Goal: Task Accomplishment & Management: Use online tool/utility

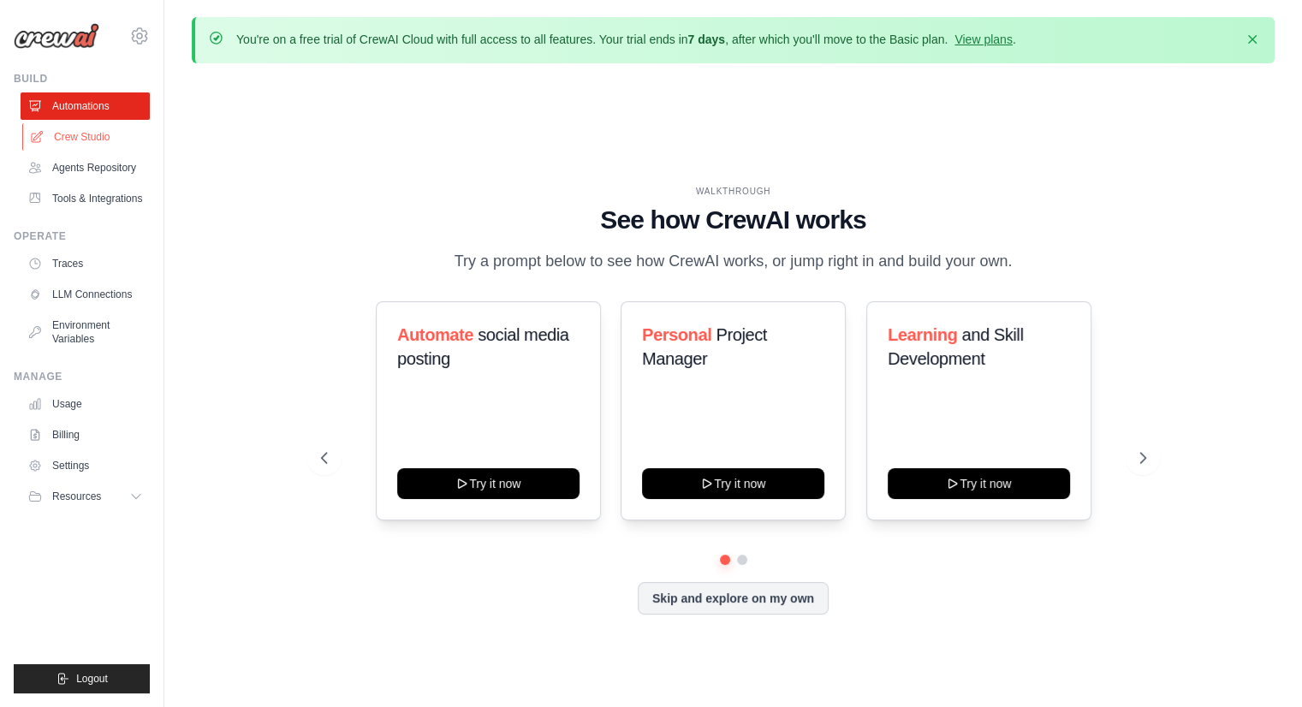
click at [88, 145] on link "Crew Studio" at bounding box center [86, 136] width 129 height 27
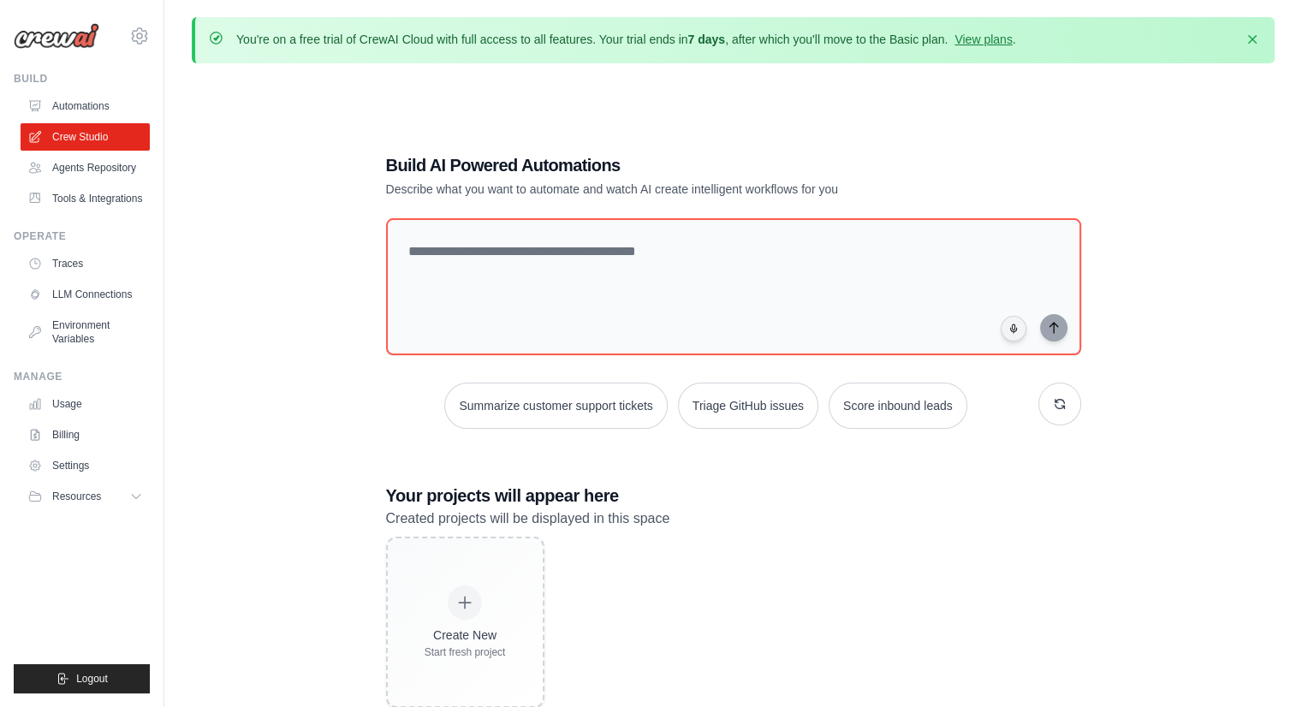
scroll to position [93, 0]
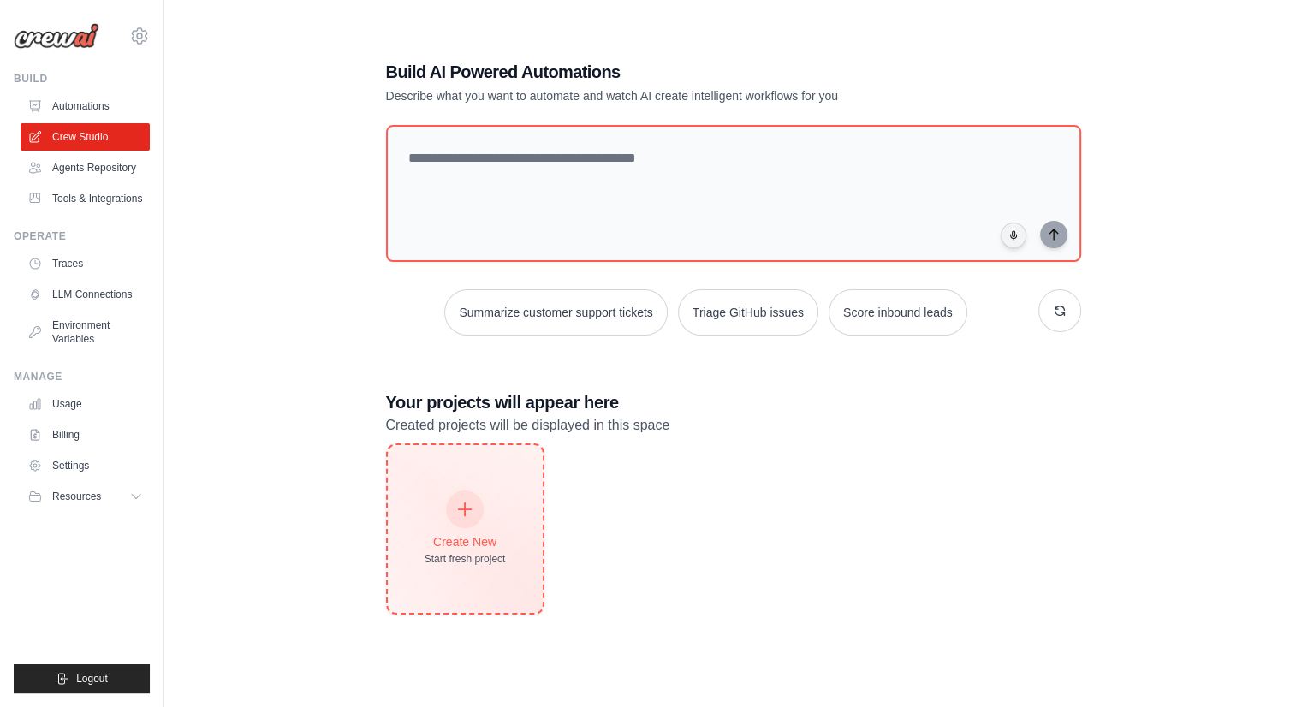
click at [454, 530] on div "Create New Start fresh project" at bounding box center [464, 529] width 81 height 74
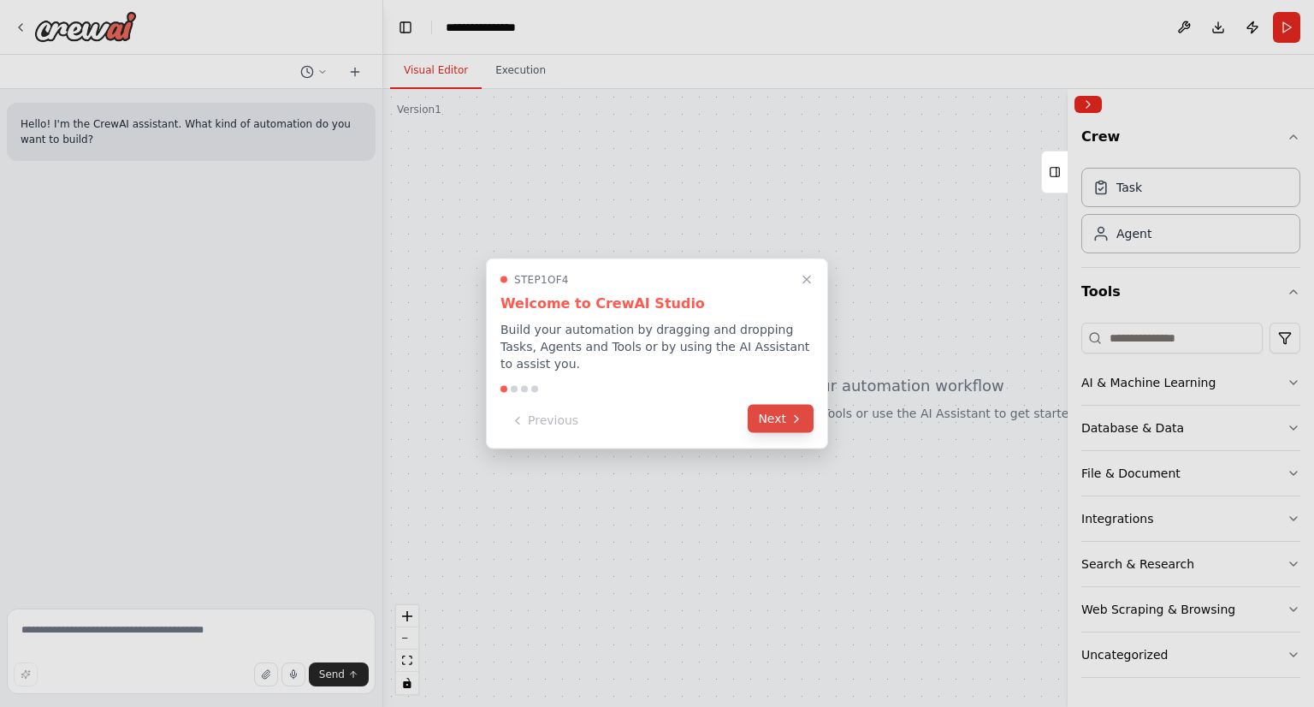
click at [777, 407] on button "Next" at bounding box center [781, 419] width 66 height 28
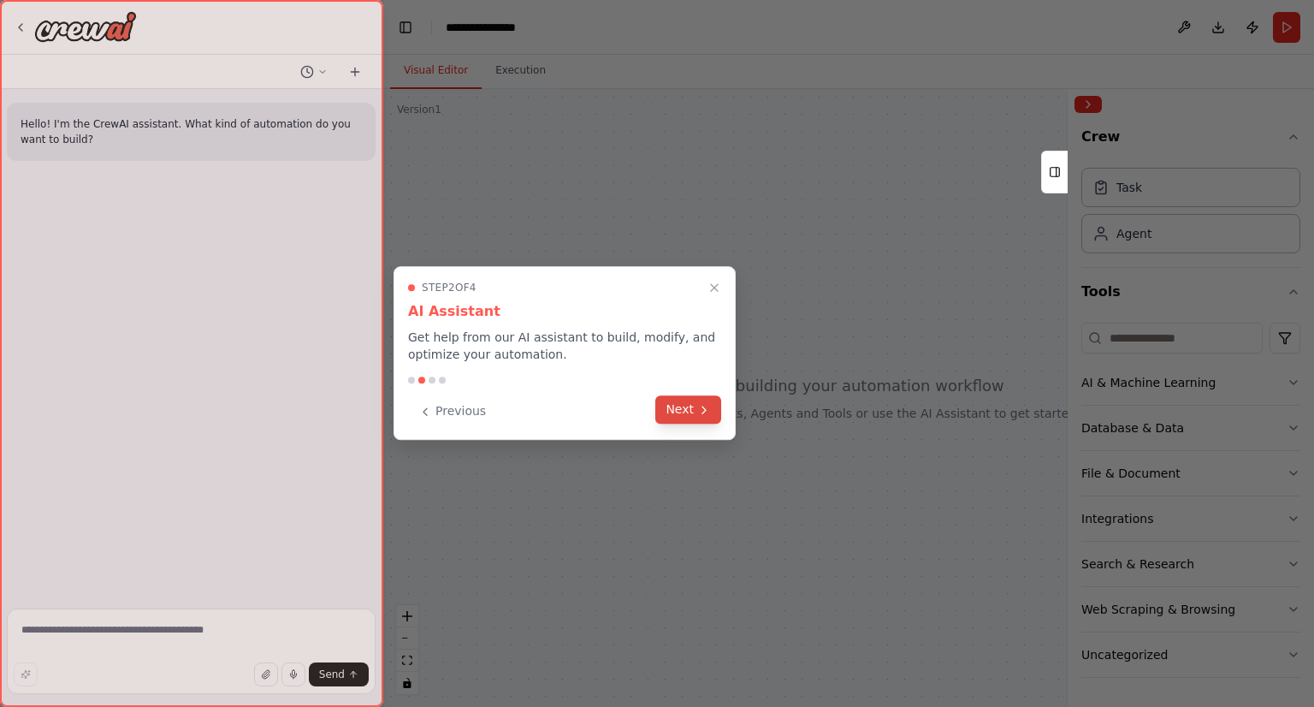
click at [674, 415] on button "Next" at bounding box center [688, 409] width 66 height 28
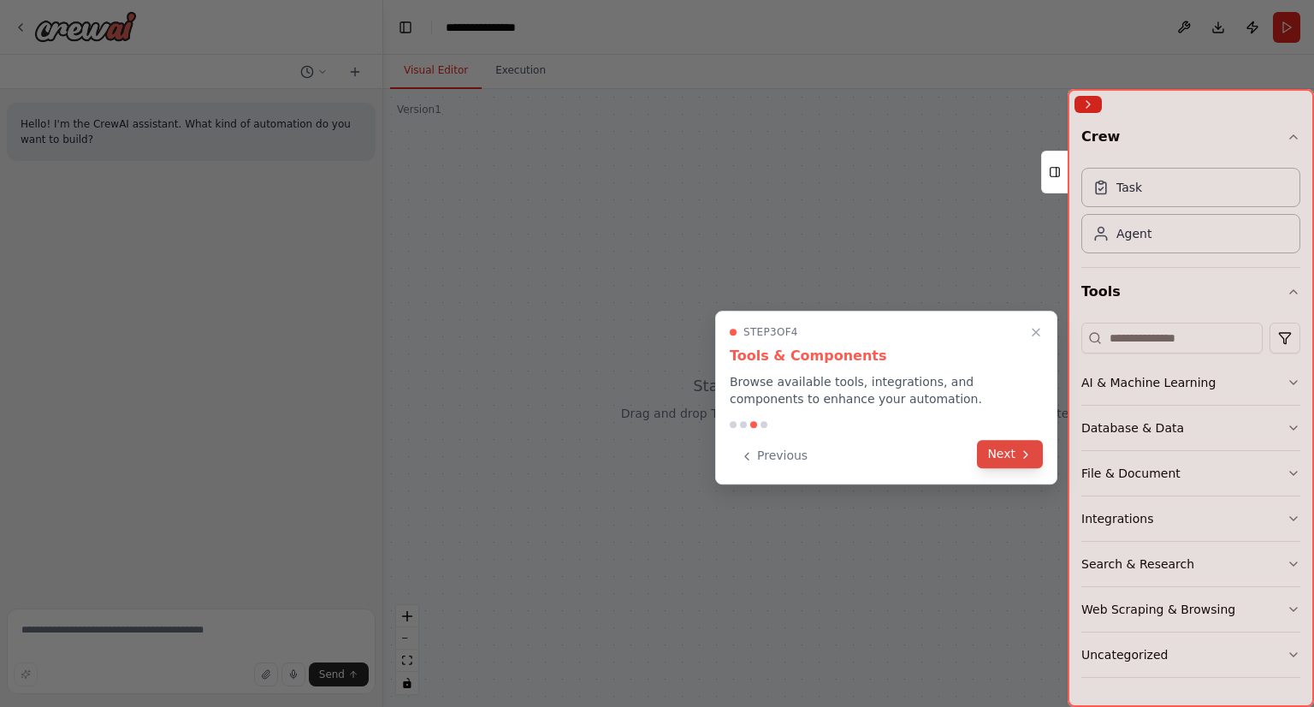
click at [1000, 452] on button "Next" at bounding box center [1010, 454] width 66 height 28
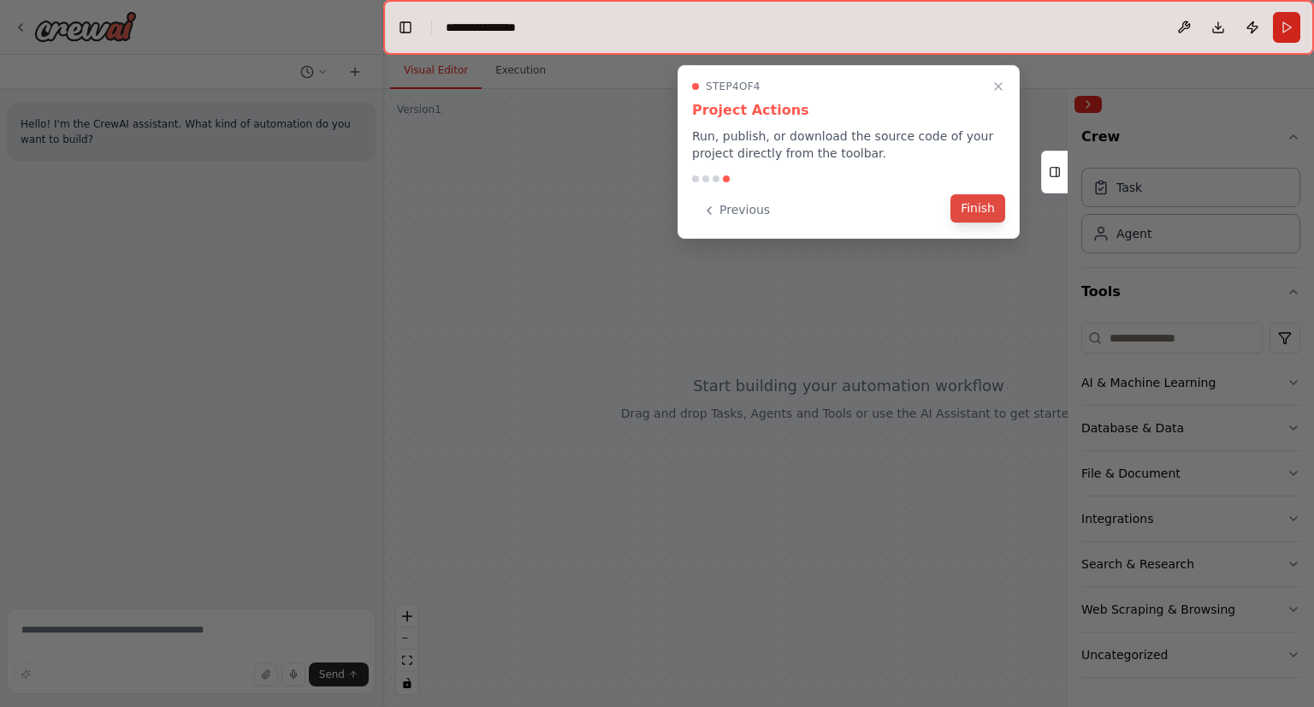
click at [989, 204] on button "Finish" at bounding box center [978, 208] width 55 height 28
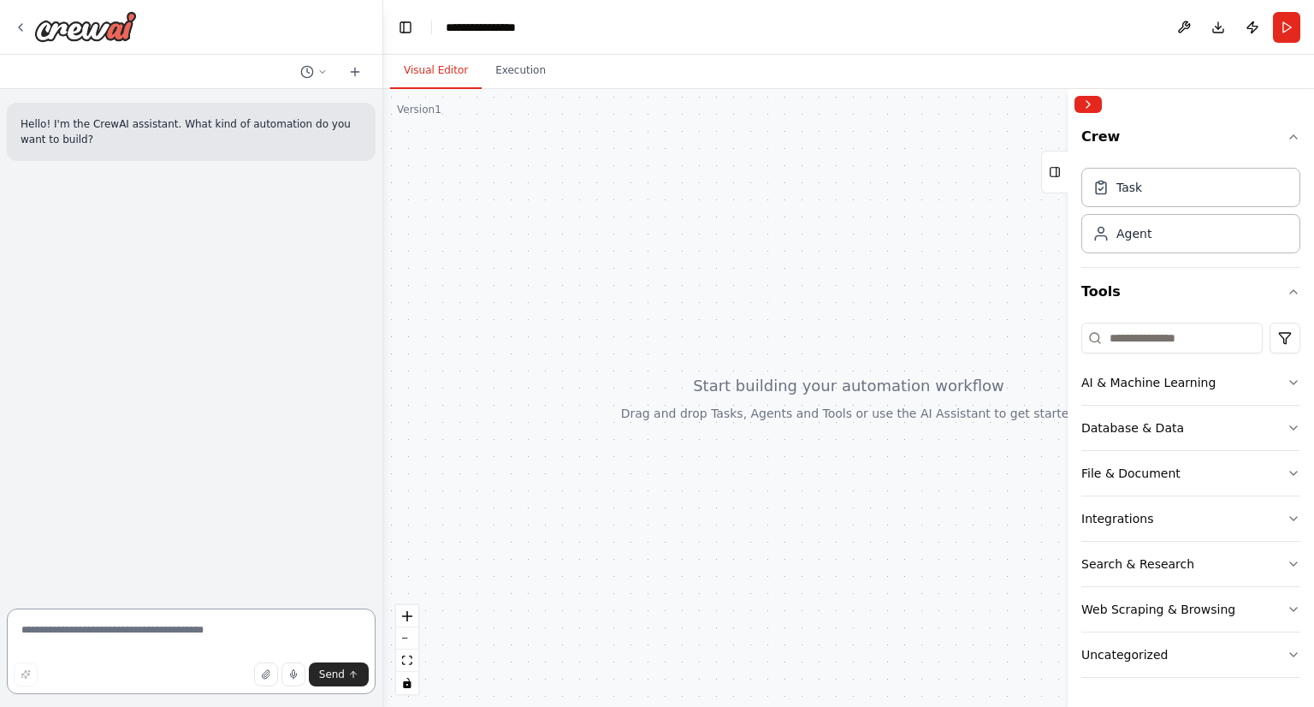
click at [90, 627] on textarea at bounding box center [191, 651] width 369 height 86
click at [518, 69] on button "Execution" at bounding box center [521, 71] width 78 height 36
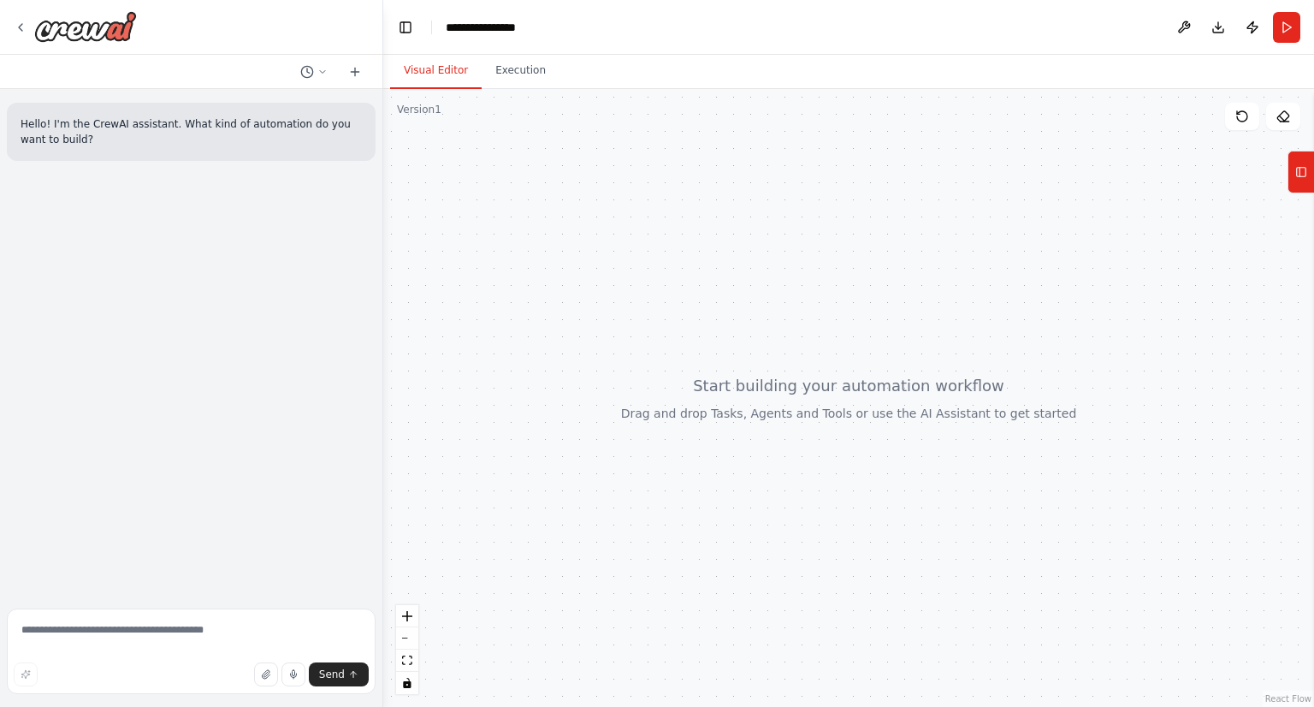
click at [429, 68] on button "Visual Editor" at bounding box center [436, 71] width 92 height 36
drag, startPoint x: 429, startPoint y: 68, endPoint x: 1140, endPoint y: 69, distance: 711.1
click at [1140, 69] on div "Visual Editor Execution" at bounding box center [848, 72] width 931 height 34
click at [1312, 174] on button "Tools" at bounding box center [1301, 172] width 27 height 43
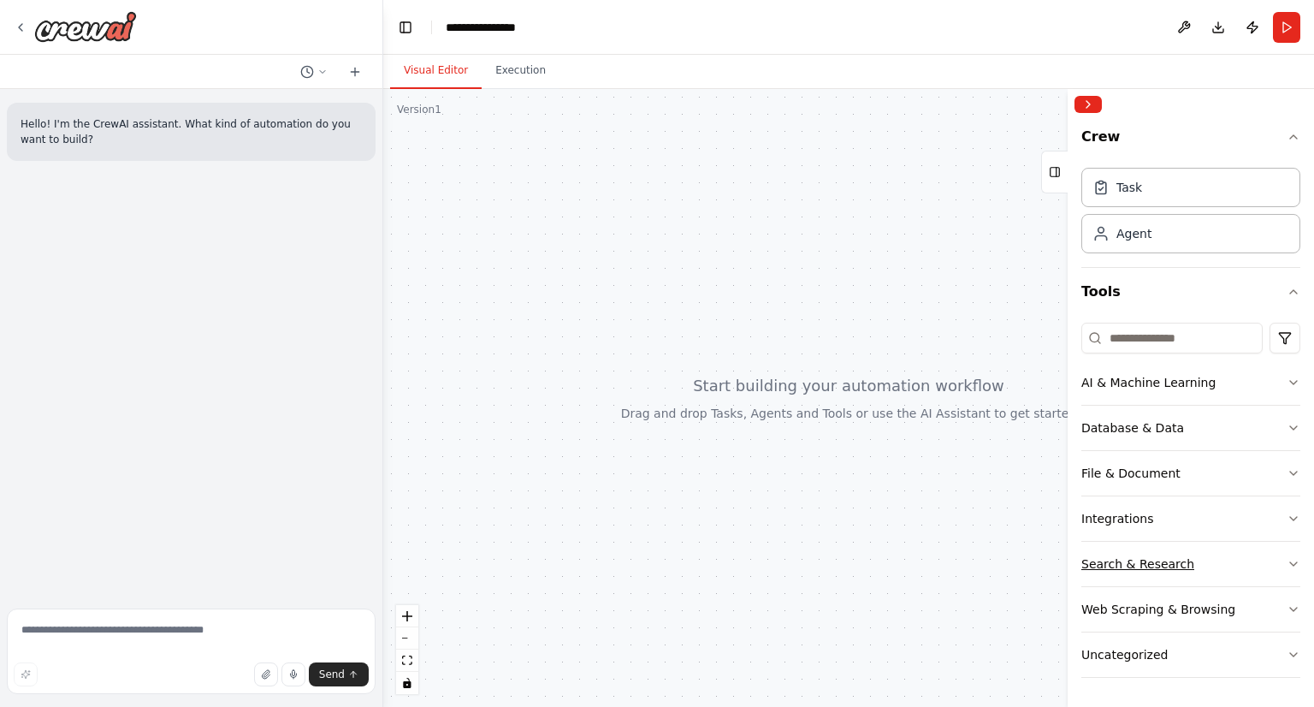
click at [1142, 557] on div "Search & Research" at bounding box center [1138, 563] width 113 height 17
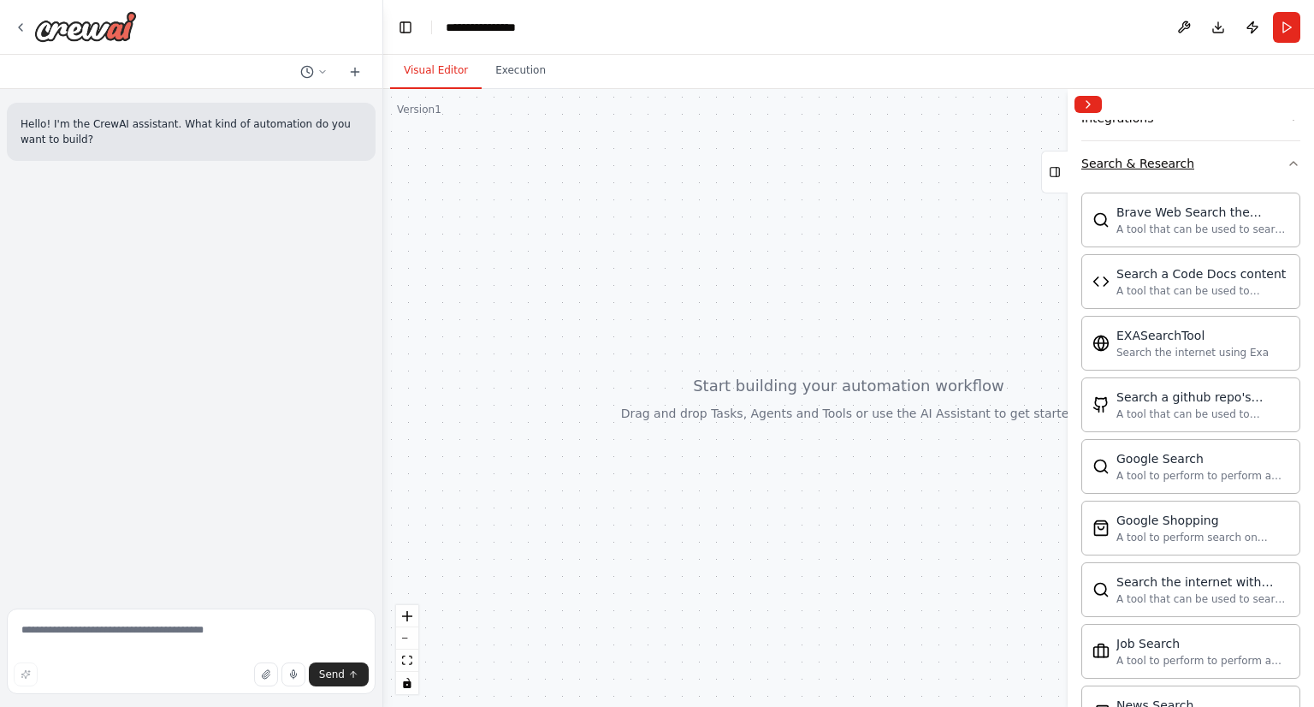
scroll to position [402, 0]
click at [1195, 460] on div "Google Search" at bounding box center [1203, 456] width 173 height 17
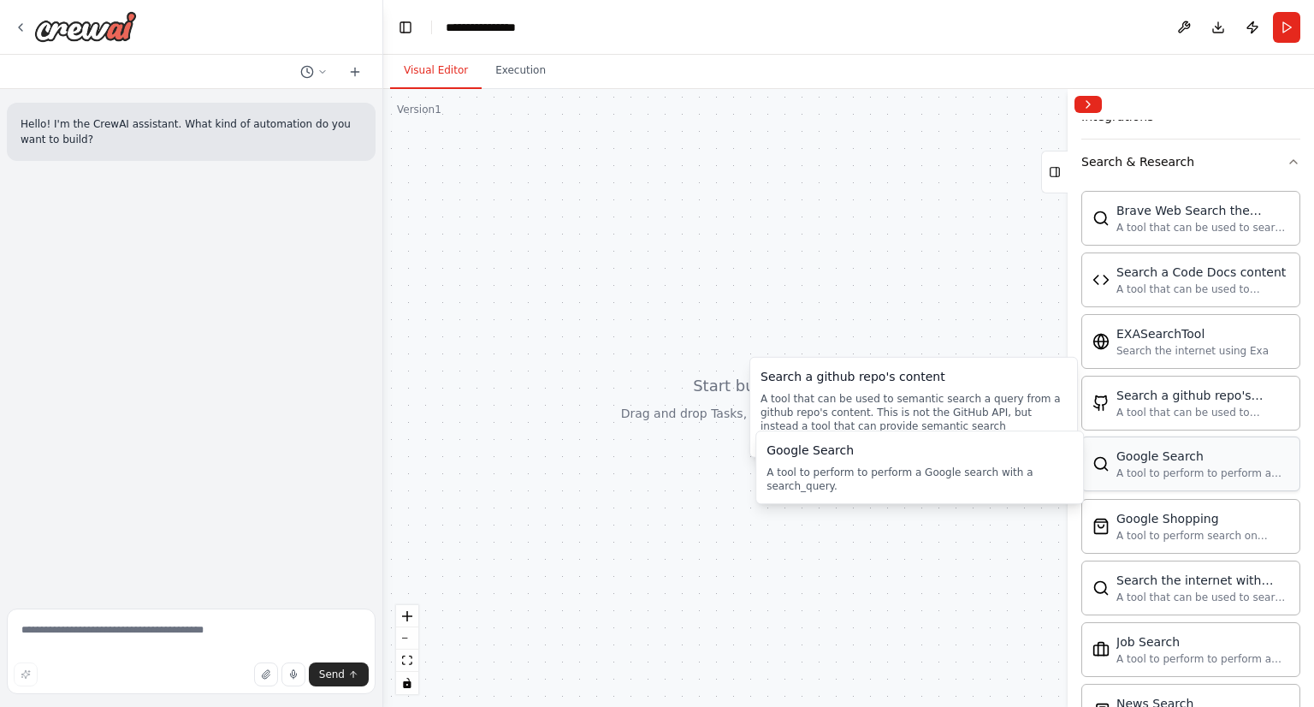
click at [1136, 466] on div "A tool to perform to perform a Google search with a search_query." at bounding box center [1203, 473] width 173 height 14
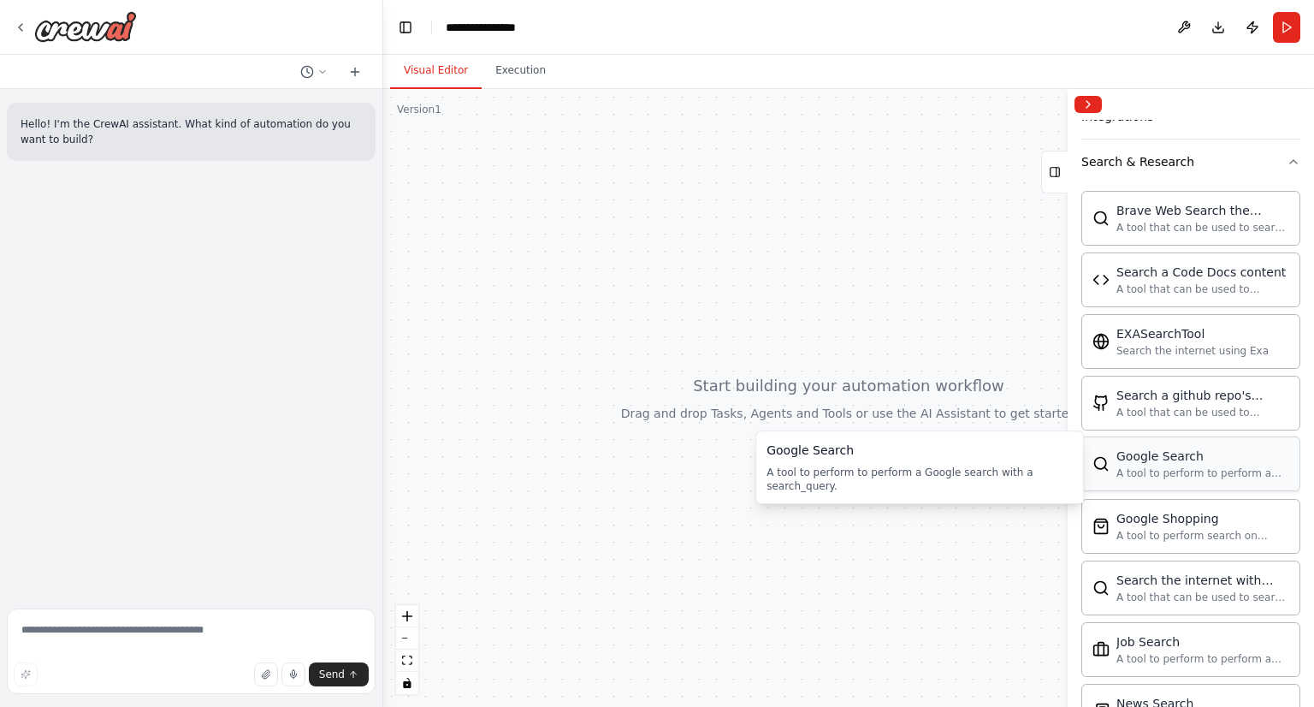
click at [1136, 466] on div "A tool to perform to perform a Google search with a search_query." at bounding box center [1203, 473] width 173 height 14
click at [405, 655] on icon "fit view" at bounding box center [407, 659] width 10 height 9
click at [404, 638] on icon "zoom out" at bounding box center [407, 639] width 10 height 2
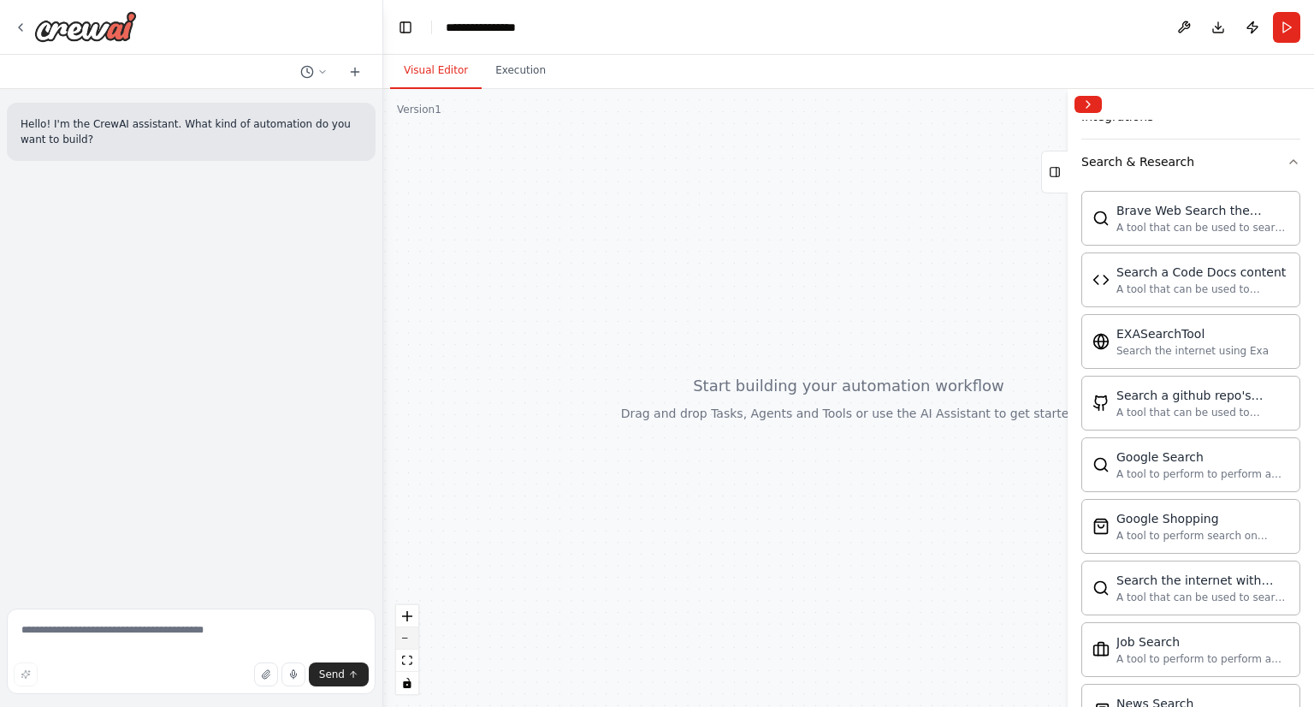
click at [404, 638] on icon "zoom out" at bounding box center [407, 639] width 10 height 2
click at [1051, 174] on icon at bounding box center [1055, 171] width 12 height 27
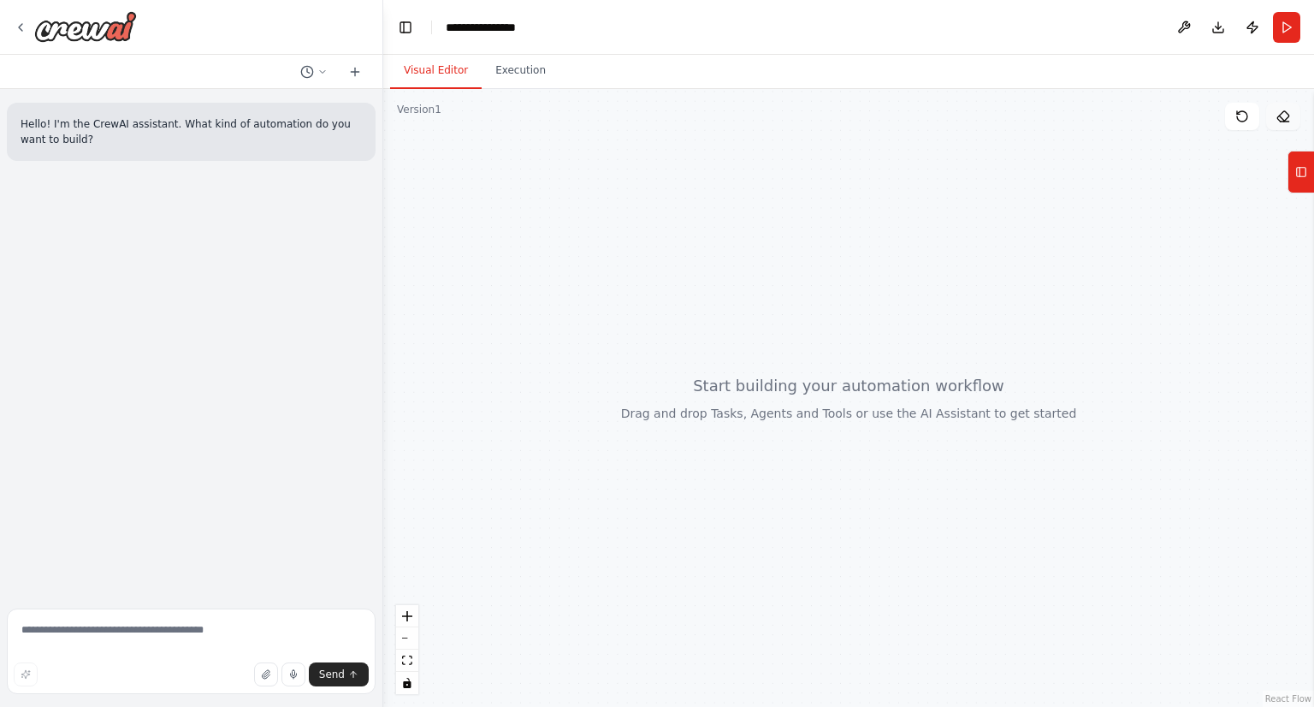
click at [1284, 116] on icon at bounding box center [1284, 117] width 14 height 14
click at [1239, 117] on icon at bounding box center [1243, 117] width 14 height 14
click at [1311, 169] on button "Tools" at bounding box center [1301, 172] width 27 height 43
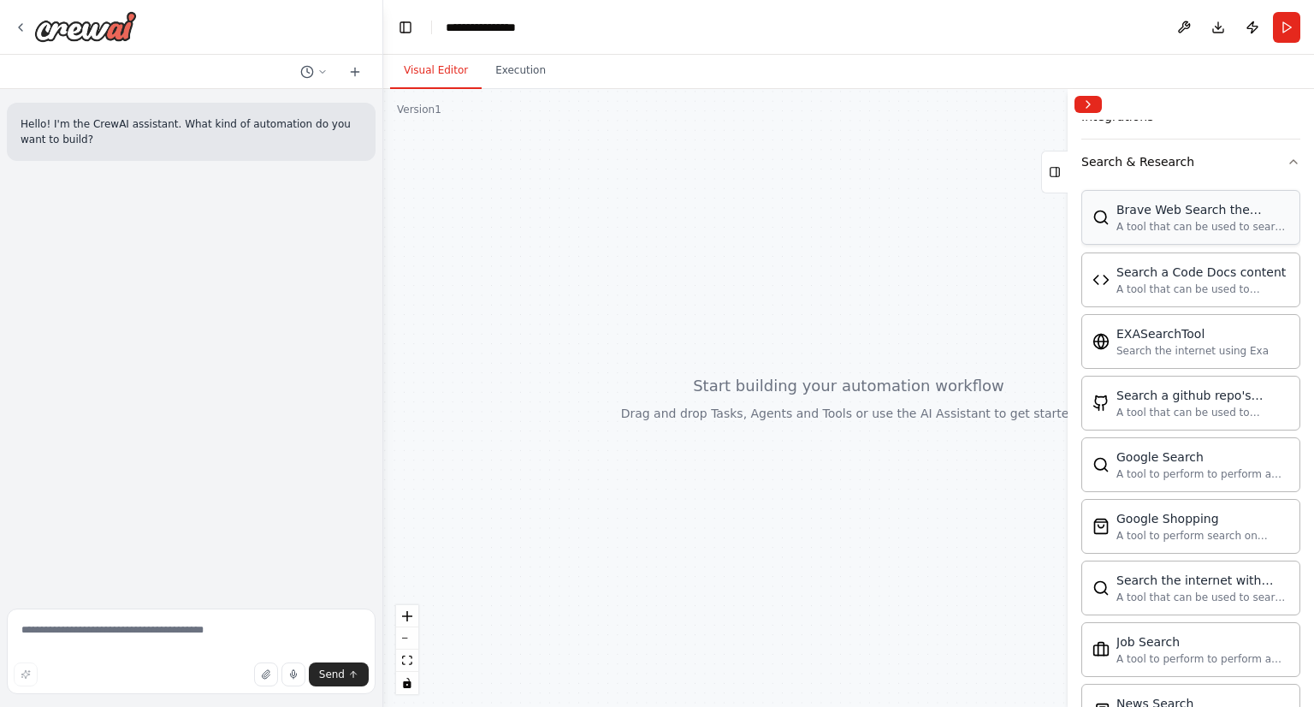
scroll to position [0, 0]
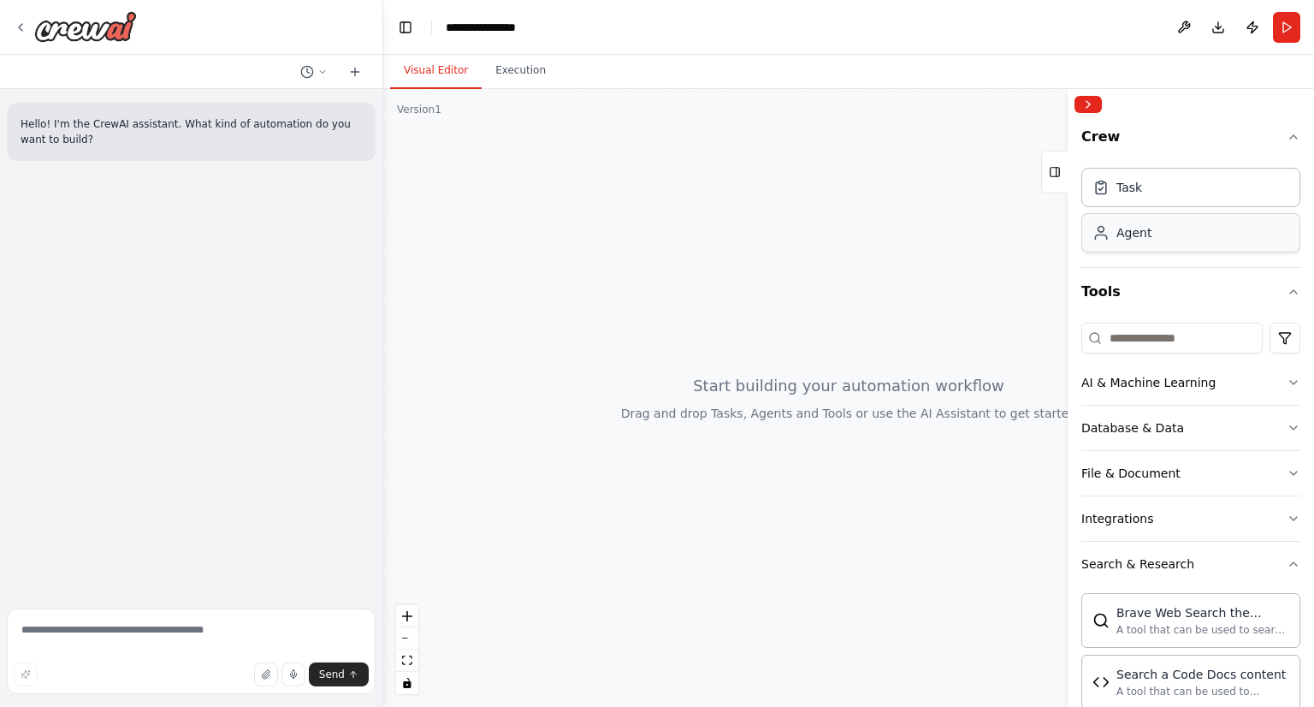
click at [1156, 229] on div "Agent" at bounding box center [1191, 232] width 219 height 39
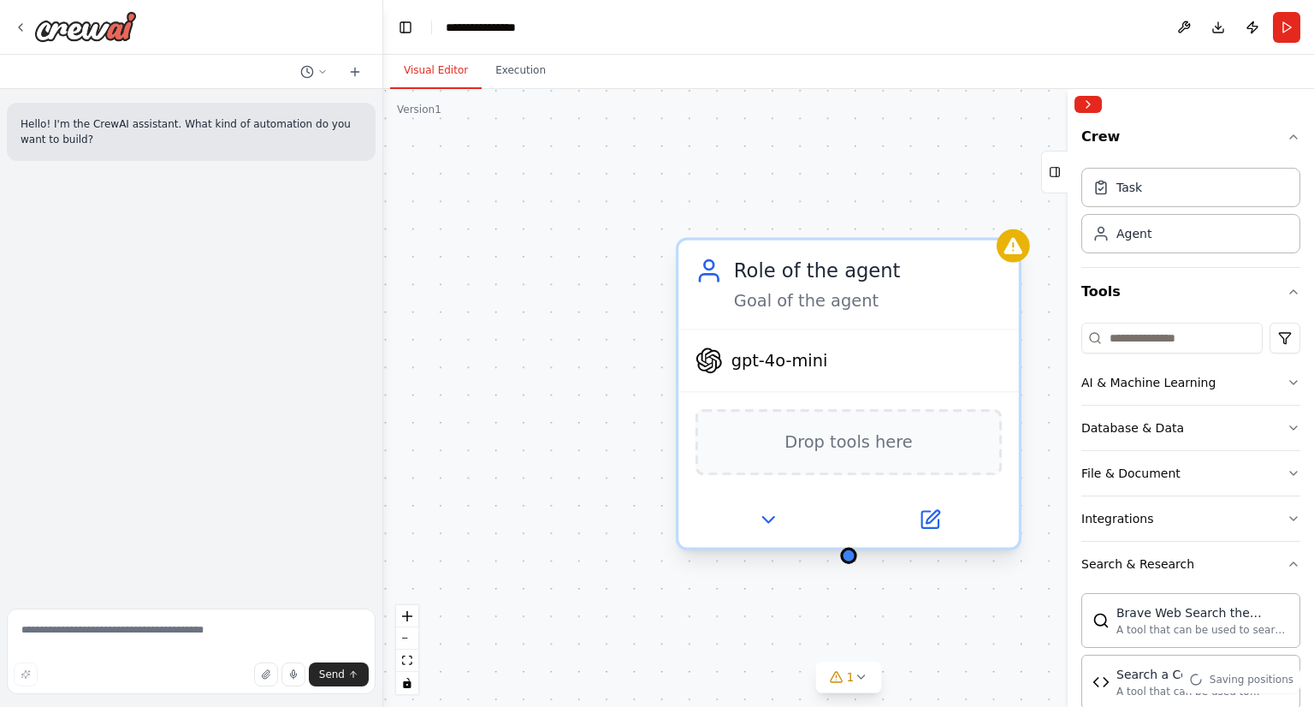
click at [782, 366] on span "gpt-4o-mini" at bounding box center [780, 360] width 97 height 22
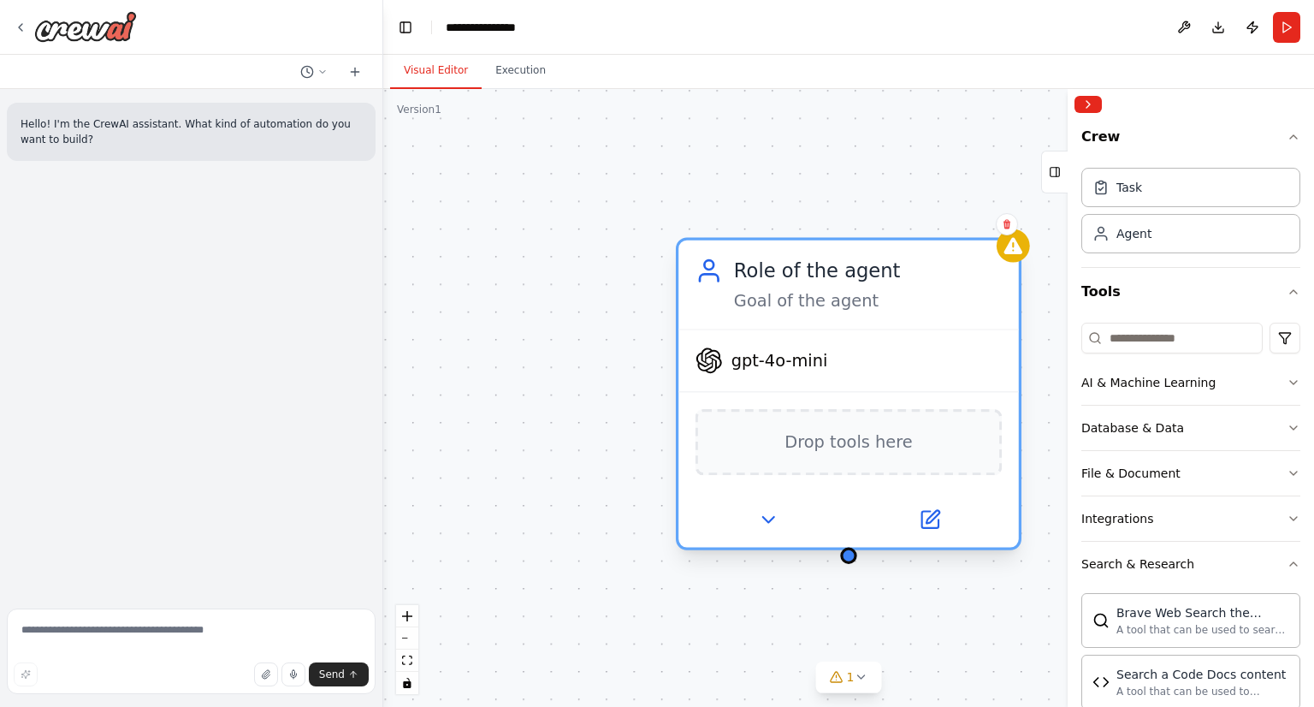
click at [800, 282] on div "Role of the agent" at bounding box center [868, 270] width 269 height 27
click at [766, 370] on span "gpt-4o-mini" at bounding box center [780, 360] width 97 height 22
click at [791, 447] on div "Drop tools here" at bounding box center [849, 442] width 307 height 67
click at [767, 521] on icon at bounding box center [768, 519] width 22 height 22
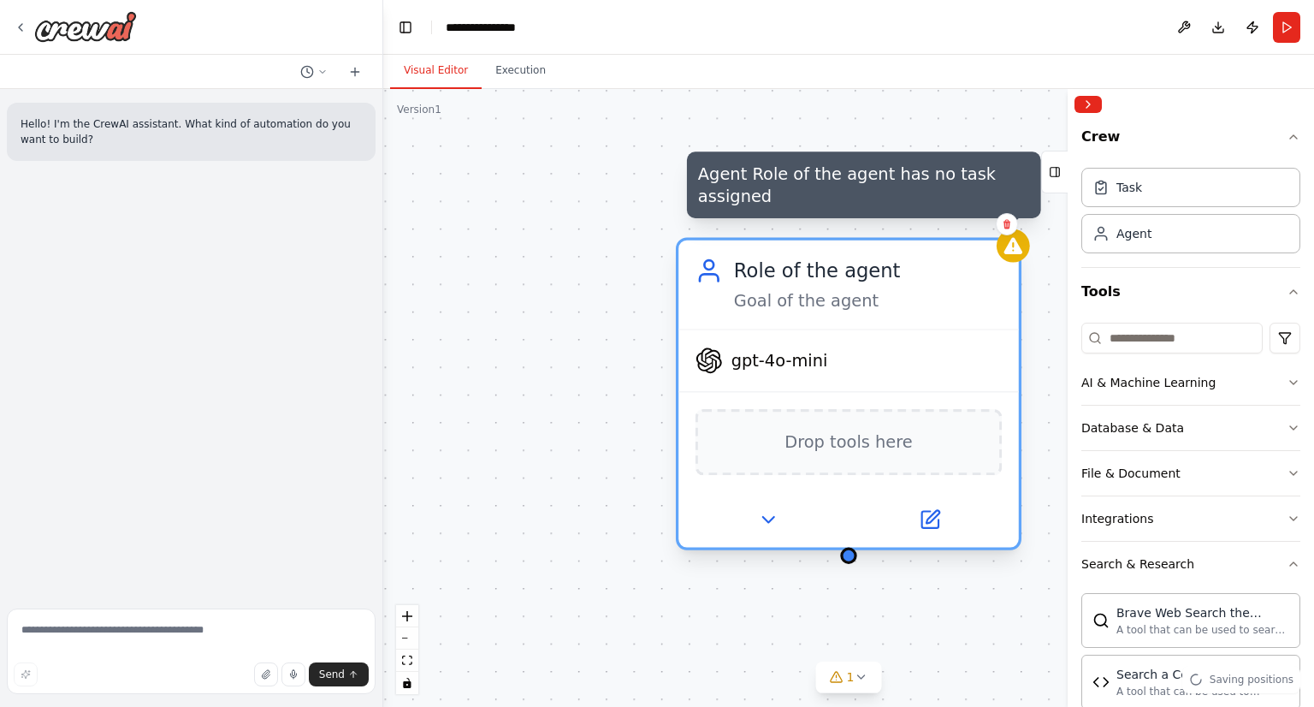
click at [1017, 251] on icon at bounding box center [1014, 246] width 19 height 16
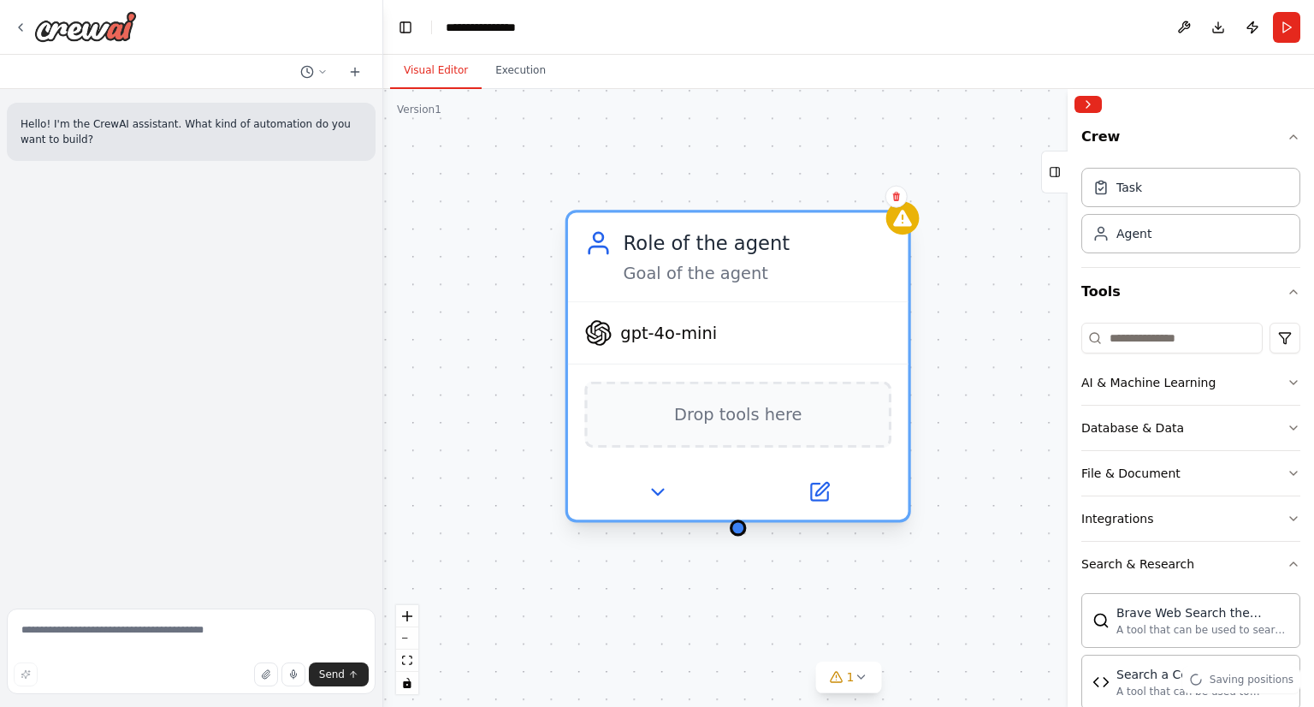
drag, startPoint x: 958, startPoint y: 318, endPoint x: 820, endPoint y: 288, distance: 142.0
click at [820, 288] on div "Role of the agent Goal of the agent" at bounding box center [738, 256] width 341 height 88
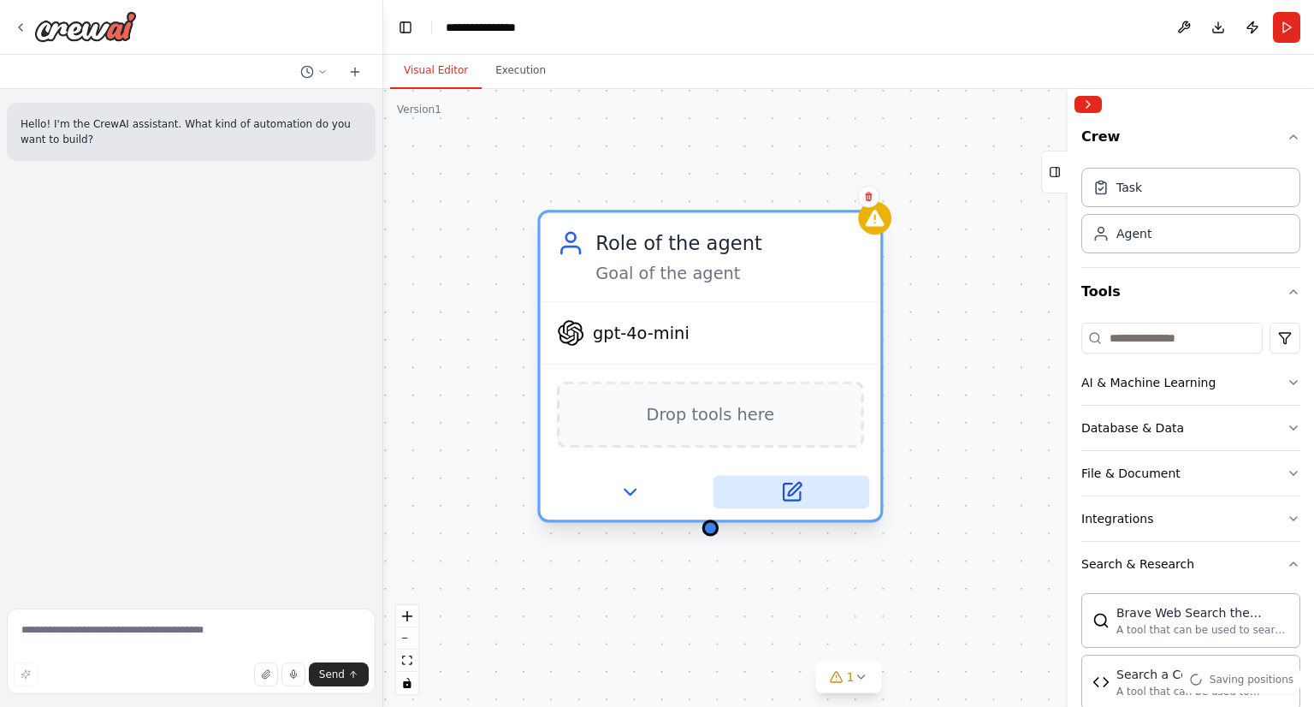
click at [794, 495] on icon at bounding box center [791, 491] width 16 height 16
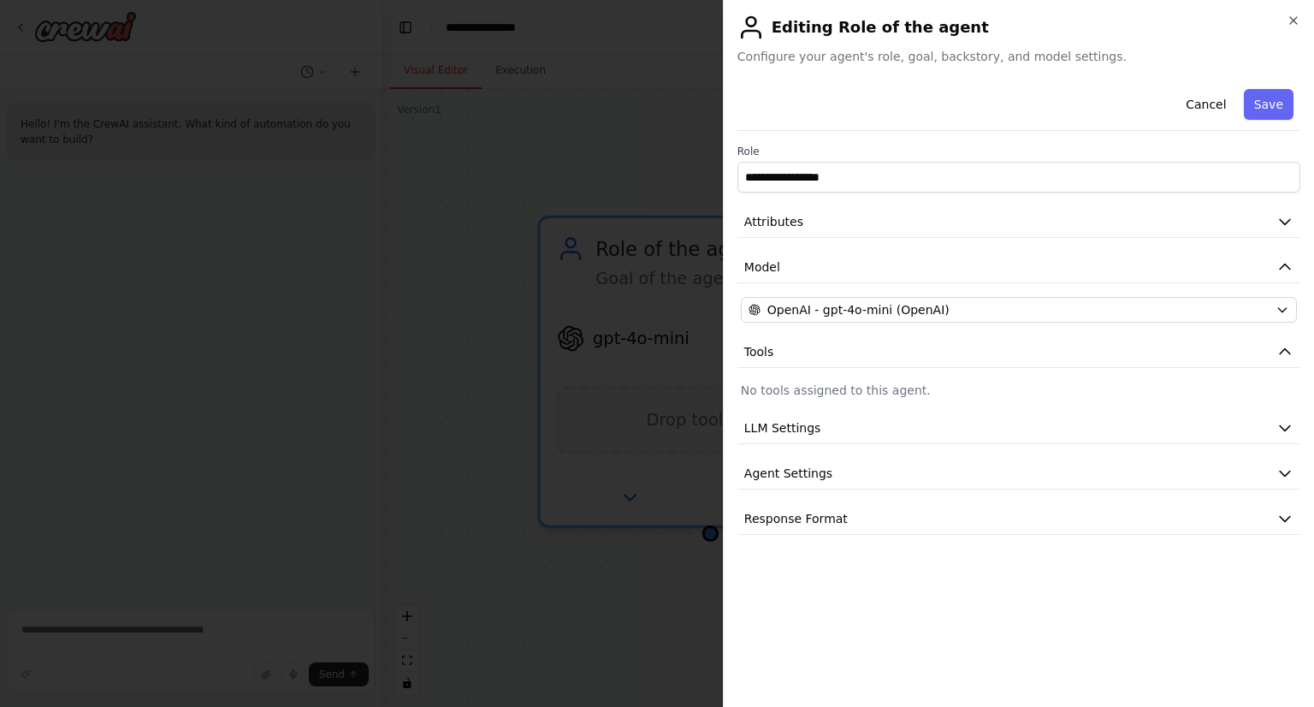
click at [869, 26] on h2 "Editing Role of the agent" at bounding box center [1019, 27] width 563 height 27
click at [849, 49] on span "Configure your agent's role, goal, backstory, and model settings." at bounding box center [1019, 56] width 563 height 17
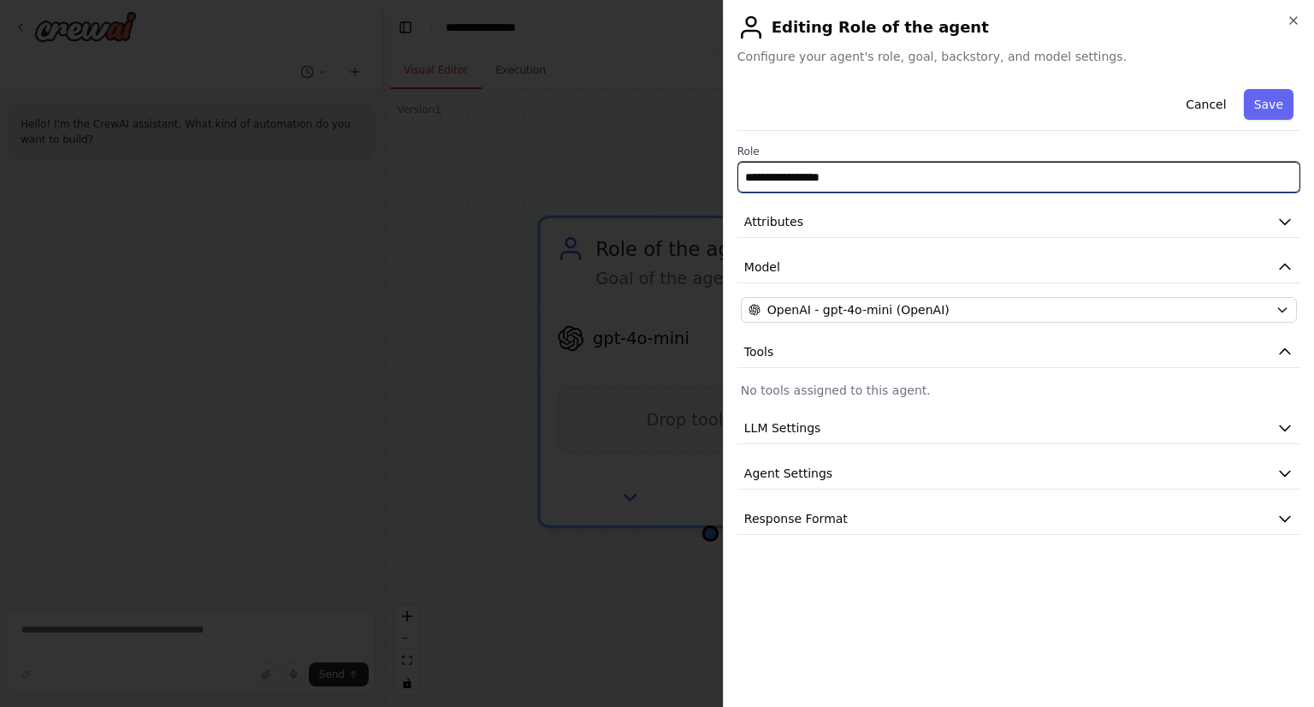
click at [828, 169] on input "**********" at bounding box center [1019, 177] width 563 height 31
paste input "text"
type input "**********"
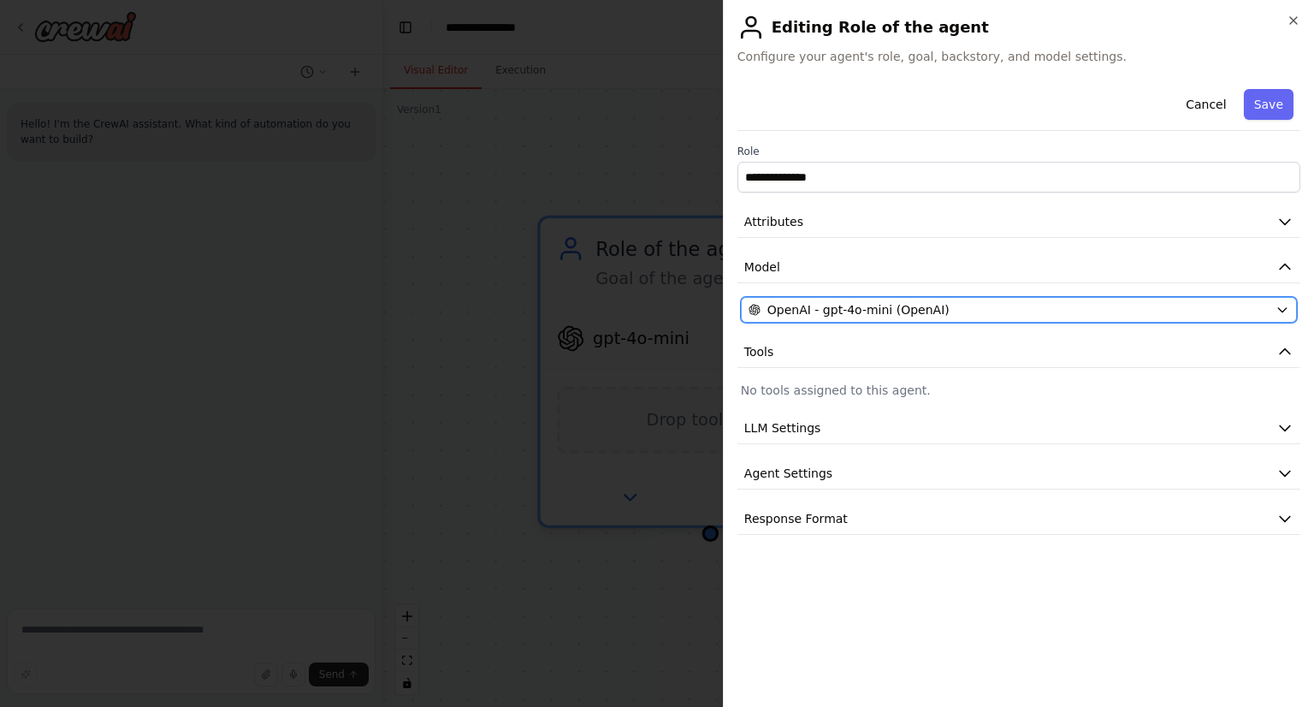
click at [828, 309] on span "OpenAI - gpt-4o-mini (OpenAI)" at bounding box center [859, 309] width 182 height 17
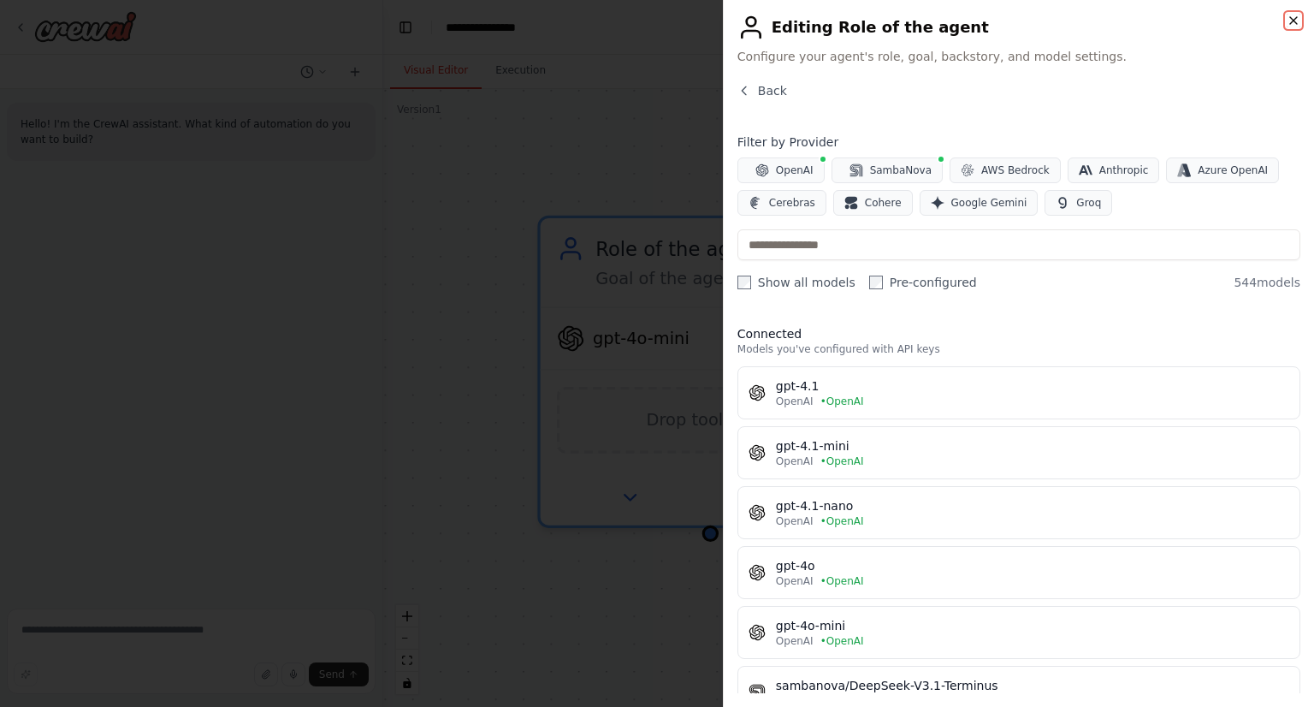
click at [1287, 23] on icon "button" at bounding box center [1294, 21] width 14 height 14
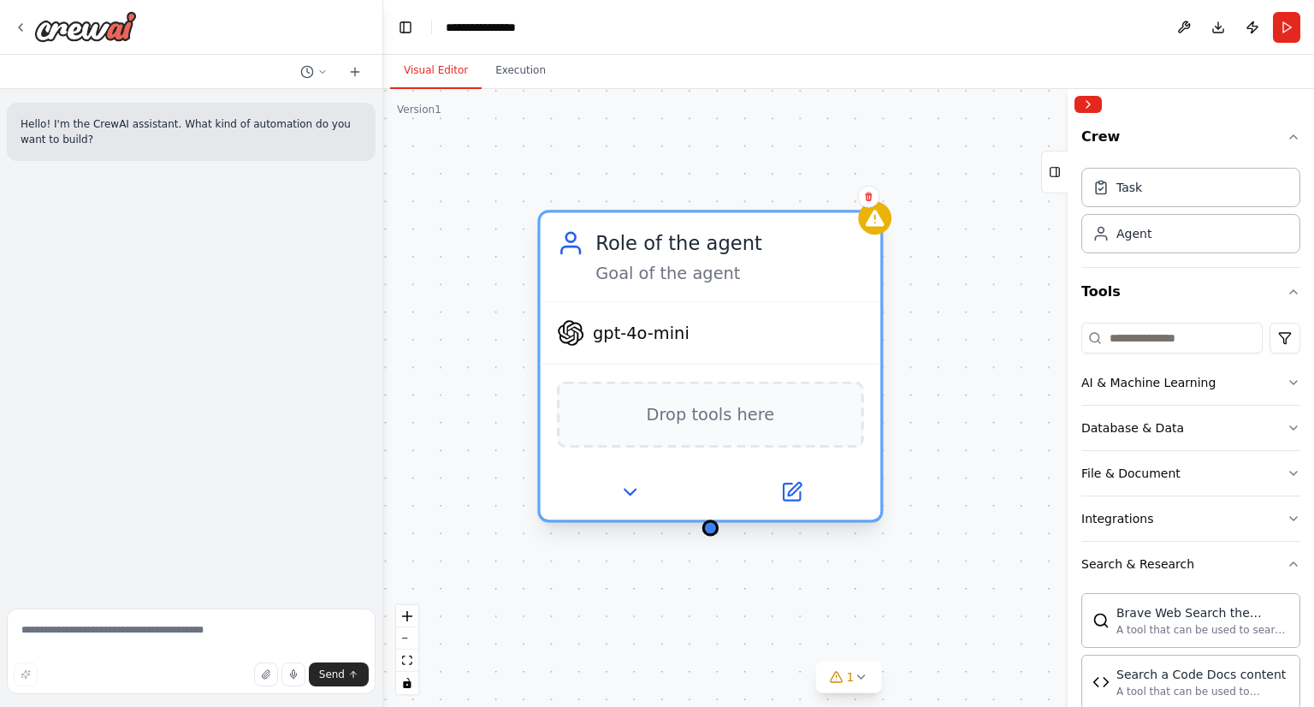
click at [667, 258] on div "Role of the agent Goal of the agent" at bounding box center [730, 257] width 269 height 56
click at [787, 483] on icon at bounding box center [791, 491] width 16 height 16
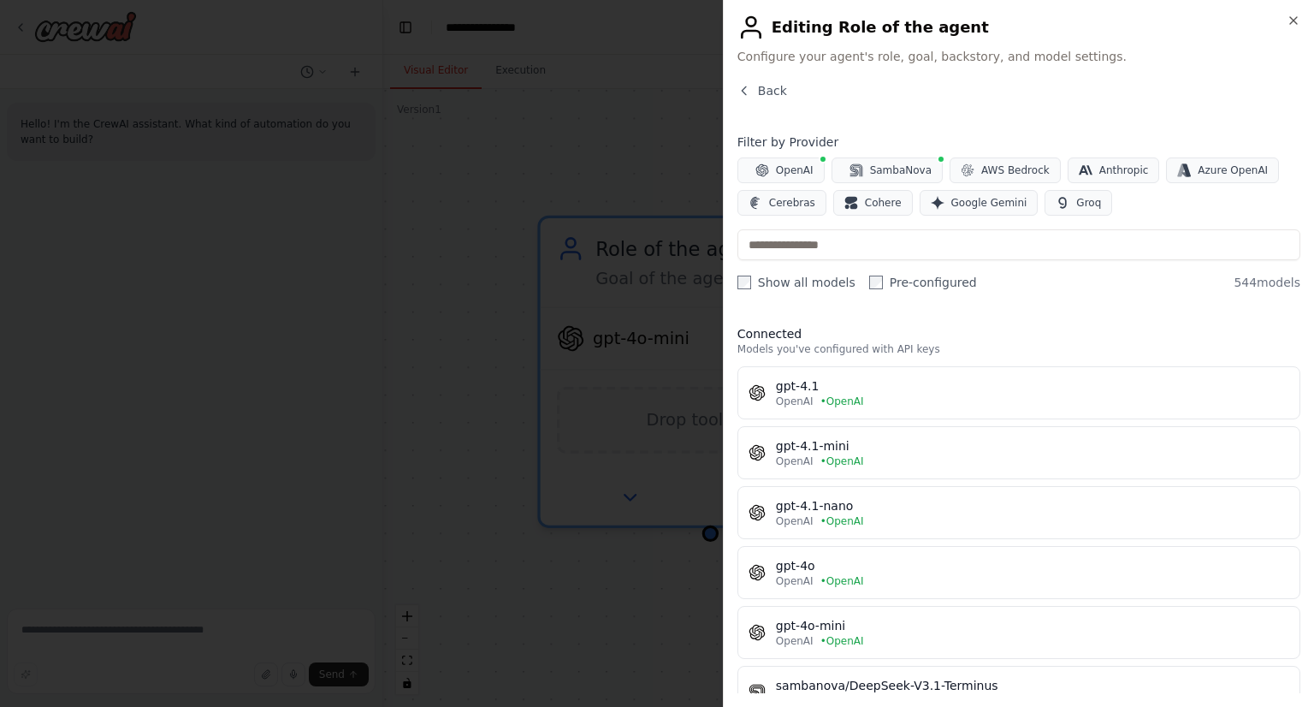
click at [958, 160] on button "AWS Bedrock" at bounding box center [1005, 170] width 111 height 26
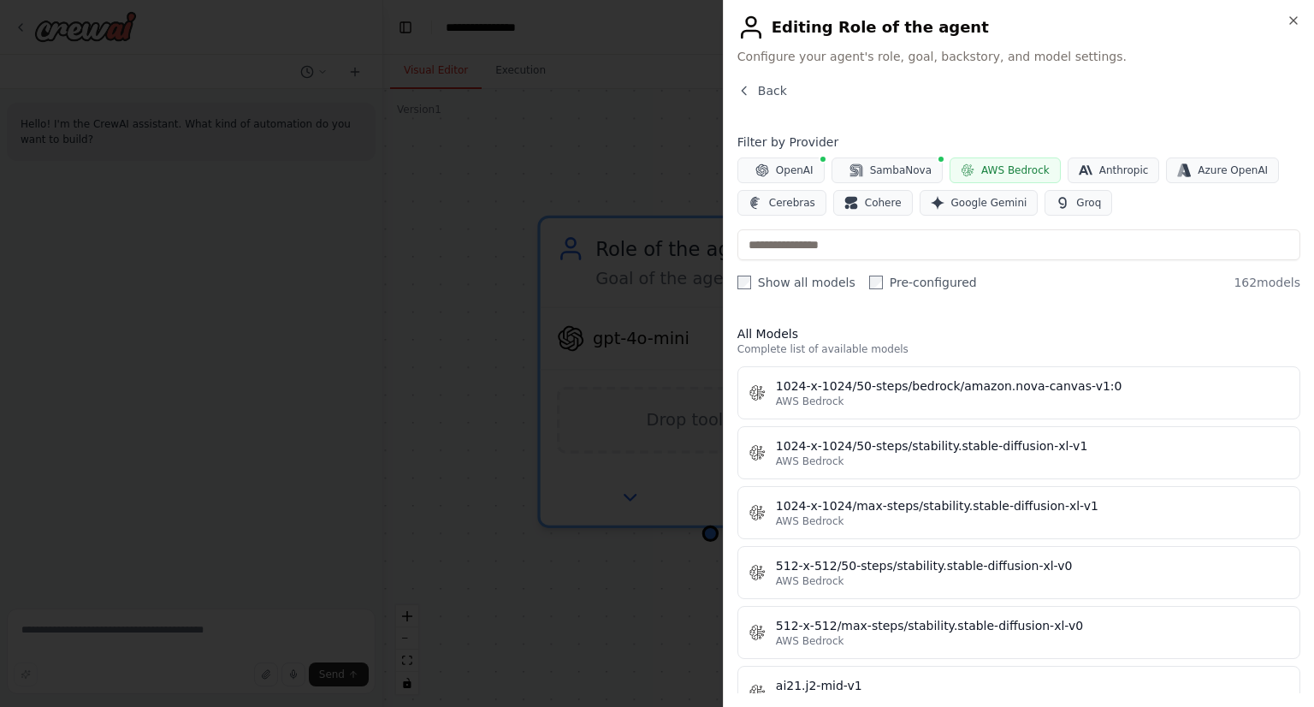
click at [950, 164] on button "AWS Bedrock" at bounding box center [1005, 170] width 111 height 26
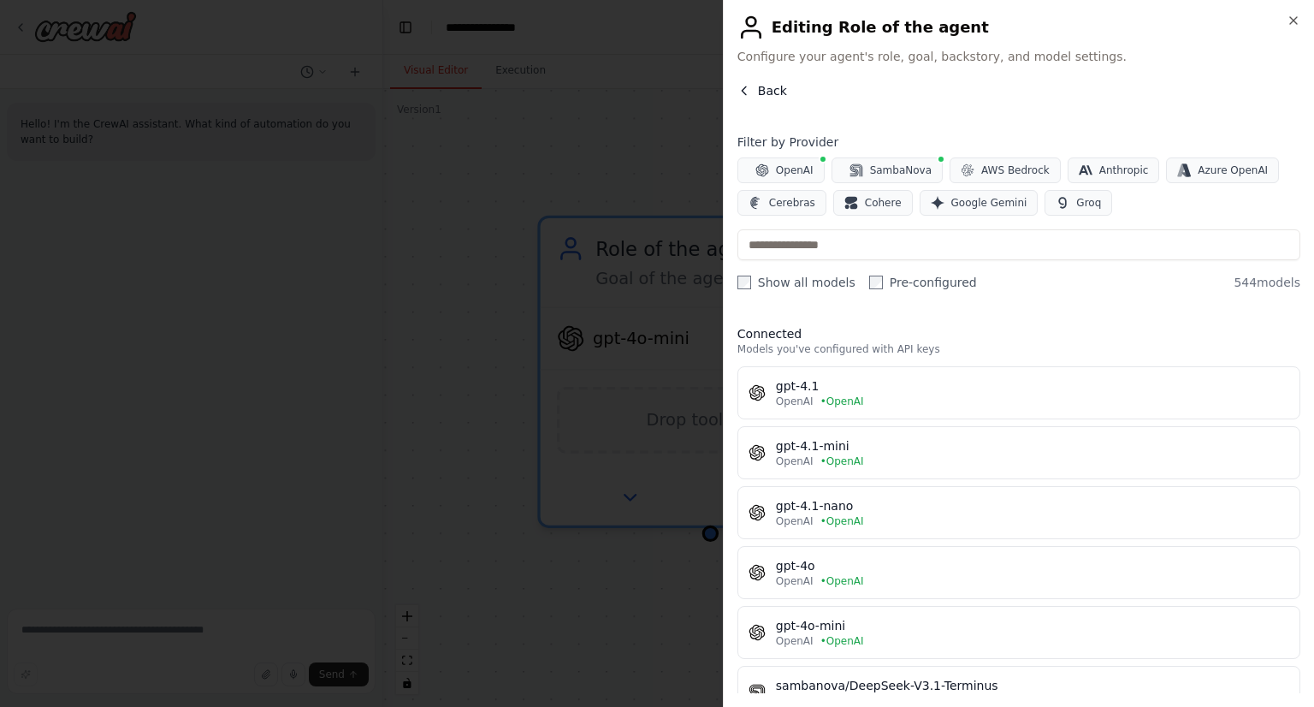
click at [763, 89] on span "Back" at bounding box center [772, 90] width 29 height 17
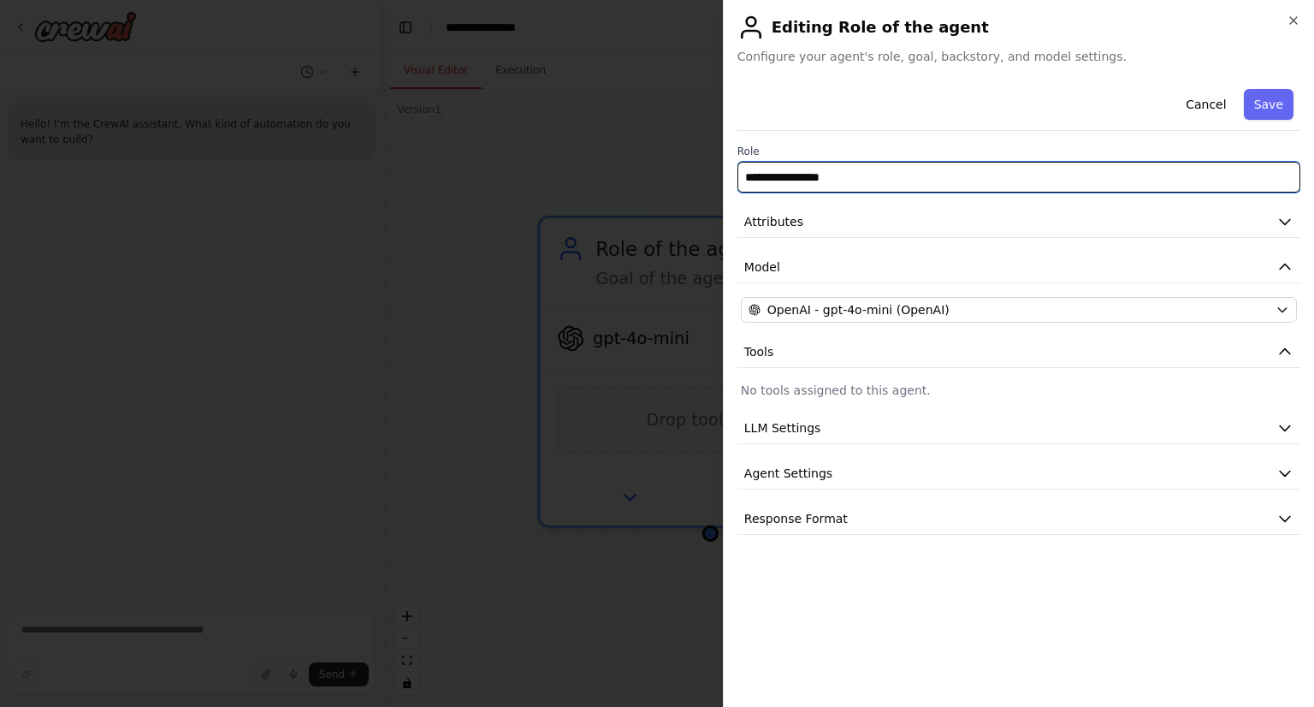
click at [831, 184] on input "**********" at bounding box center [1019, 177] width 563 height 31
paste input "text"
type input "**********"
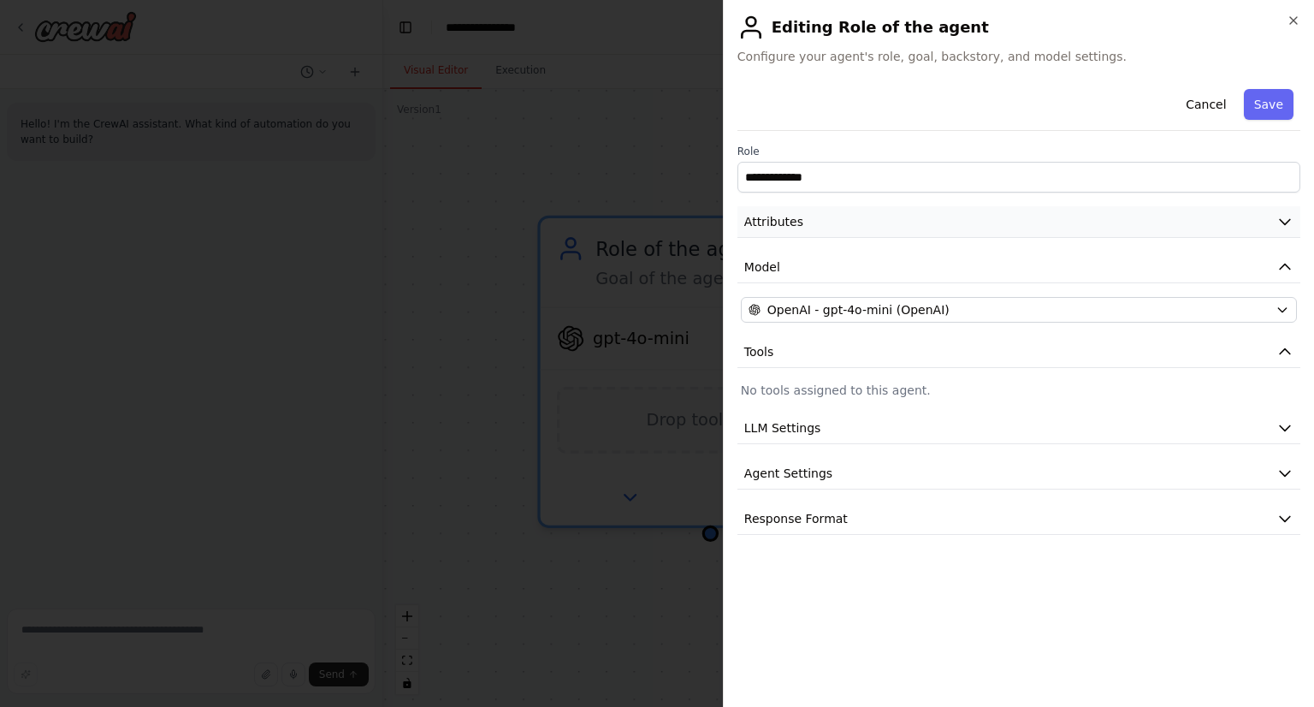
click at [854, 211] on button "Attributes" at bounding box center [1019, 222] width 563 height 32
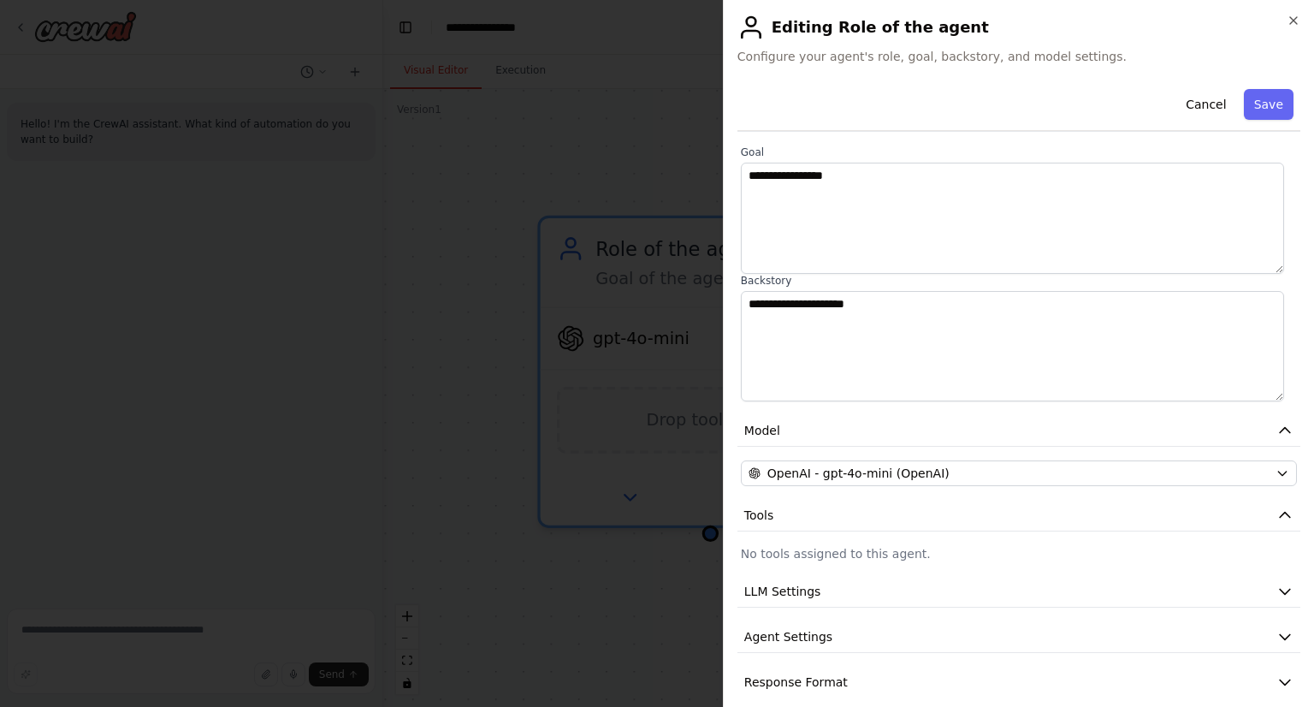
scroll to position [123, 0]
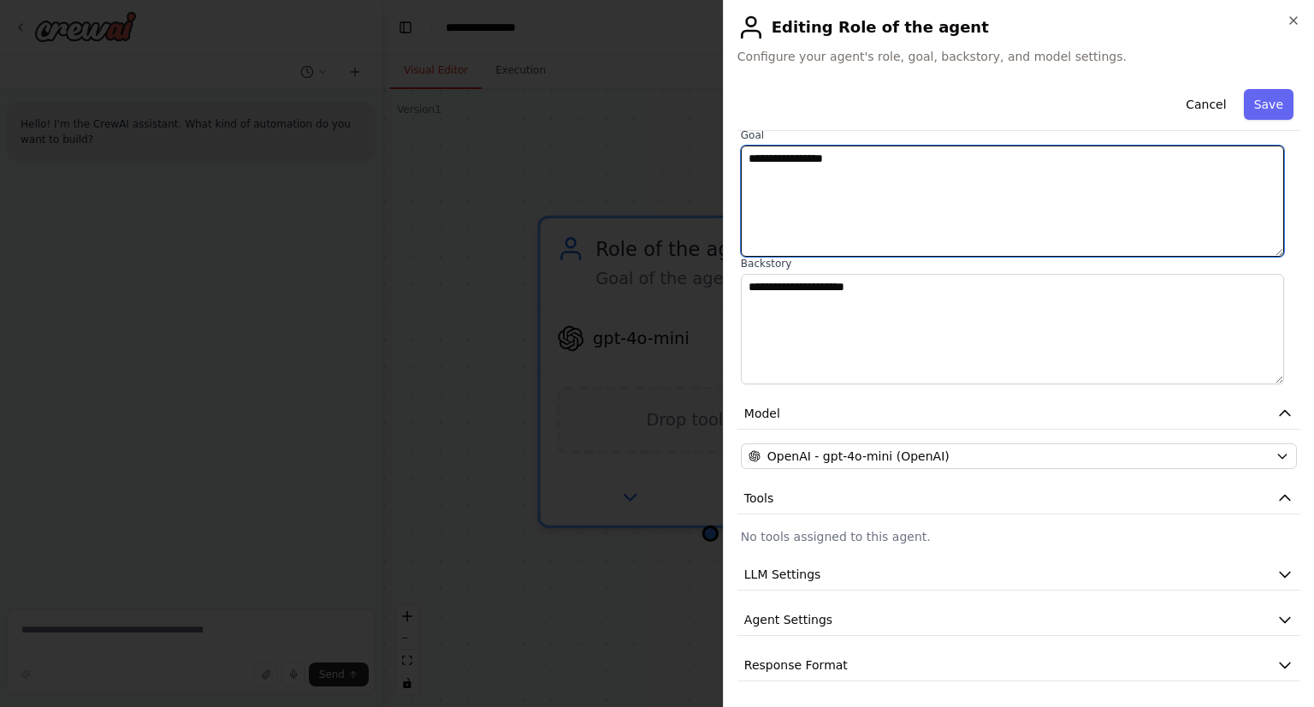
click at [793, 162] on textarea "**********" at bounding box center [1012, 200] width 543 height 111
paste textarea "**********"
type textarea "**********"
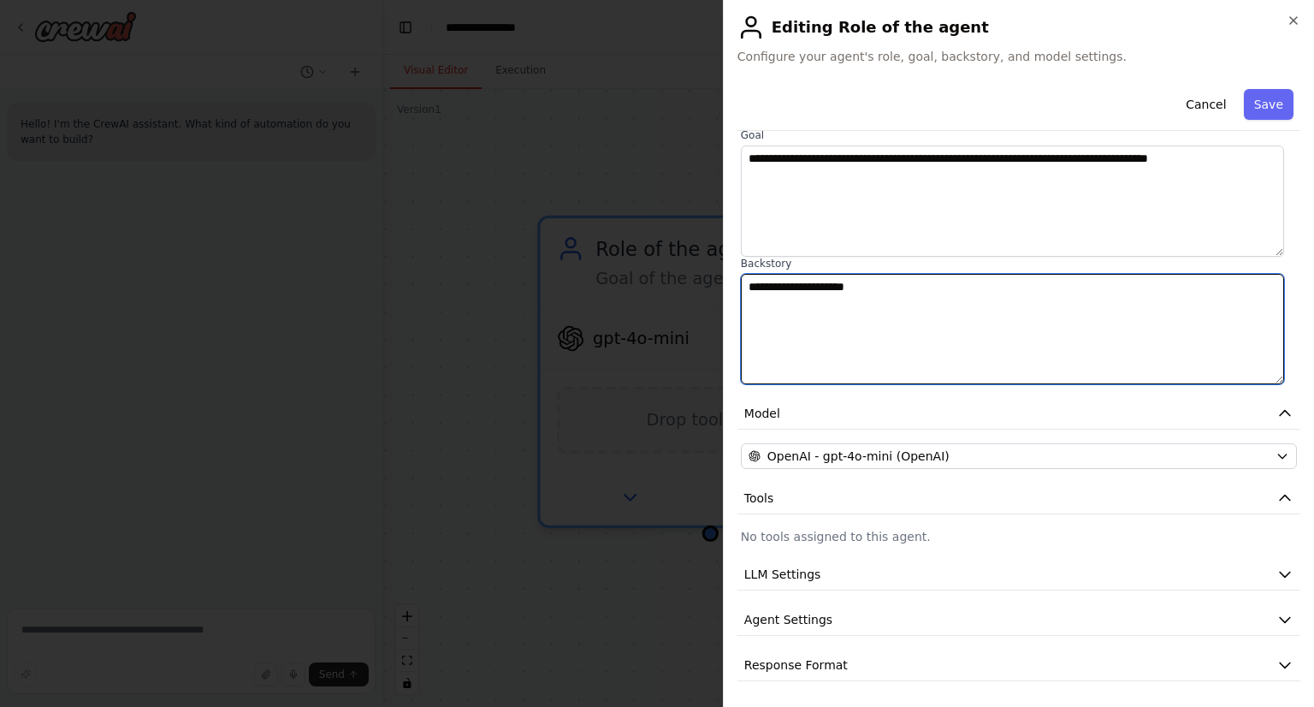
click at [865, 323] on textarea "**********" at bounding box center [1012, 329] width 543 height 111
paste textarea "**********"
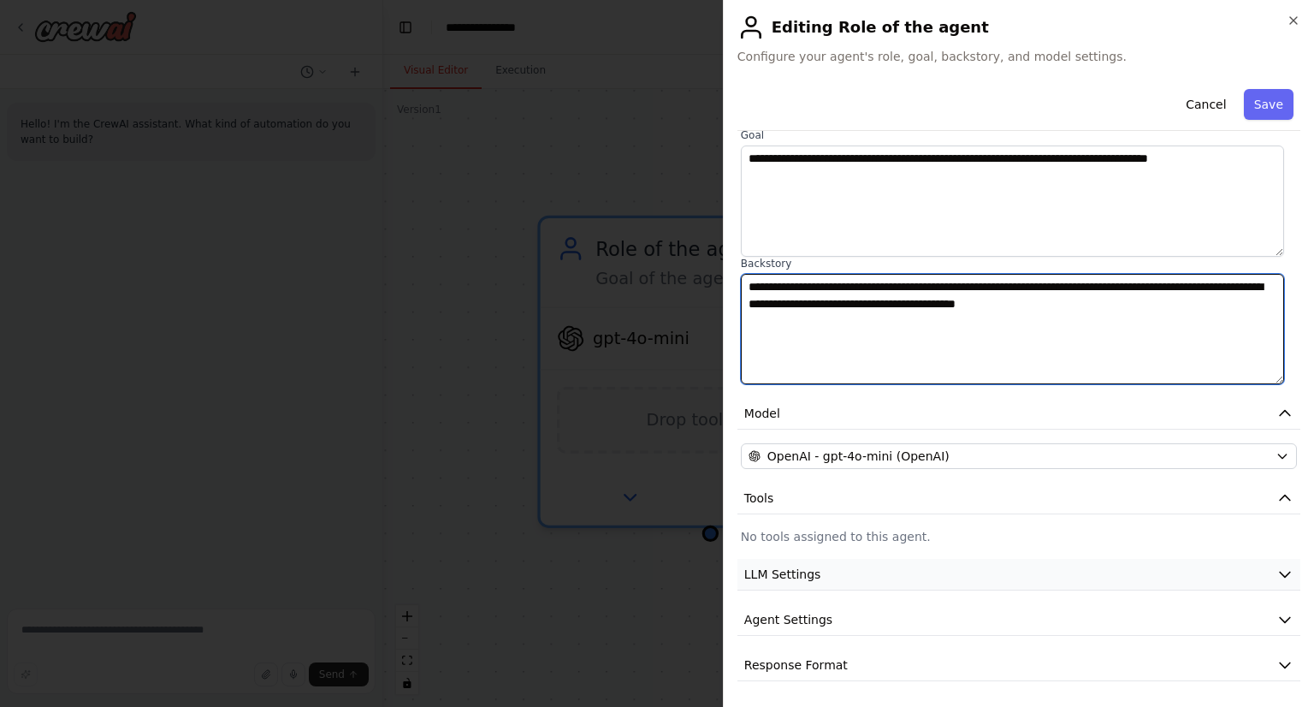
type textarea "**********"
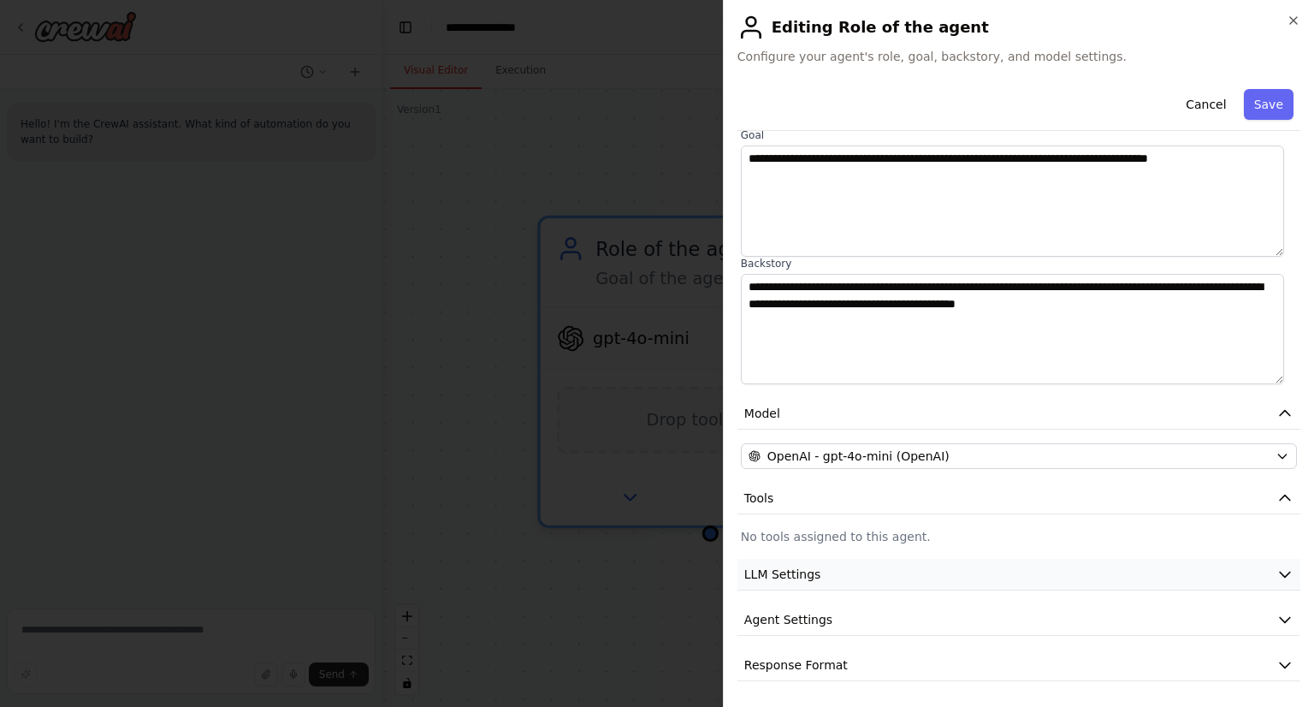
click at [809, 568] on span "LLM Settings" at bounding box center [782, 574] width 77 height 17
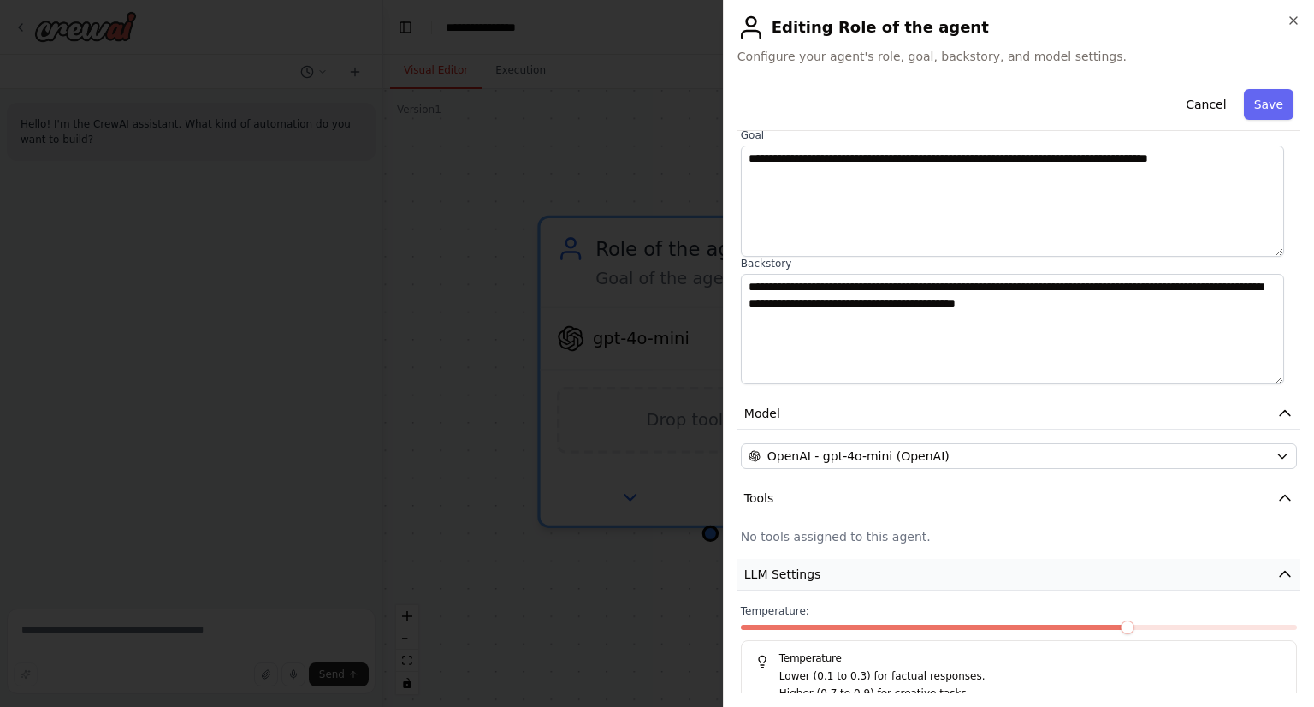
scroll to position [246, 0]
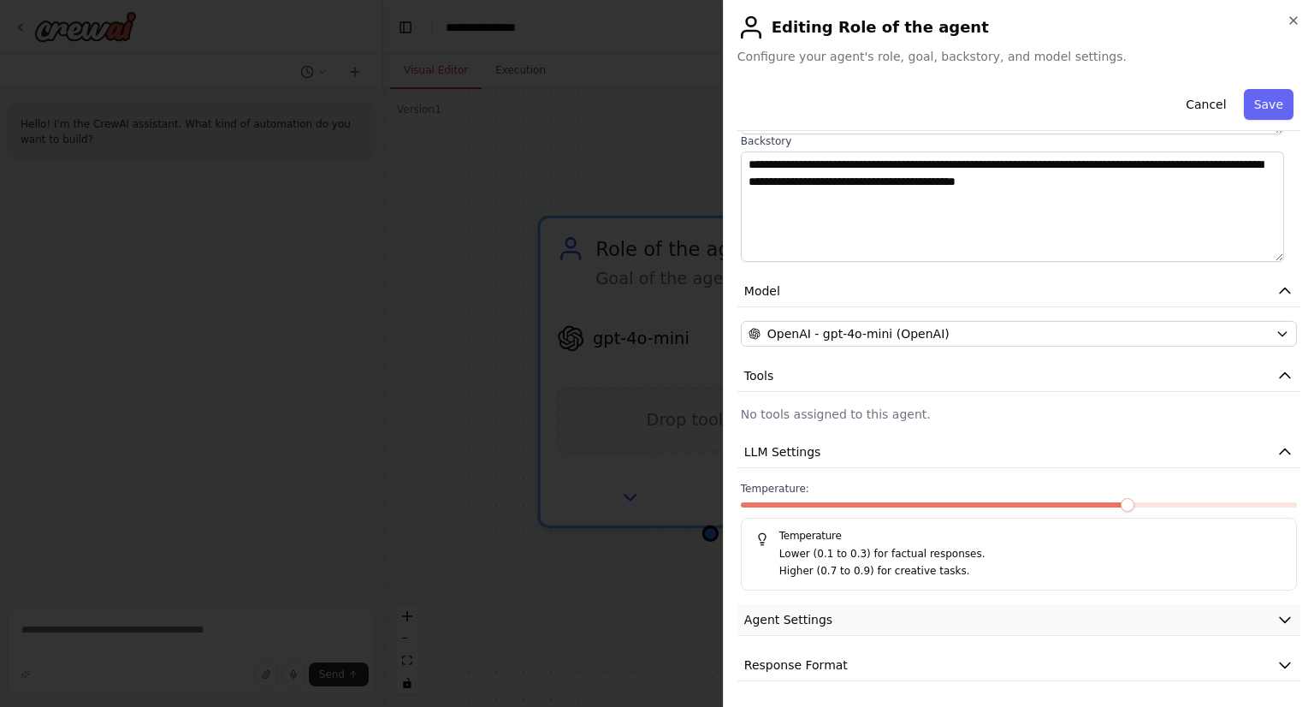
click at [839, 614] on button "Agent Settings" at bounding box center [1019, 620] width 563 height 32
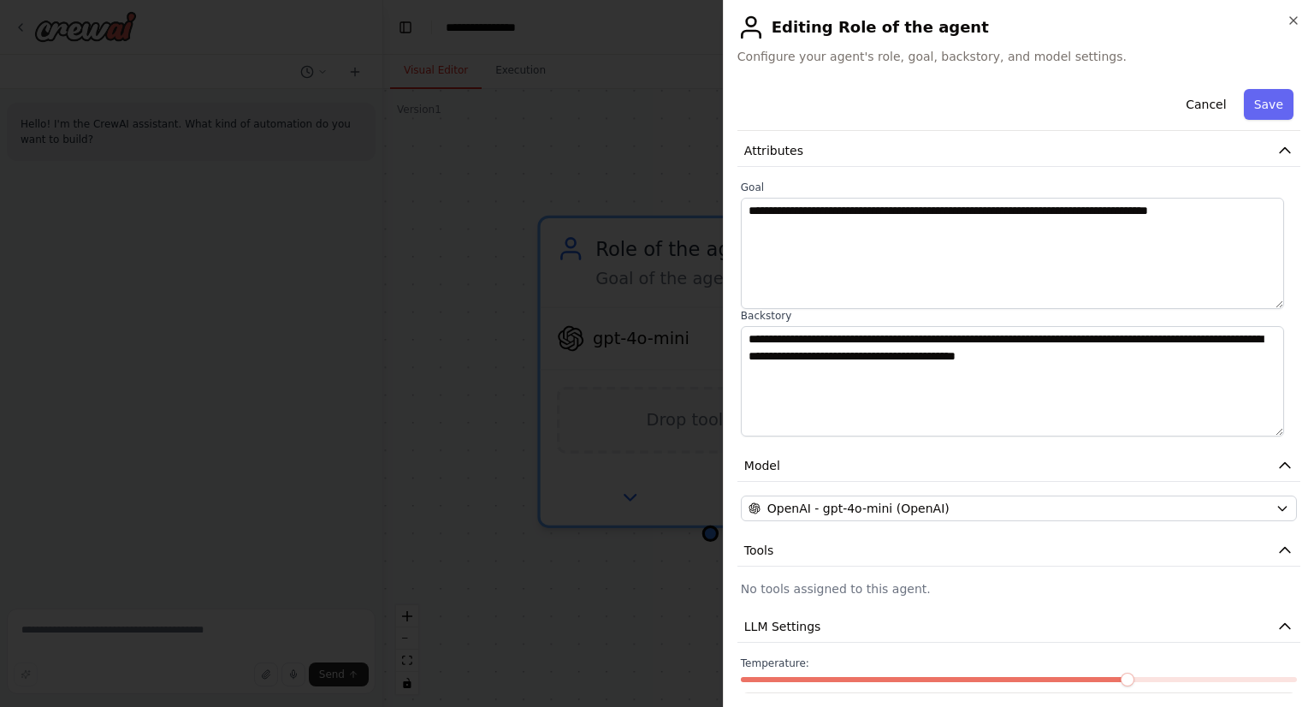
scroll to position [27, 0]
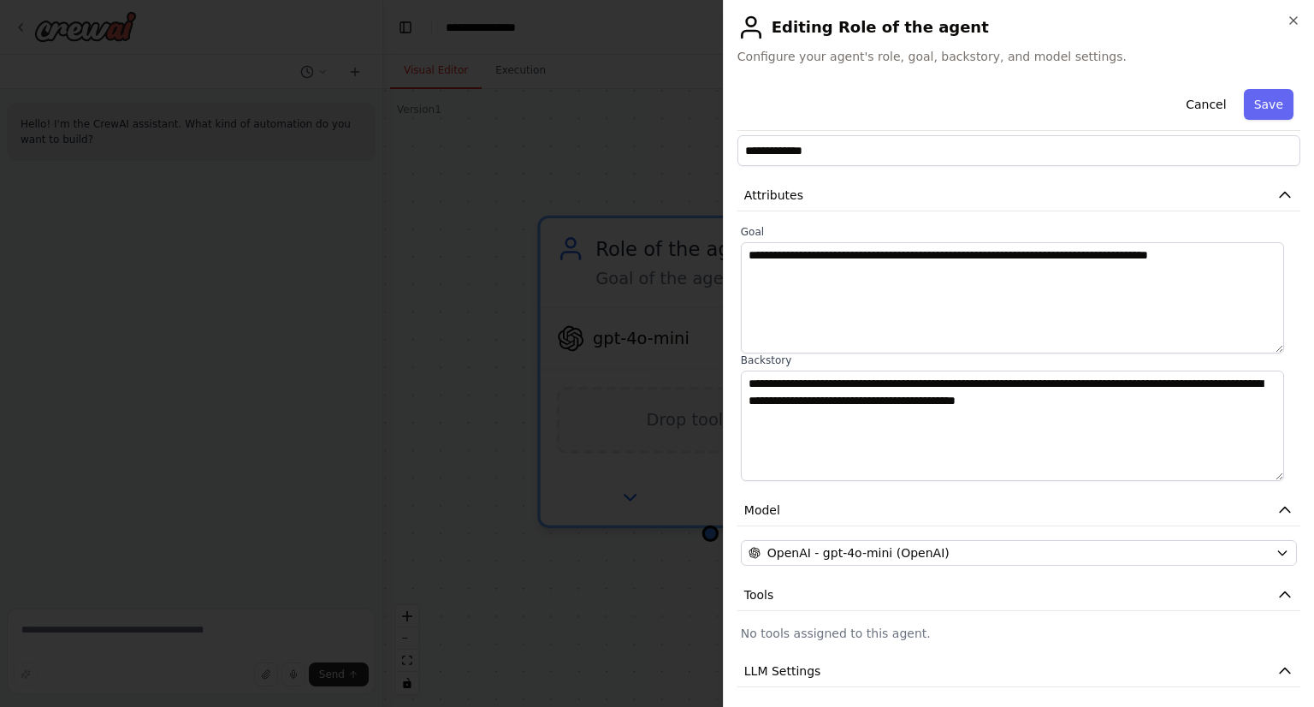
click at [852, 31] on h2 "Editing Role of the agent" at bounding box center [1019, 27] width 563 height 27
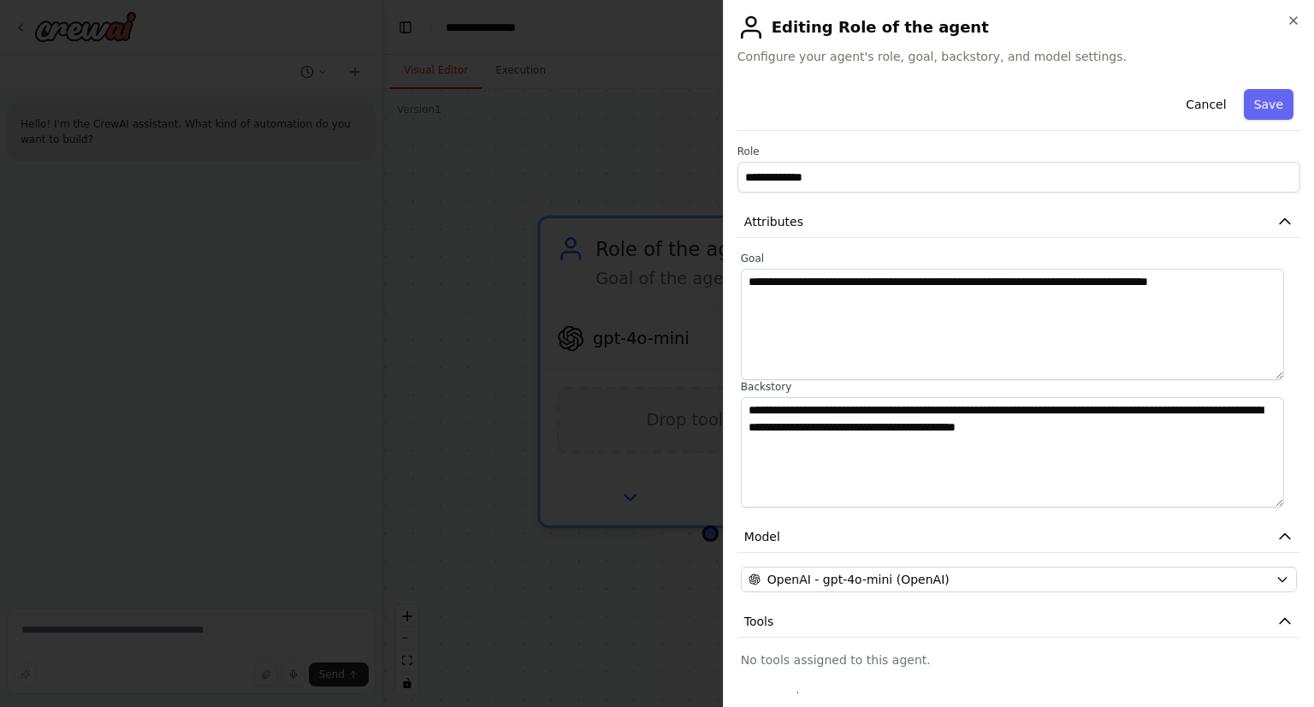
click at [1232, 102] on div "Cancel Save" at bounding box center [1019, 106] width 563 height 49
click at [1244, 102] on button "Save" at bounding box center [1269, 104] width 50 height 31
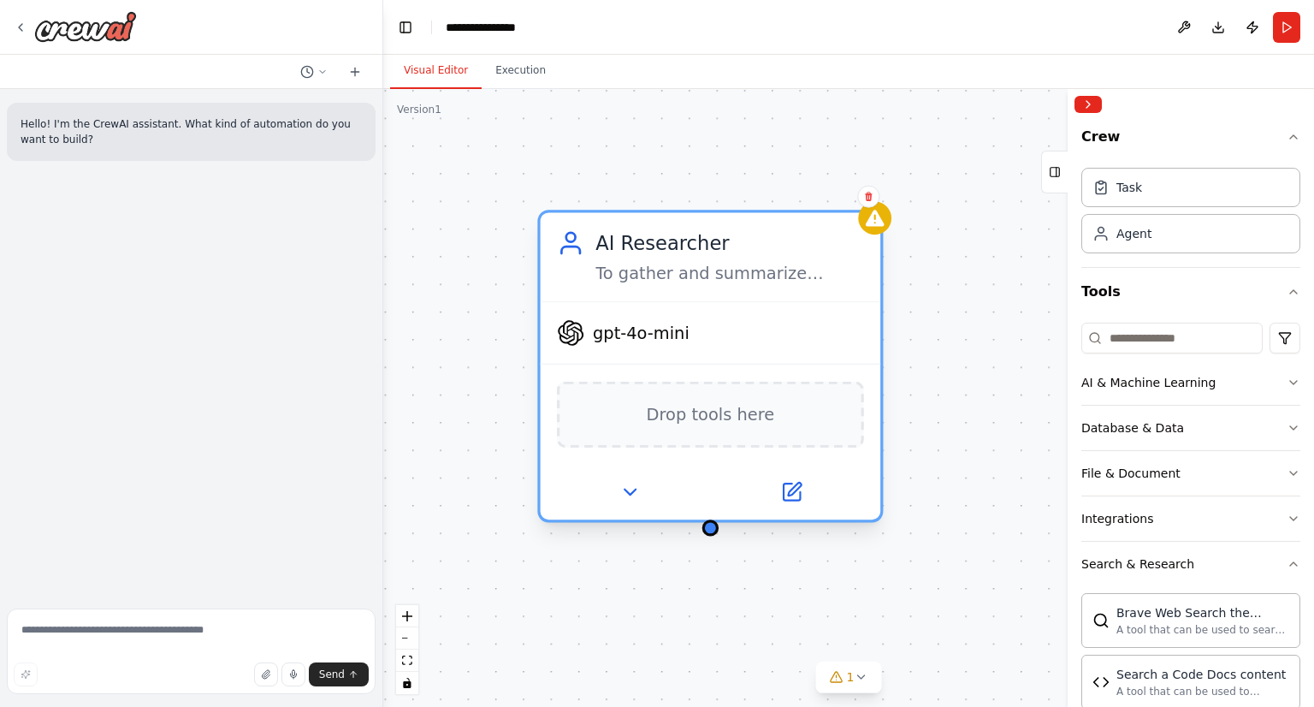
click at [685, 405] on span "Drop tools here" at bounding box center [711, 413] width 128 height 27
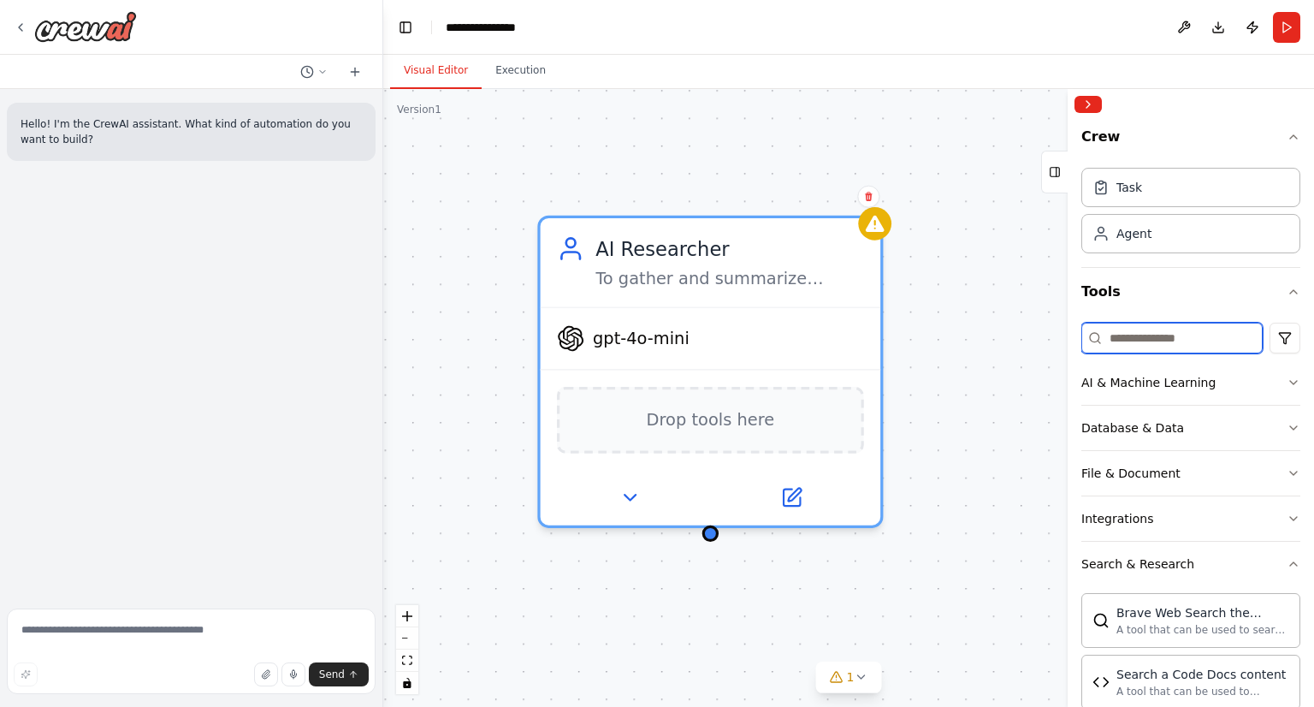
click at [1191, 333] on input at bounding box center [1172, 338] width 181 height 31
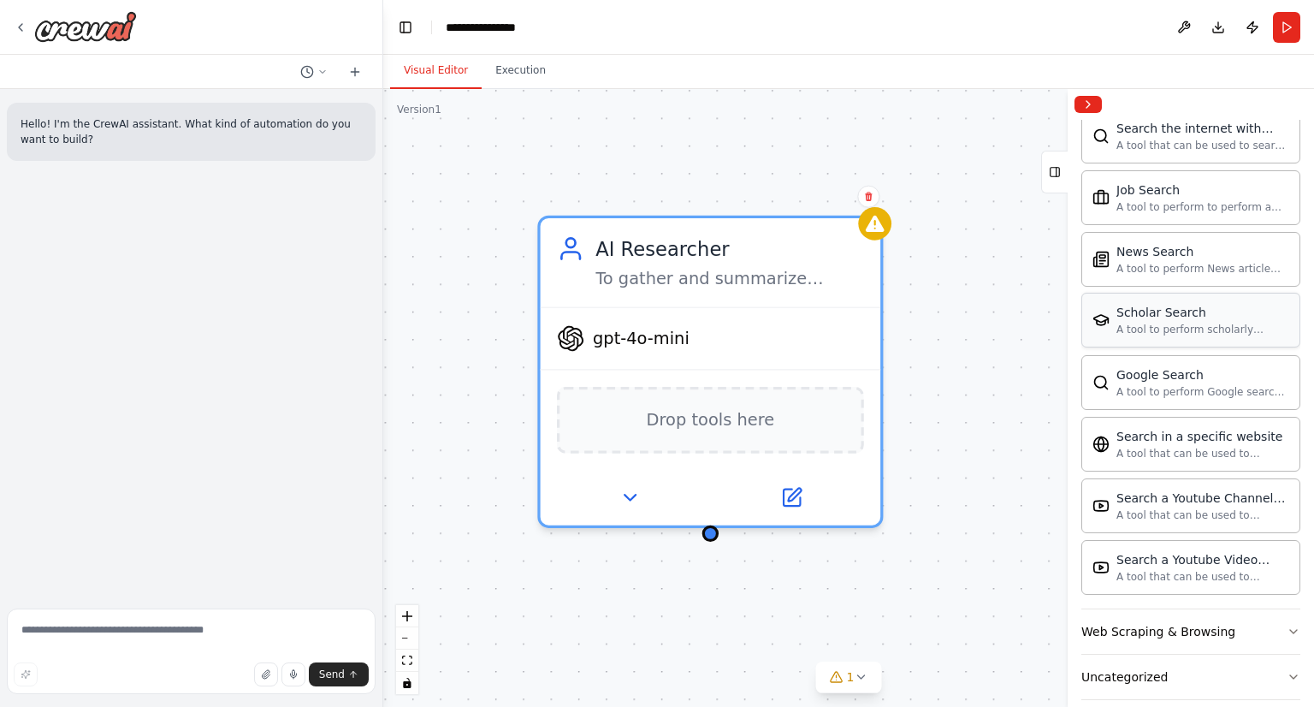
scroll to position [868, 0]
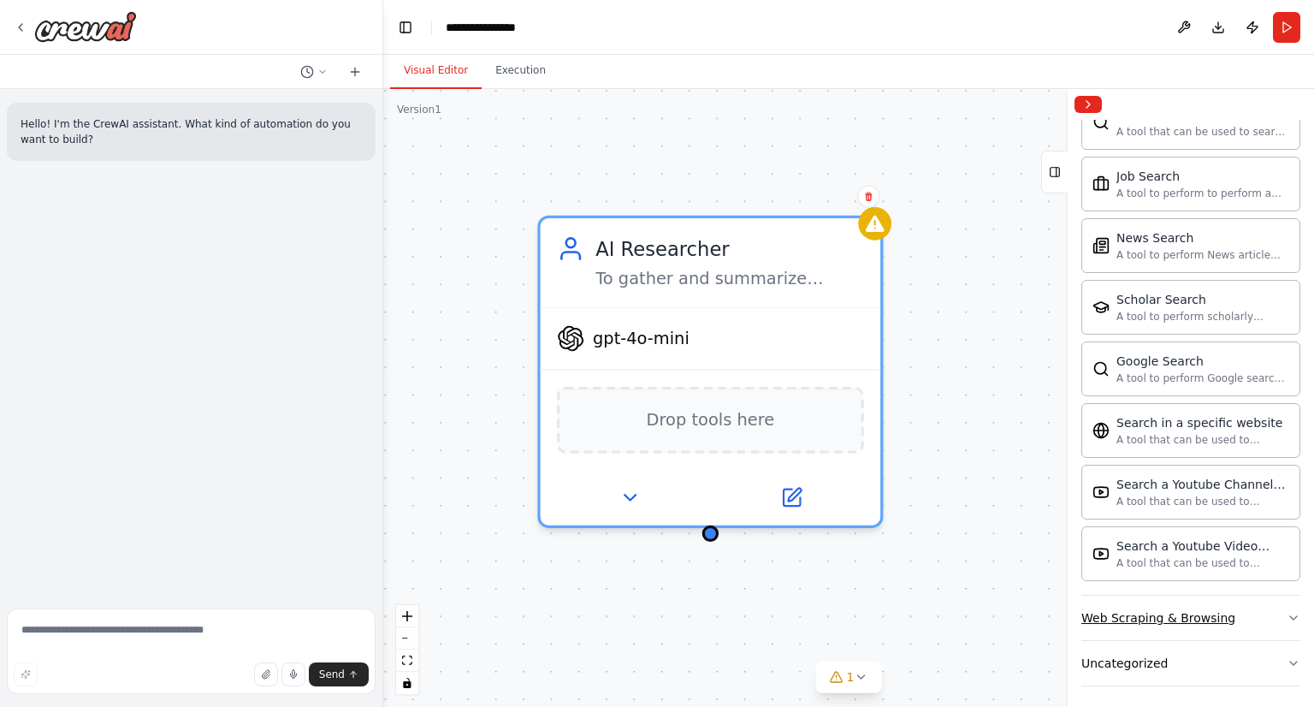
click at [1140, 618] on div "Web Scraping & Browsing" at bounding box center [1159, 617] width 154 height 17
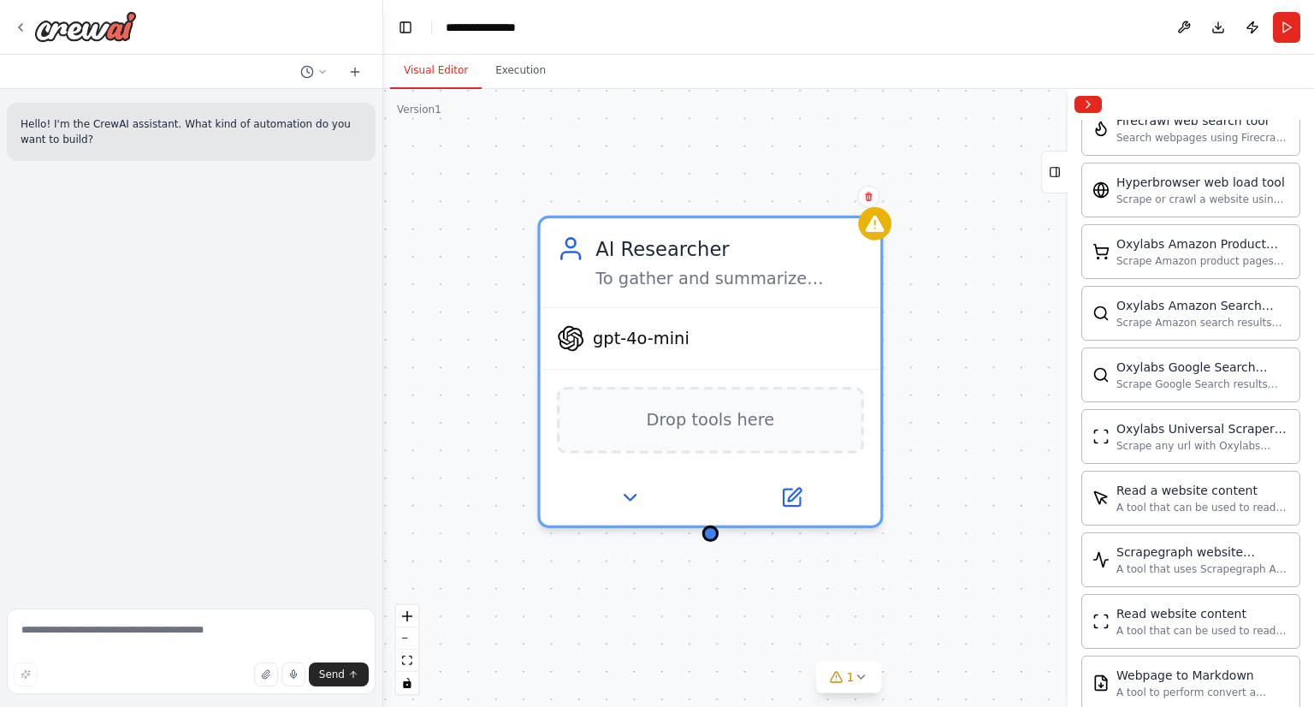
scroll to position [1800, 0]
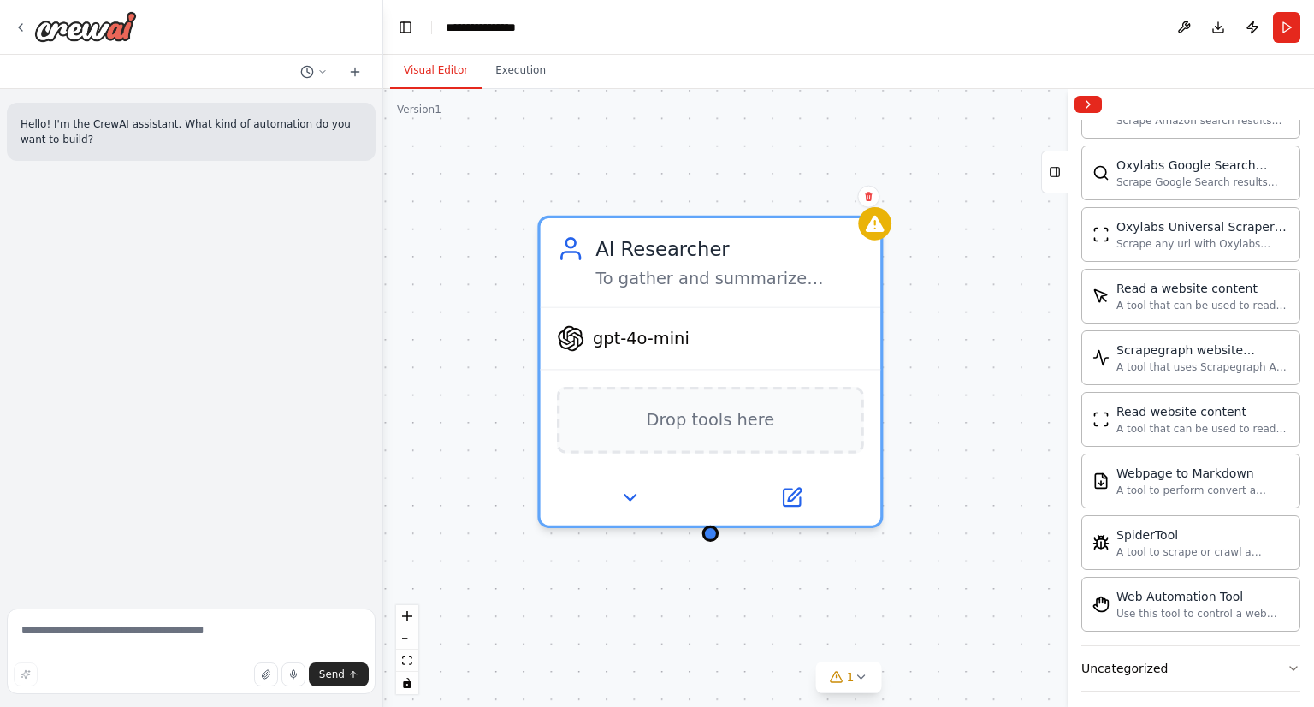
click at [1122, 646] on button "Uncategorized" at bounding box center [1191, 668] width 219 height 44
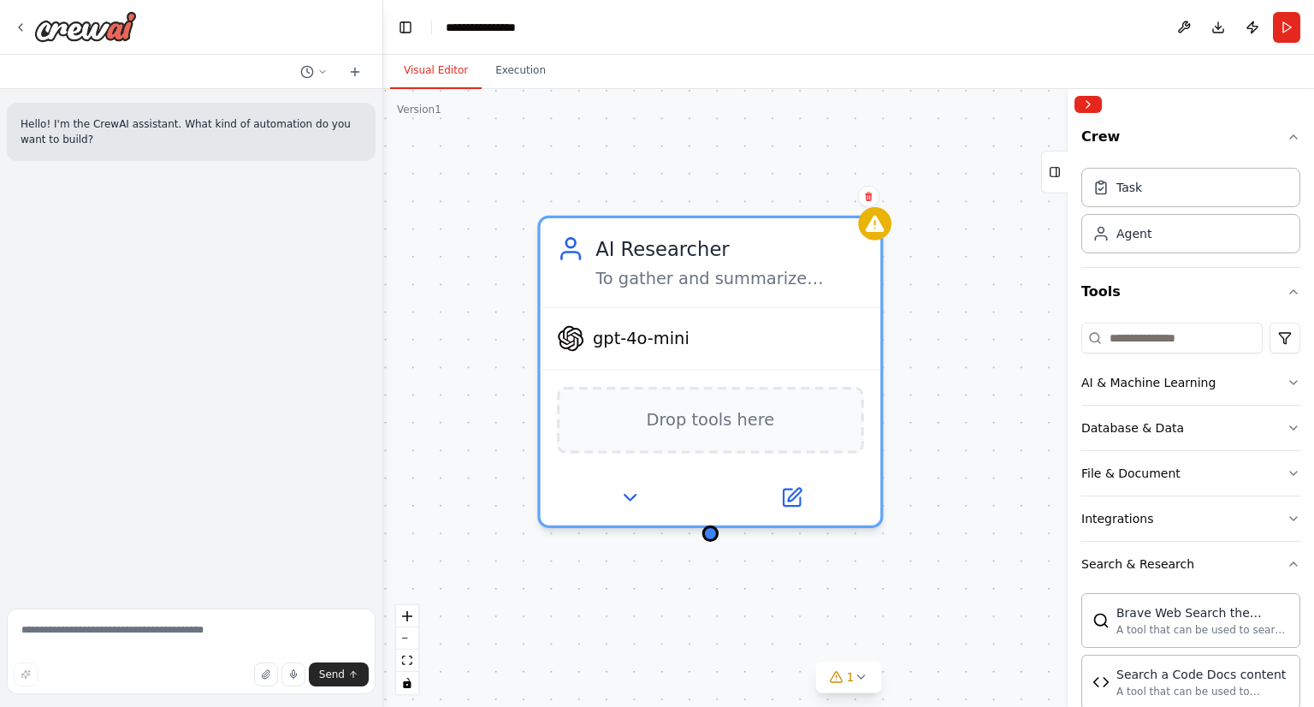
scroll to position [0, 0]
click at [1120, 340] on input at bounding box center [1172, 338] width 181 height 31
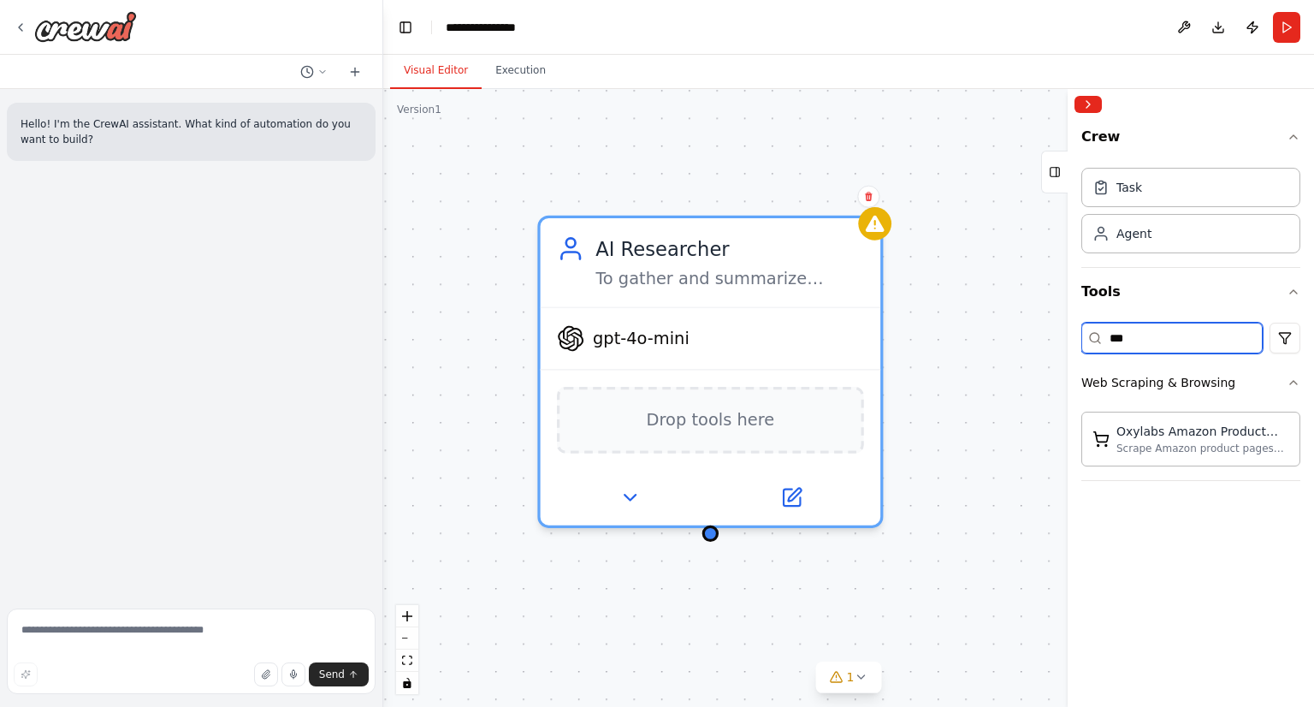
type input "****"
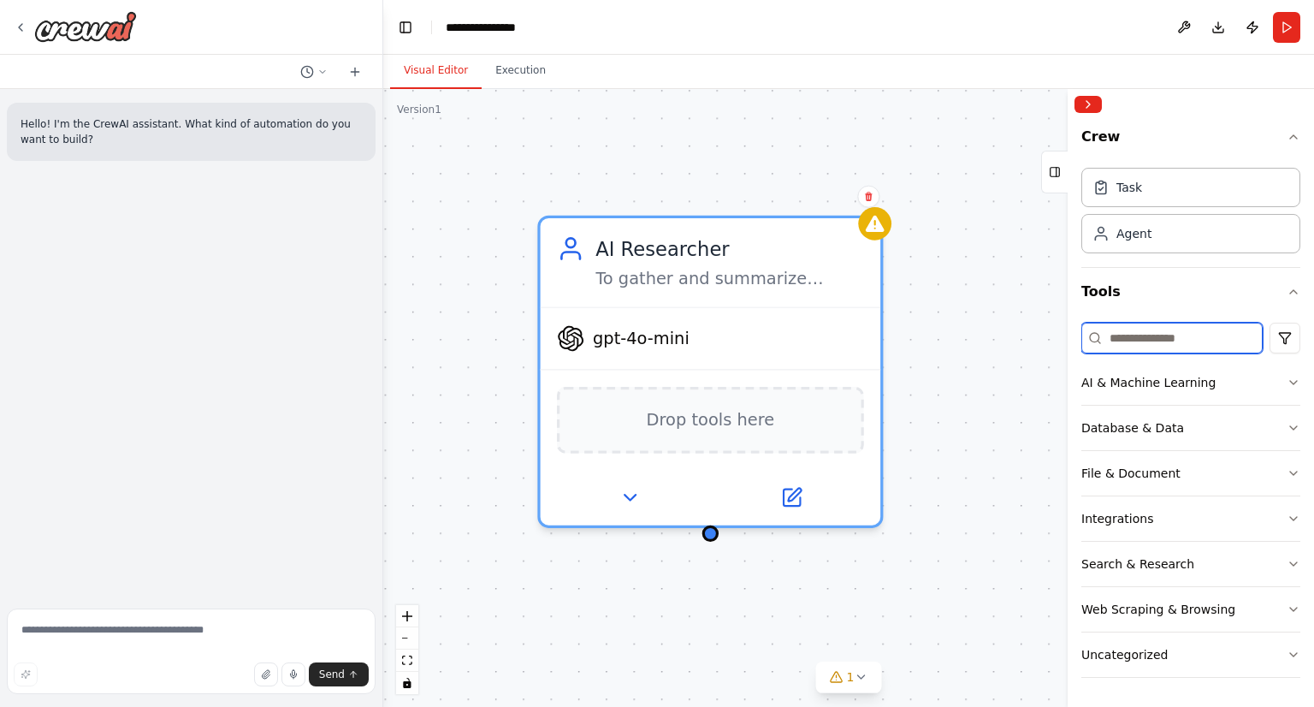
paste input "**********"
type input "**********"
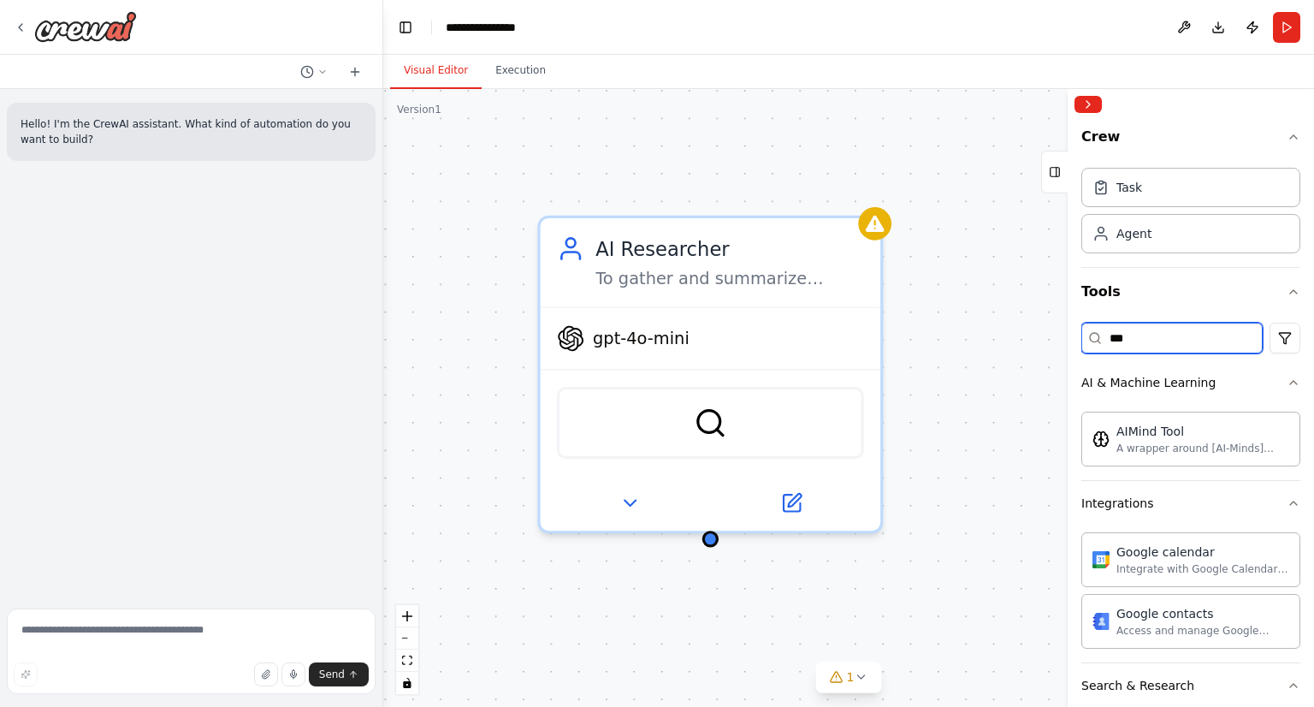
click at [1133, 337] on input "***" at bounding box center [1172, 338] width 181 height 31
paste input "**********"
type input "**********"
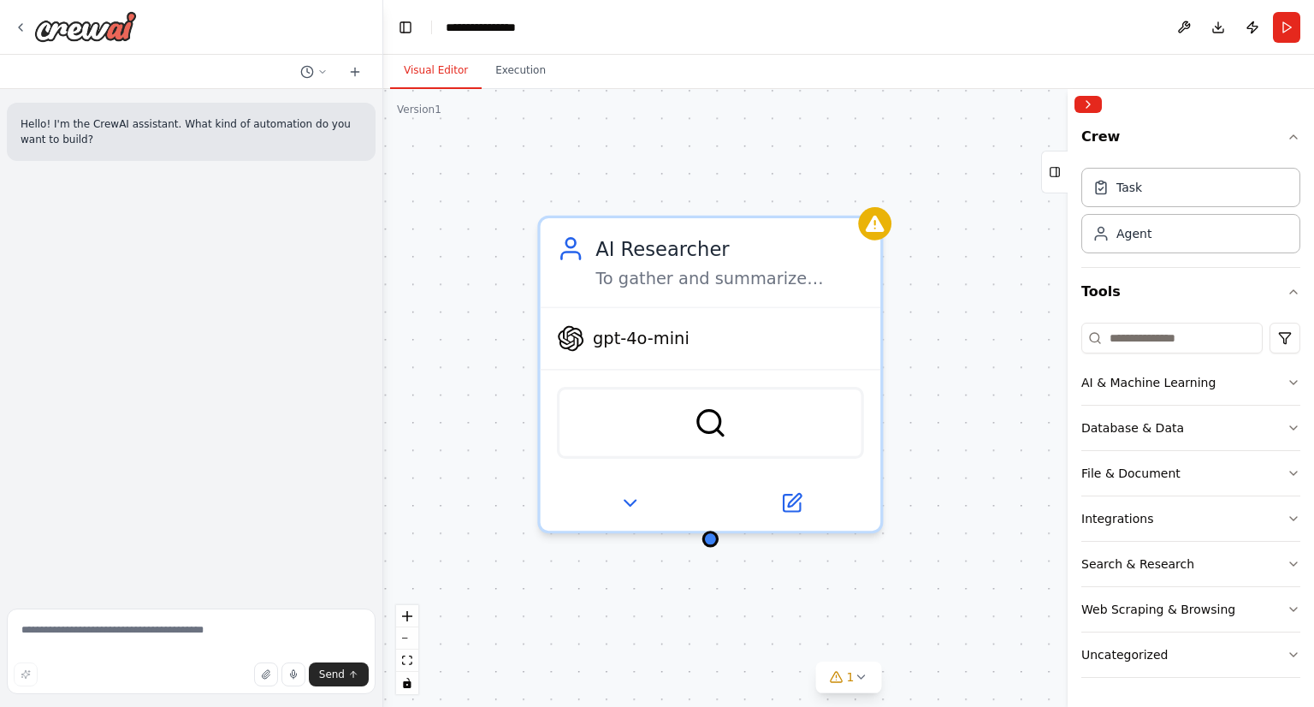
click at [907, 546] on div "AI Researcher To gather and summarize knowledge about AI fundamentals, PEAS fra…" at bounding box center [848, 398] width 931 height 618
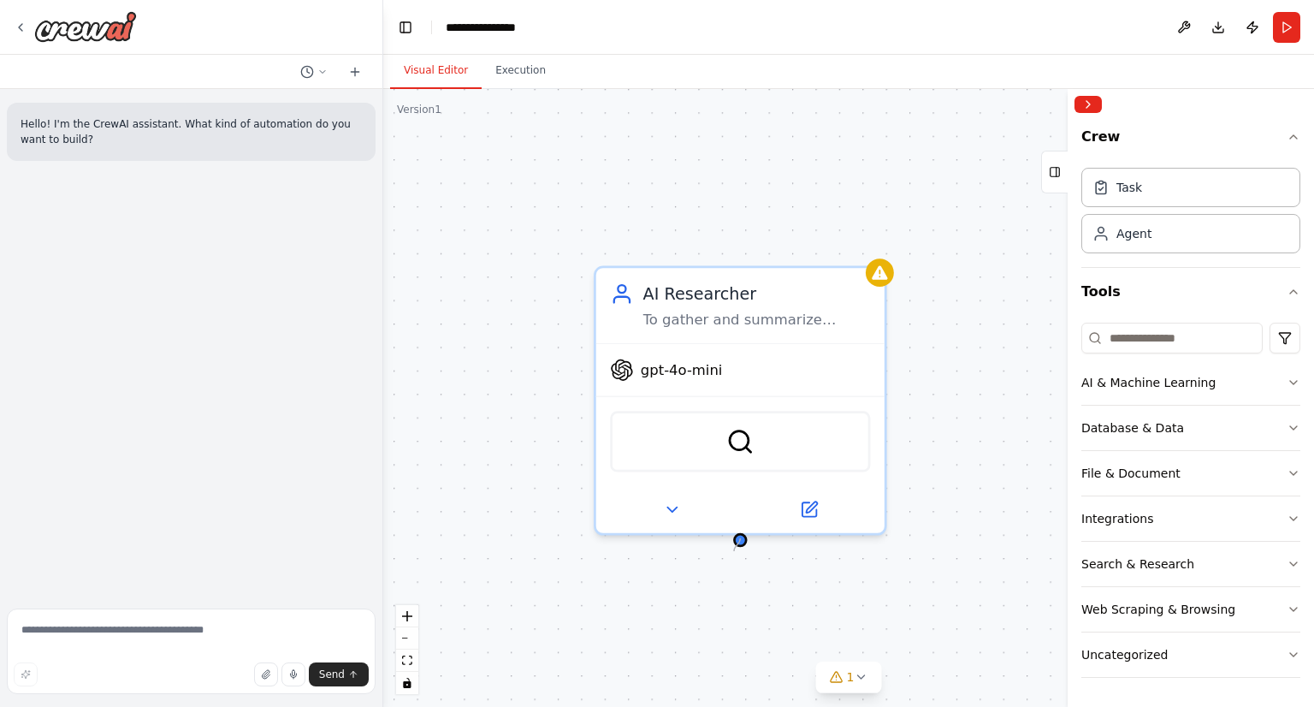
drag, startPoint x: 737, startPoint y: 535, endPoint x: 734, endPoint y: 551, distance: 16.5
click at [734, 551] on div "AI Researcher To gather and summarize knowledge about AI fundamentals, PEAS fra…" at bounding box center [848, 398] width 931 height 618
click at [658, 511] on button at bounding box center [672, 505] width 133 height 28
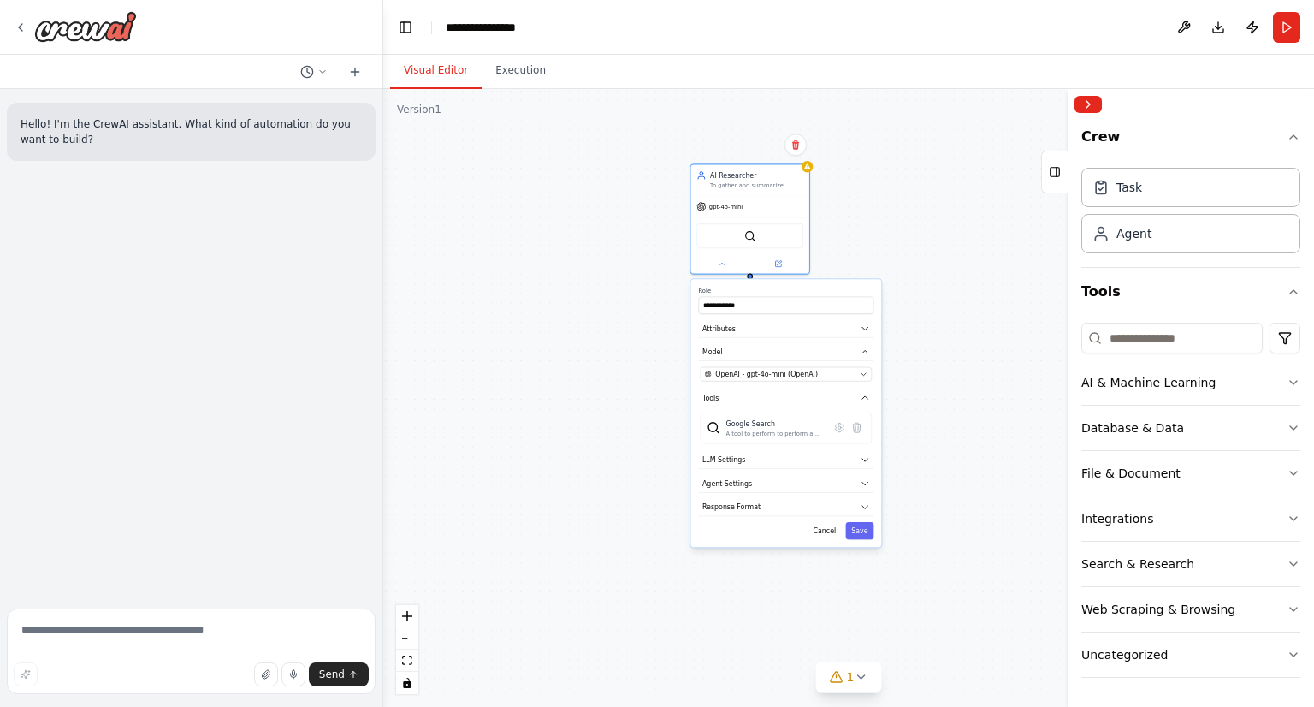
drag, startPoint x: 868, startPoint y: 437, endPoint x: 861, endPoint y: 219, distance: 218.3
click at [861, 219] on div "**********" at bounding box center [848, 398] width 931 height 618
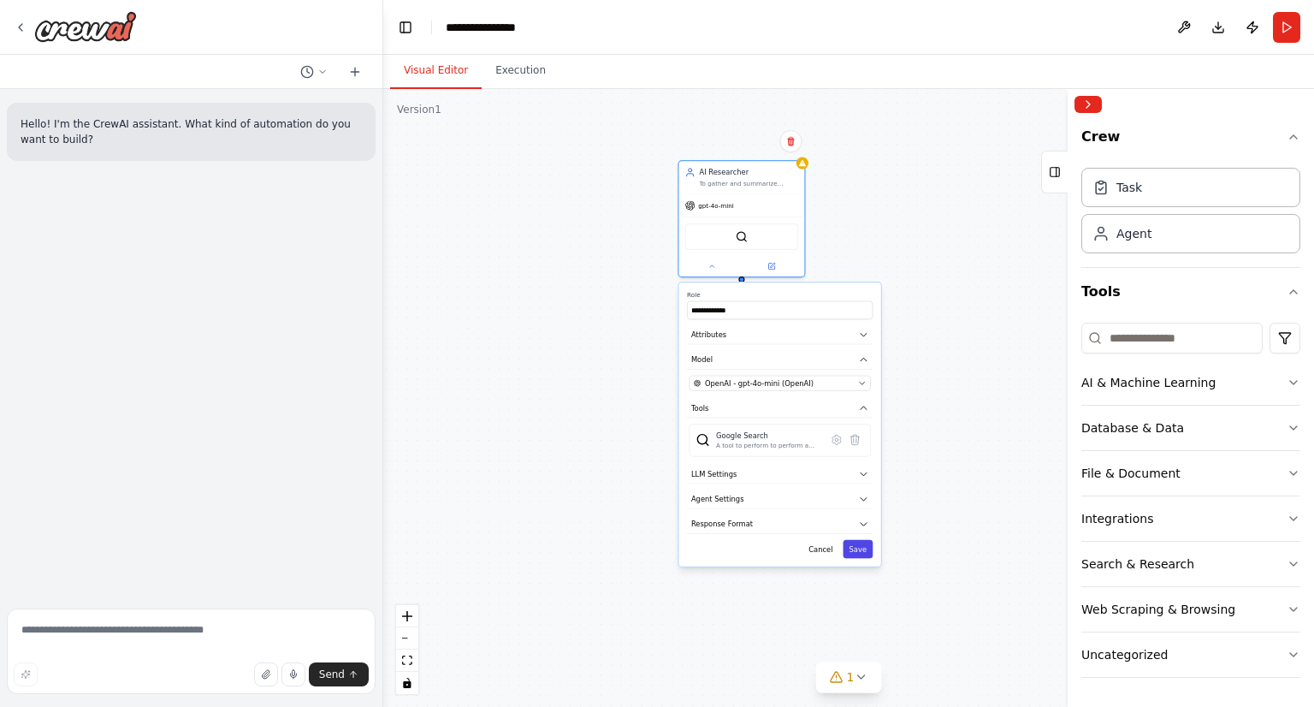
click at [869, 552] on button "Save" at bounding box center [858, 549] width 30 height 18
click at [1127, 199] on div "Task" at bounding box center [1191, 186] width 219 height 39
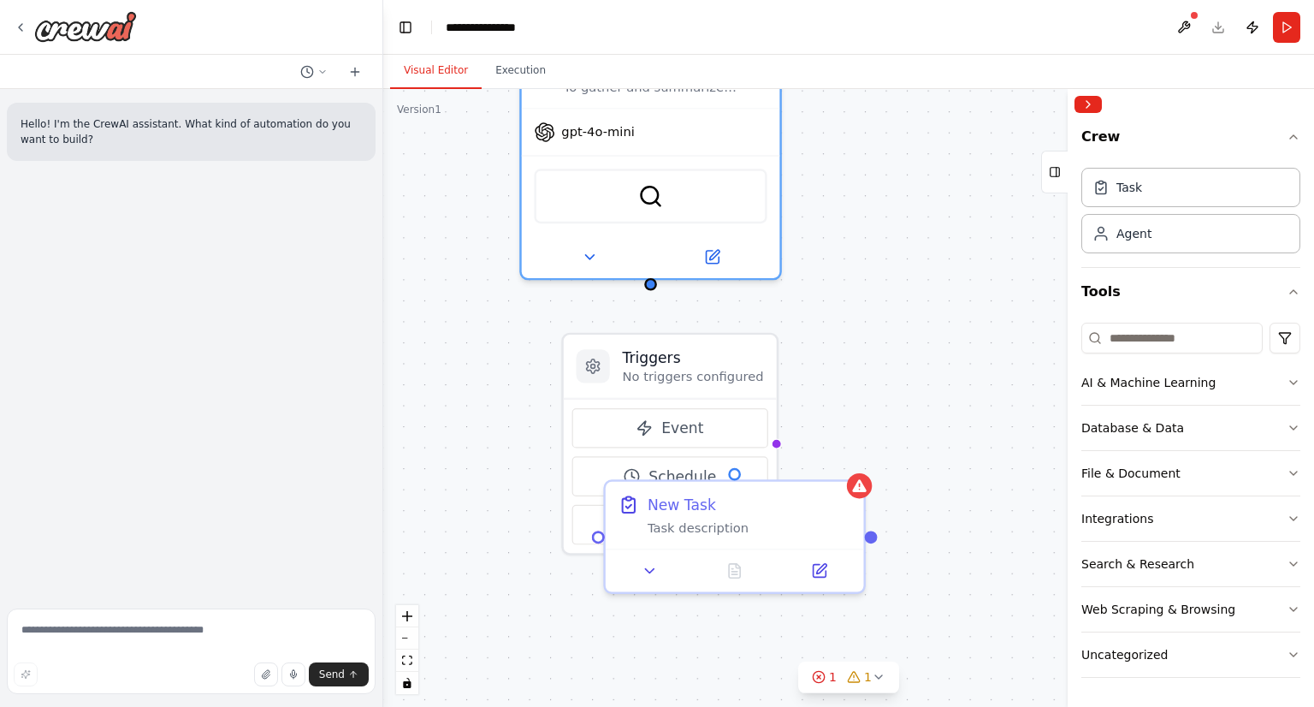
drag, startPoint x: 817, startPoint y: 264, endPoint x: 828, endPoint y: 398, distance: 134.0
click at [828, 398] on div "Triggers No triggers configured Event Schedule Manage AI Researcher To gather a…" at bounding box center [848, 398] width 931 height 618
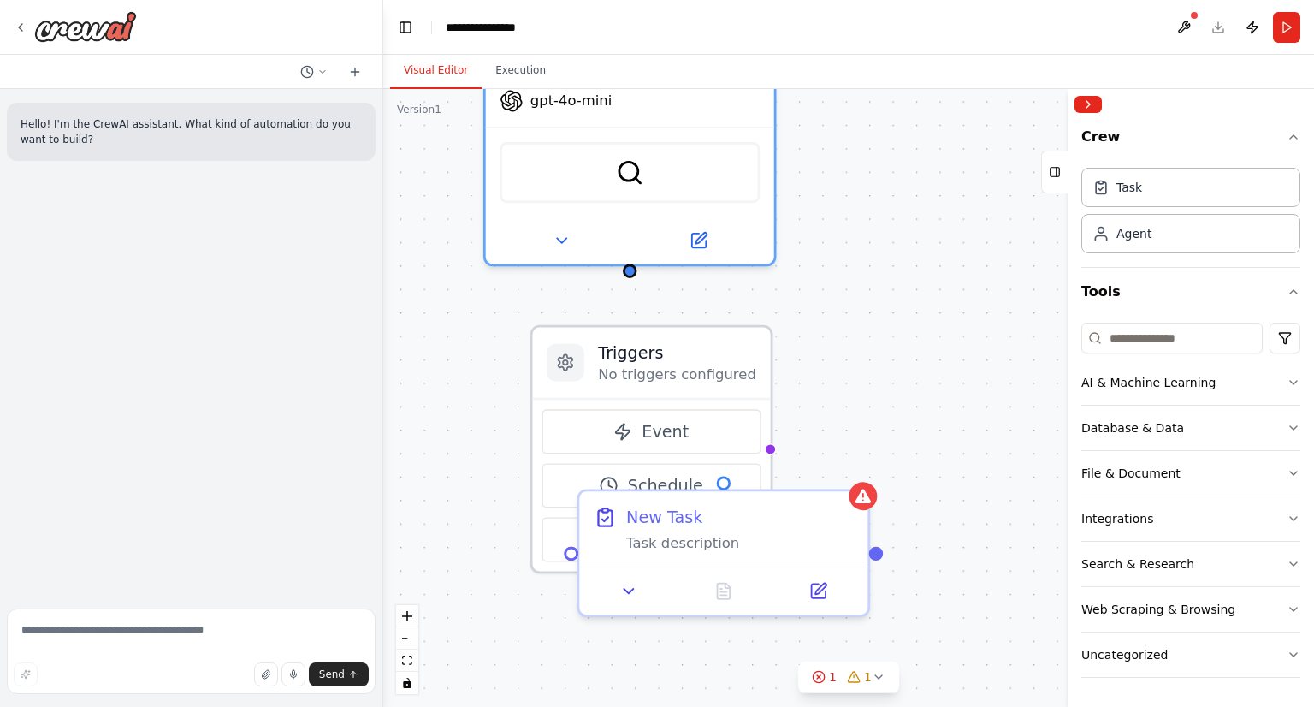
click at [667, 372] on p "No triggers configured" at bounding box center [677, 374] width 158 height 19
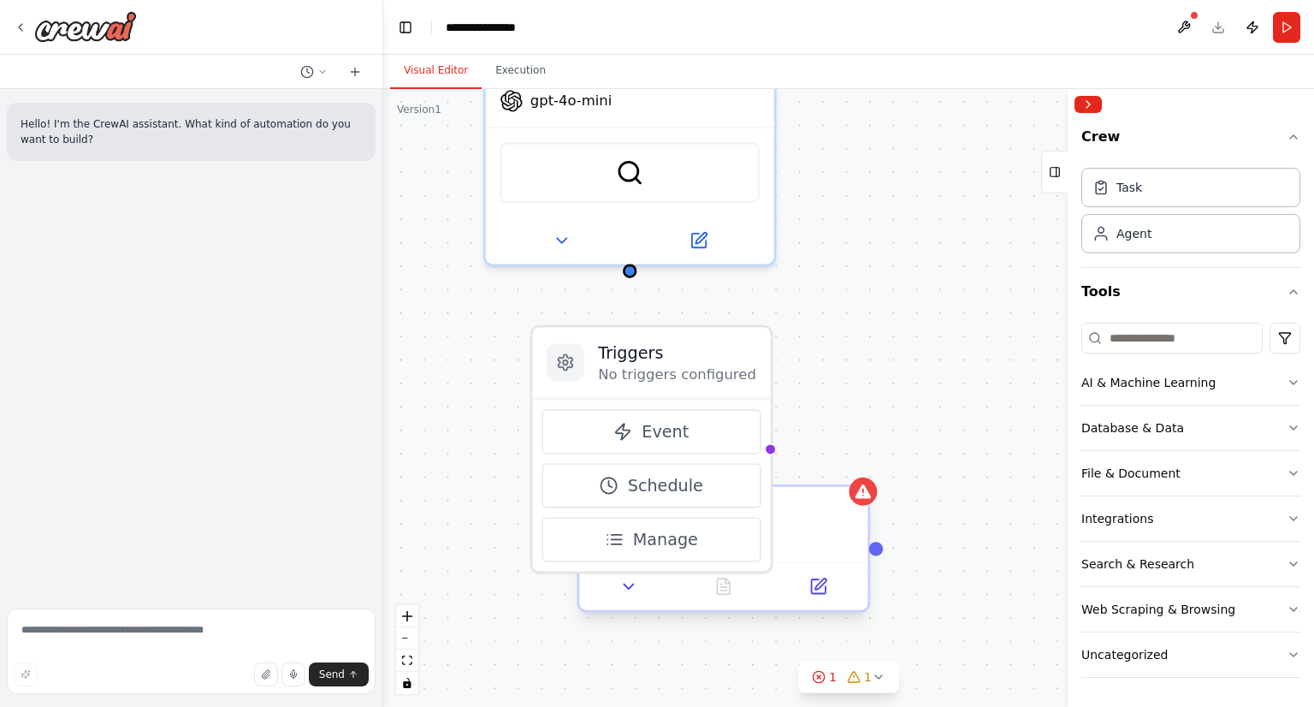
click at [626, 601] on div at bounding box center [723, 585] width 288 height 48
click at [740, 535] on div "Task description" at bounding box center [740, 538] width 228 height 19
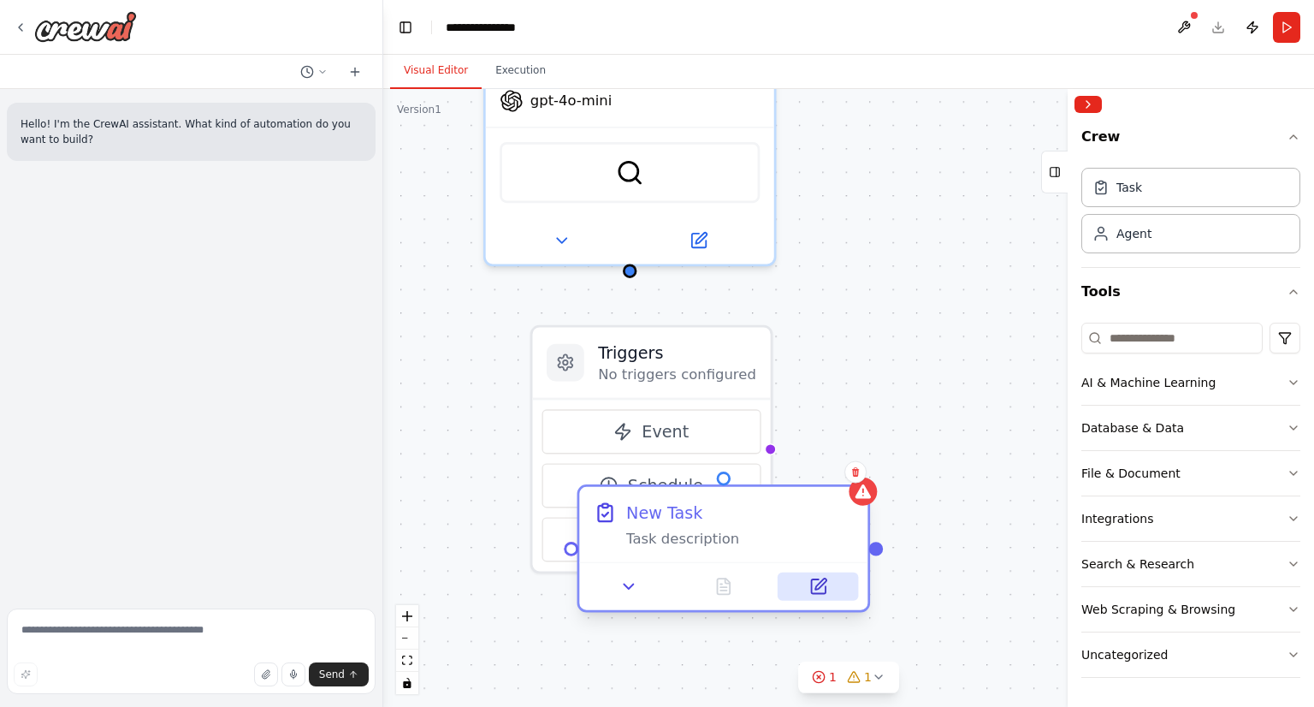
click at [839, 599] on button at bounding box center [818, 586] width 80 height 28
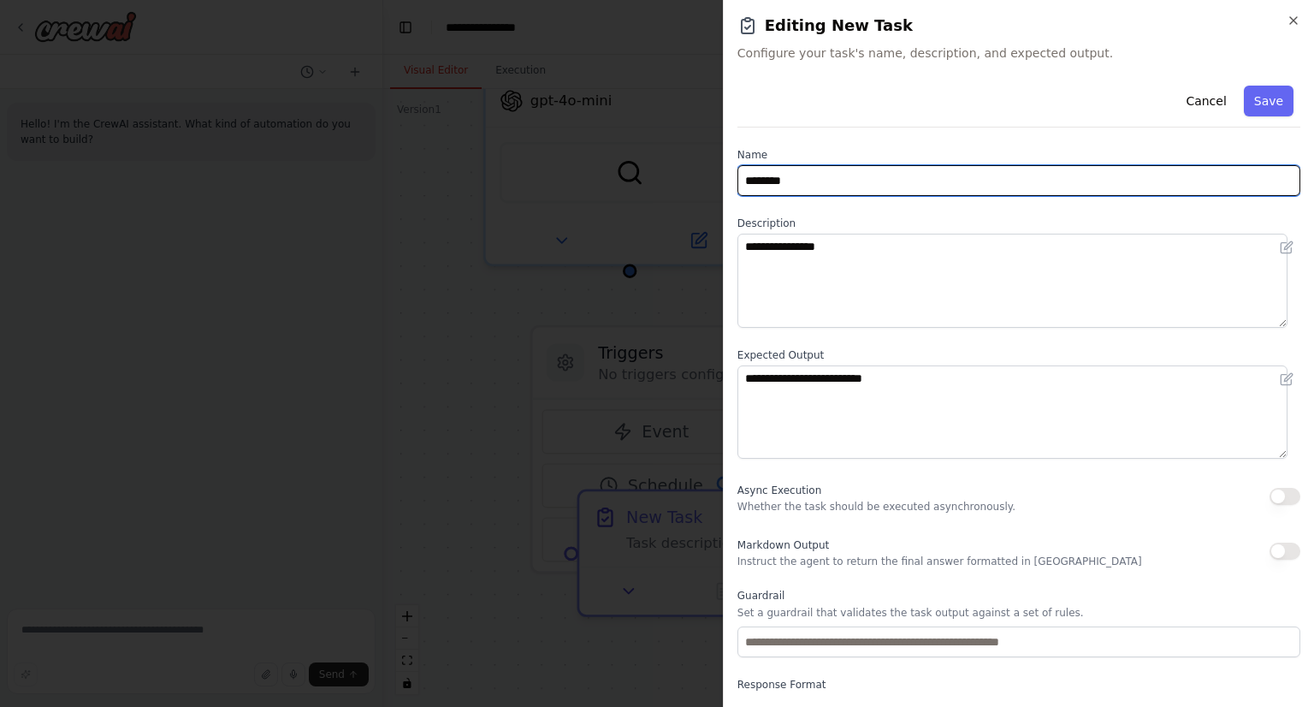
click at [845, 186] on input "********" at bounding box center [1019, 180] width 563 height 31
paste input "**********"
type input "**********"
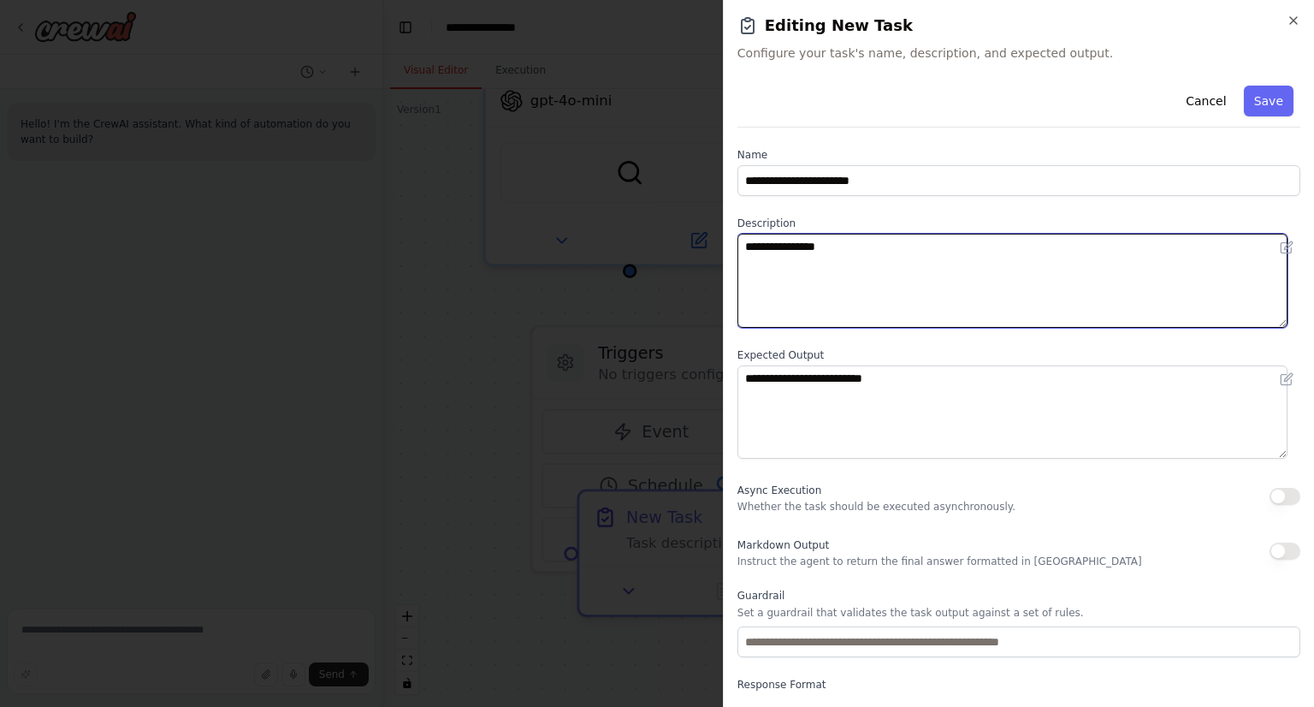
click at [787, 282] on textarea "**********" at bounding box center [1013, 281] width 550 height 94
paste textarea "**********"
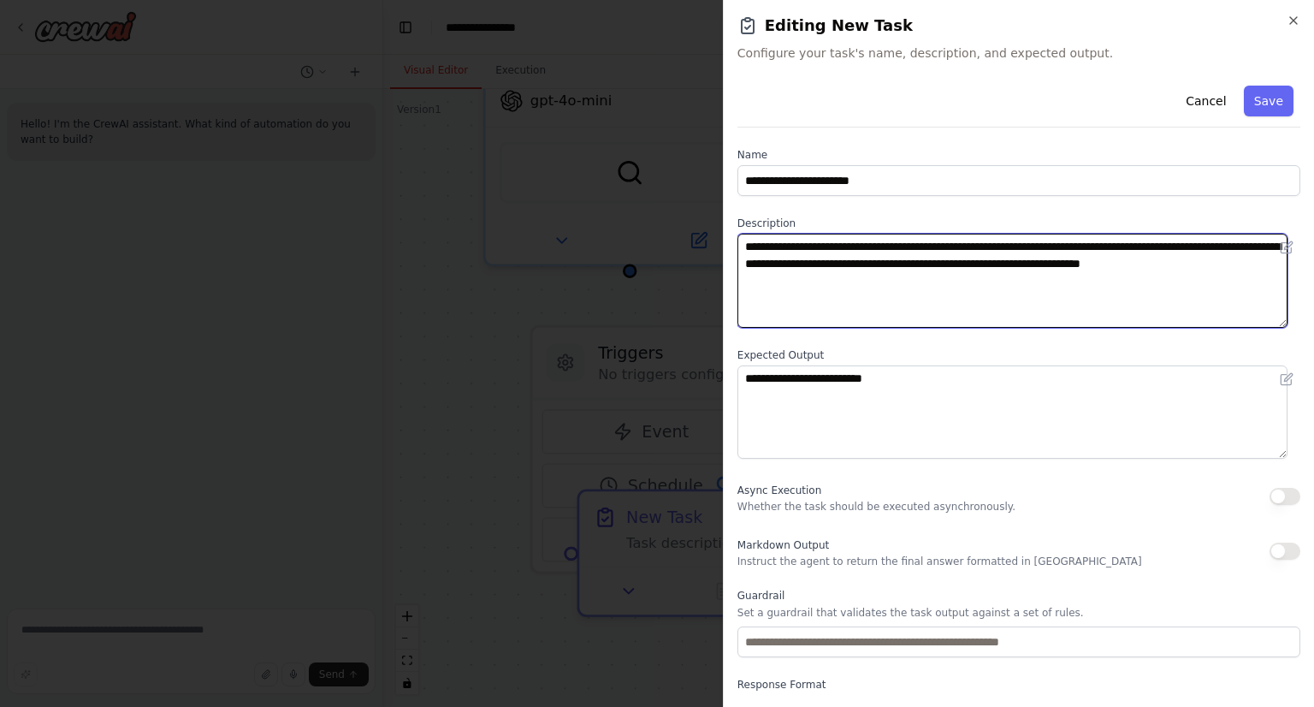
type textarea "**********"
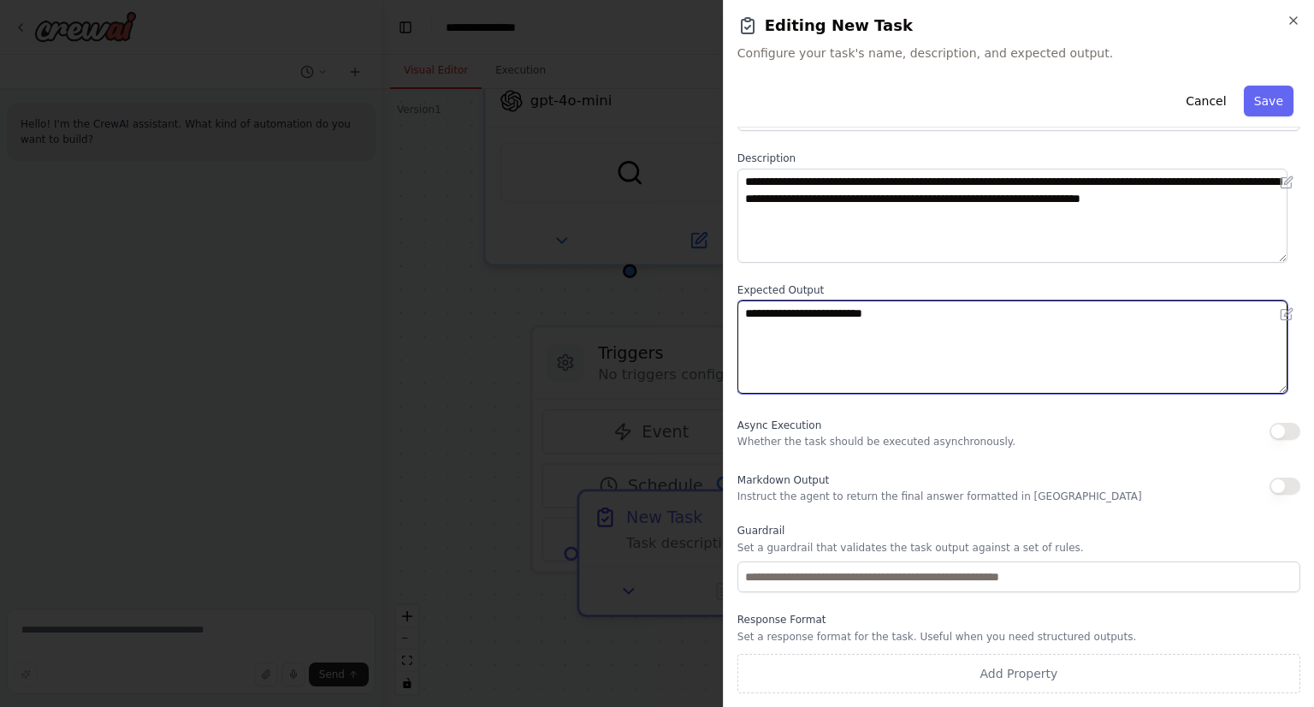
click at [908, 360] on textarea "**********" at bounding box center [1013, 347] width 550 height 94
paste textarea "**********"
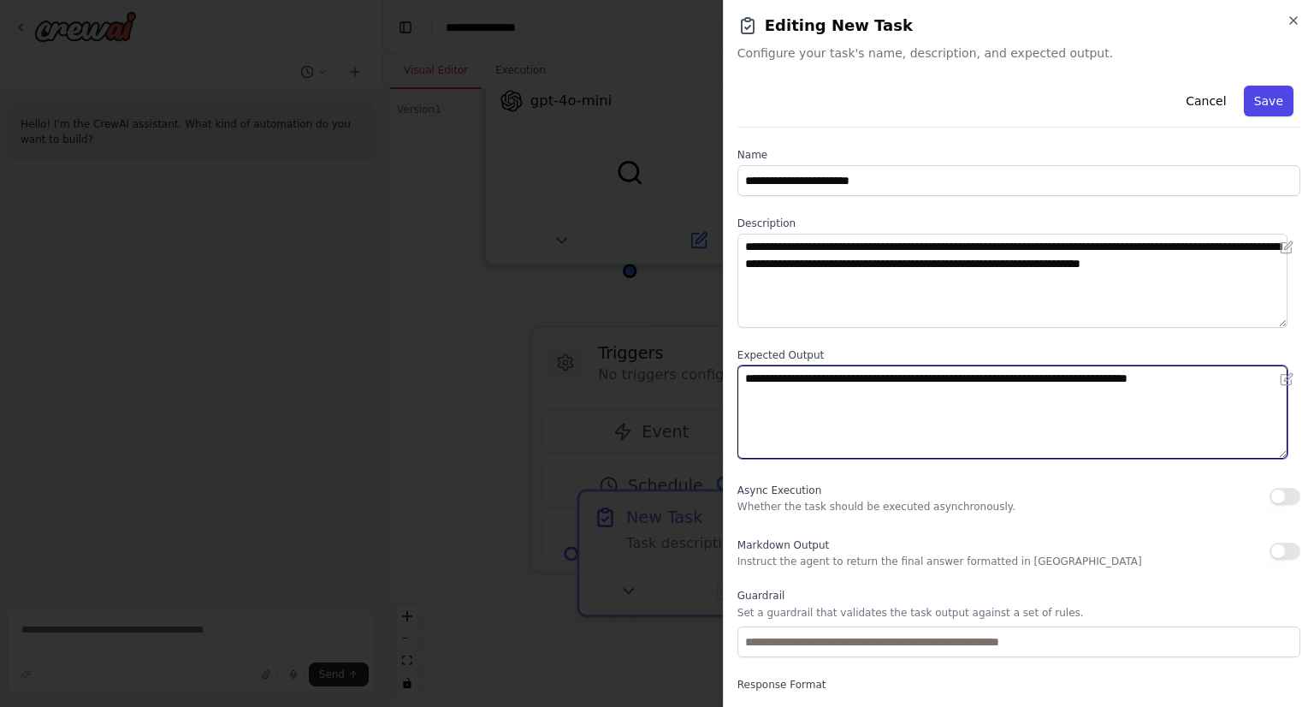
type textarea "**********"
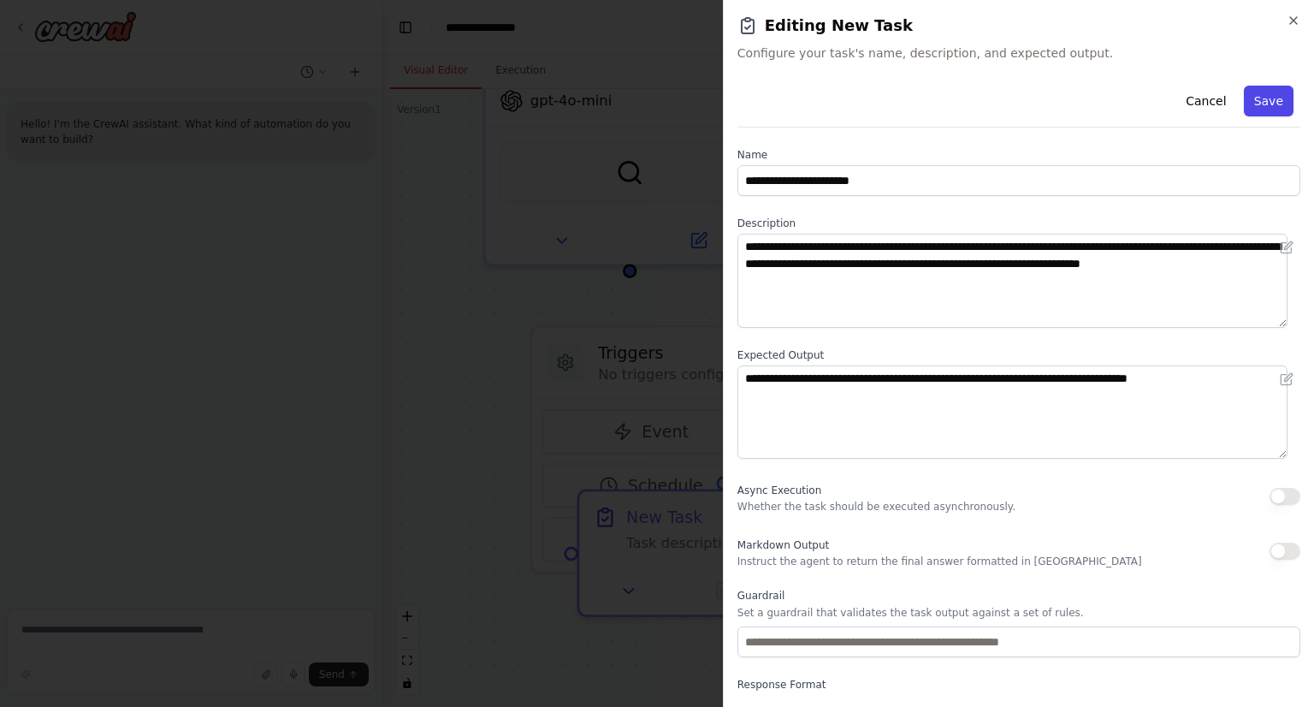
click at [1250, 107] on button "Save" at bounding box center [1269, 101] width 50 height 31
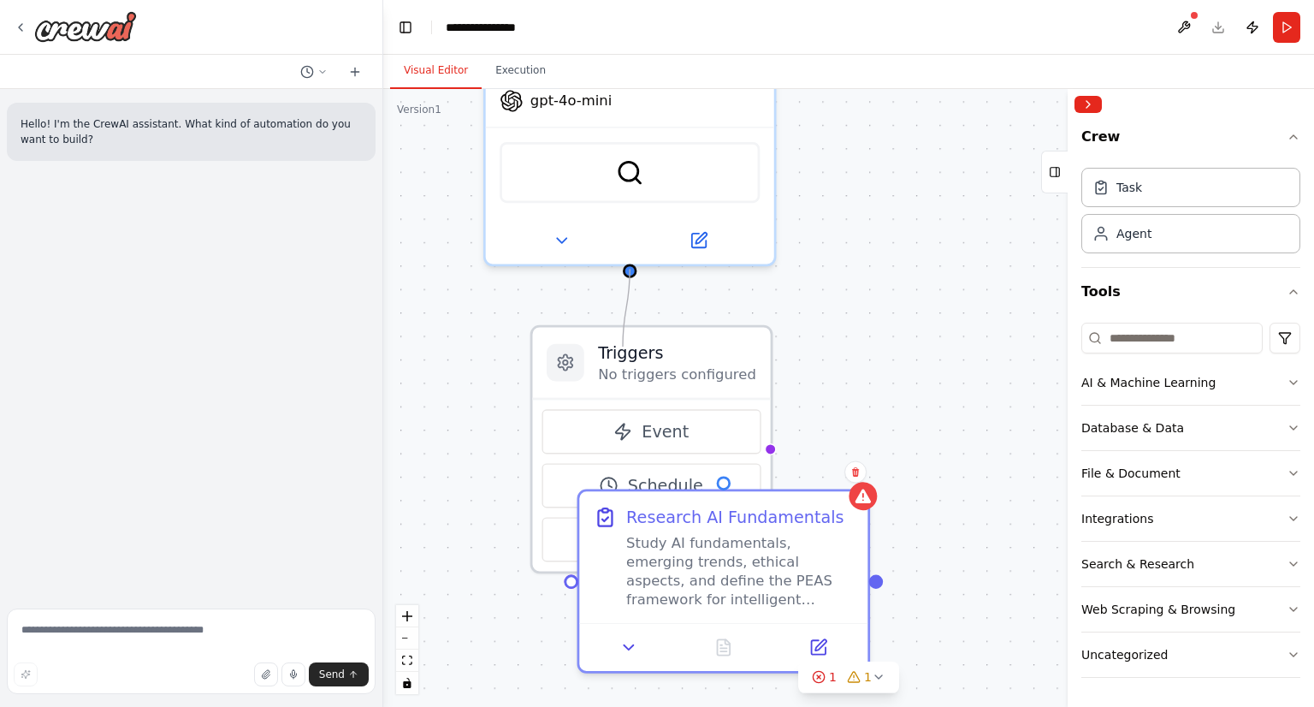
drag, startPoint x: 632, startPoint y: 272, endPoint x: 623, endPoint y: 347, distance: 74.9
click at [623, 347] on div "Triggers No triggers configured Event Schedule Manage AI Researcher To gather a…" at bounding box center [1051, 255] width 1276 height 846
drag, startPoint x: 764, startPoint y: 449, endPoint x: 623, endPoint y: 274, distance: 225.2
click at [623, 274] on div "Triggers No triggers configured Event Schedule Manage AI Researcher To gather a…" at bounding box center [848, 398] width 931 height 618
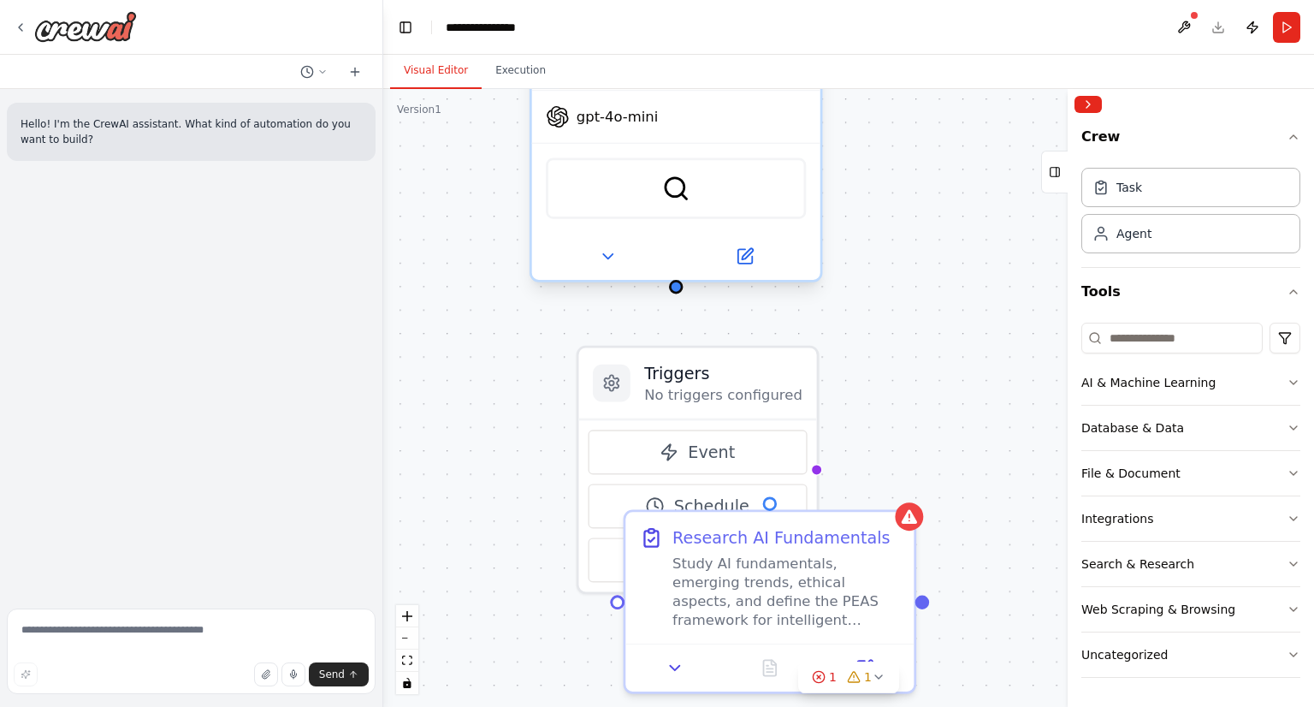
drag, startPoint x: 628, startPoint y: 271, endPoint x: 672, endPoint y: 290, distance: 47.5
click at [672, 290] on div "Triggers No triggers configured Event Schedule Manage AI Researcher To gather a…" at bounding box center [848, 398] width 931 height 618
drag, startPoint x: 673, startPoint y: 284, endPoint x: 810, endPoint y: 470, distance: 231.2
click at [810, 470] on div "Triggers No triggers configured Event Schedule Manage AI Researcher To gather a…" at bounding box center [848, 398] width 931 height 618
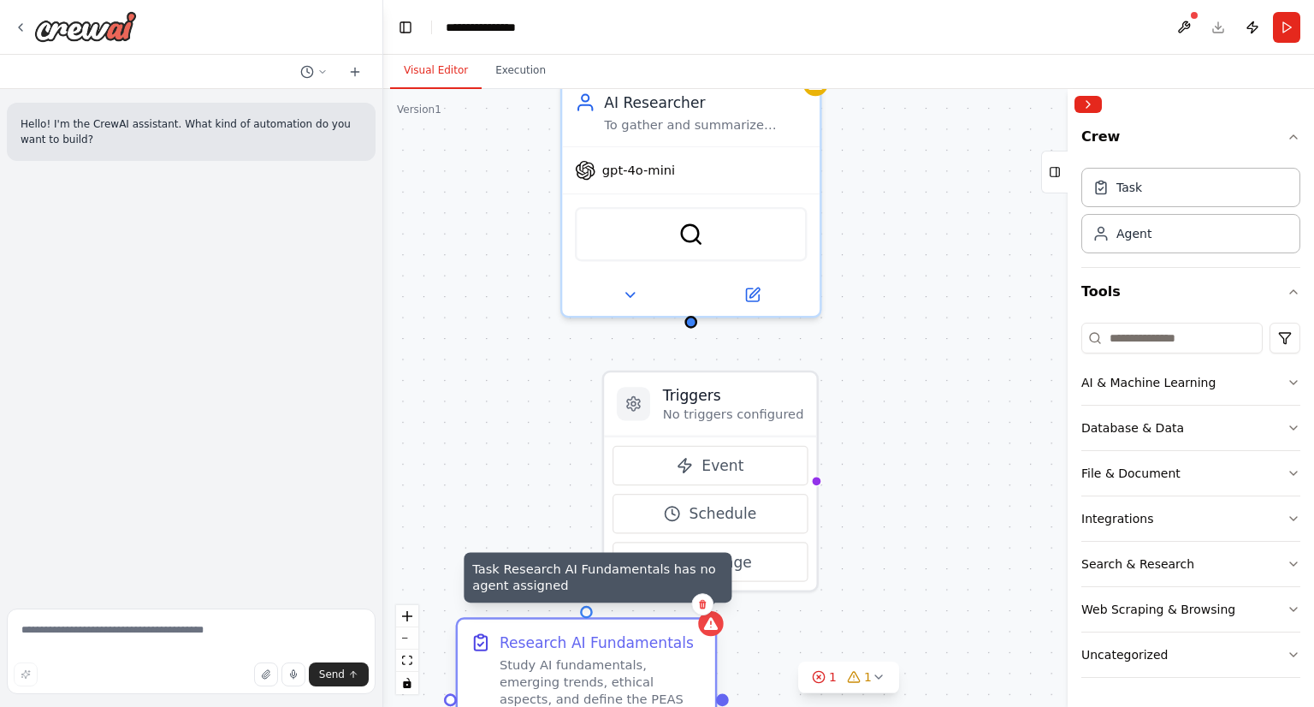
drag, startPoint x: 899, startPoint y: 527, endPoint x: 707, endPoint y: 623, distance: 215.1
click at [707, 623] on div at bounding box center [710, 623] width 25 height 25
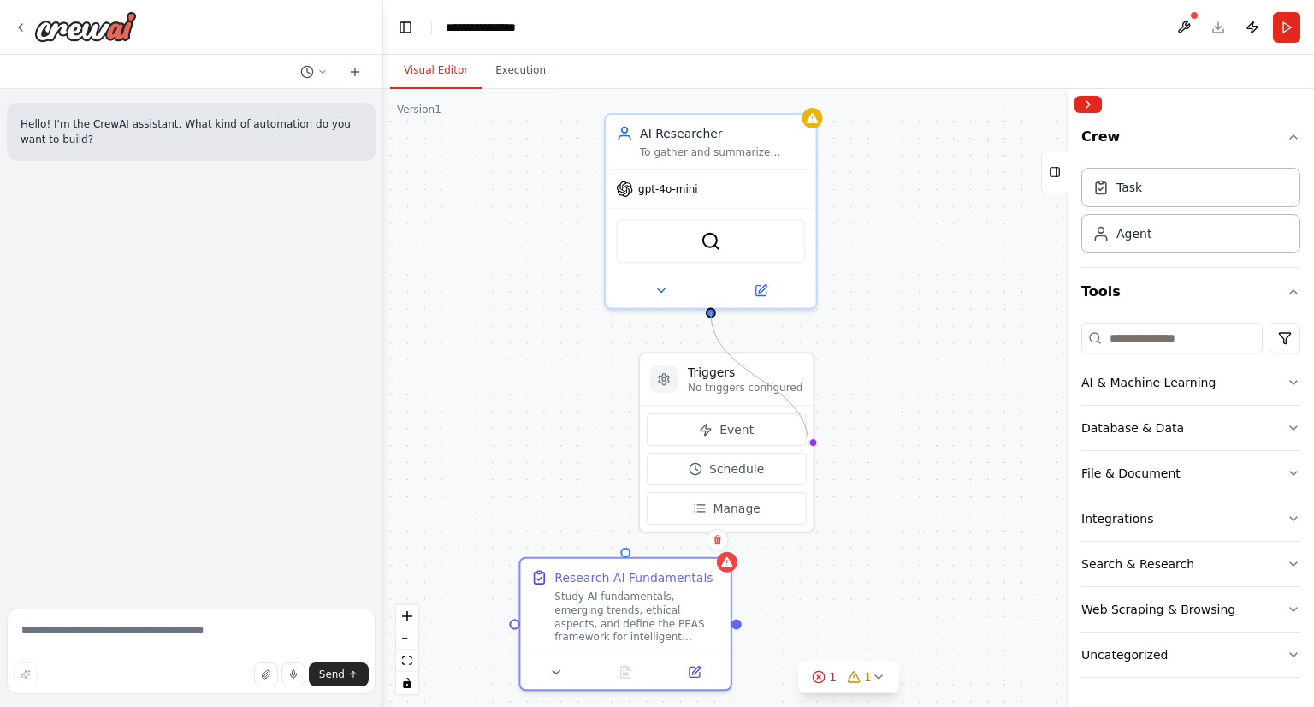
drag, startPoint x: 712, startPoint y: 311, endPoint x: 809, endPoint y: 446, distance: 166.2
click at [809, 446] on div "Triggers No triggers configured Event Schedule Manage AI Researcher To gather a…" at bounding box center [848, 398] width 931 height 618
drag, startPoint x: 710, startPoint y: 305, endPoint x: 727, endPoint y: 421, distance: 116.7
click at [727, 421] on div "Triggers No triggers configured Event Schedule Manage AI Researcher To gather a…" at bounding box center [1017, 301] width 928 height 616
drag, startPoint x: 713, startPoint y: 310, endPoint x: 621, endPoint y: 549, distance: 255.7
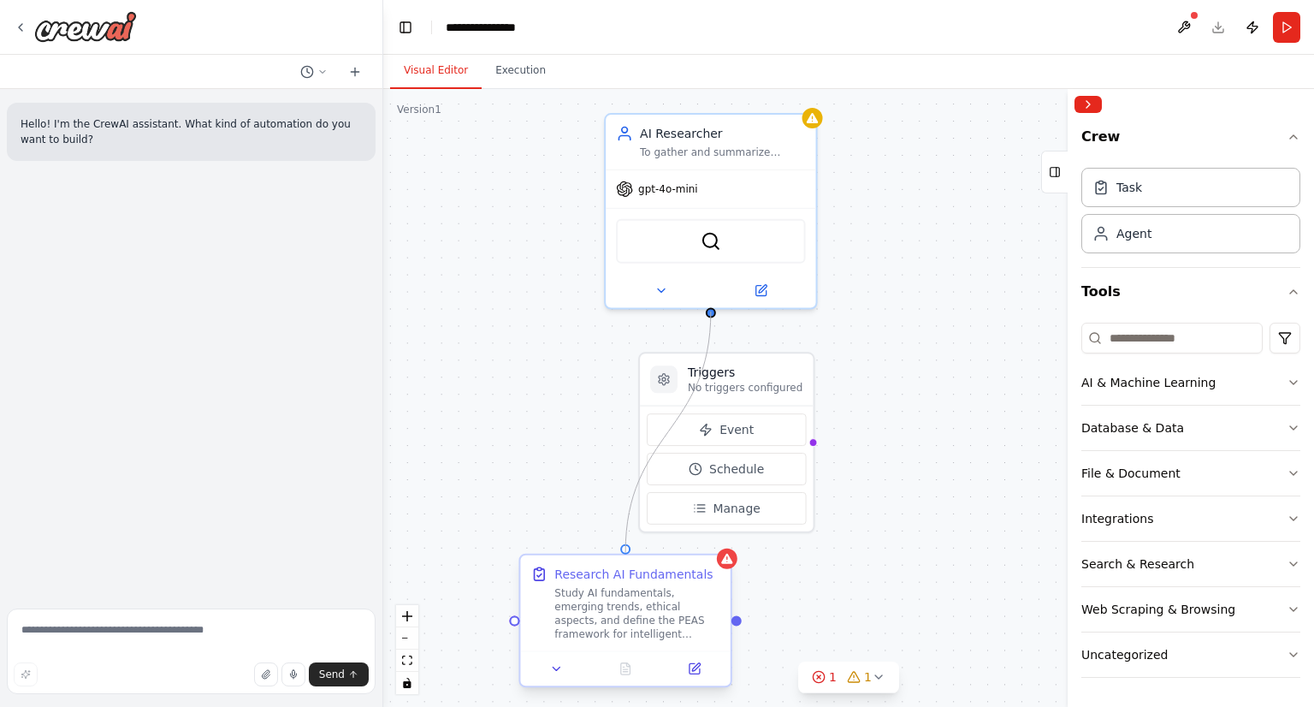
click at [621, 549] on div "Triggers No triggers configured Event Schedule Manage AI Researcher To gather a…" at bounding box center [1017, 301] width 928 height 616
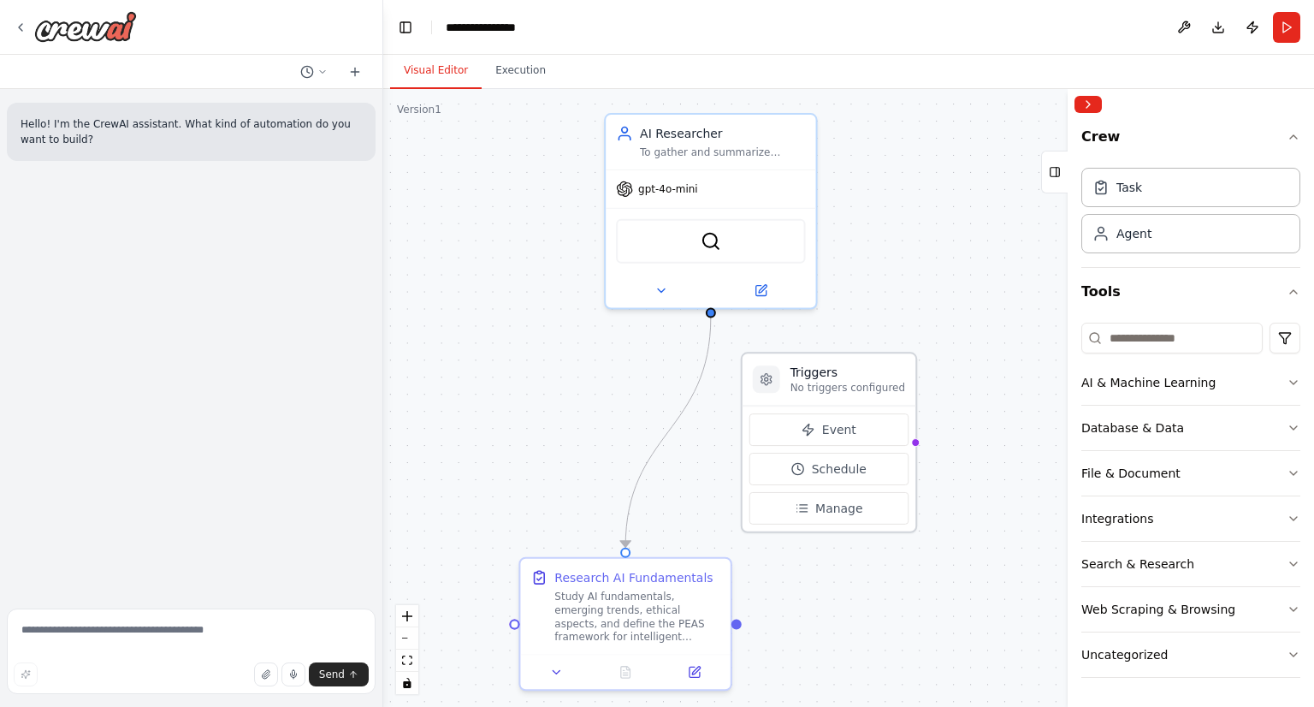
drag, startPoint x: 743, startPoint y: 377, endPoint x: 847, endPoint y: 385, distance: 104.7
click at [847, 385] on div "Triggers No triggers configured" at bounding box center [848, 379] width 115 height 31
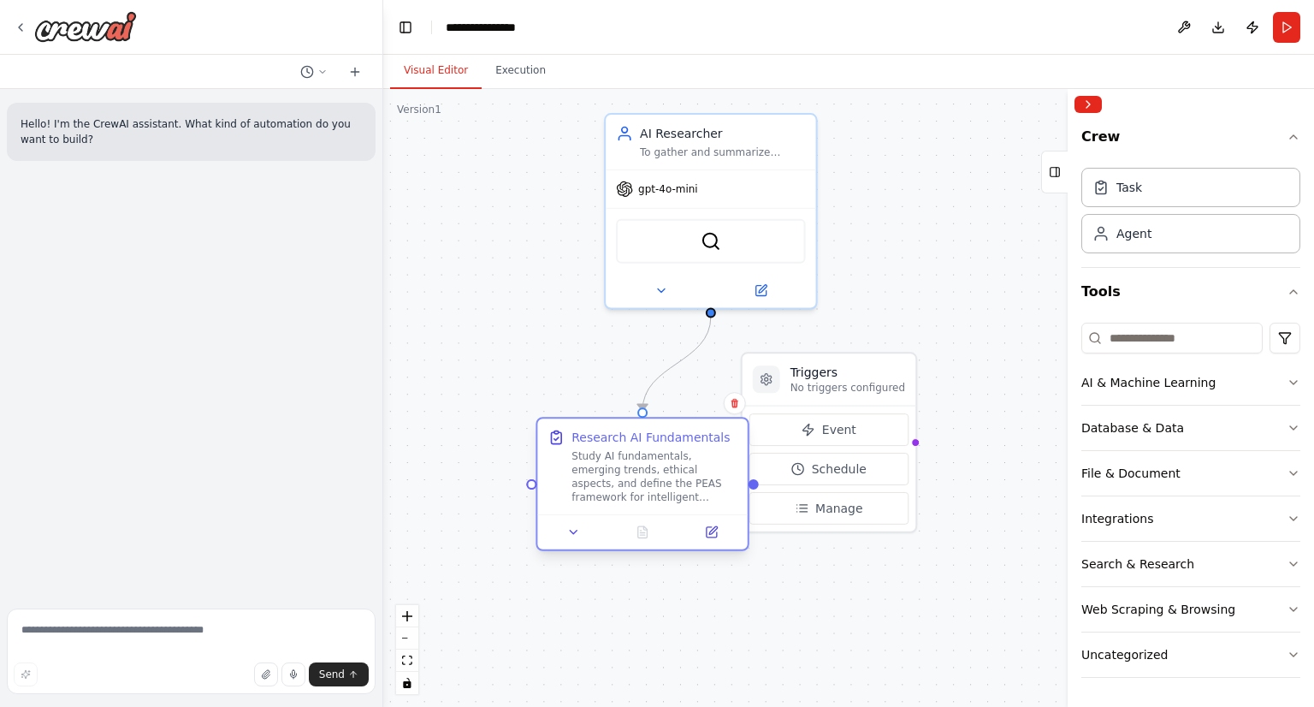
drag, startPoint x: 672, startPoint y: 614, endPoint x: 689, endPoint y: 480, distance: 134.6
click at [689, 480] on div "Study AI fundamentals, emerging trends, ethical aspects, and define the PEAS fr…" at bounding box center [655, 476] width 166 height 55
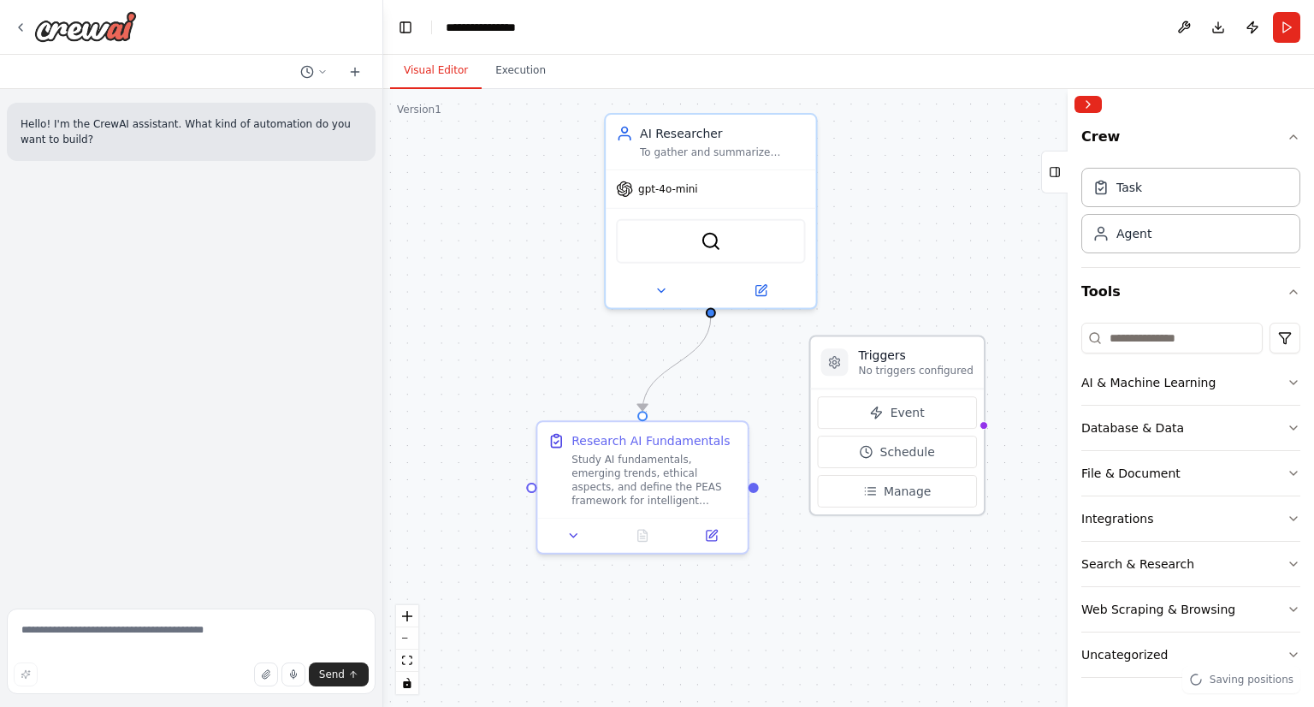
drag, startPoint x: 820, startPoint y: 388, endPoint x: 898, endPoint y: 377, distance: 78.5
click at [898, 377] on div "Triggers No triggers configured" at bounding box center [897, 362] width 173 height 52
click at [845, 371] on div at bounding box center [835, 361] width 27 height 27
click at [838, 365] on icon at bounding box center [835, 362] width 10 height 11
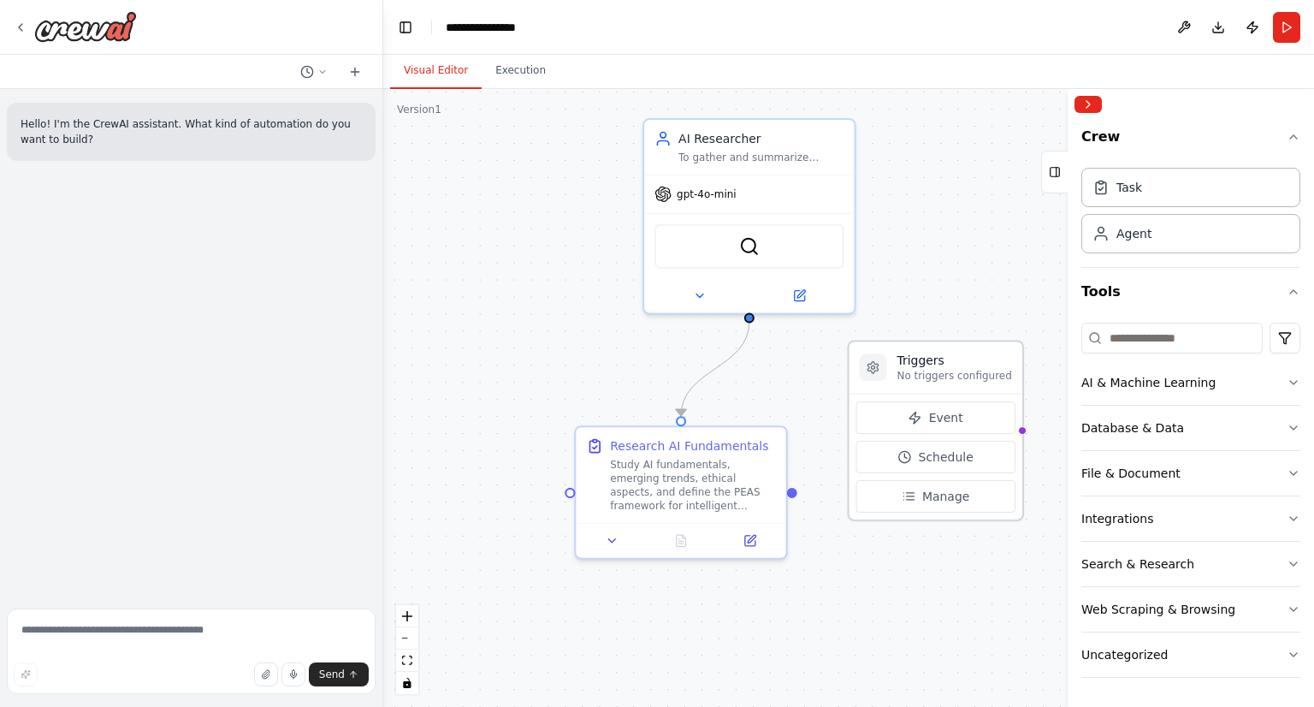
drag, startPoint x: 982, startPoint y: 427, endPoint x: 1023, endPoint y: 432, distance: 41.4
click at [1023, 432] on div ".deletable-edge-delete-btn { width: 20px; height: 20px; border: 0px solid #ffff…" at bounding box center [848, 398] width 931 height 618
click at [932, 495] on span "Manage" at bounding box center [948, 496] width 47 height 17
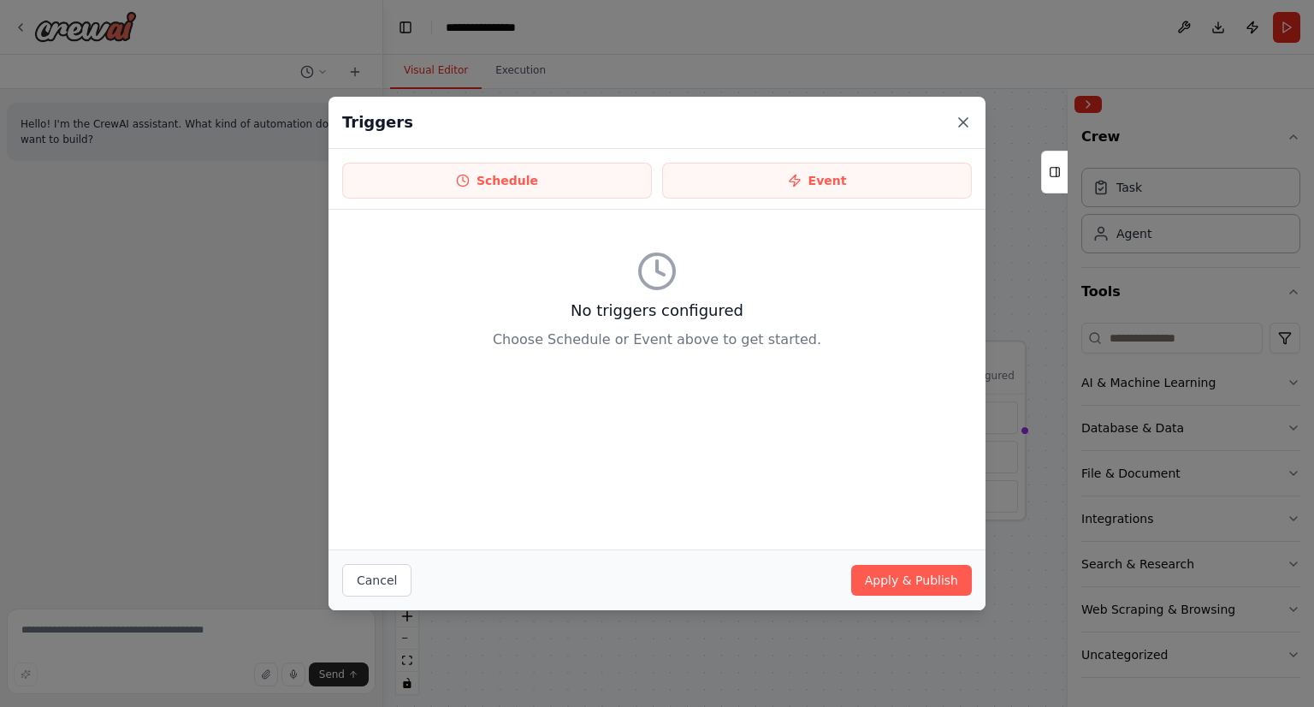
click at [959, 118] on icon at bounding box center [963, 122] width 9 height 9
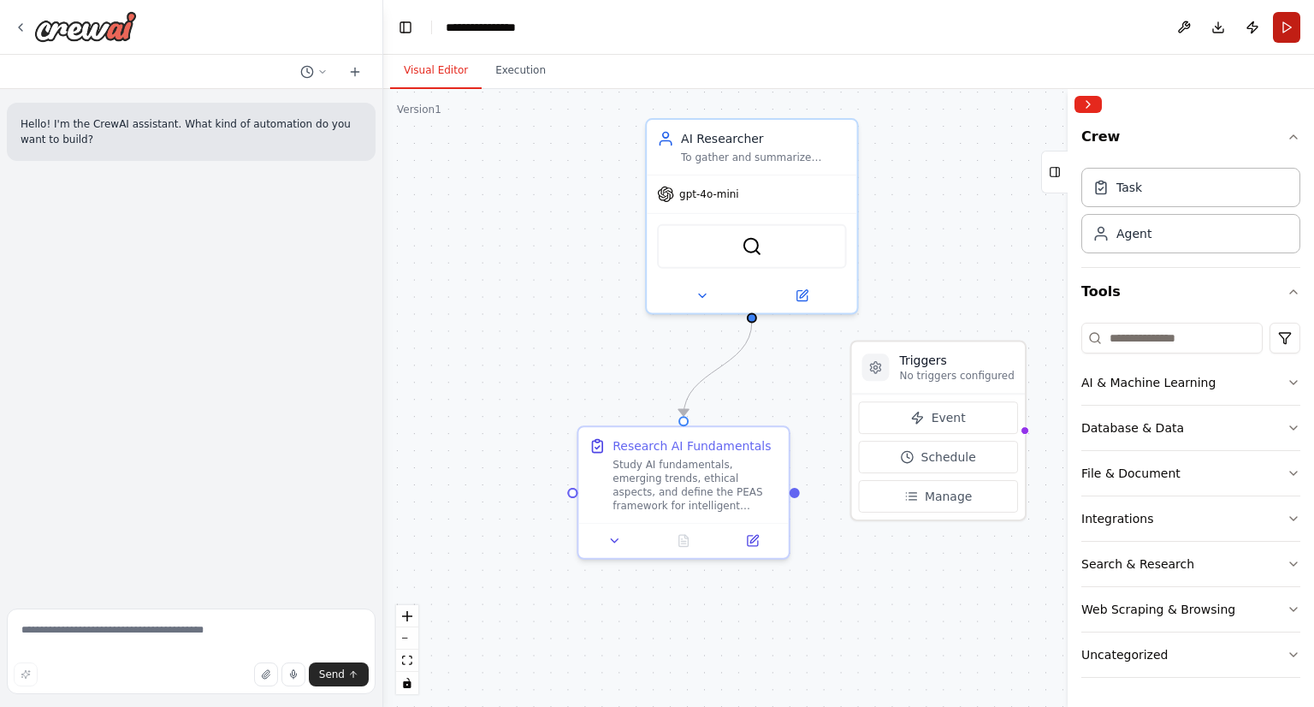
click at [1277, 21] on button "Run" at bounding box center [1286, 27] width 27 height 31
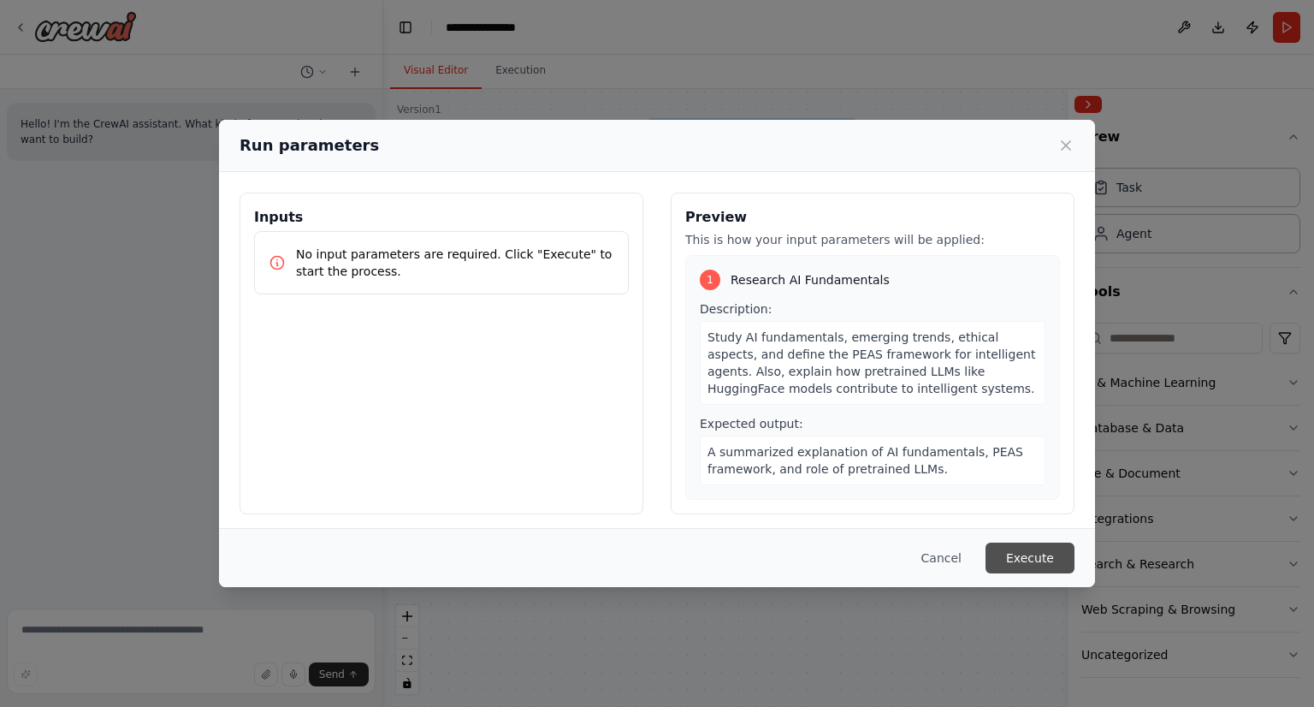
click at [1034, 555] on button "Execute" at bounding box center [1030, 558] width 89 height 31
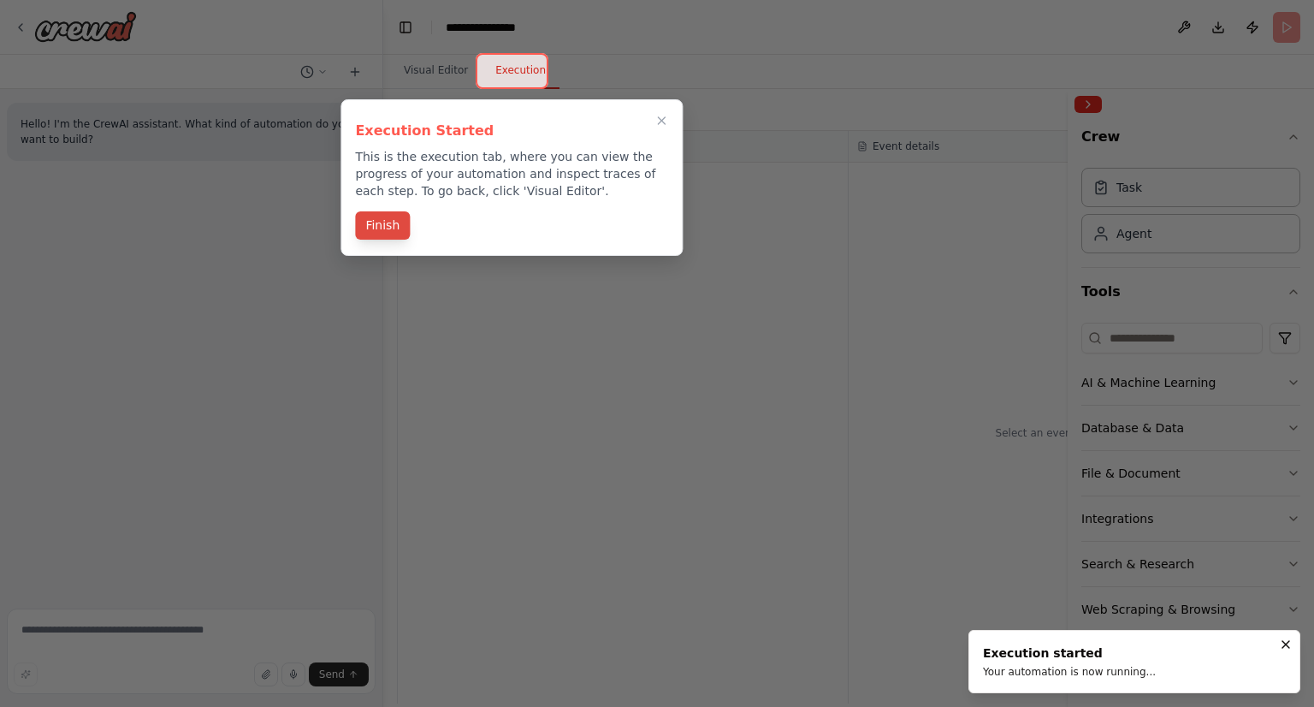
click at [391, 223] on button "Finish" at bounding box center [382, 225] width 55 height 28
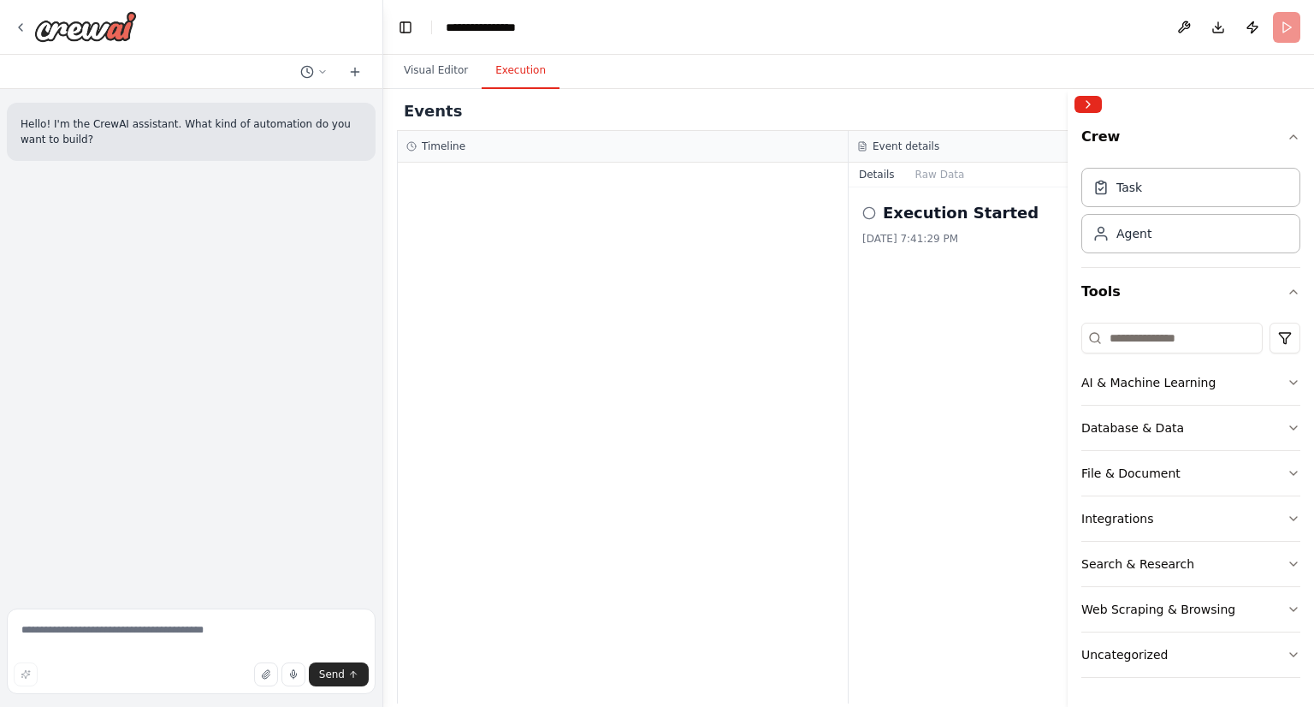
click at [241, 396] on div "Hello! I'm the CrewAI assistant. What kind of automation do you want to build?" at bounding box center [191, 345] width 383 height 513
click at [449, 184] on div at bounding box center [623, 433] width 450 height 541
click at [916, 189] on div "Execution Started 10/15/2025, 7:41:29 PM" at bounding box center [1075, 445] width 452 height 516
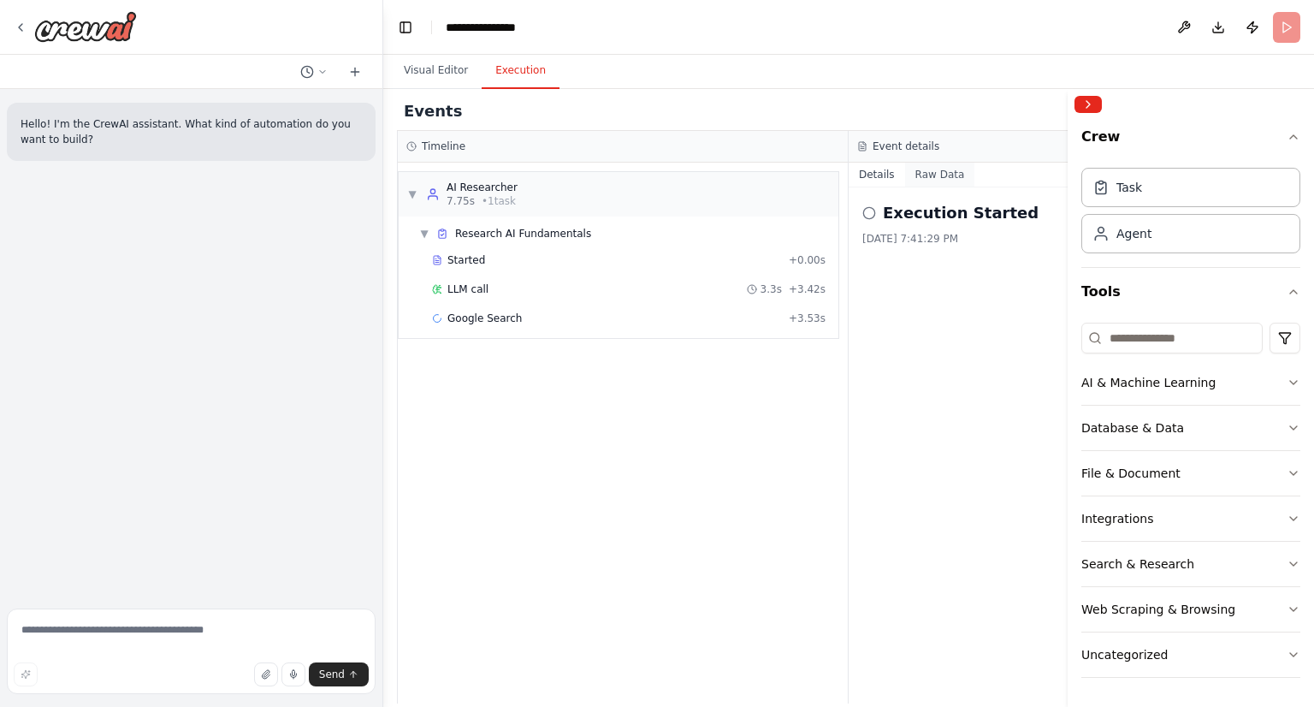
click at [924, 179] on button "Raw Data" at bounding box center [940, 175] width 70 height 24
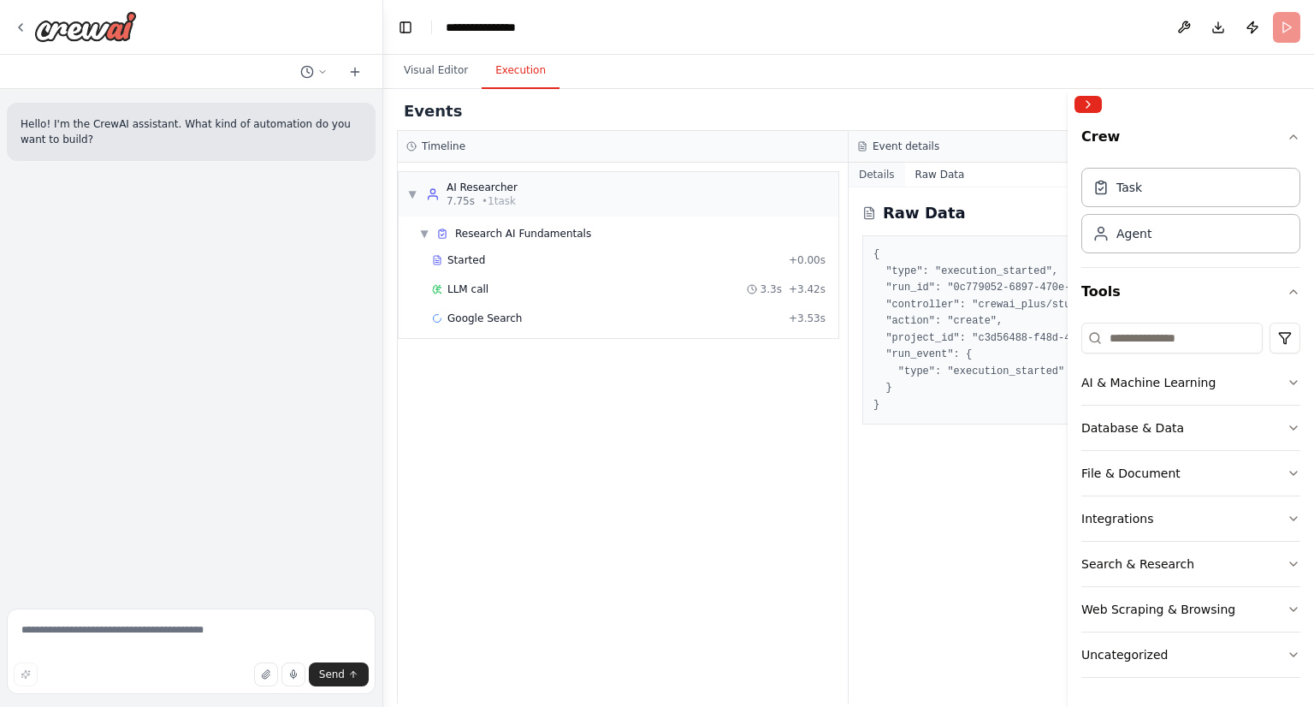
click at [890, 181] on button "Details" at bounding box center [877, 175] width 56 height 24
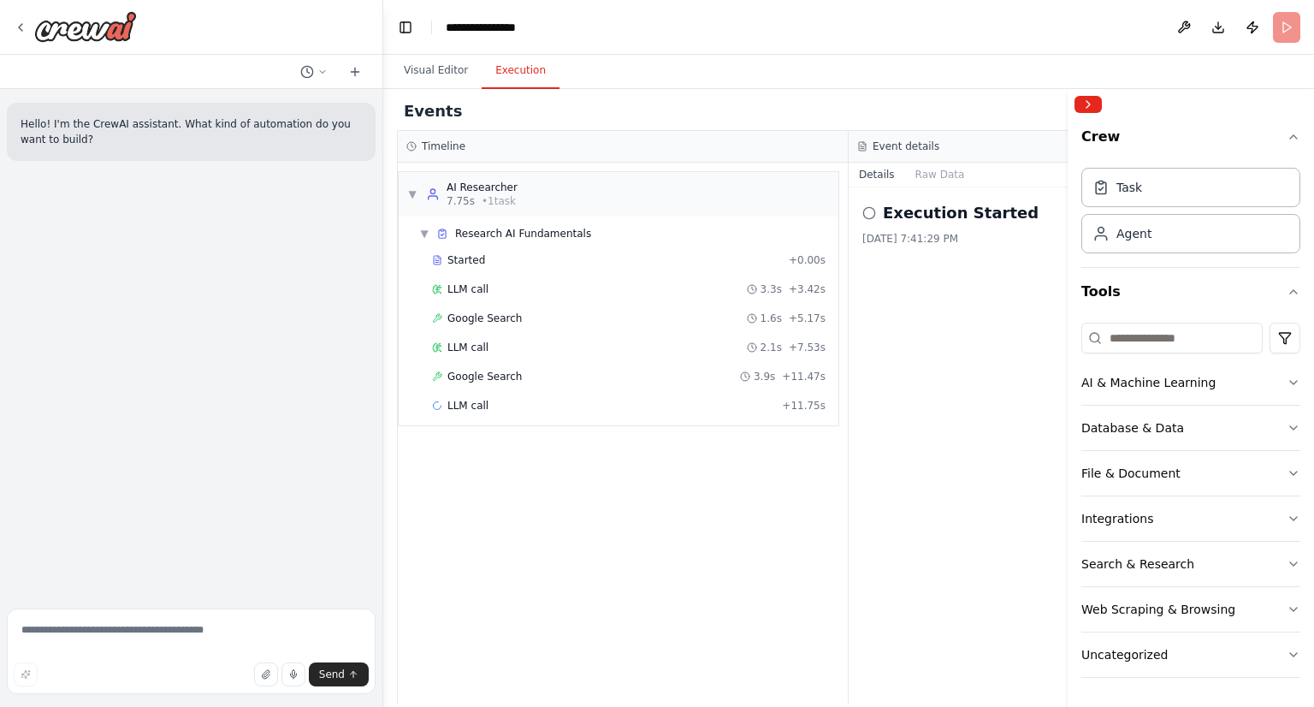
click at [1283, 25] on header "**********" at bounding box center [848, 27] width 931 height 55
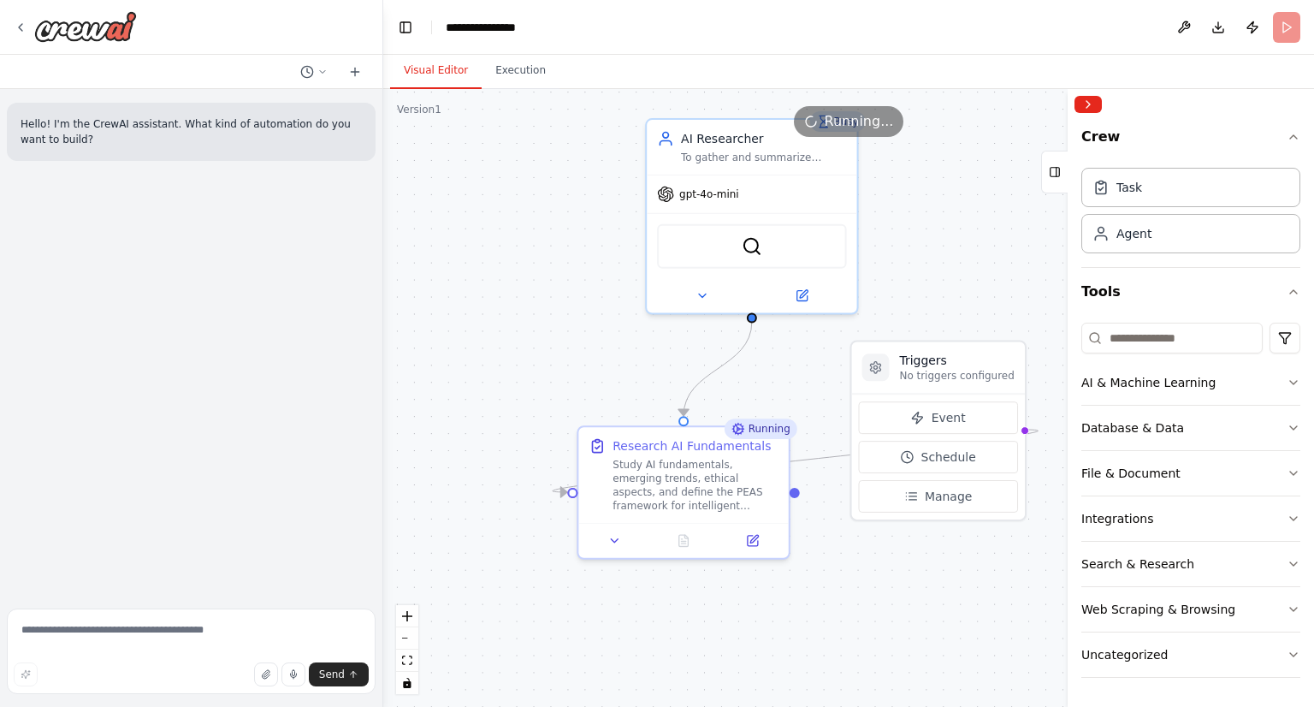
click at [426, 82] on button "Visual Editor" at bounding box center [436, 71] width 92 height 36
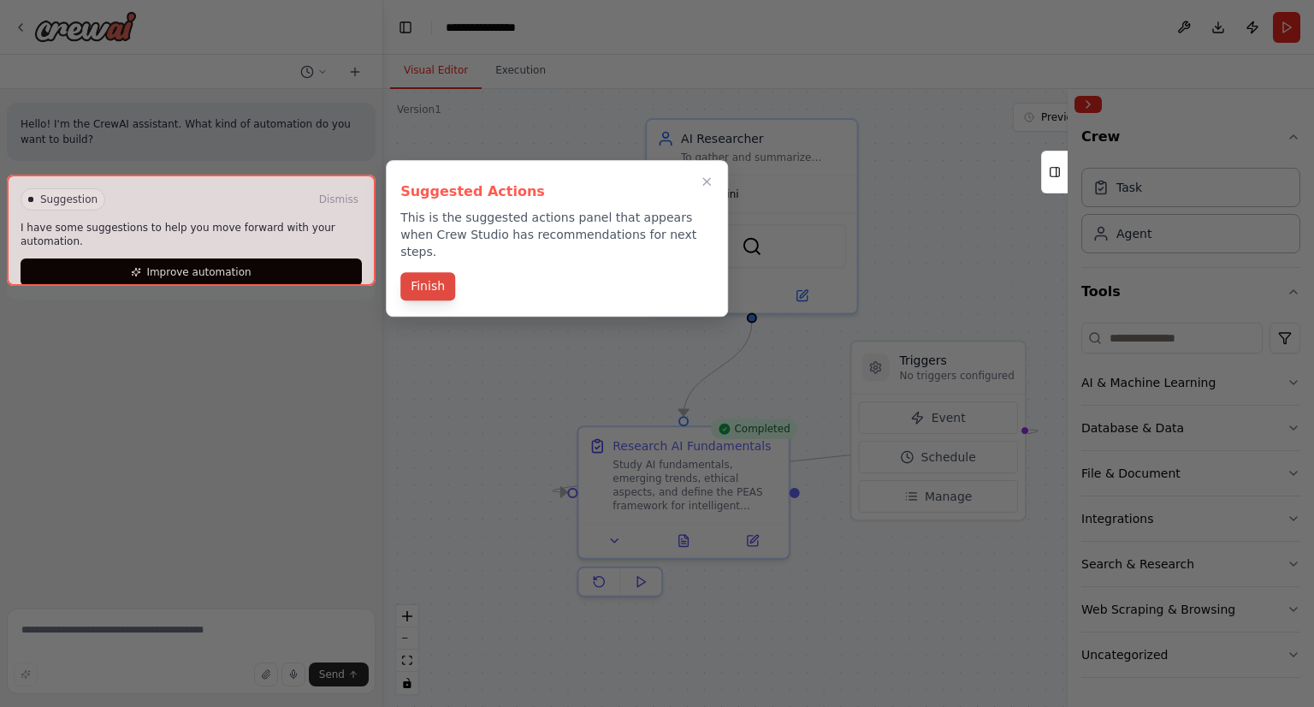
click at [415, 272] on button "Finish" at bounding box center [427, 286] width 55 height 28
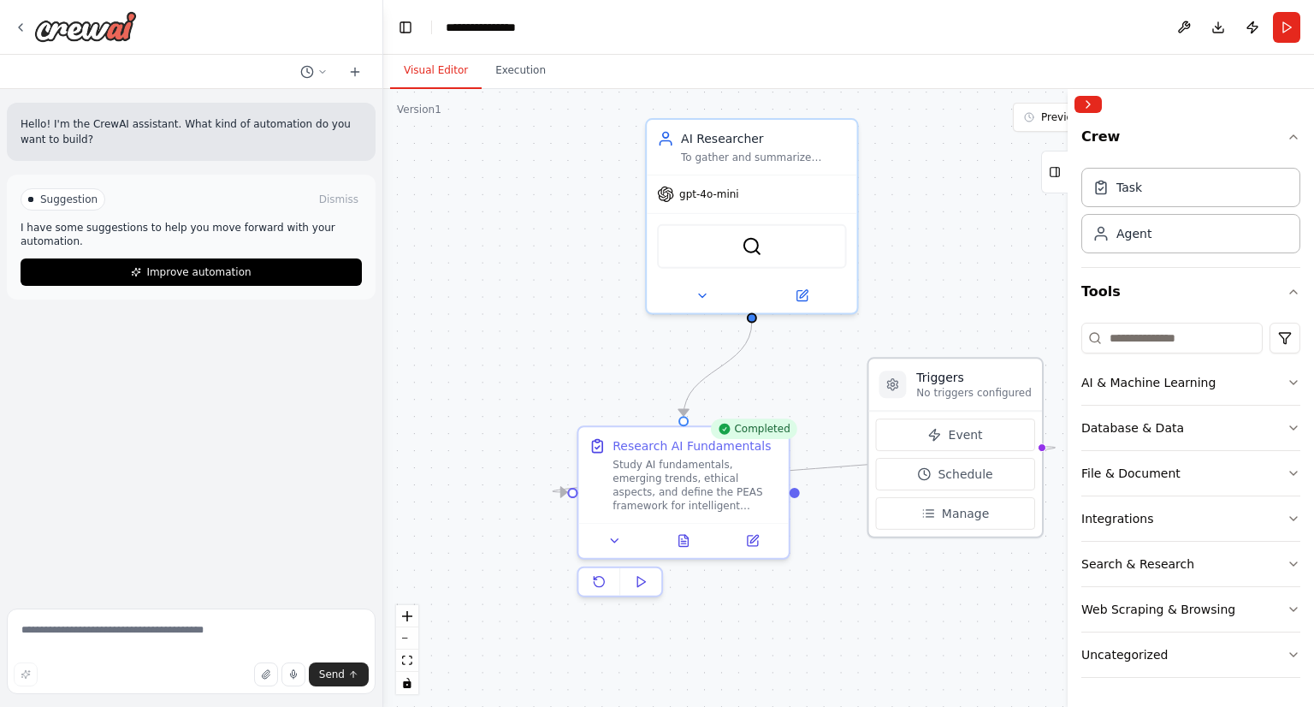
drag, startPoint x: 977, startPoint y: 373, endPoint x: 1005, endPoint y: 385, distance: 30.7
click at [1005, 386] on p "No triggers configured" at bounding box center [973, 393] width 115 height 14
click at [680, 532] on icon at bounding box center [683, 536] width 9 height 11
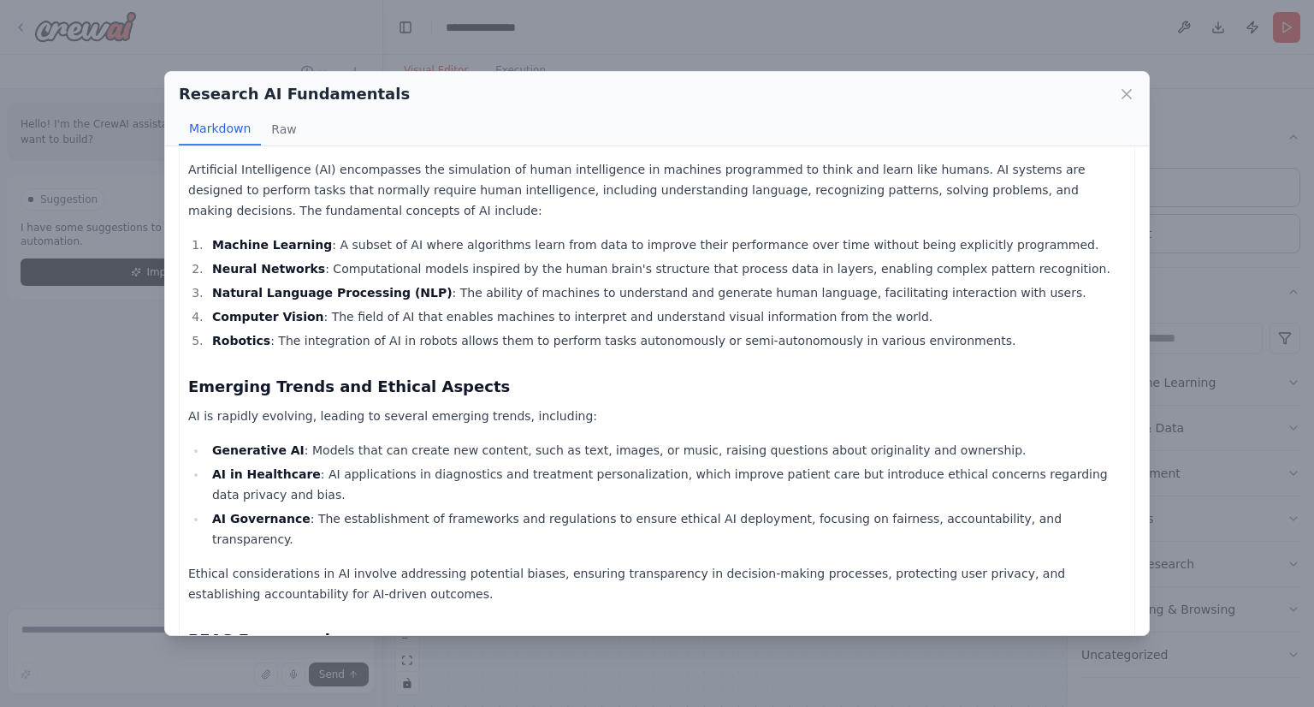
scroll to position [21, 0]
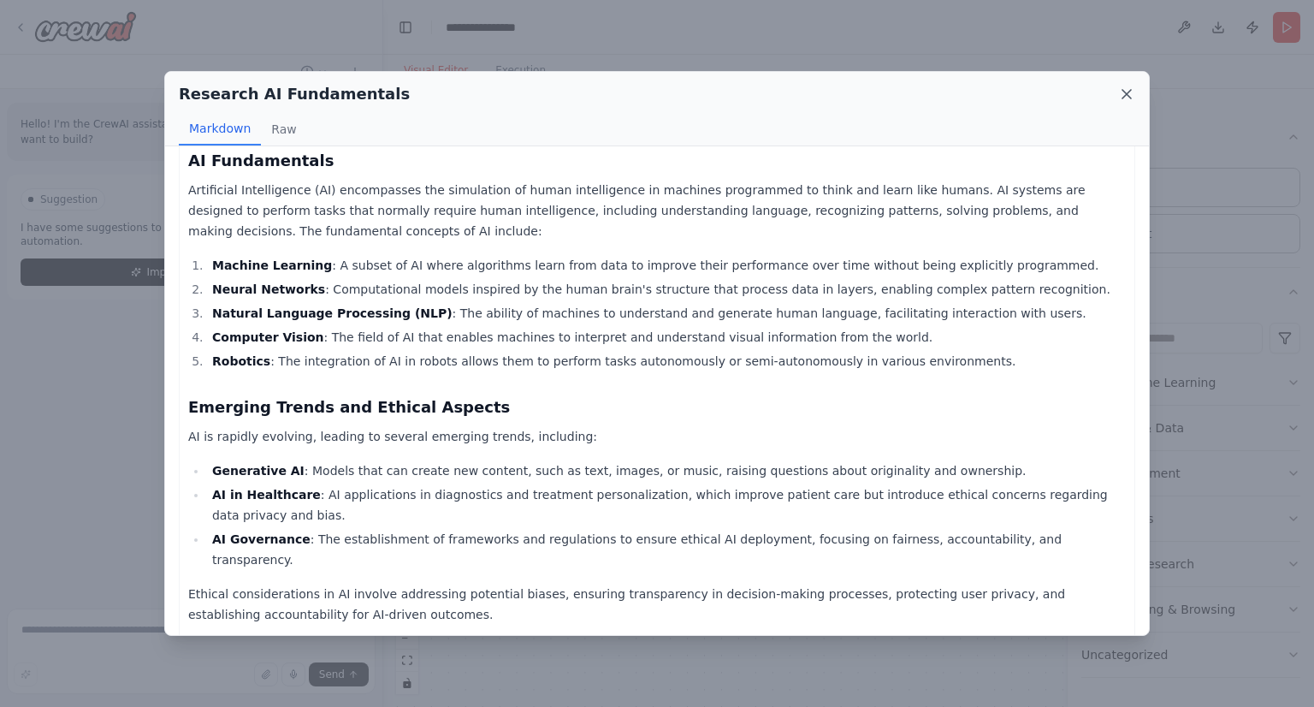
click at [1128, 91] on icon at bounding box center [1126, 94] width 17 height 17
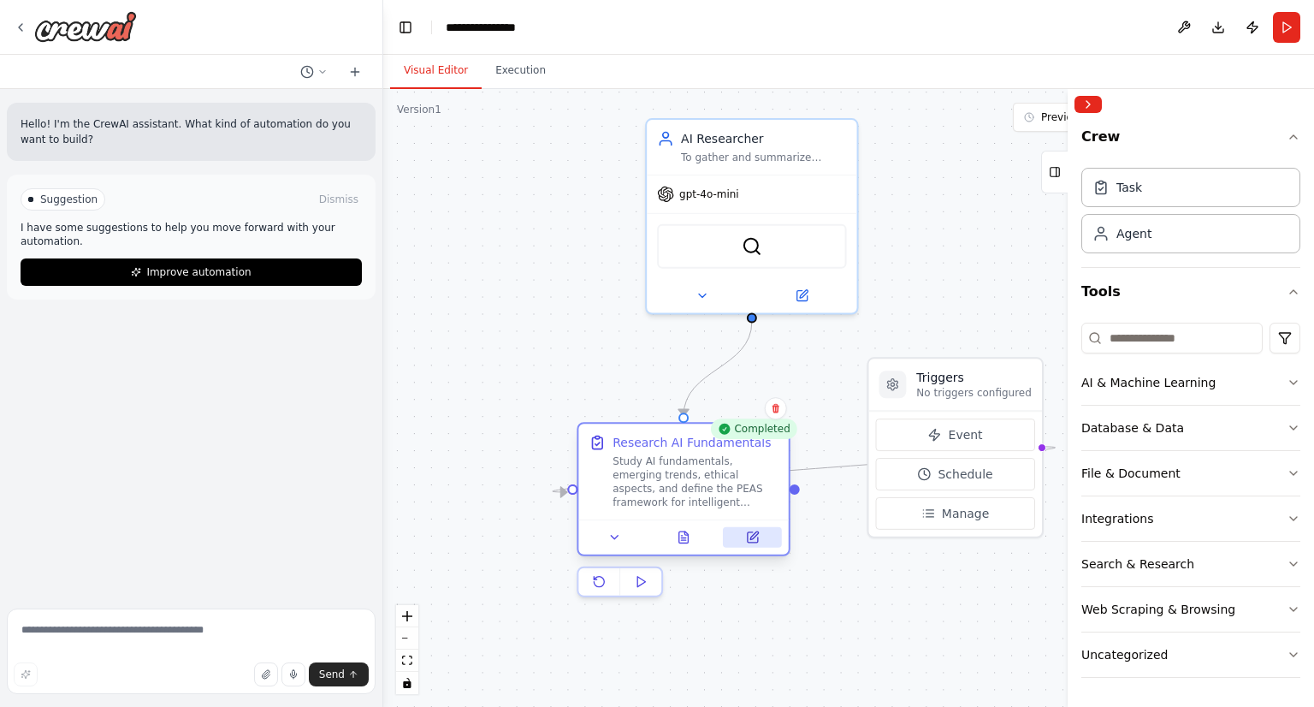
click at [744, 533] on button at bounding box center [752, 537] width 58 height 21
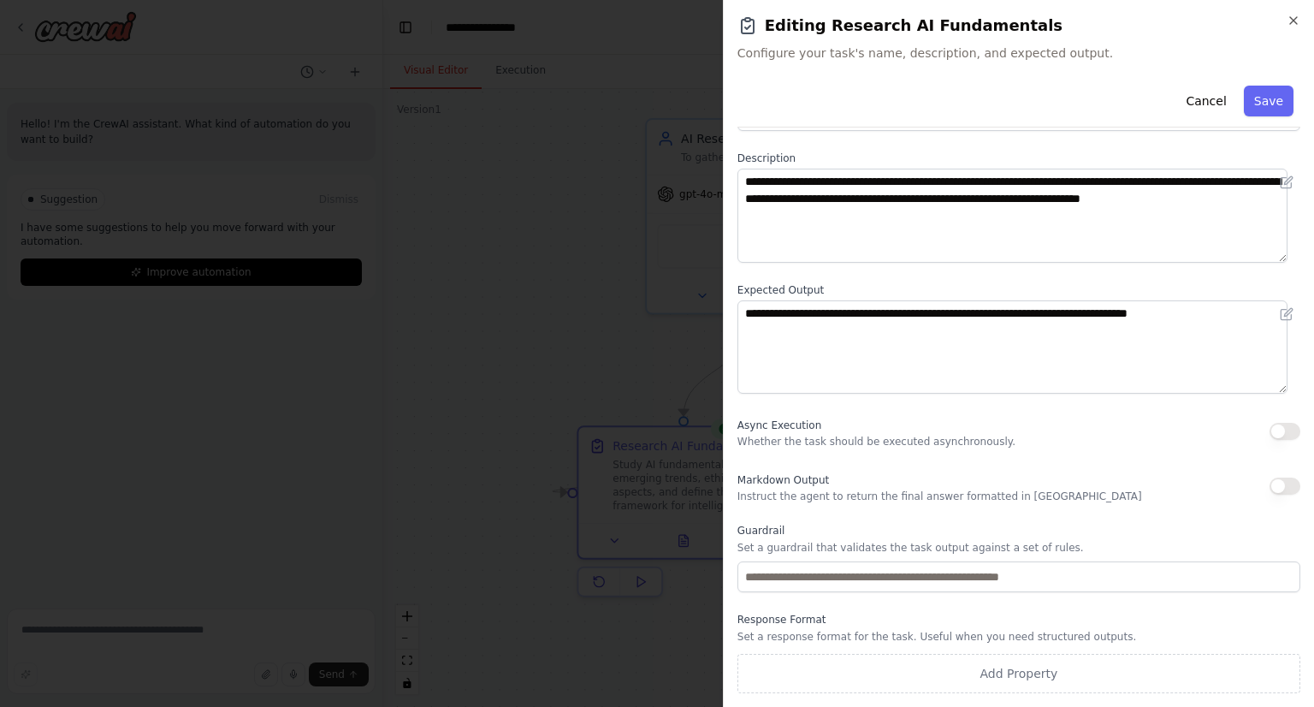
scroll to position [0, 0]
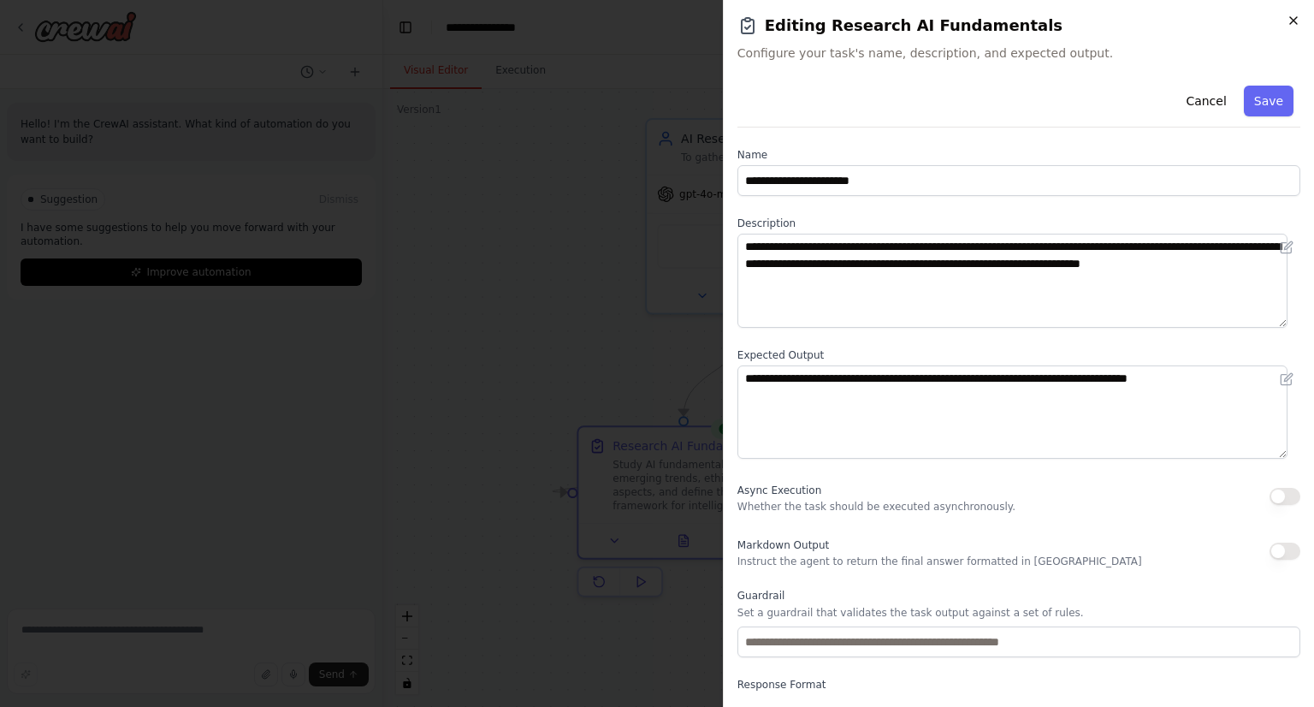
click at [1288, 15] on icon "button" at bounding box center [1294, 21] width 14 height 14
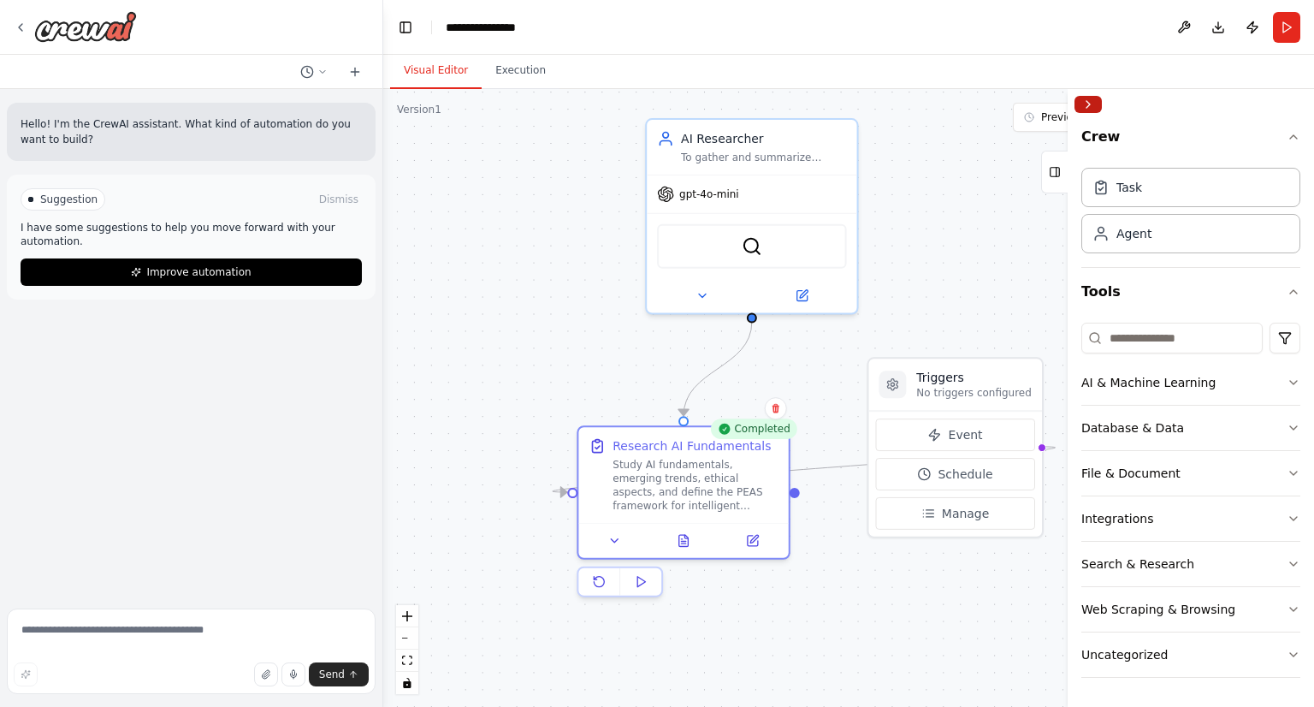
click at [1081, 107] on button "Collapse right sidebar" at bounding box center [1088, 104] width 27 height 17
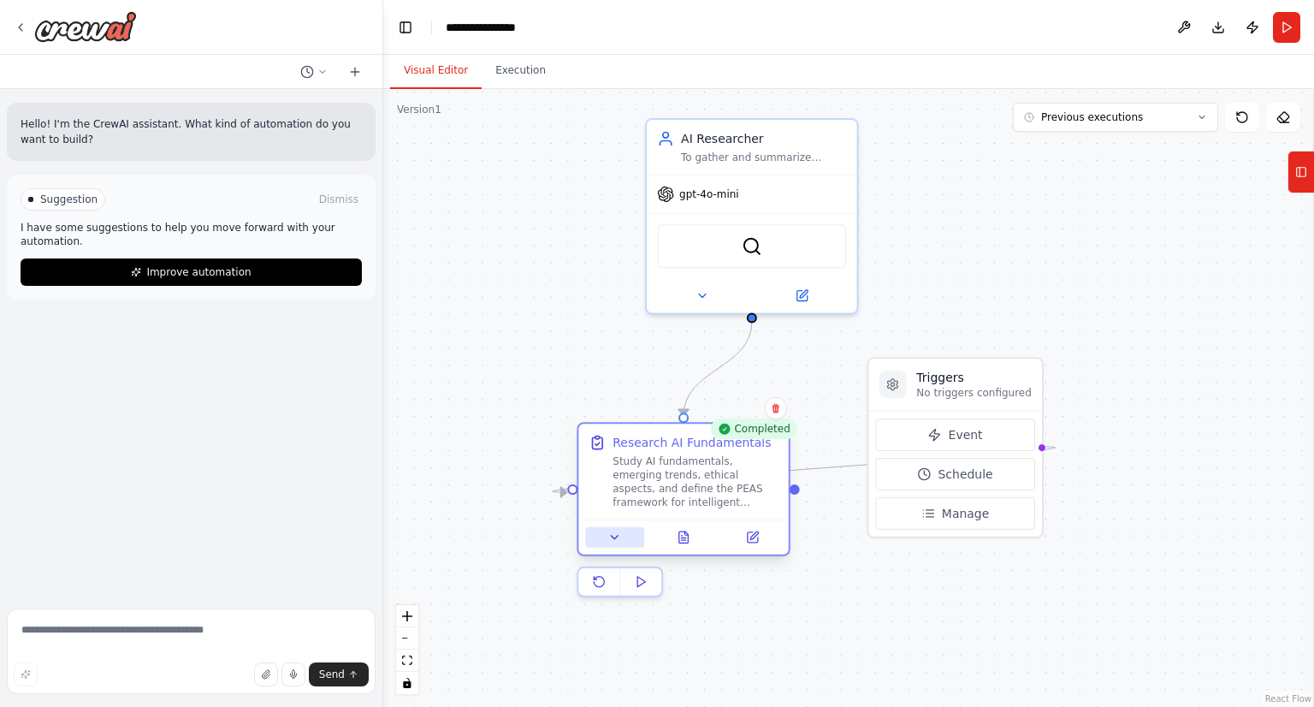
click at [618, 537] on icon at bounding box center [615, 538] width 14 height 14
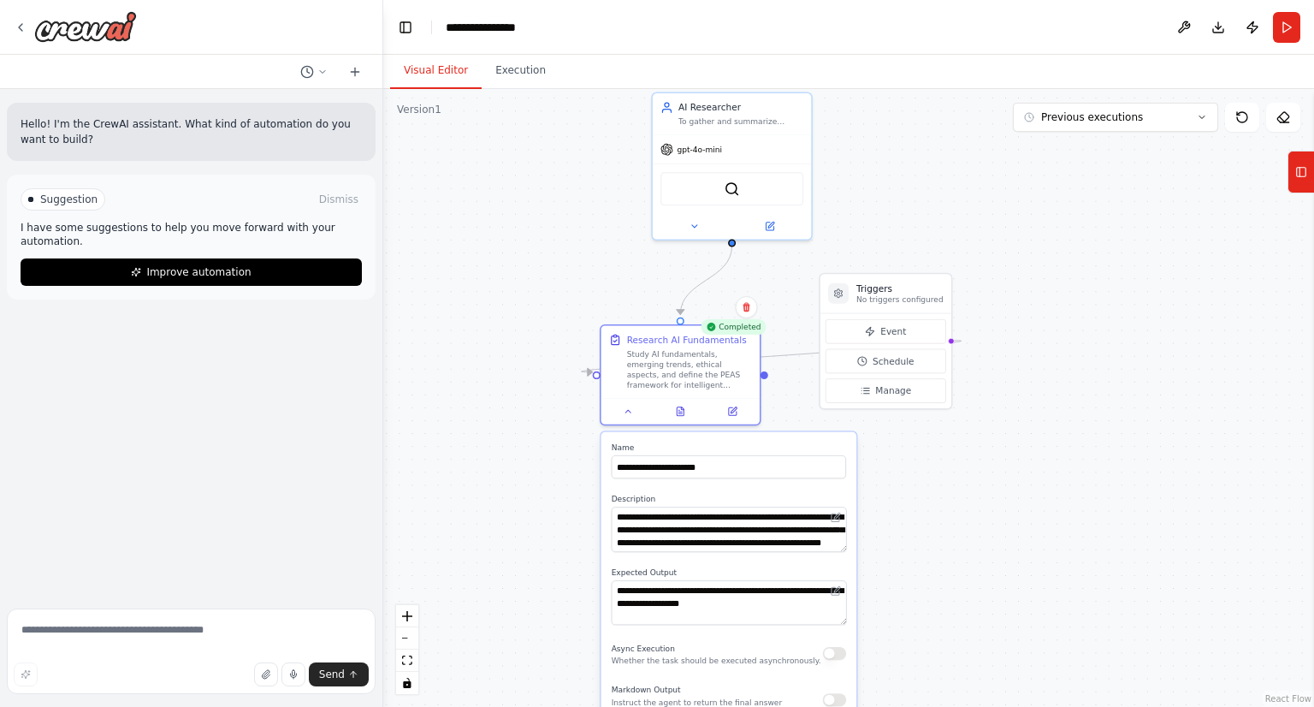
drag, startPoint x: 907, startPoint y: 602, endPoint x: 903, endPoint y: 441, distance: 161.8
click at [903, 441] on div ".deletable-edge-delete-btn { width: 20px; height: 20px; border: 0px solid #ffff…" at bounding box center [848, 398] width 931 height 618
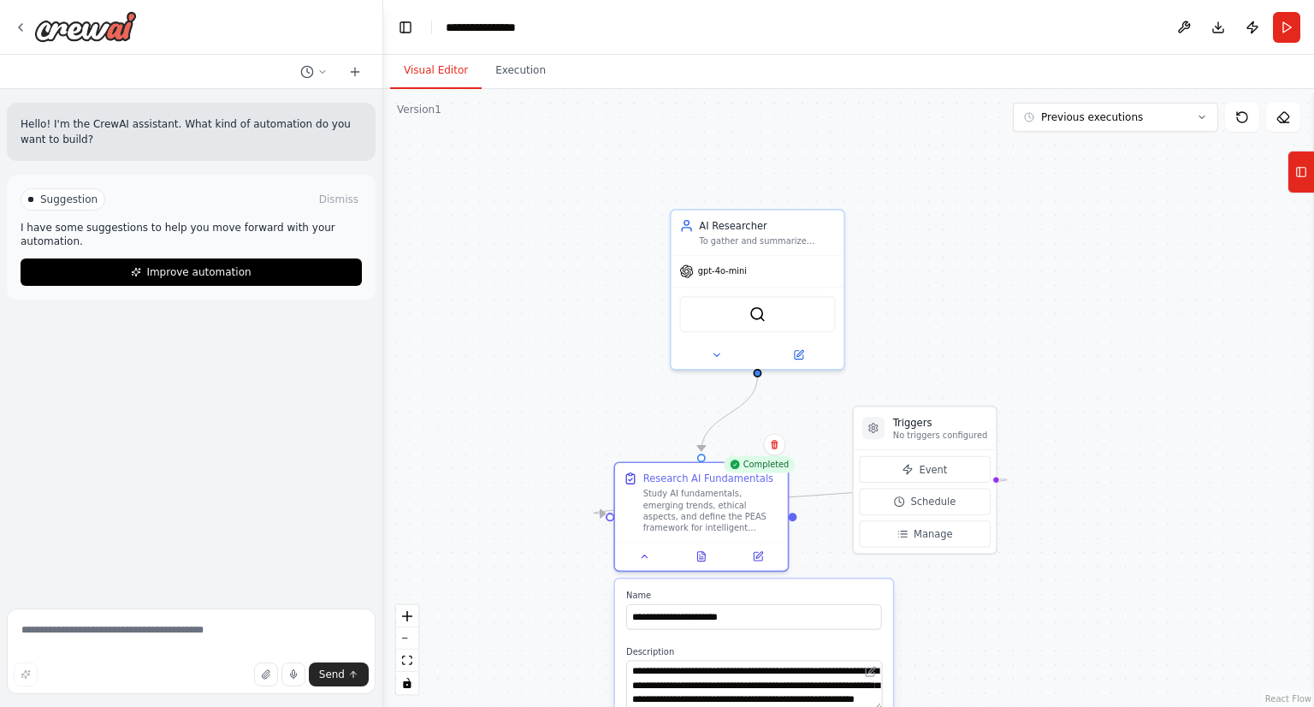
drag, startPoint x: 481, startPoint y: 287, endPoint x: 492, endPoint y: 449, distance: 163.0
click at [492, 449] on div ".deletable-edge-delete-btn { width: 20px; height: 20px; border: 0px solid #ffff…" at bounding box center [848, 398] width 931 height 618
click at [403, 28] on button "Toggle Left Sidebar" at bounding box center [406, 27] width 24 height 24
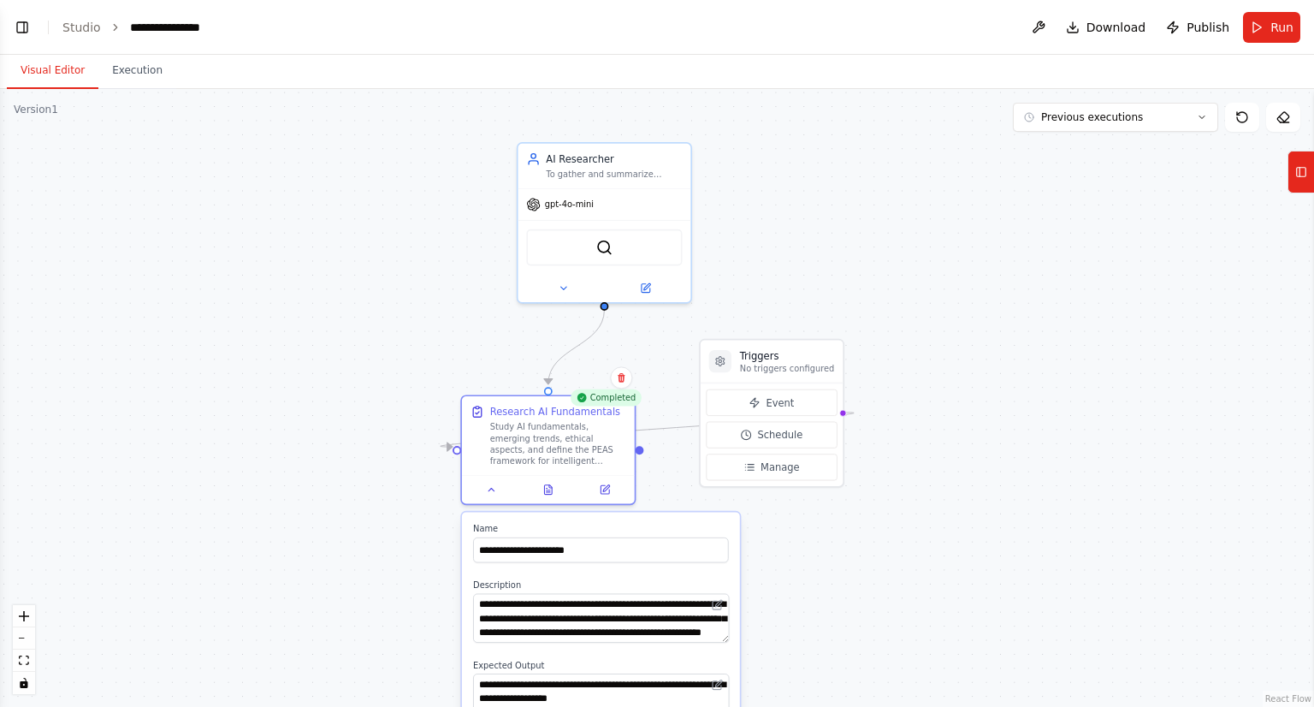
drag, startPoint x: 736, startPoint y: 427, endPoint x: 971, endPoint y: 360, distance: 244.6
click at [971, 360] on div ".deletable-edge-delete-btn { width: 20px; height: 20px; border: 0px solid #ffff…" at bounding box center [657, 398] width 1314 height 618
click at [501, 494] on button at bounding box center [496, 486] width 48 height 17
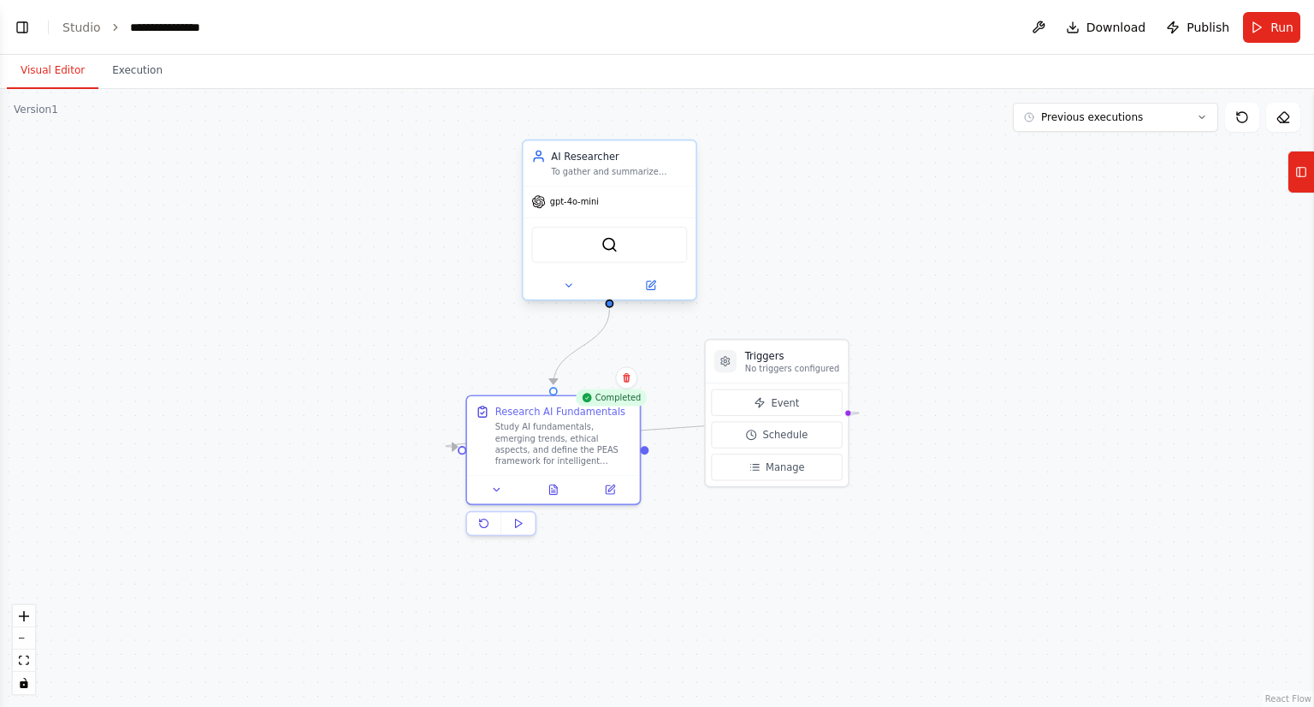
click at [570, 295] on div at bounding box center [610, 285] width 173 height 28
click at [570, 288] on icon at bounding box center [568, 285] width 11 height 11
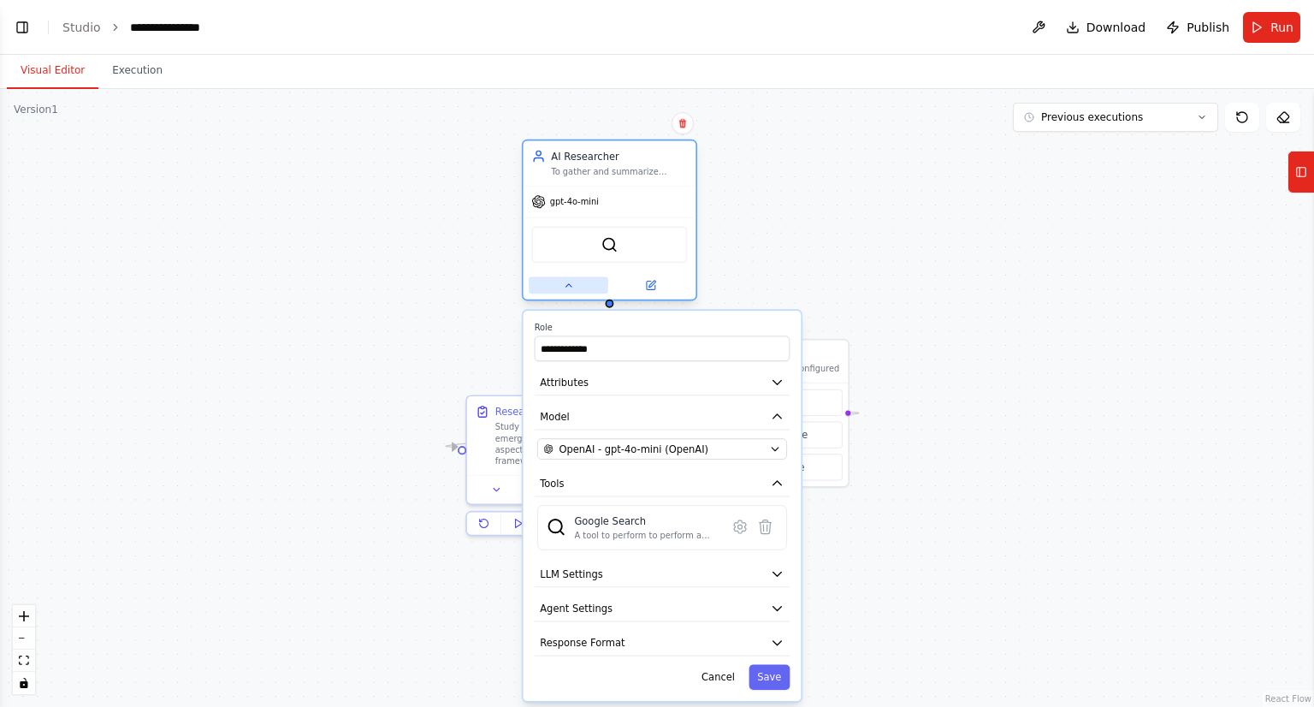
click at [570, 288] on icon at bounding box center [568, 285] width 11 height 11
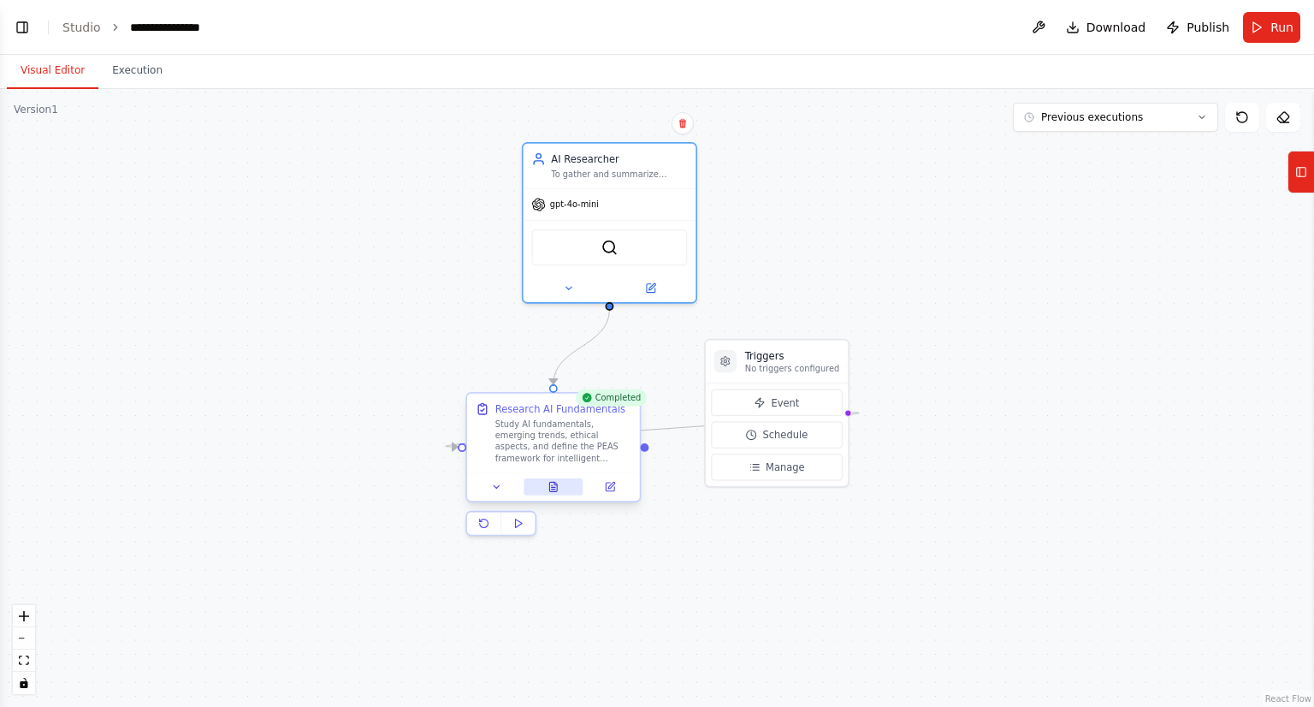
click at [555, 489] on icon at bounding box center [553, 489] width 3 height 0
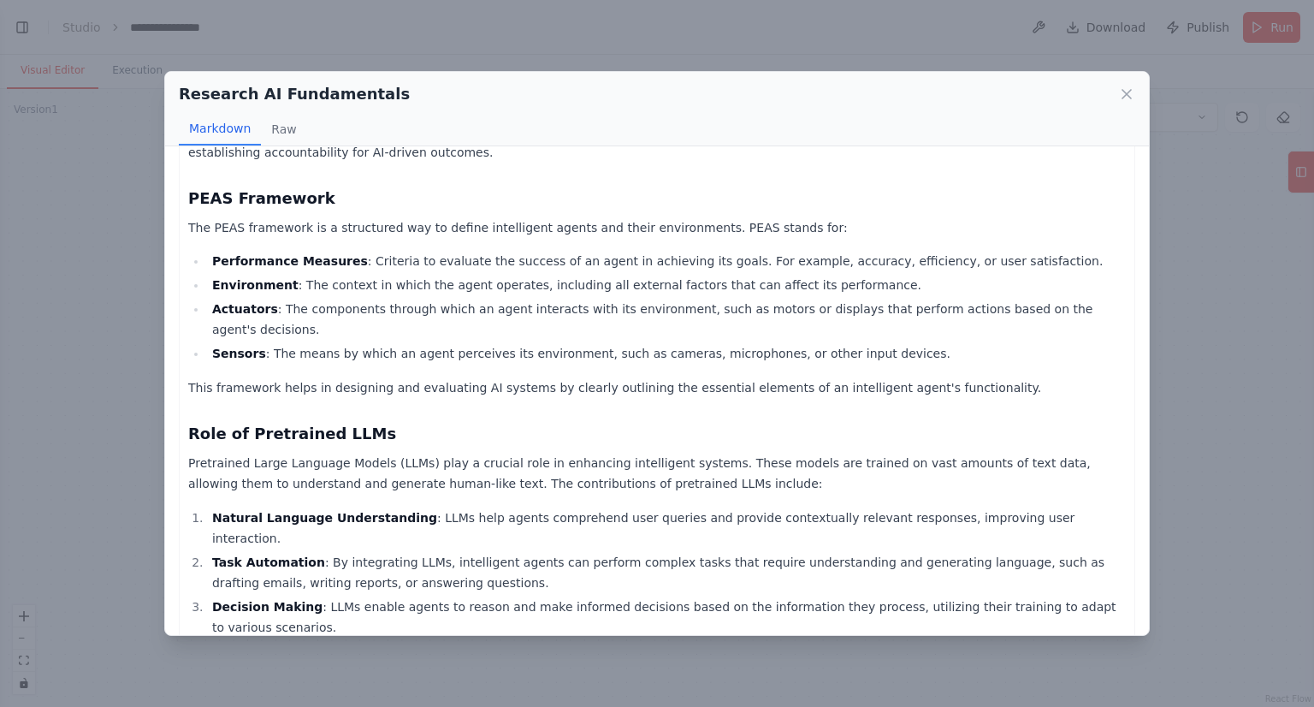
scroll to position [483, 0]
click at [1124, 95] on icon at bounding box center [1126, 94] width 17 height 17
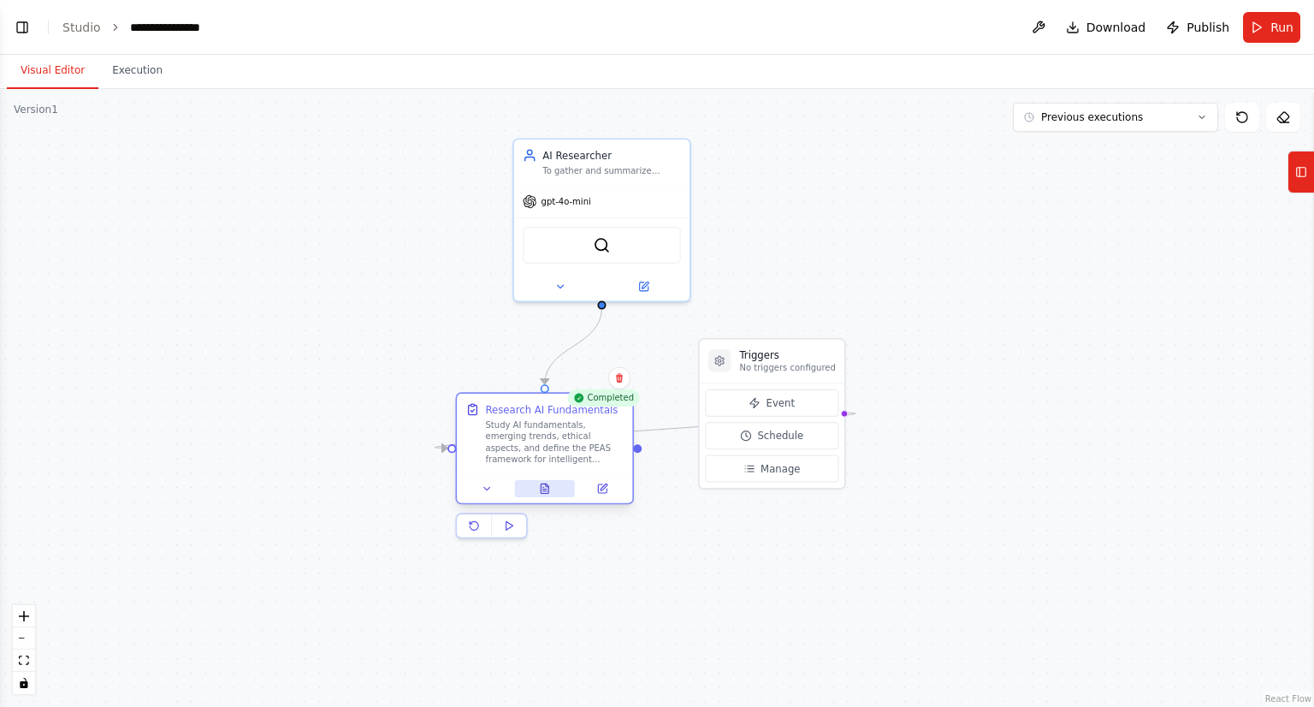
click at [549, 495] on button at bounding box center [544, 488] width 61 height 17
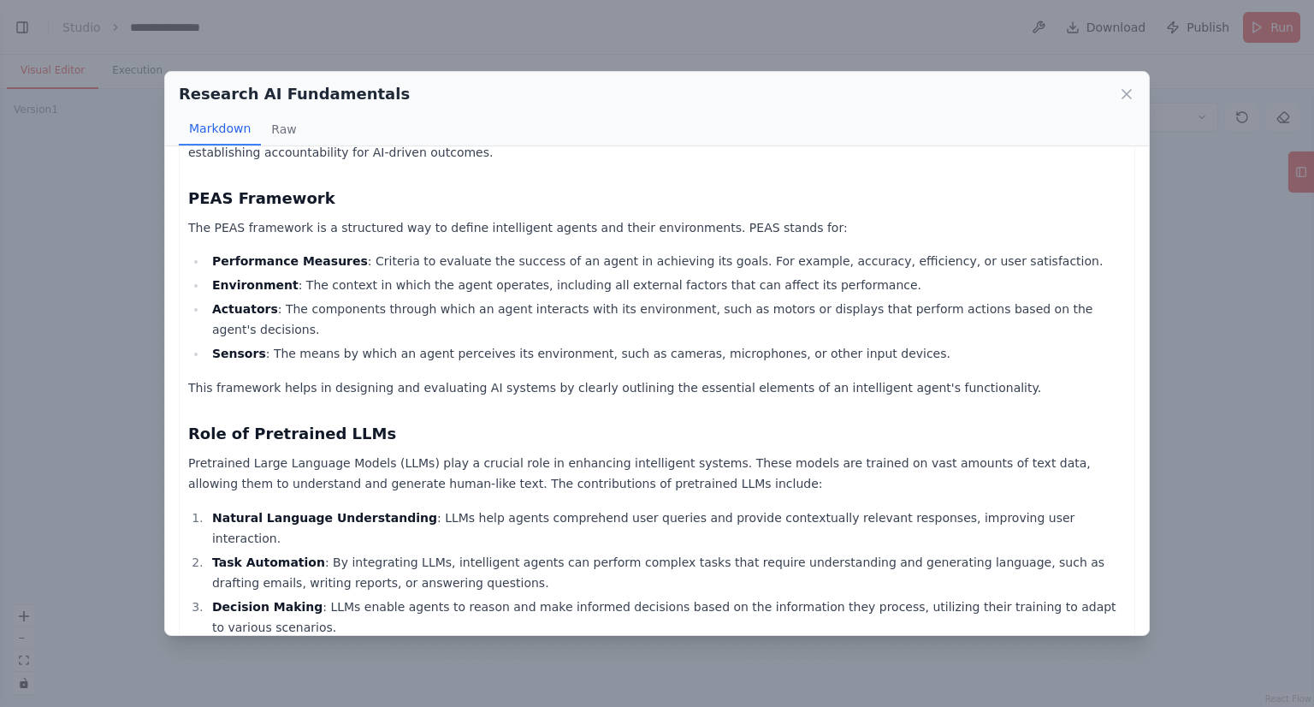
scroll to position [0, 0]
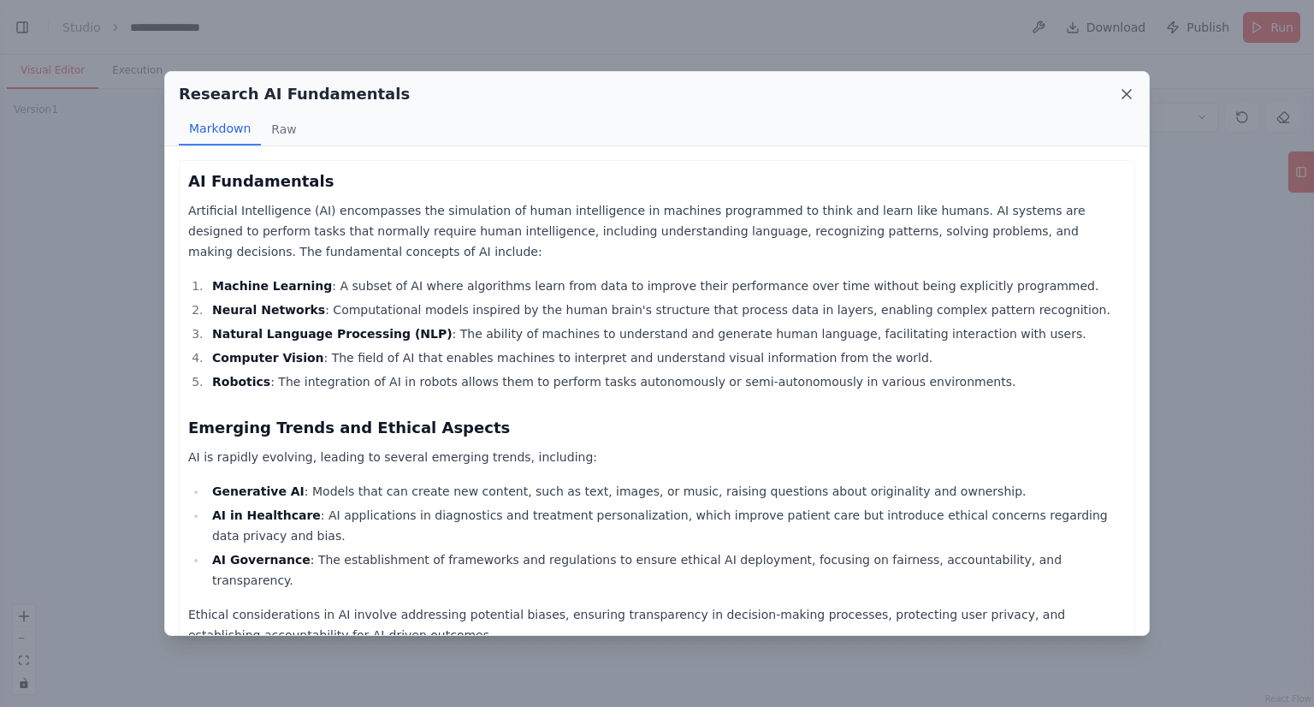
click at [1131, 90] on icon at bounding box center [1127, 94] width 9 height 9
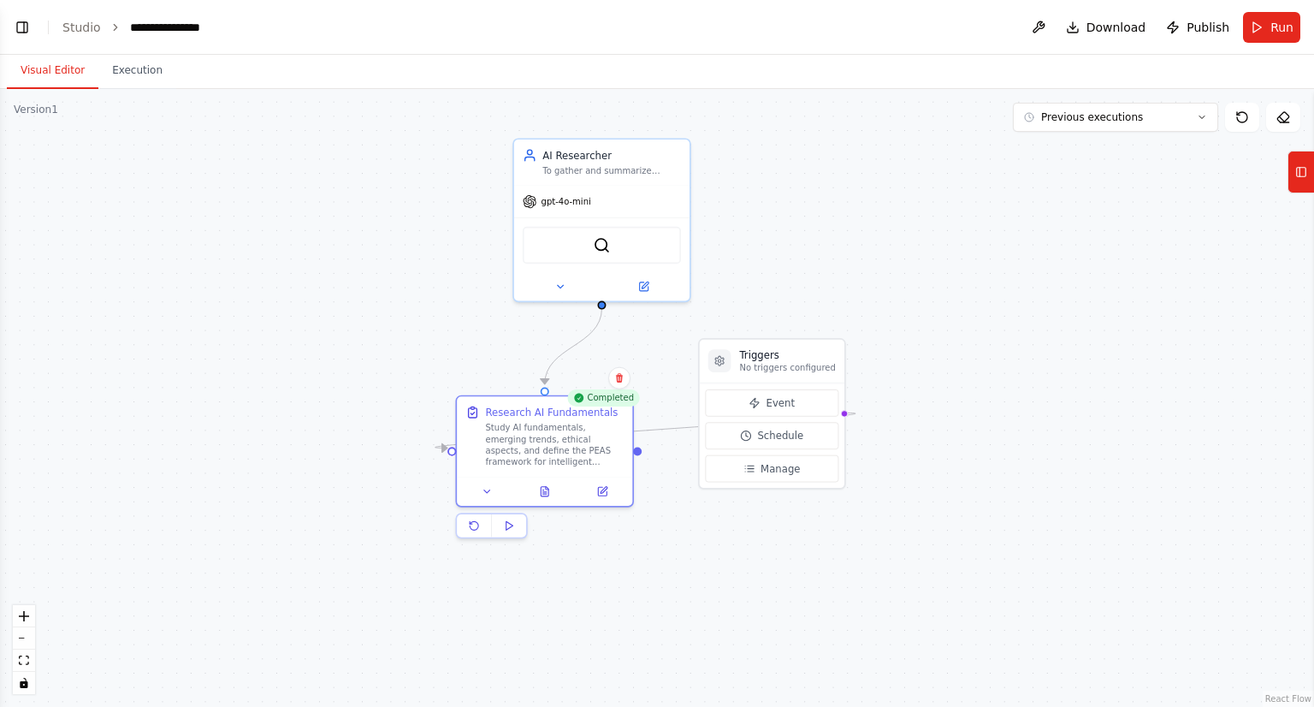
click at [978, 290] on div ".deletable-edge-delete-btn { width: 20px; height: 20px; border: 0px solid #ffff…" at bounding box center [657, 398] width 1314 height 618
click at [1306, 169] on rect at bounding box center [1301, 172] width 9 height 9
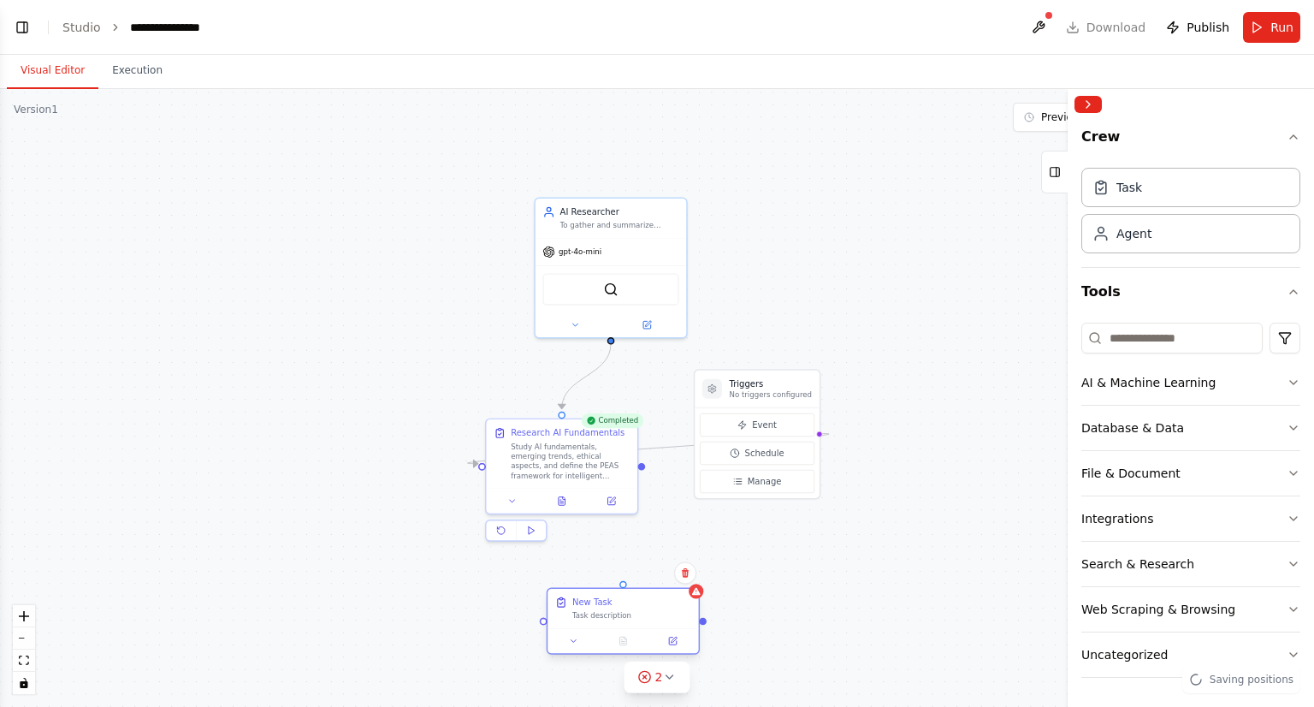
drag, startPoint x: 709, startPoint y: 628, endPoint x: 630, endPoint y: 615, distance: 79.8
click at [630, 615] on div "Task description" at bounding box center [631, 615] width 119 height 9
click at [669, 638] on icon at bounding box center [673, 642] width 8 height 8
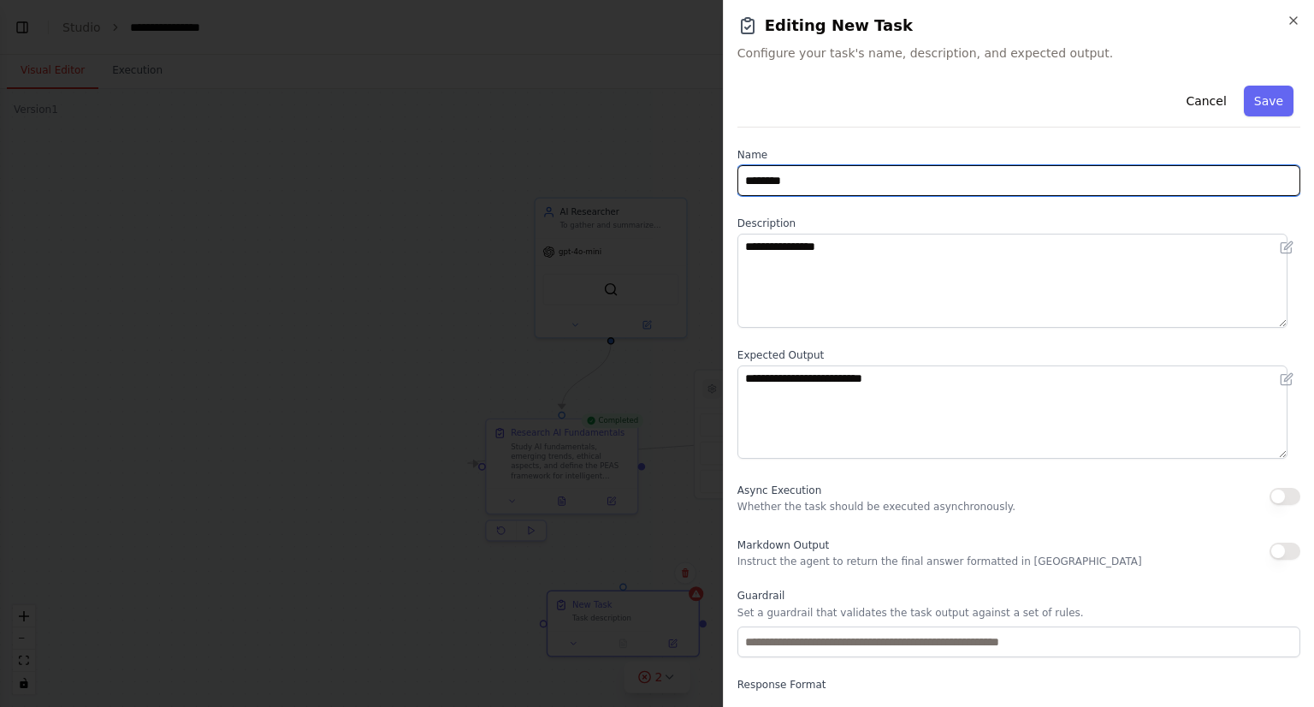
click at [770, 182] on input "********" at bounding box center [1019, 180] width 563 height 31
paste input "**********"
type input "**********"
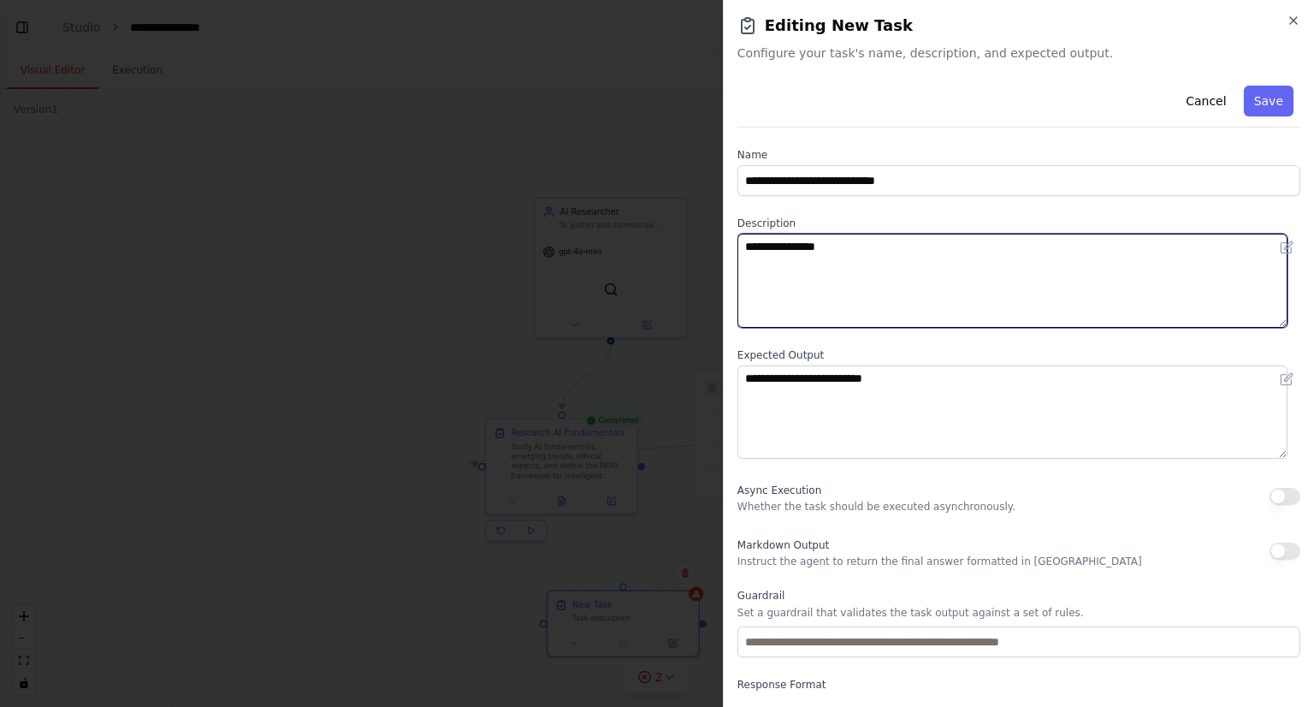
click at [830, 305] on textarea "**********" at bounding box center [1013, 281] width 550 height 94
paste textarea "**********"
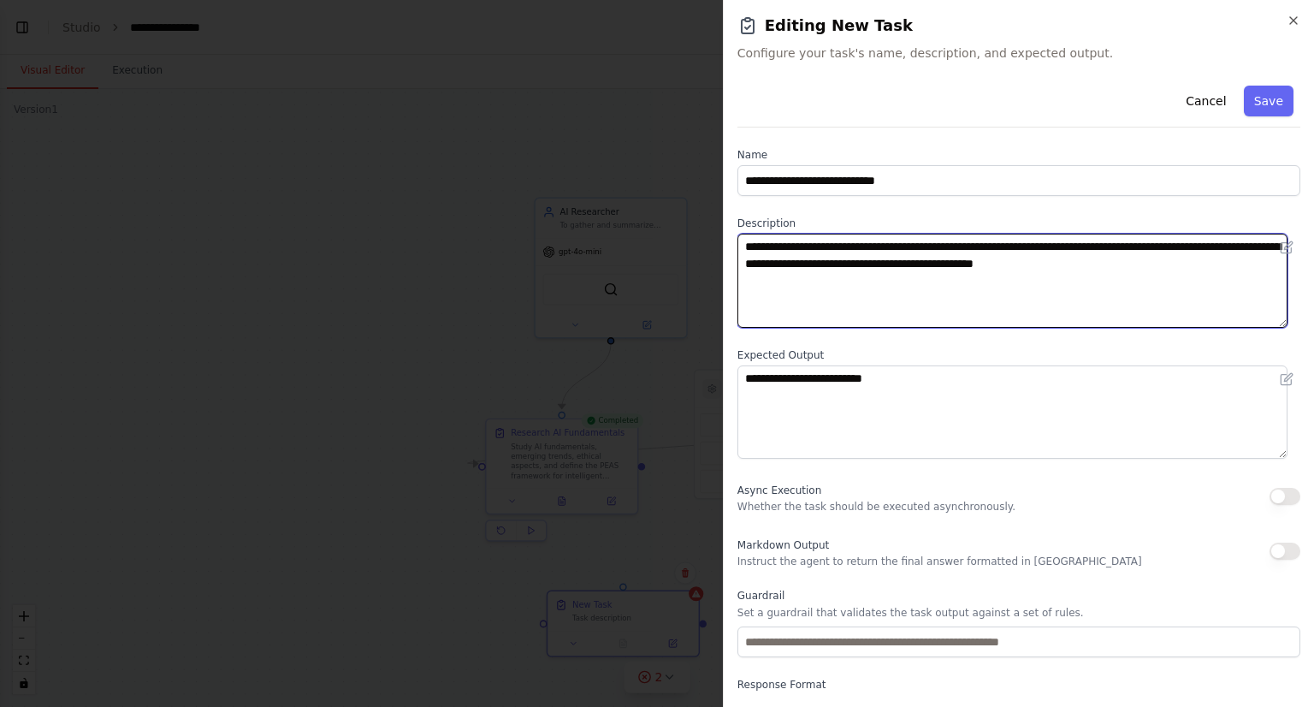
type textarea "**********"
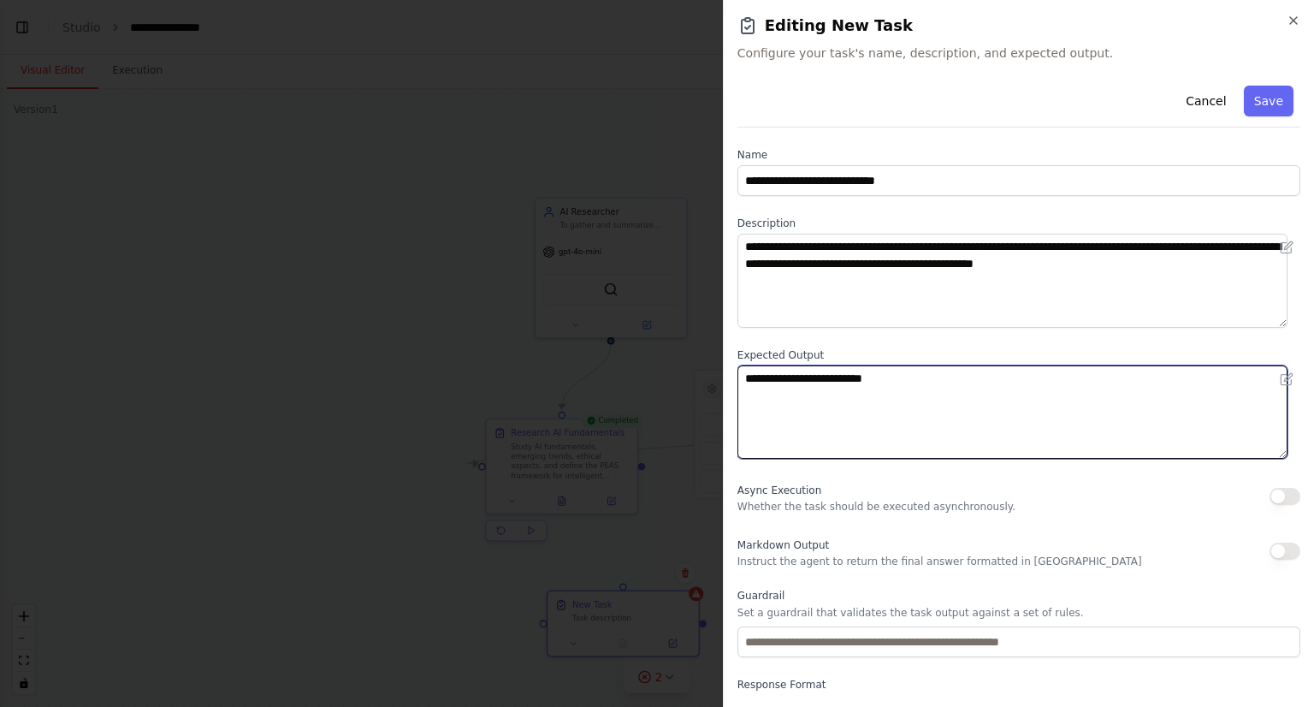
click at [826, 418] on textarea "**********" at bounding box center [1013, 412] width 550 height 94
paste textarea "**********"
type textarea "**********"
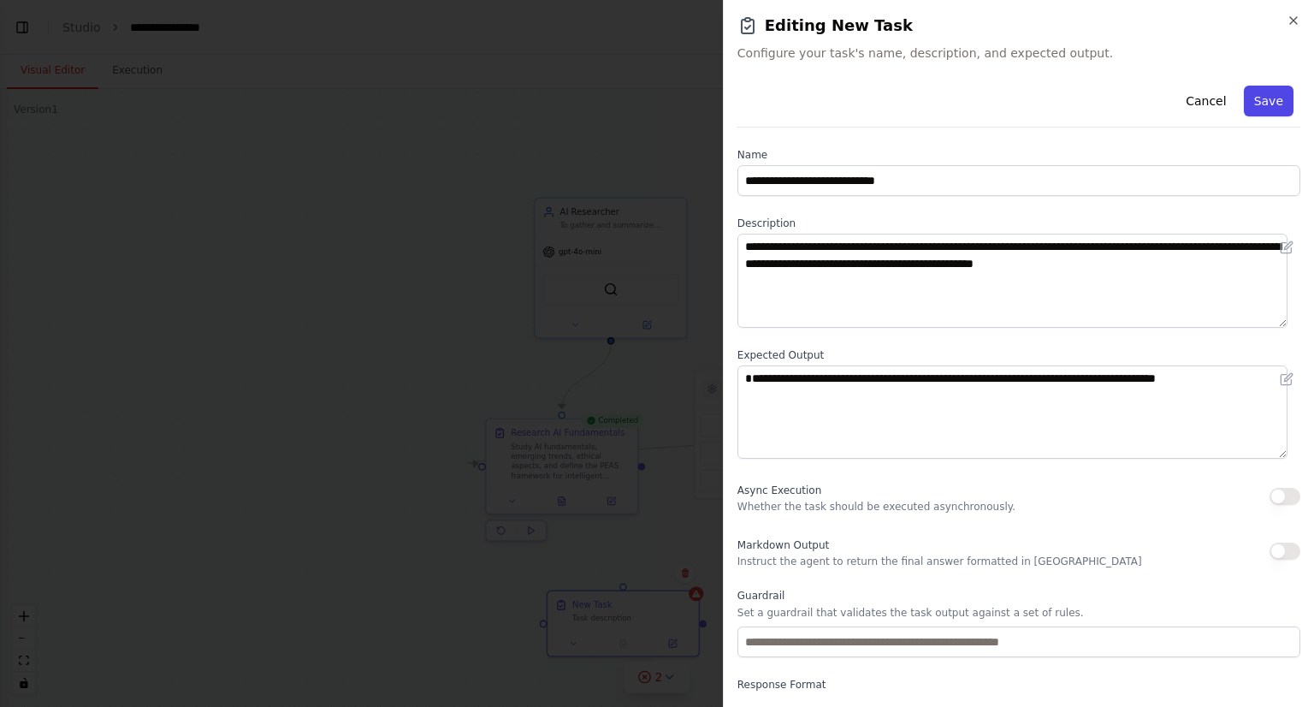
click at [1257, 113] on button "Save" at bounding box center [1269, 101] width 50 height 31
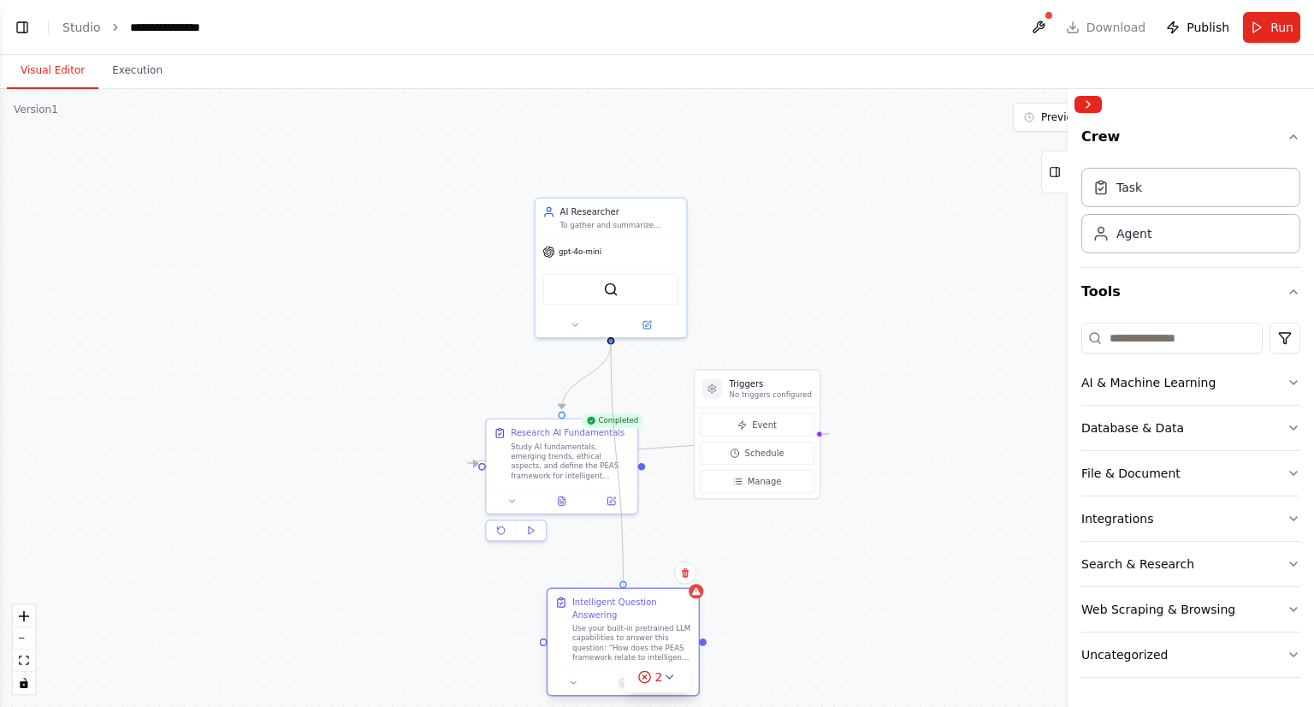
drag, startPoint x: 611, startPoint y: 339, endPoint x: 617, endPoint y: 587, distance: 248.2
click at [617, 555] on div "Triggers No triggers configured Event Schedule Manage AI Researcher To gather a…" at bounding box center [968, 332] width 943 height 443
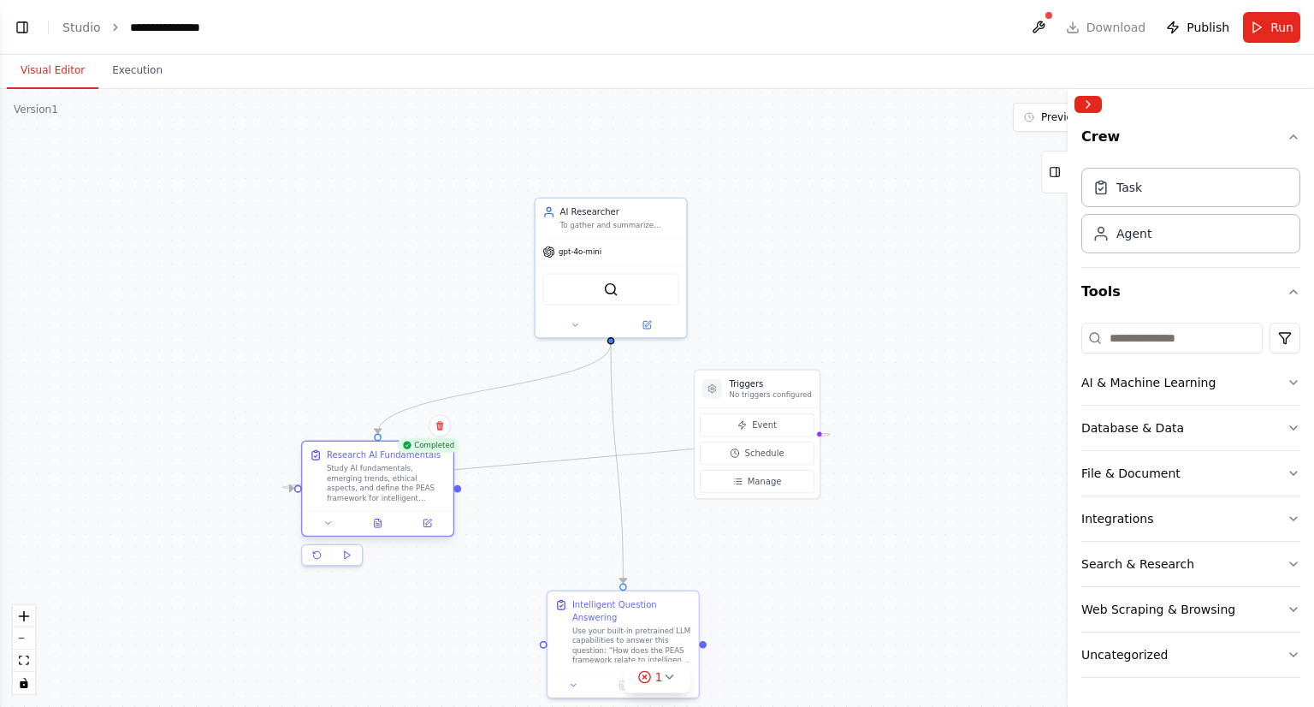
drag, startPoint x: 551, startPoint y: 464, endPoint x: 359, endPoint y: 492, distance: 193.8
click at [359, 492] on div "Study AI fundamentals, emerging trends, ethical aspects, and define the PEAS fr…" at bounding box center [386, 483] width 119 height 39
click at [819, 433] on circle "Edge from triggers to 0c9e909b-db22-49d8-ab55-3cb8784b4612" at bounding box center [825, 433] width 12 height 12
drag, startPoint x: 774, startPoint y: 380, endPoint x: 995, endPoint y: 182, distance: 297.0
click at [995, 182] on div ".deletable-edge-delete-btn { width: 20px; height: 20px; border: 0px solid #ffff…" at bounding box center [657, 398] width 1314 height 618
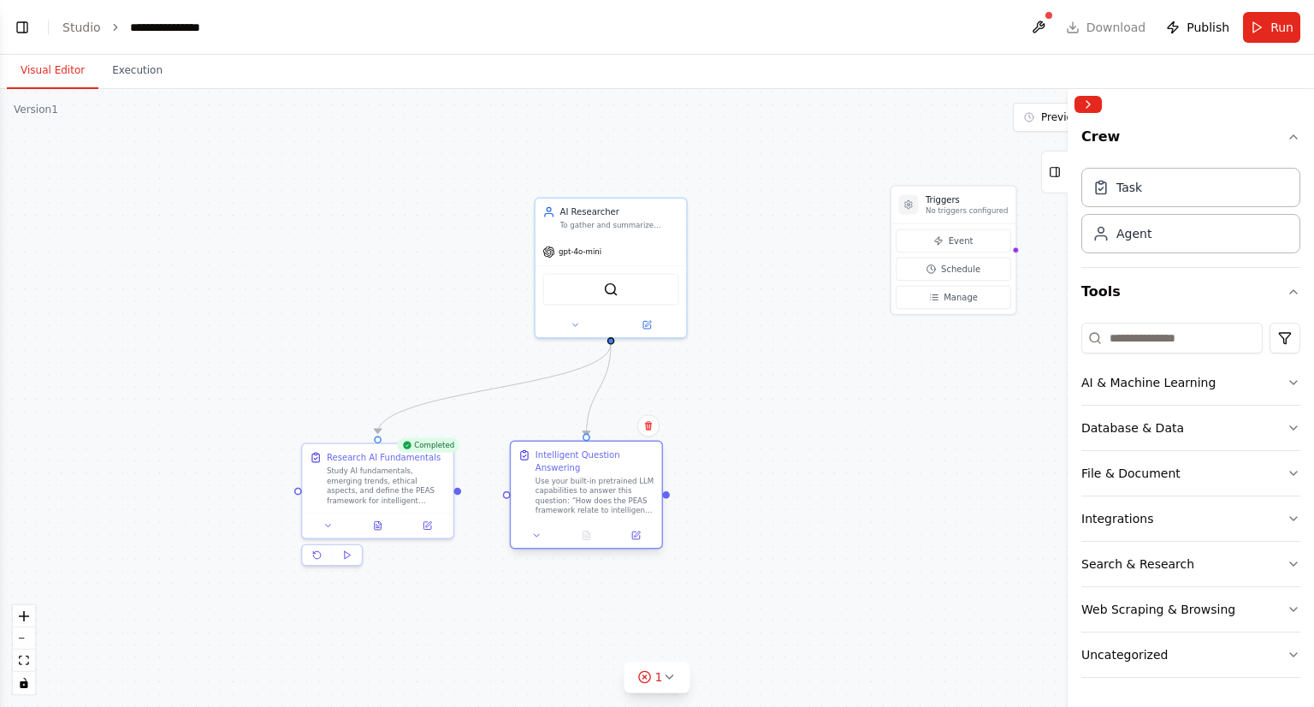
drag, startPoint x: 657, startPoint y: 613, endPoint x: 620, endPoint y: 466, distance: 151.9
click at [620, 466] on div "Intelligent Question Answering" at bounding box center [595, 461] width 119 height 25
click at [600, 469] on div "Intelligent Question Answering" at bounding box center [595, 461] width 119 height 25
drag, startPoint x: 912, startPoint y: 503, endPoint x: 755, endPoint y: 470, distance: 161.0
click at [755, 470] on div "New Task" at bounding box center [740, 467] width 40 height 12
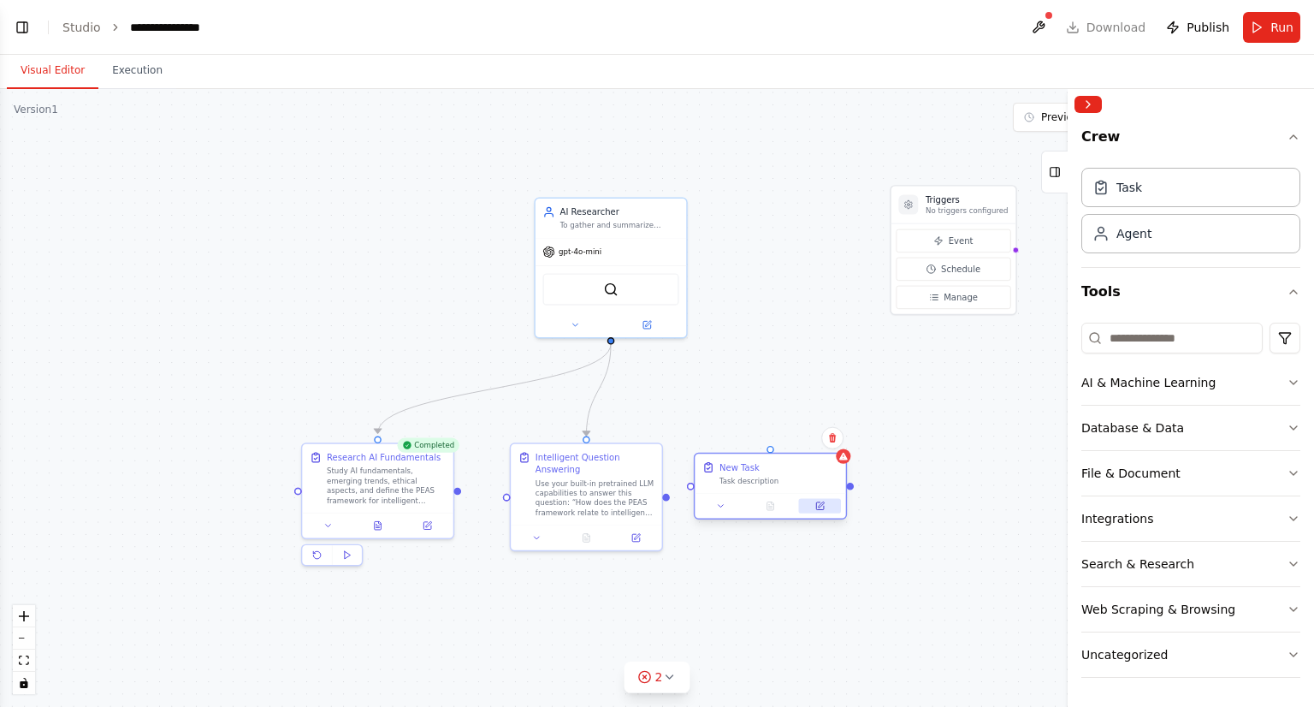
click at [820, 504] on icon at bounding box center [821, 504] width 6 height 6
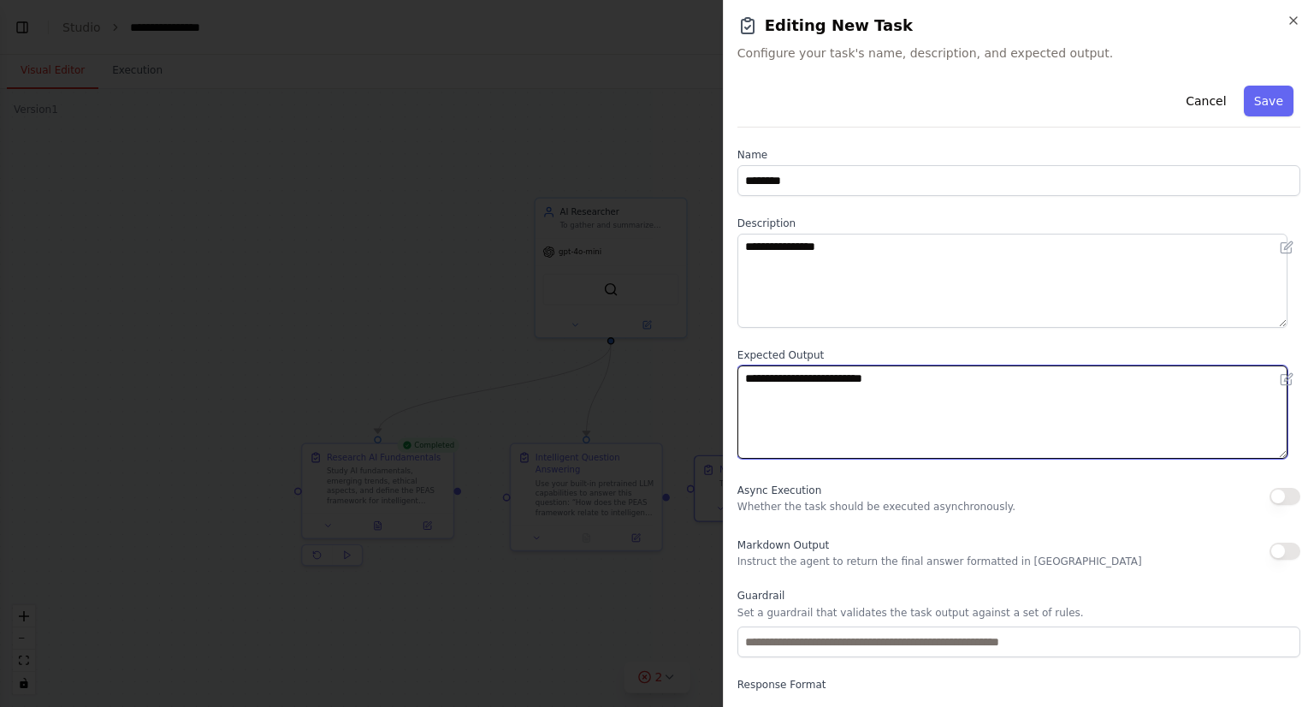
click at [803, 418] on textarea "**********" at bounding box center [1013, 412] width 550 height 94
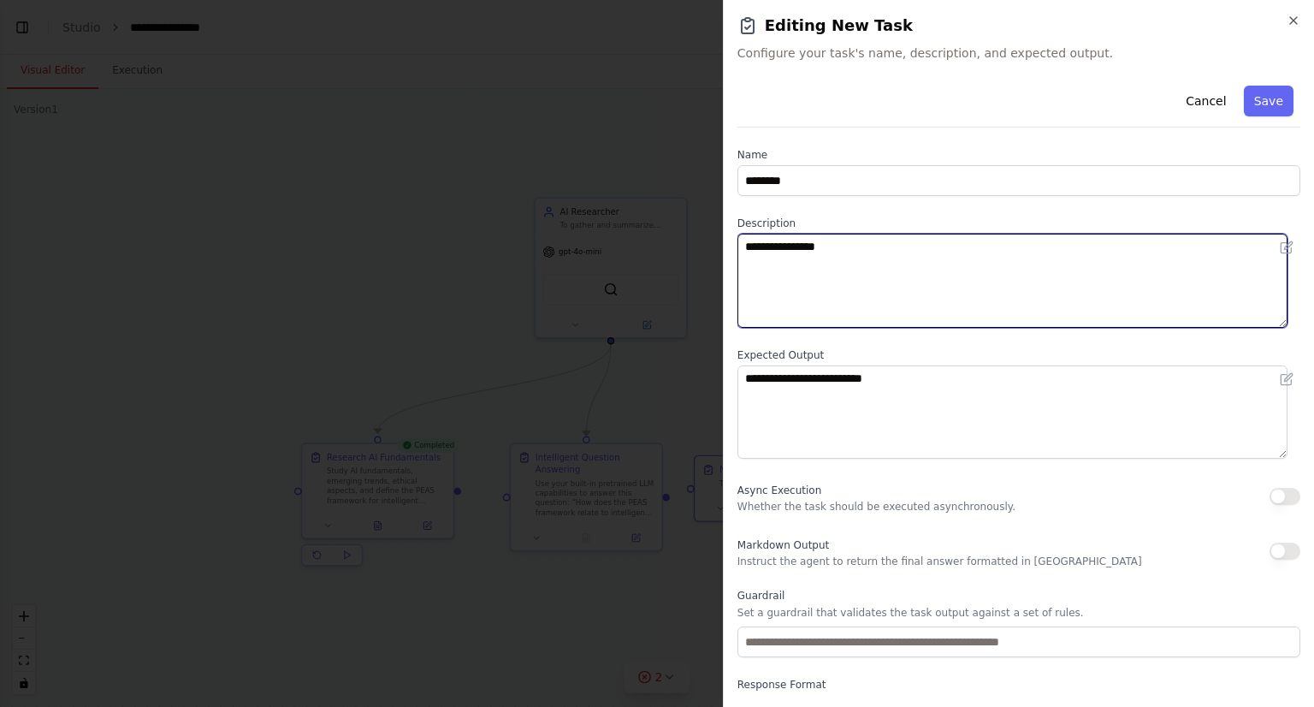
click at [823, 315] on textarea "**********" at bounding box center [1013, 281] width 550 height 94
paste textarea "**********"
type textarea "**********"
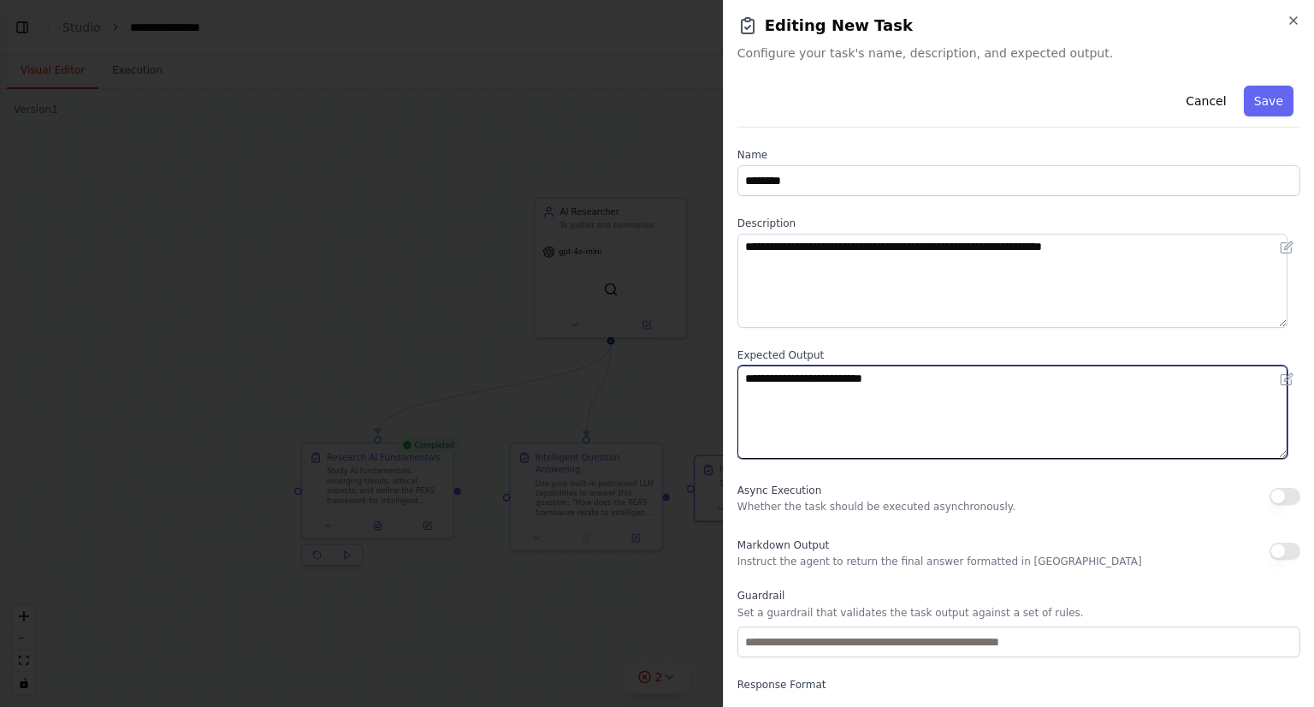
click at [1056, 399] on textarea "**********" at bounding box center [1013, 412] width 550 height 94
paste textarea "**********"
type textarea "**********"
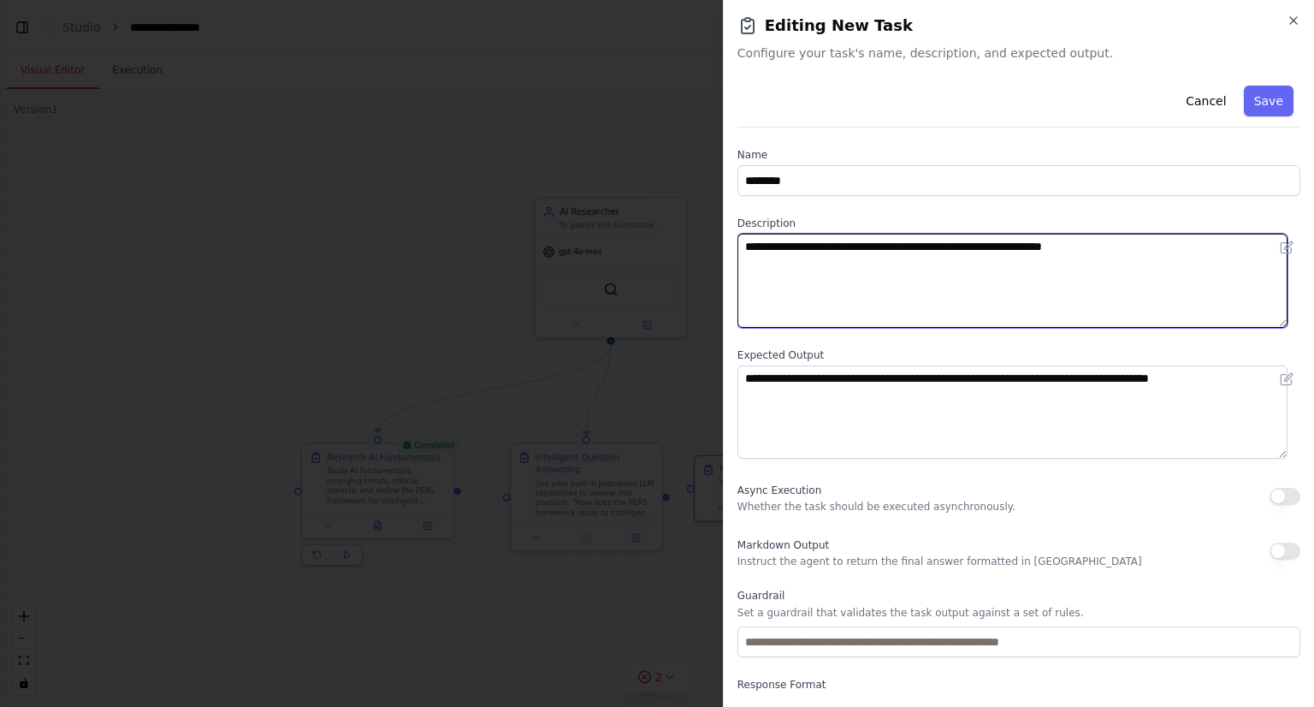
click at [746, 240] on textarea "**********" at bounding box center [1013, 281] width 550 height 94
paste textarea "**********"
click at [1140, 260] on textarea "**********" at bounding box center [1013, 281] width 550 height 94
paste textarea "**********"
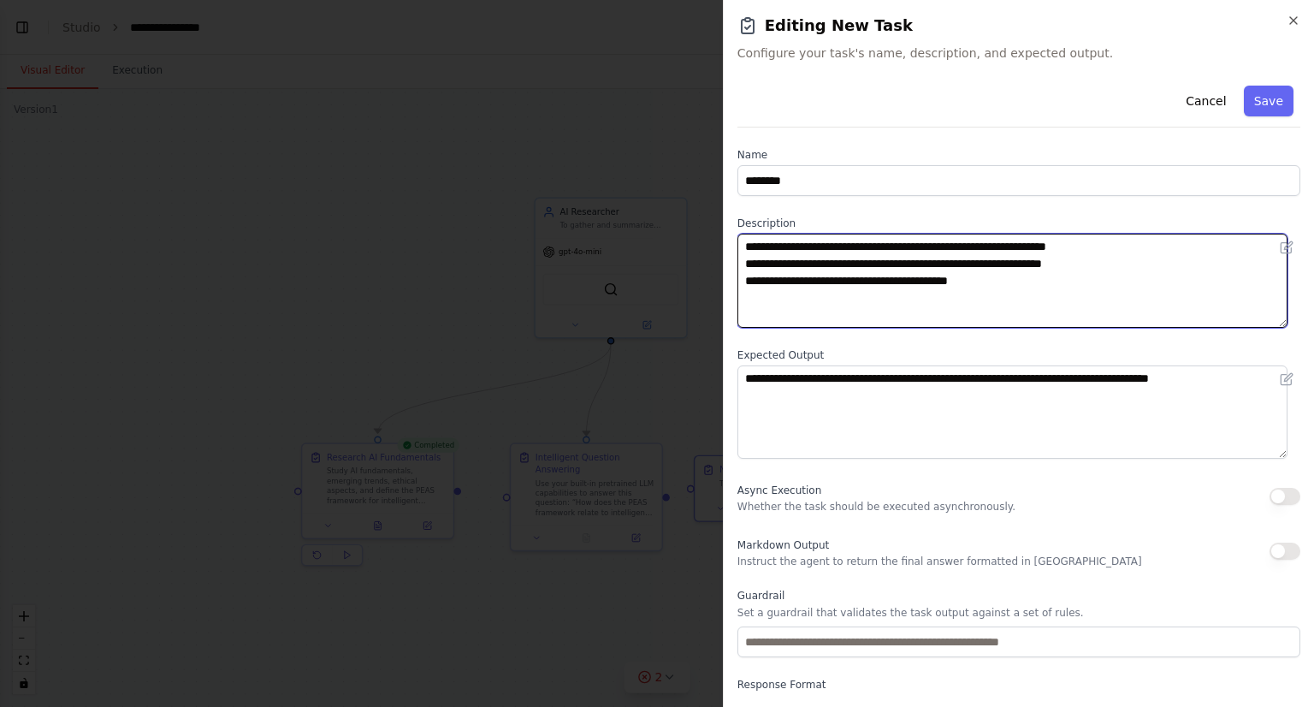
type textarea "**********"
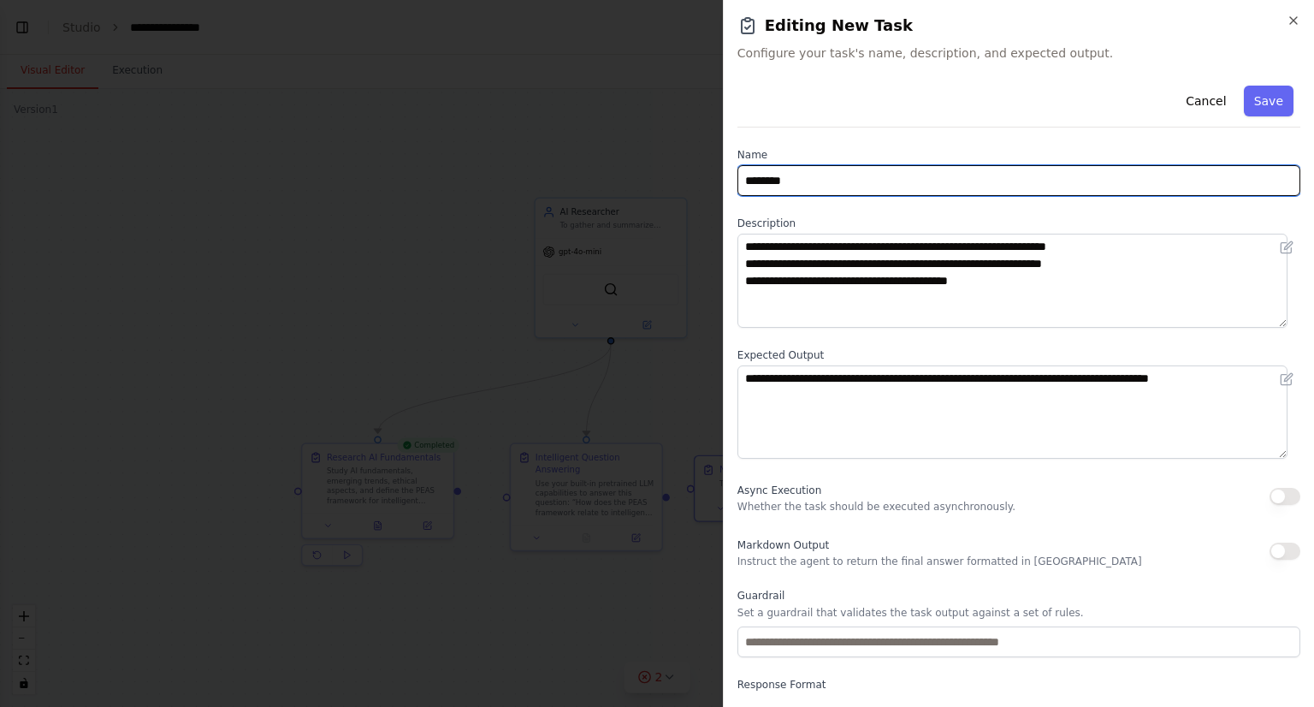
click at [792, 171] on input "********" at bounding box center [1019, 180] width 563 height 31
paste input "**********"
type input "**********"
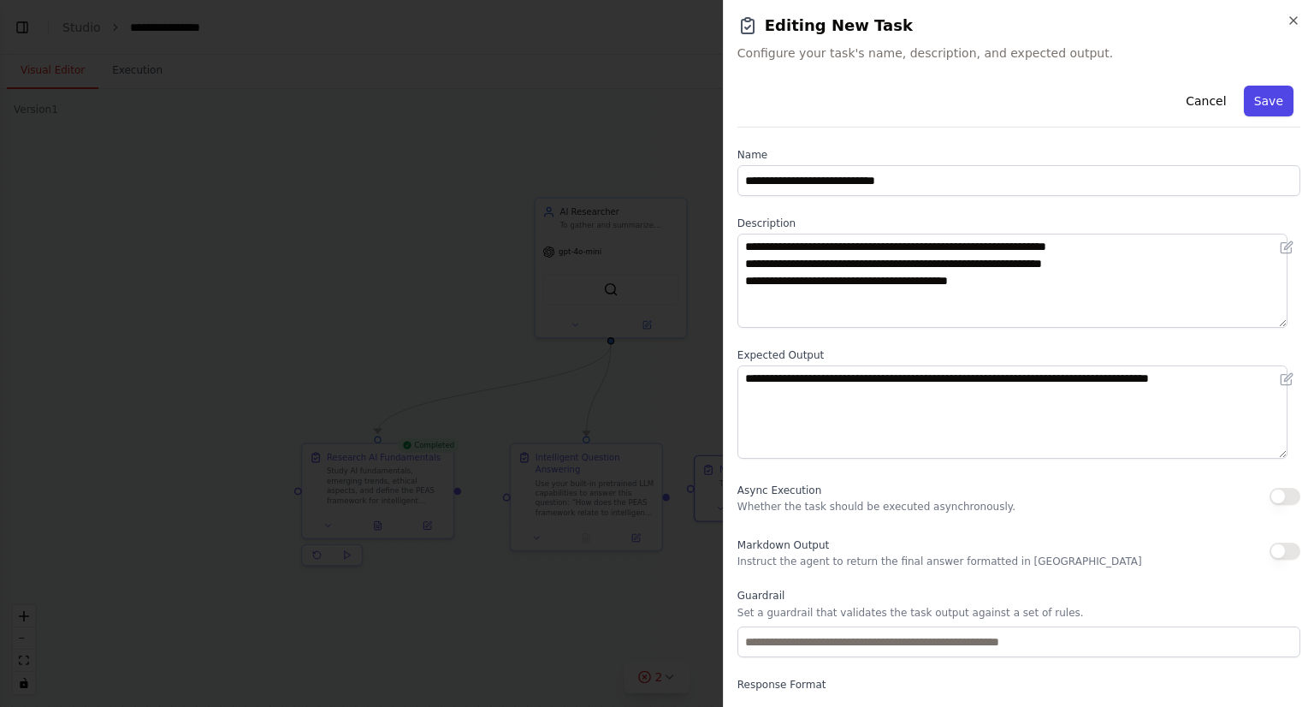
click at [1252, 109] on button "Save" at bounding box center [1269, 101] width 50 height 31
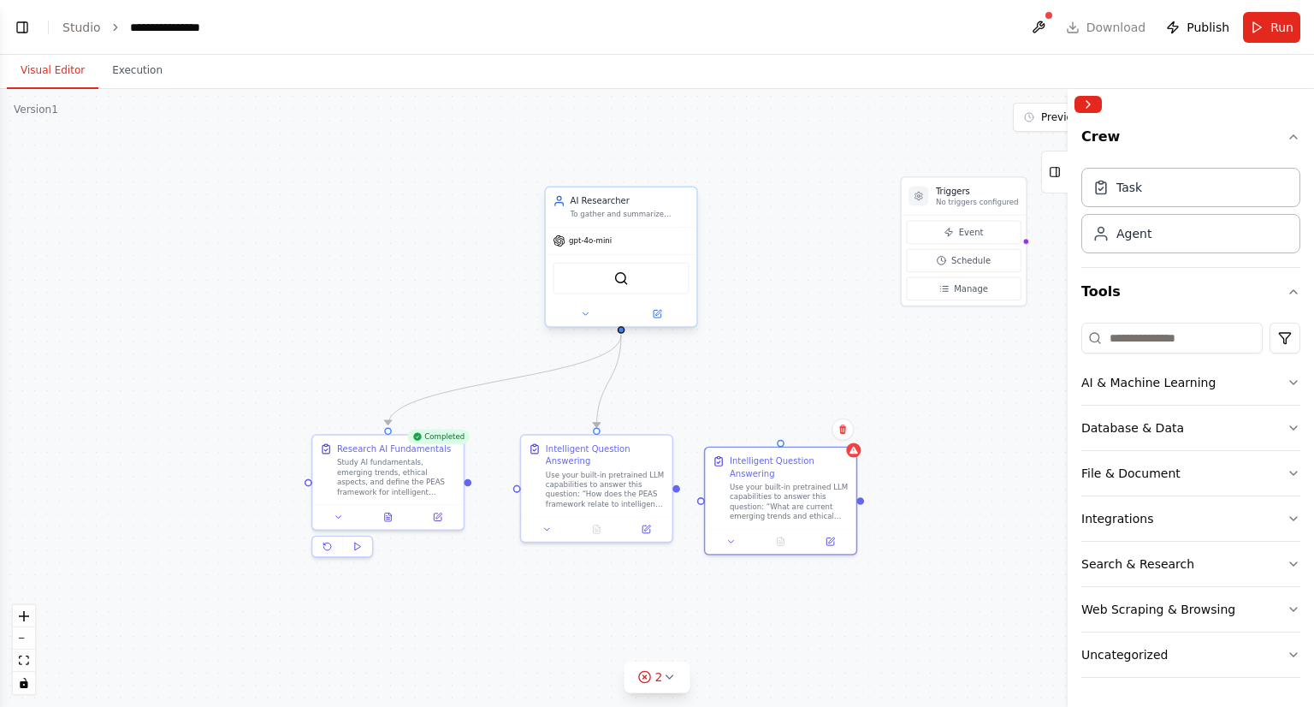
drag, startPoint x: 609, startPoint y: 341, endPoint x: 617, endPoint y: 333, distance: 11.5
click at [617, 333] on div ".deletable-edge-delete-btn { width: 20px; height: 20px; border: 0px solid #ffff…" at bounding box center [657, 398] width 1314 height 618
drag, startPoint x: 617, startPoint y: 331, endPoint x: 776, endPoint y: 442, distance: 194.2
click at [776, 442] on div "Triggers No triggers configured Event Schedule Manage AI Researcher To gather a…" at bounding box center [976, 324] width 943 height 443
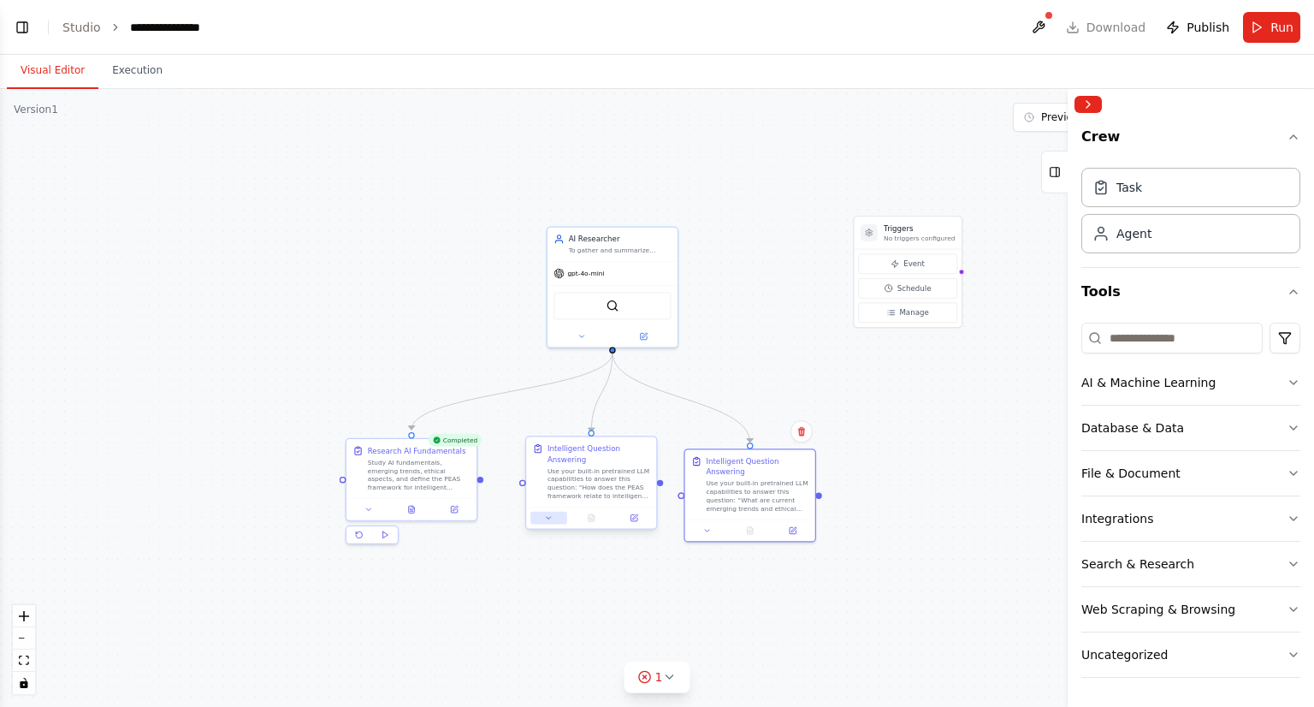
drag, startPoint x: 503, startPoint y: 597, endPoint x: 555, endPoint y: 514, distance: 98.1
drag, startPoint x: 555, startPoint y: 514, endPoint x: 538, endPoint y: 401, distance: 114.2
click at [538, 401] on div ".deletable-edge-delete-btn { width: 20px; height: 20px; border: 0px solid #ffff…" at bounding box center [657, 398] width 1314 height 618
click at [598, 418] on icon "Edge from 599d6045-9852-450d-8b08-9efccd986f62 to 106926c4-6f82-420e-a745-8ef20…" at bounding box center [602, 393] width 21 height 80
click at [600, 393] on icon at bounding box center [603, 392] width 9 height 9
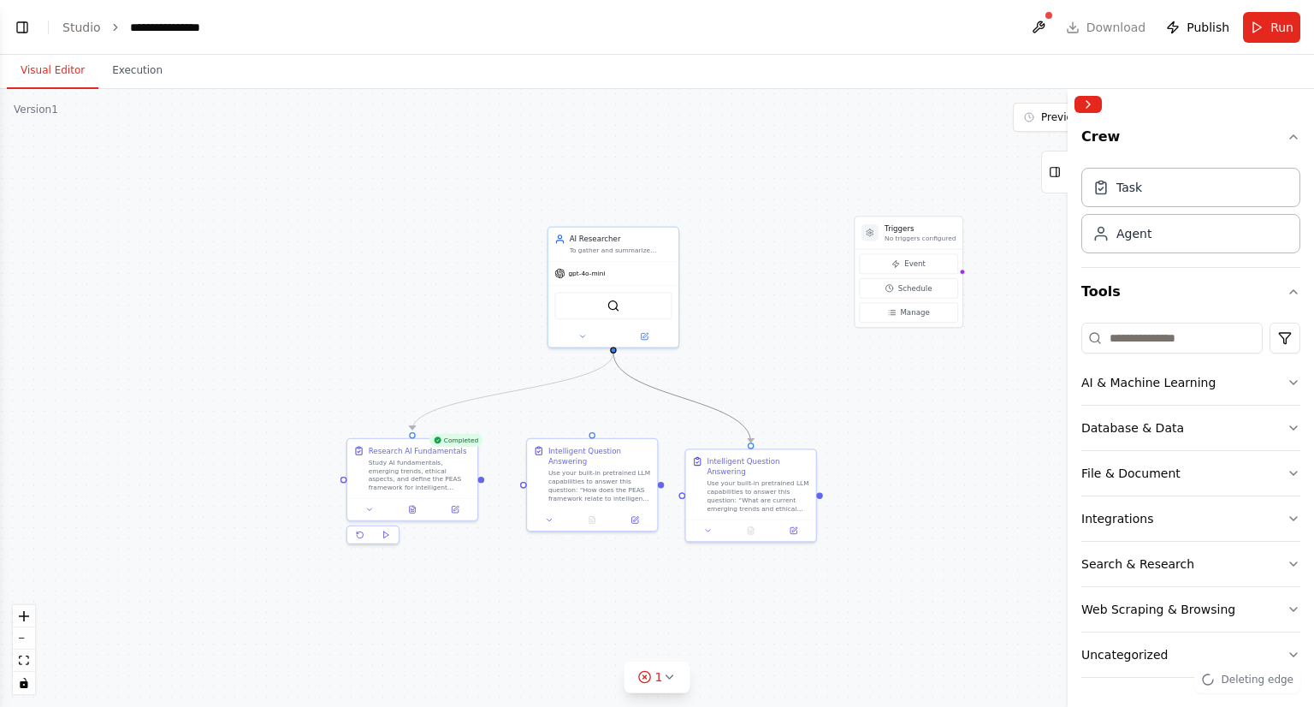
click at [644, 385] on icon "Edge from 599d6045-9852-450d-8b08-9efccd986f62 to 99665a9f-ad6e-4a5e-b9aa-3bf86…" at bounding box center [683, 398] width 138 height 90
click at [685, 396] on icon at bounding box center [683, 397] width 9 height 9
drag, startPoint x: 612, startPoint y: 463, endPoint x: 356, endPoint y: 589, distance: 285.1
click at [356, 589] on div "Intelligent Question Answering" at bounding box center [345, 580] width 103 height 21
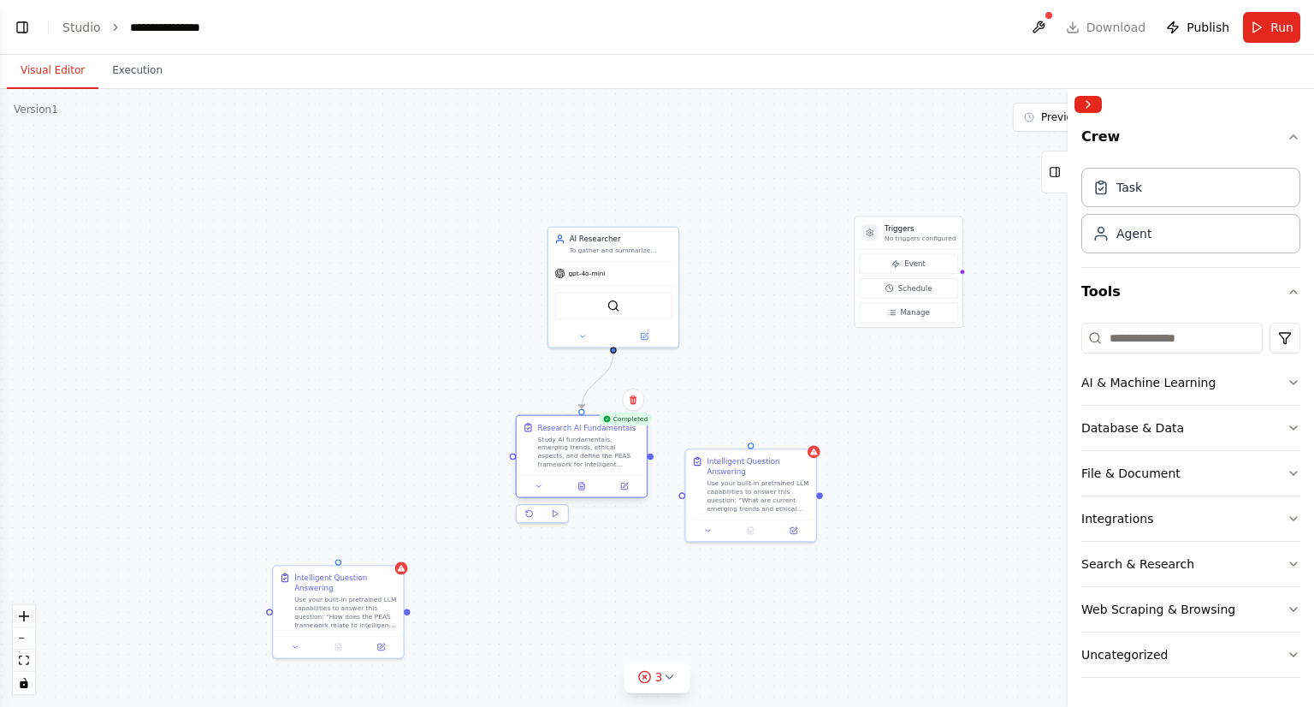
drag, startPoint x: 430, startPoint y: 483, endPoint x: 608, endPoint y: 463, distance: 180.0
click at [608, 463] on div "Study AI fundamentals, emerging trends, ethical aspects, and define the PEAS fr…" at bounding box center [589, 452] width 103 height 34
drag, startPoint x: 339, startPoint y: 559, endPoint x: 523, endPoint y: 456, distance: 210.7
click at [523, 456] on div ".deletable-edge-delete-btn { width: 20px; height: 20px; border: 0px solid #ffff…" at bounding box center [657, 398] width 1314 height 618
drag, startPoint x: 522, startPoint y: 457, endPoint x: 347, endPoint y: 590, distance: 219.9
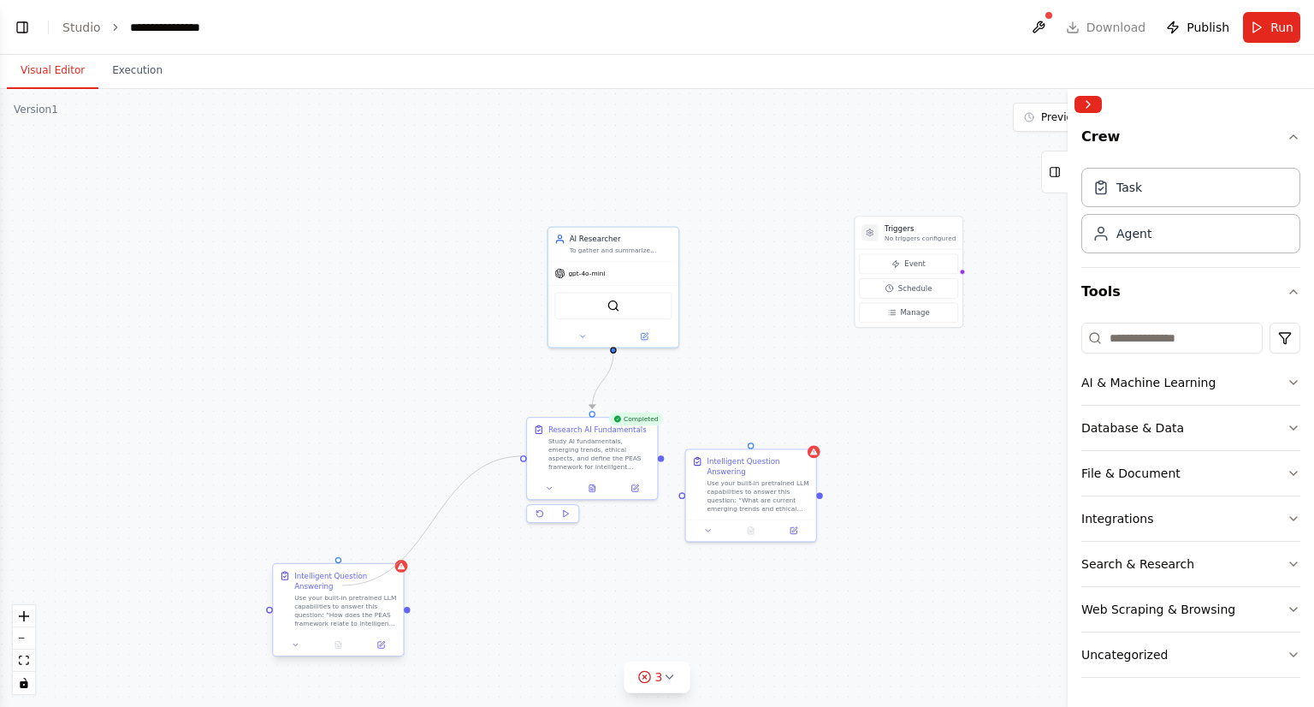
click at [516, 534] on div "Triggers No triggers configured Event Schedule Manage AI Researcher To gather a…" at bounding box center [922, 343] width 813 height 382
click at [686, 496] on div "Intelligent Question Answering Use your built-in pretrained LLM capabilities to…" at bounding box center [751, 483] width 130 height 70
drag, startPoint x: 713, startPoint y: 494, endPoint x: 758, endPoint y: 473, distance: 49.8
click at [758, 473] on div "Use your built-in pretrained LLM capabilities to answer this question: “What ar…" at bounding box center [801, 473] width 103 height 34
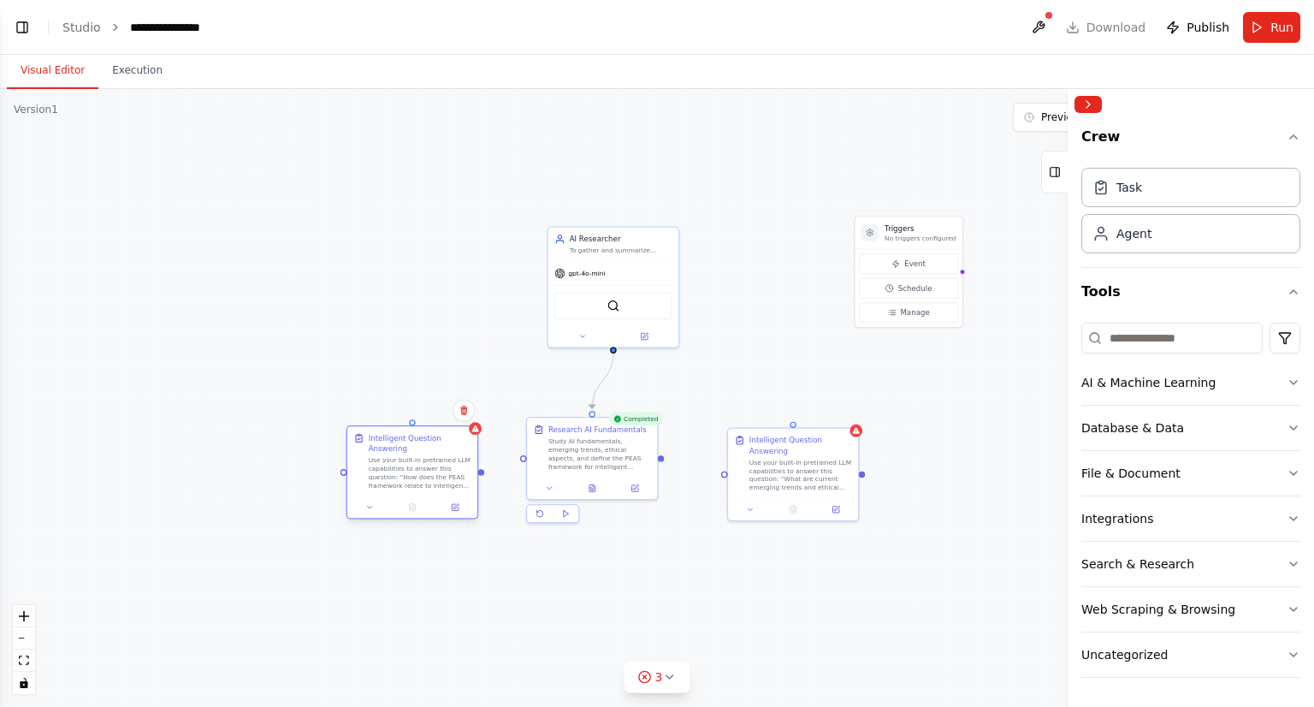
drag, startPoint x: 373, startPoint y: 587, endPoint x: 455, endPoint y: 446, distance: 163.4
click at [455, 446] on div "Intelligent Question Answering" at bounding box center [420, 443] width 103 height 21
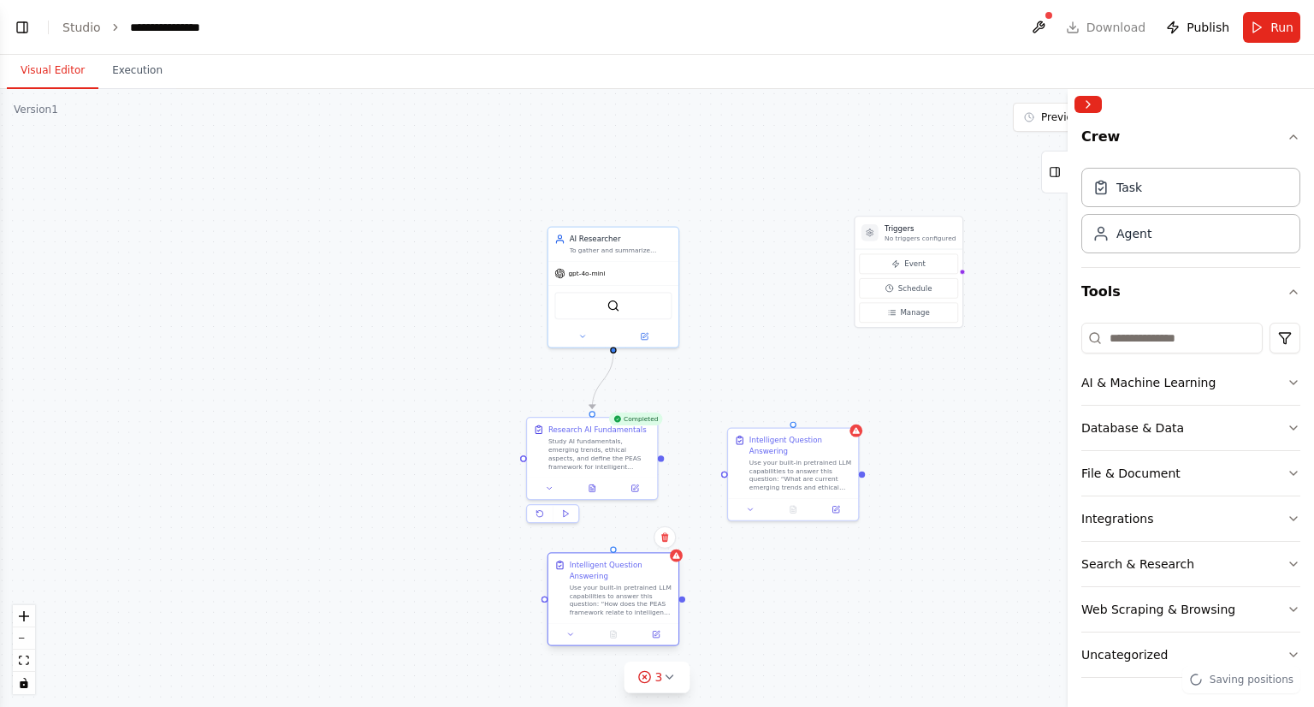
drag, startPoint x: 438, startPoint y: 477, endPoint x: 650, endPoint y: 588, distance: 239.6
click at [650, 588] on div "Use your built-in pretrained LLM capabilities to answer this question: “How doe…" at bounding box center [621, 600] width 103 height 34
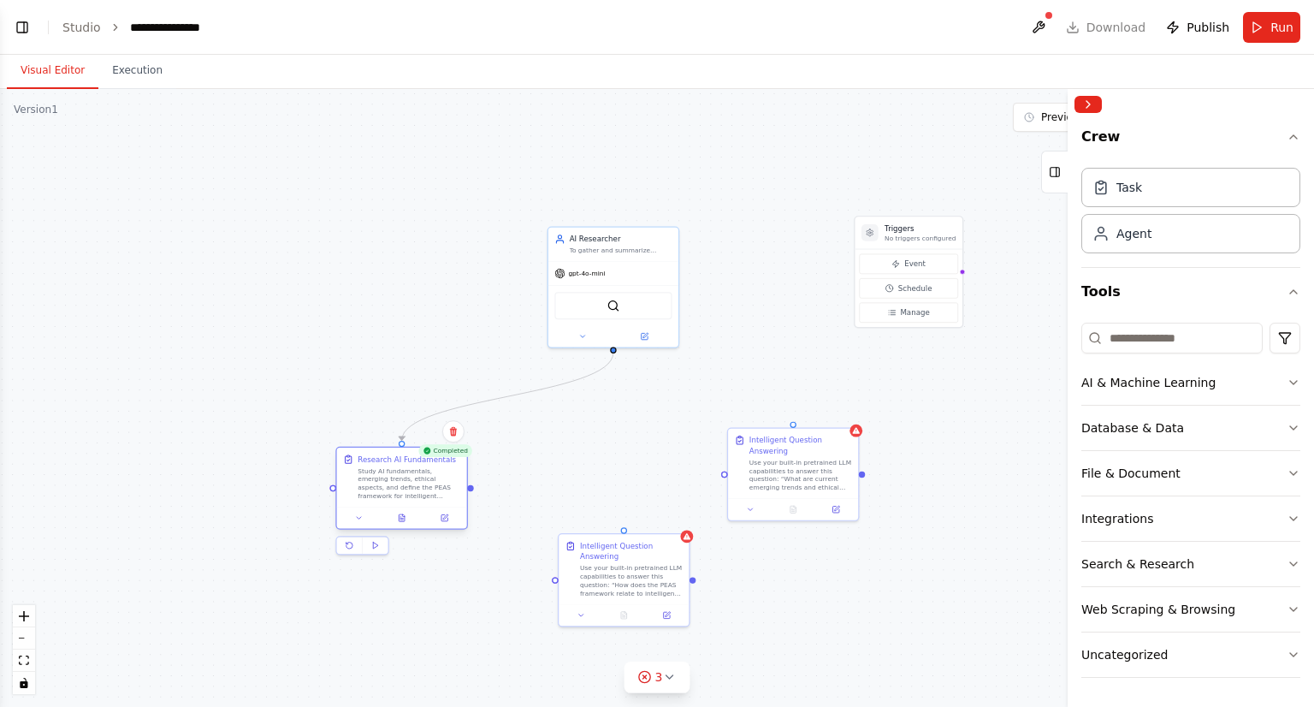
drag, startPoint x: 593, startPoint y: 460, endPoint x: 405, endPoint y: 497, distance: 192.0
click at [405, 497] on div "Study AI fundamentals, emerging trends, ethical aspects, and define the PEAS fr…" at bounding box center [409, 483] width 103 height 34
drag, startPoint x: 630, startPoint y: 572, endPoint x: 605, endPoint y: 490, distance: 85.8
click at [605, 490] on div "Use your built-in pretrained LLM capabilities to answer this question: “How doe…" at bounding box center [610, 494] width 103 height 34
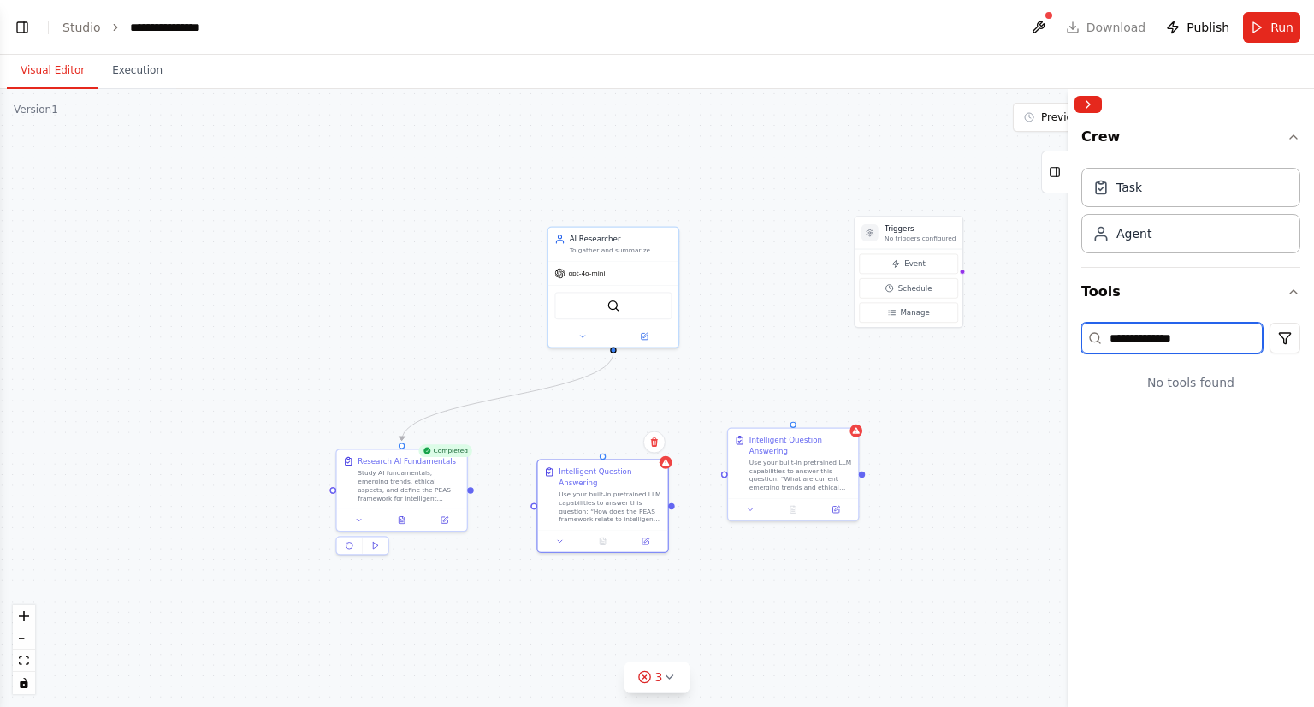
type input "**********"
drag, startPoint x: 614, startPoint y: 351, endPoint x: 604, endPoint y: 474, distance: 123.6
click at [604, 474] on div "Triggers No triggers configured Event Schedule Manage AI Researcher To gather a…" at bounding box center [922, 343] width 813 height 382
drag, startPoint x: 613, startPoint y: 351, endPoint x: 602, endPoint y: 458, distance: 107.5
click at [602, 458] on div "Triggers No triggers configured Event Schedule Manage AI Researcher To gather a…" at bounding box center [922, 343] width 813 height 382
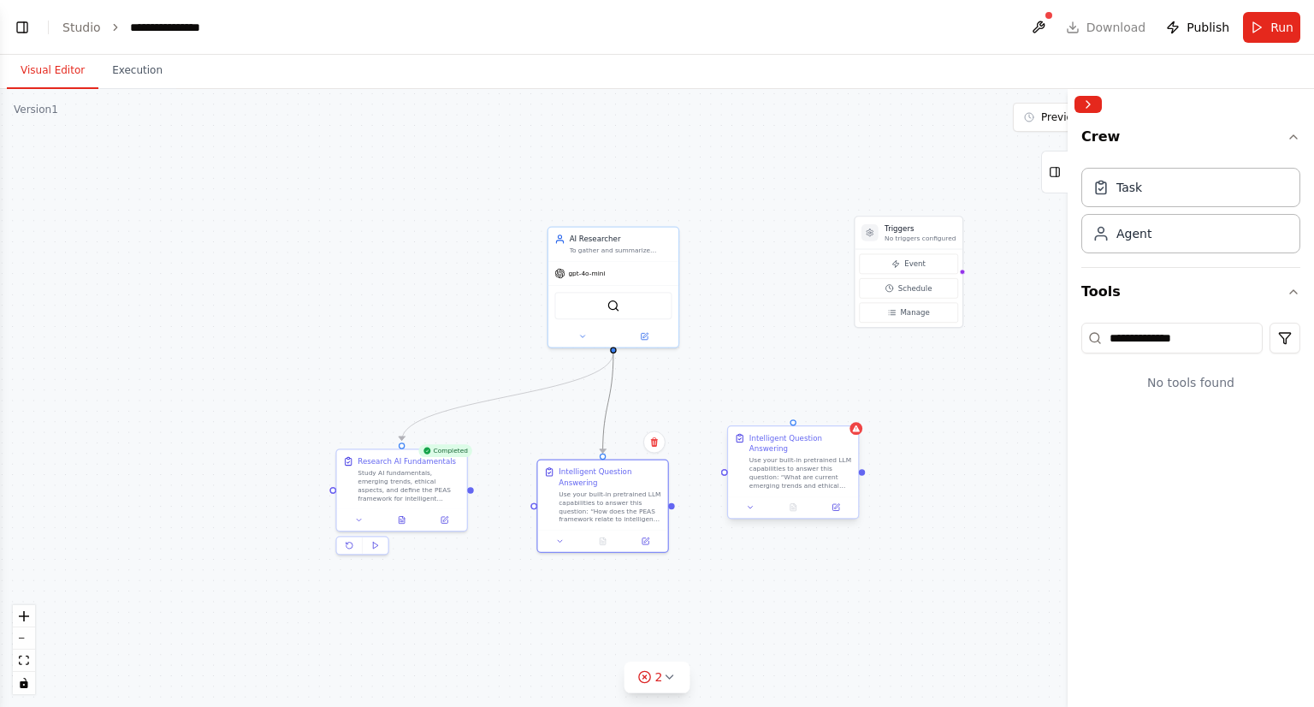
drag, startPoint x: 610, startPoint y: 353, endPoint x: 805, endPoint y: 433, distance: 211.0
click at [805, 433] on div ".deletable-edge-delete-btn { width: 20px; height: 20px; border: 0px solid #ffff…" at bounding box center [922, 343] width 813 height 382
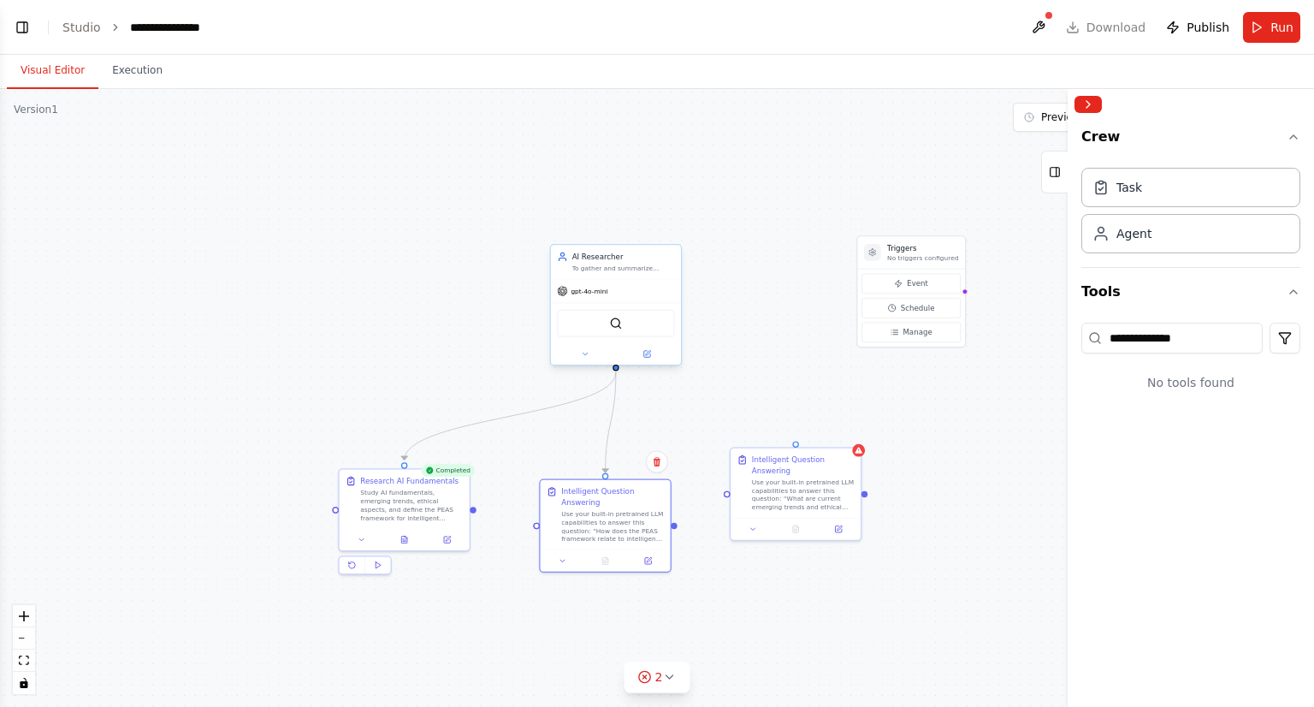
drag, startPoint x: 614, startPoint y: 350, endPoint x: 616, endPoint y: 370, distance: 19.8
click at [616, 370] on div ".deletable-edge-delete-btn { width: 20px; height: 20px; border: 0px solid #ffff…" at bounding box center [657, 398] width 1314 height 618
drag, startPoint x: 616, startPoint y: 370, endPoint x: 798, endPoint y: 446, distance: 197.5
click at [798, 446] on div "Triggers No triggers configured Event Schedule Manage AI Researcher To gather a…" at bounding box center [925, 363] width 813 height 382
drag, startPoint x: 826, startPoint y: 485, endPoint x: 828, endPoint y: 527, distance: 42.0
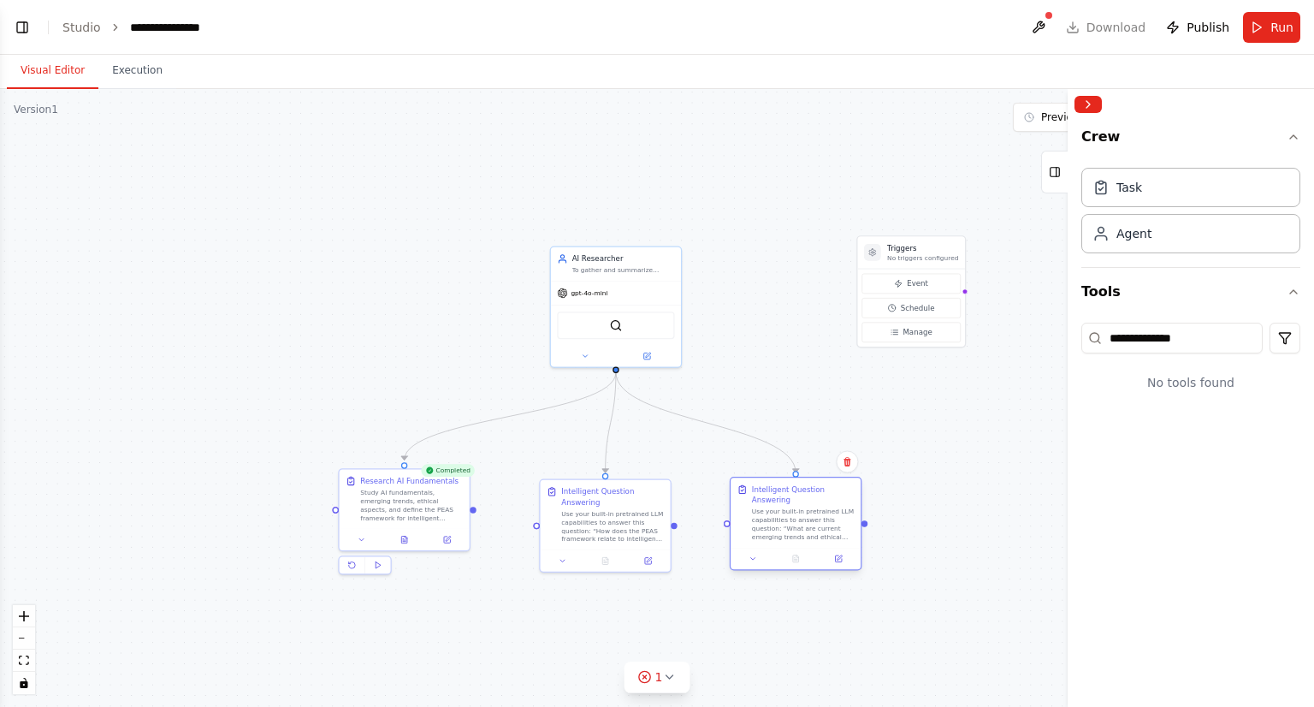
click at [828, 527] on div "Use your built-in pretrained LLM capabilities to answer this question: “What ar…" at bounding box center [803, 524] width 103 height 34
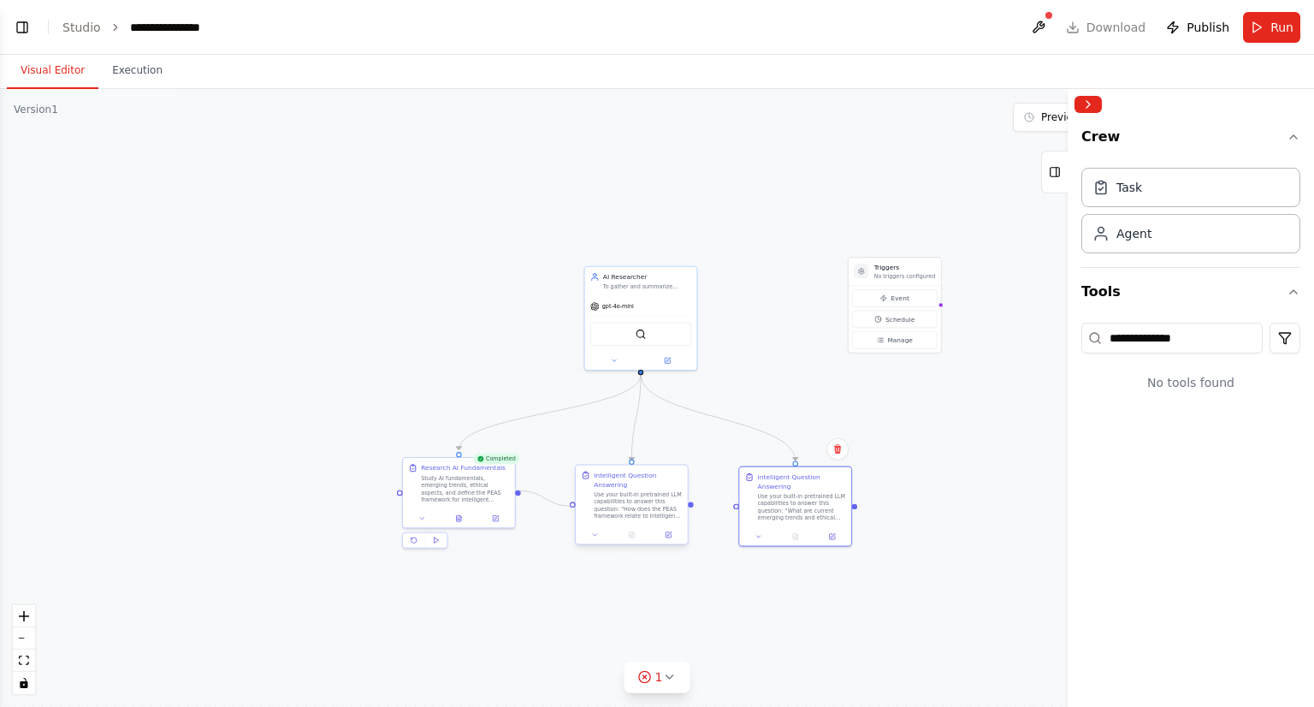
drag, startPoint x: 519, startPoint y: 491, endPoint x: 575, endPoint y: 505, distance: 58.1
click at [575, 505] on div "Triggers No triggers configured Event Schedule Manage AI Researcher To gather a…" at bounding box center [906, 366] width 698 height 329
drag, startPoint x: 691, startPoint y: 507, endPoint x: 738, endPoint y: 504, distance: 47.2
click at [738, 504] on div "Triggers No triggers configured Event Schedule Manage AI Researcher To gather a…" at bounding box center [906, 366] width 698 height 329
drag, startPoint x: 756, startPoint y: 585, endPoint x: 760, endPoint y: 556, distance: 29.3
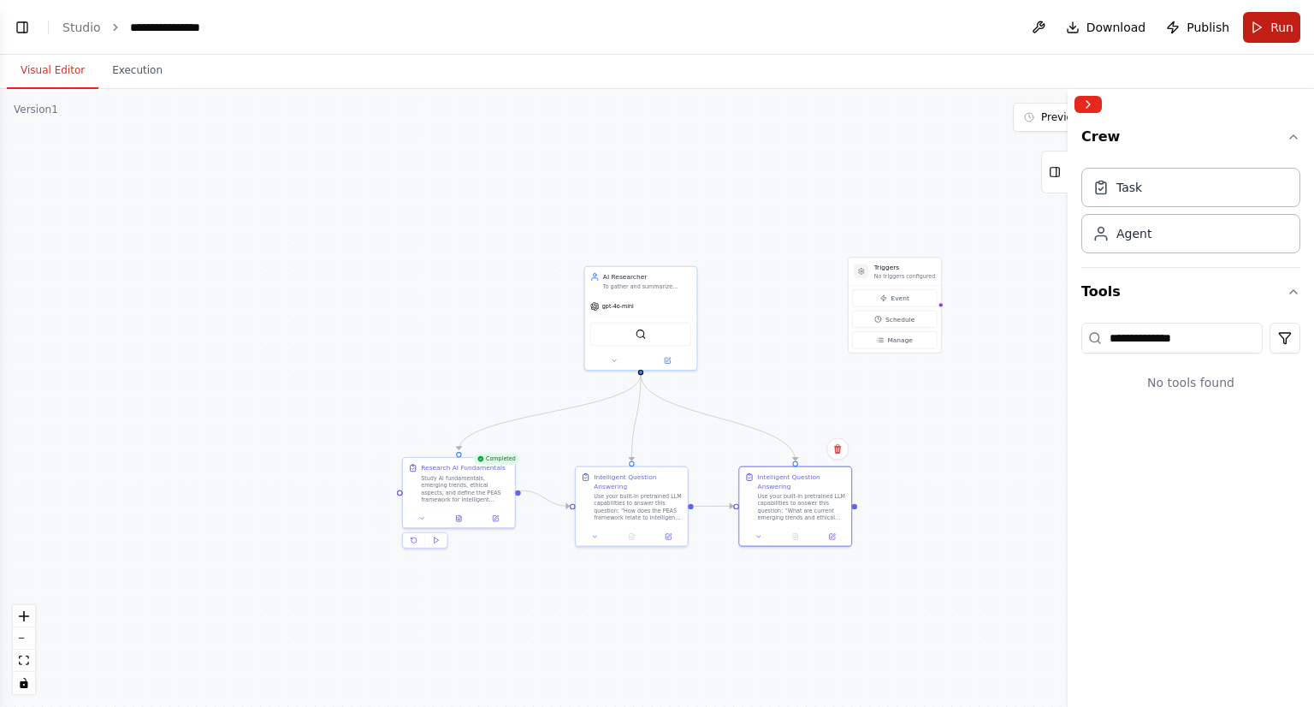
drag, startPoint x: 760, startPoint y: 556, endPoint x: 1266, endPoint y: 23, distance: 734.8
click at [1266, 23] on button "Run" at bounding box center [1271, 27] width 57 height 31
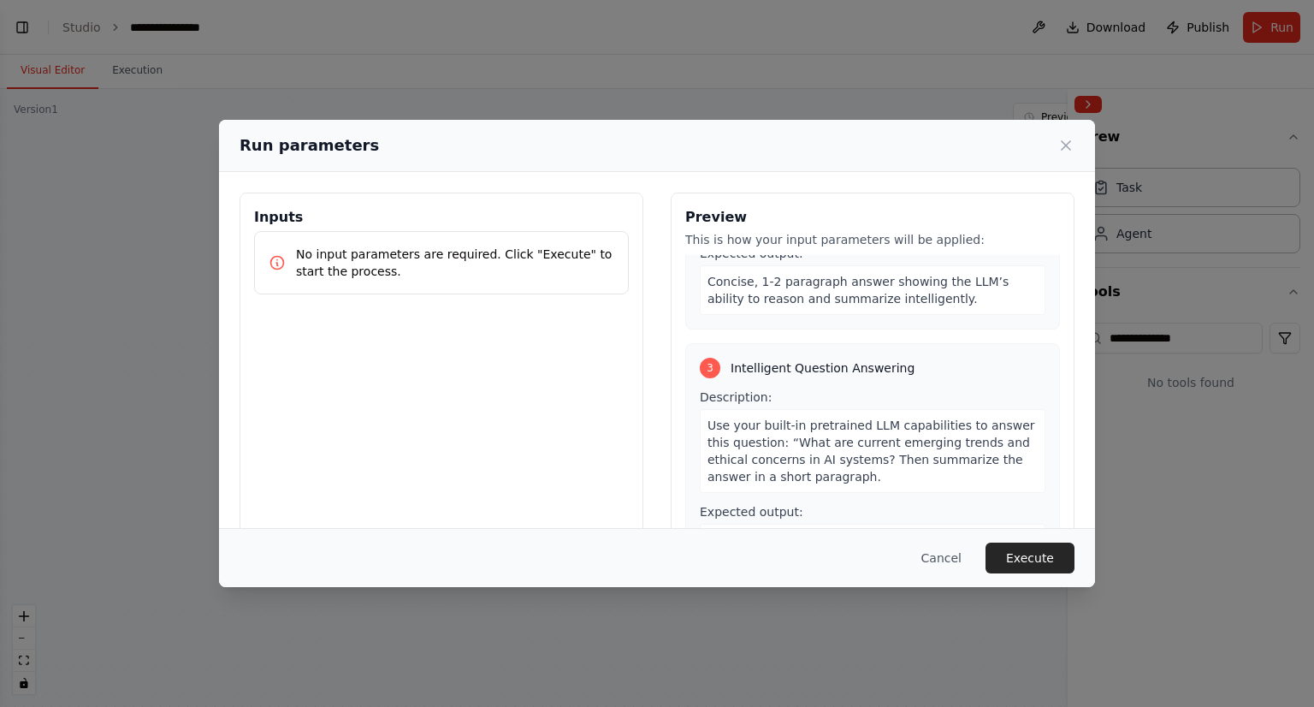
scroll to position [430, 0]
click at [438, 323] on div "Inputs No input parameters are required. Click "Execute" to start the process." at bounding box center [442, 396] width 404 height 406
click at [494, 246] on p "No input parameters are required. Click "Execute" to start the process." at bounding box center [455, 263] width 318 height 34
click at [1008, 558] on button "Execute" at bounding box center [1030, 558] width 89 height 31
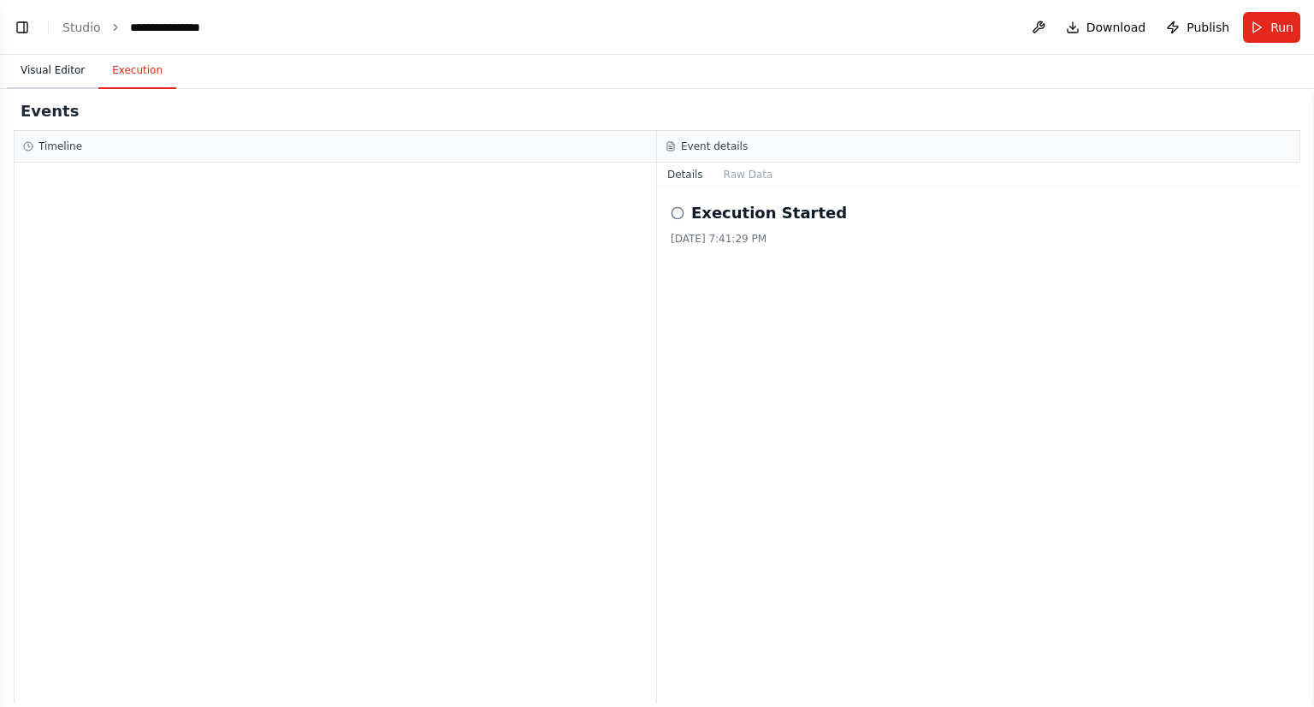
click at [49, 73] on button "Visual Editor" at bounding box center [53, 71] width 92 height 36
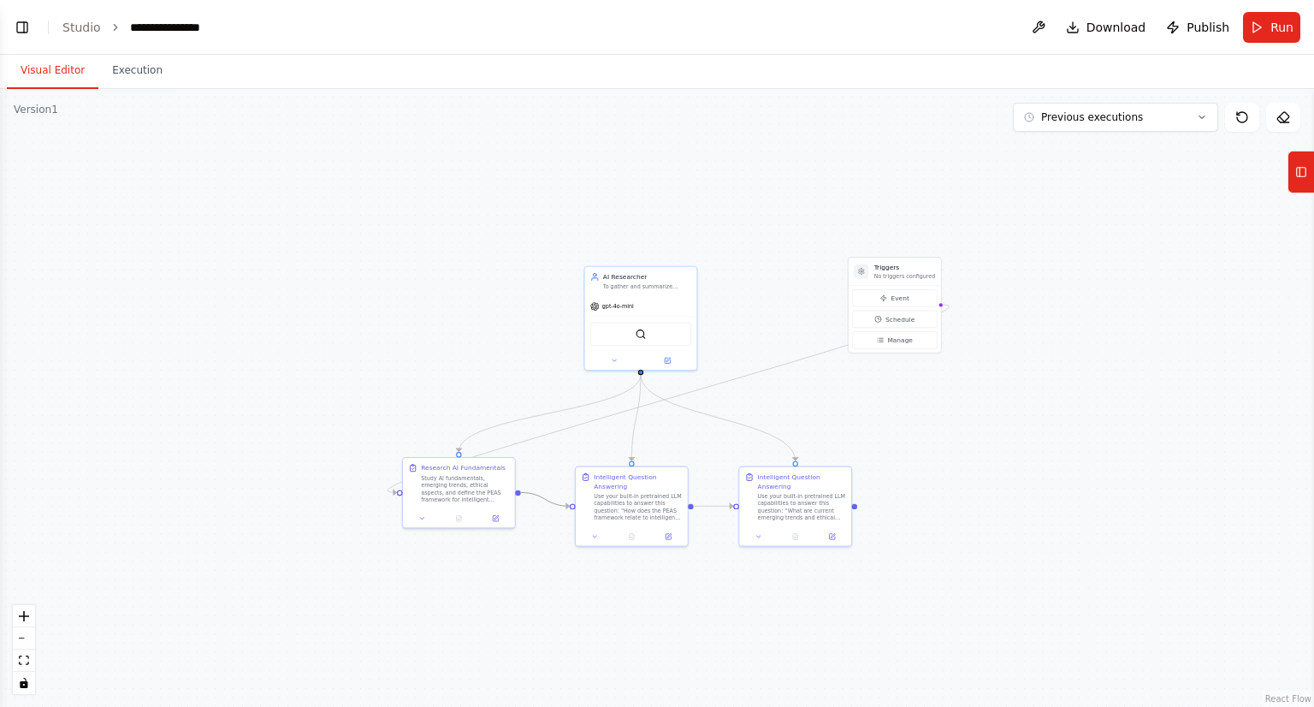
click at [555, 502] on icon "Edge from 0c9e909b-db22-49d8-ab55-3cb8784b4612 to 106926c4-6f82-420e-a745-8ef20…" at bounding box center [545, 499] width 49 height 14
click at [548, 499] on icon at bounding box center [545, 499] width 7 height 8
click at [703, 506] on icon "Edge from 106926c4-6f82-420e-a745-8ef202dadc74 to 99665a9f-ad6e-4a5e-b9aa-3bf86…" at bounding box center [713, 506] width 39 height 0
click at [712, 508] on icon at bounding box center [713, 506] width 7 height 8
click at [1049, 32] on button at bounding box center [1038, 27] width 27 height 31
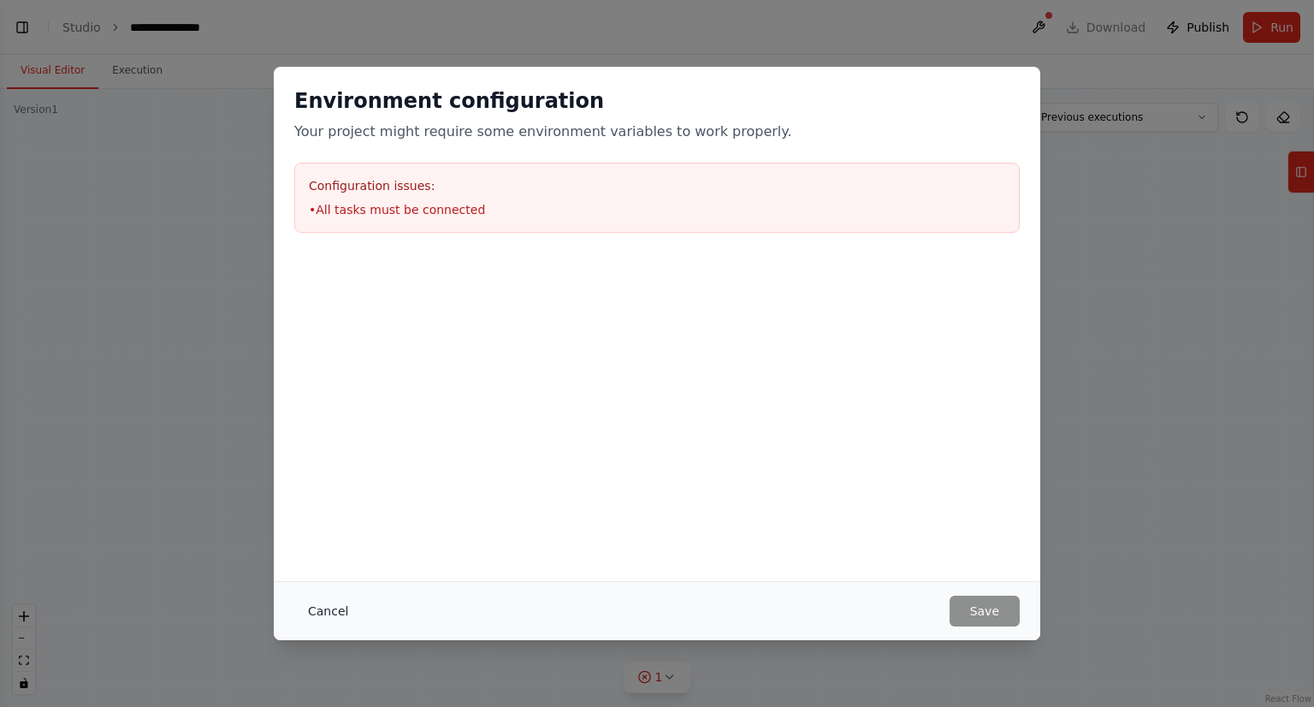
click at [318, 608] on button "Cancel" at bounding box center [328, 611] width 68 height 31
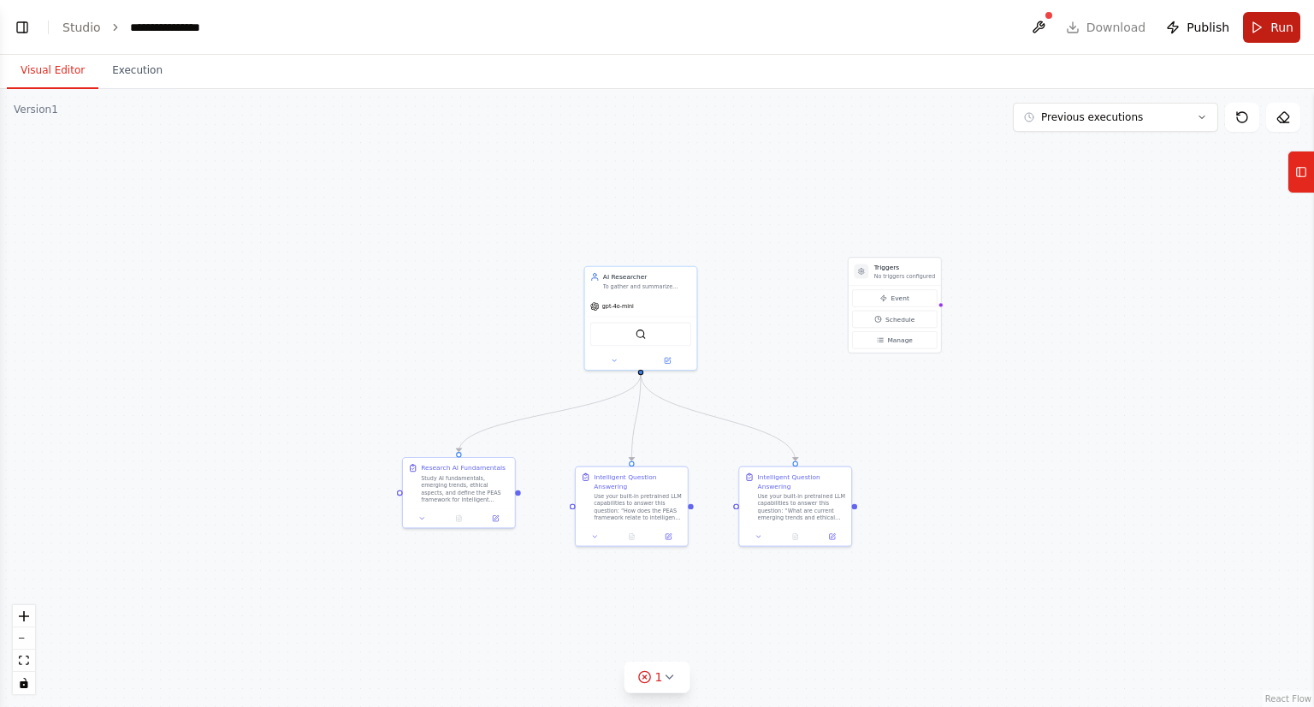
click at [1262, 21] on button "Run" at bounding box center [1271, 27] width 57 height 31
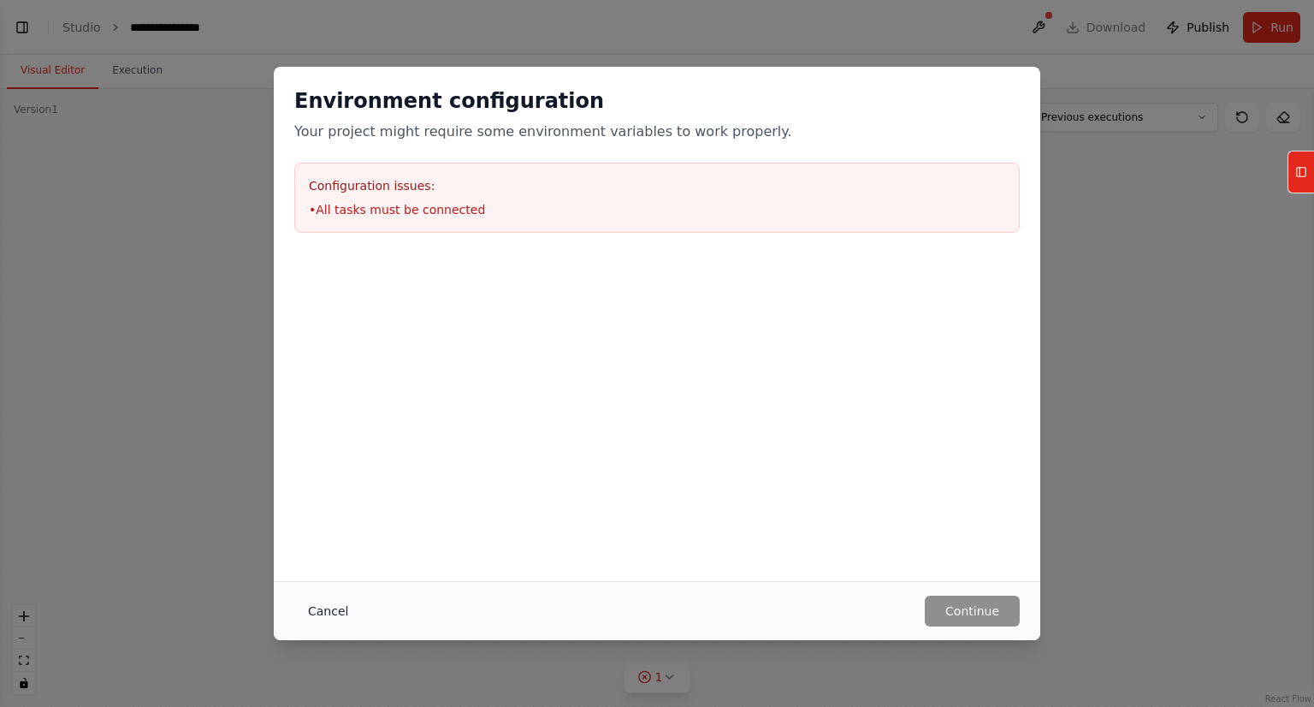
click at [310, 608] on button "Cancel" at bounding box center [328, 611] width 68 height 31
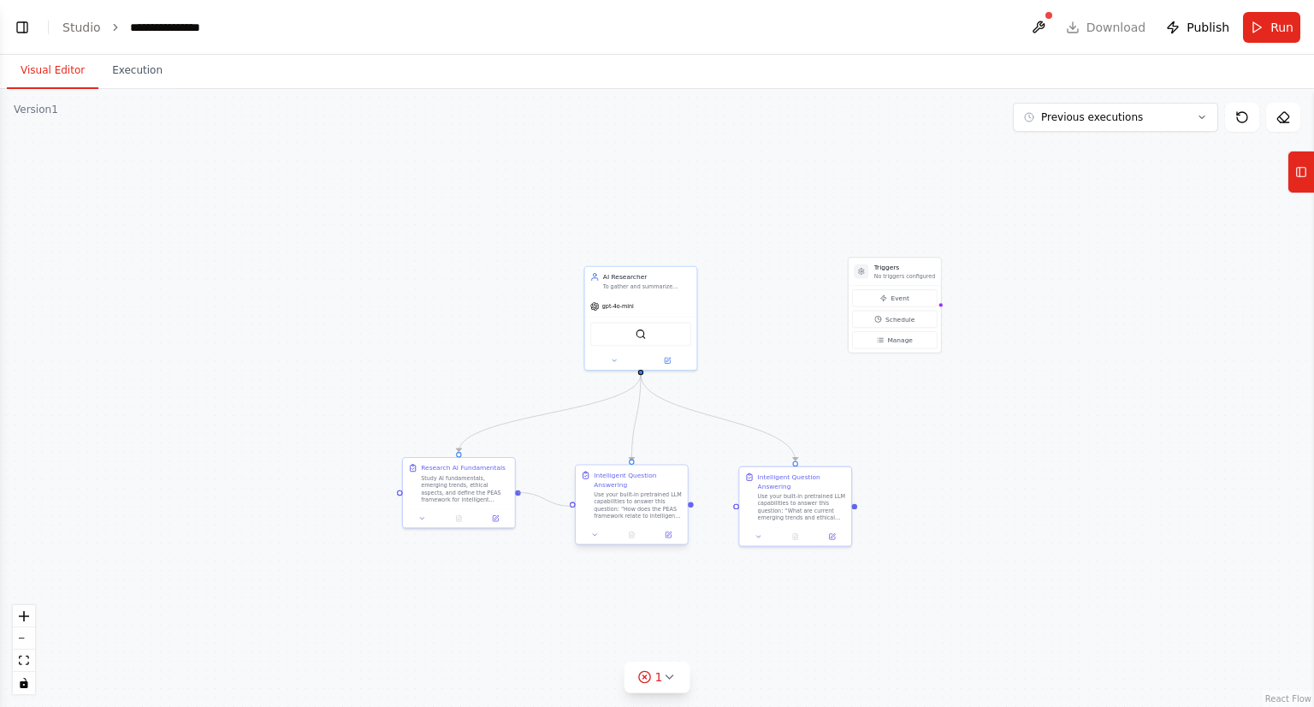
drag, startPoint x: 518, startPoint y: 492, endPoint x: 578, endPoint y: 507, distance: 62.7
click at [578, 507] on div "Triggers No triggers configured Event Schedule Manage AI Researcher To gather a…" at bounding box center [906, 366] width 698 height 329
drag, startPoint x: 691, startPoint y: 507, endPoint x: 738, endPoint y: 512, distance: 46.5
click at [738, 512] on div ".deletable-edge-delete-btn { width: 20px; height: 20px; border: 0px solid #ffff…" at bounding box center [657, 398] width 1314 height 618
drag, startPoint x: 515, startPoint y: 491, endPoint x: 594, endPoint y: 509, distance: 80.8
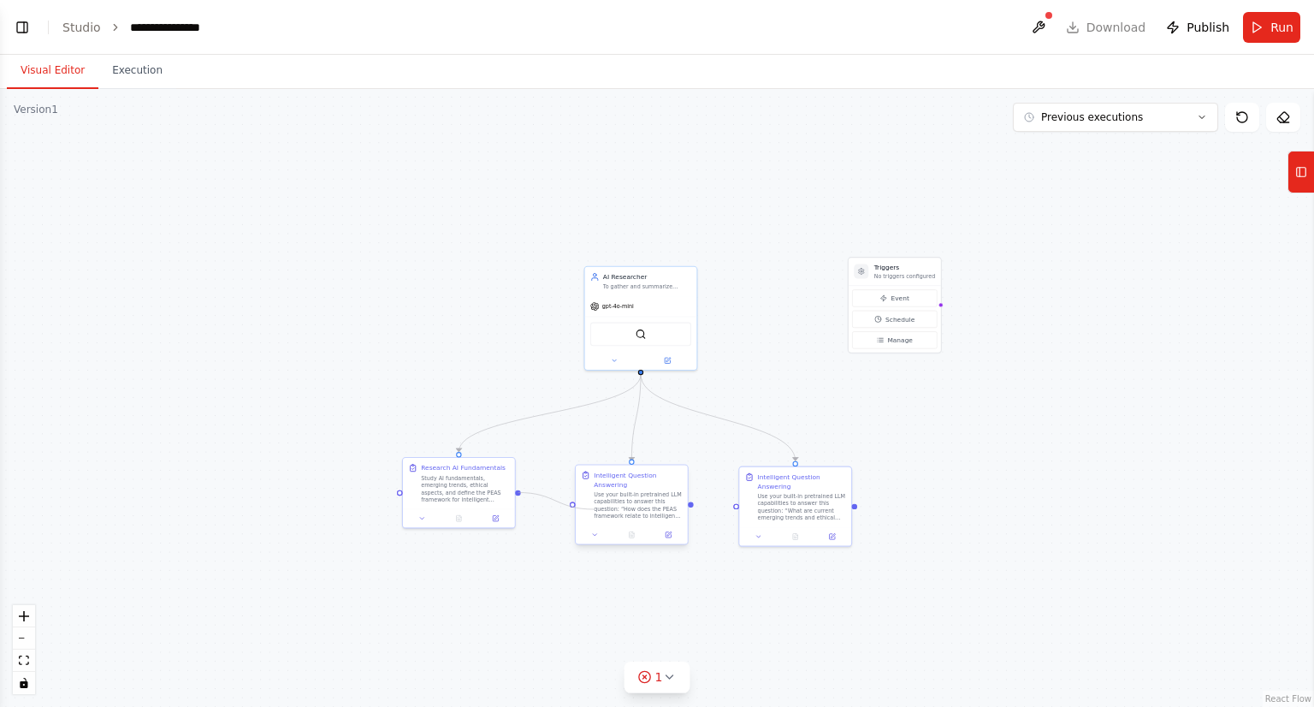
click at [594, 509] on div "Triggers No triggers configured Event Schedule Manage AI Researcher To gather a…" at bounding box center [906, 366] width 698 height 329
drag, startPoint x: 517, startPoint y: 494, endPoint x: 572, endPoint y: 507, distance: 56.5
click at [572, 507] on div "Triggers No triggers configured Event Schedule Manage AI Researcher To gather a…" at bounding box center [906, 366] width 698 height 329
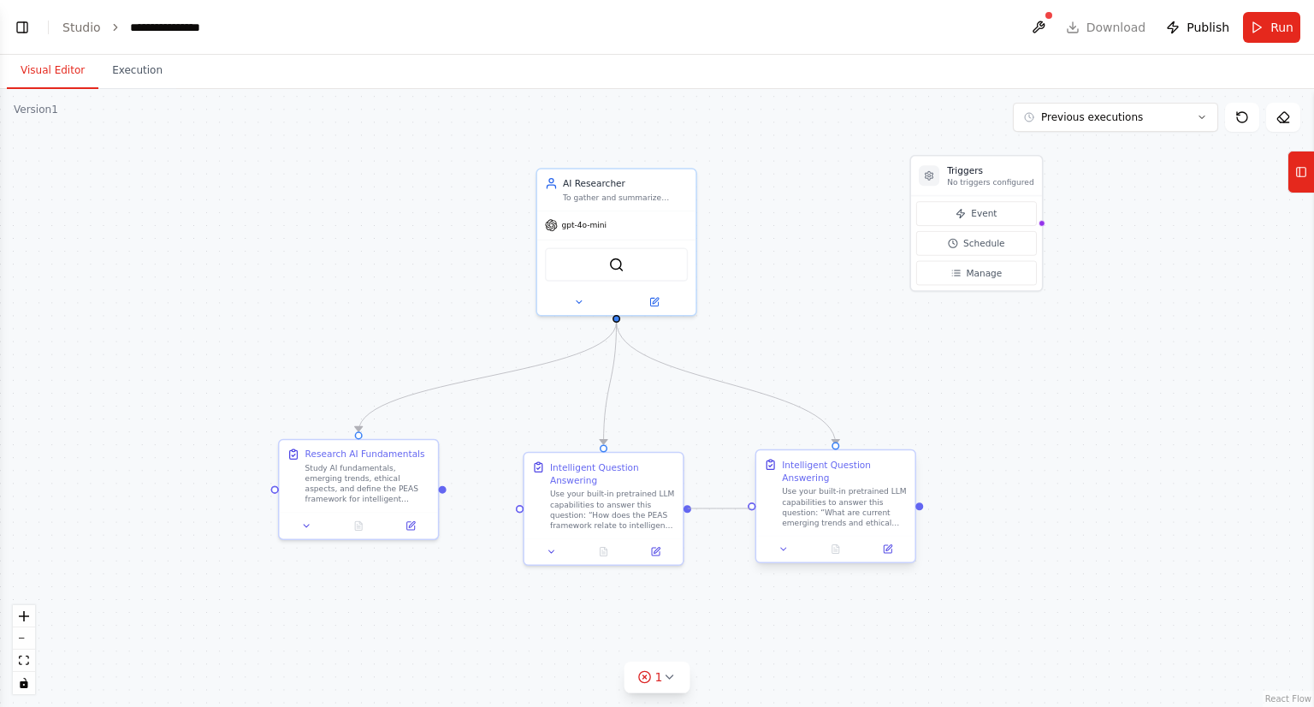
drag, startPoint x: 688, startPoint y: 511, endPoint x: 750, endPoint y: 507, distance: 62.6
click at [750, 507] on div "Triggers No triggers configured Event Schedule Manage AI Researcher To gather a…" at bounding box center [992, 311] width 990 height 466
drag, startPoint x: 445, startPoint y: 487, endPoint x: 525, endPoint y: 506, distance: 81.8
click at [525, 506] on div "Triggers No triggers configured Event Schedule Manage AI Researcher To gather a…" at bounding box center [992, 311] width 990 height 466
drag, startPoint x: 442, startPoint y: 487, endPoint x: 578, endPoint y: 507, distance: 137.6
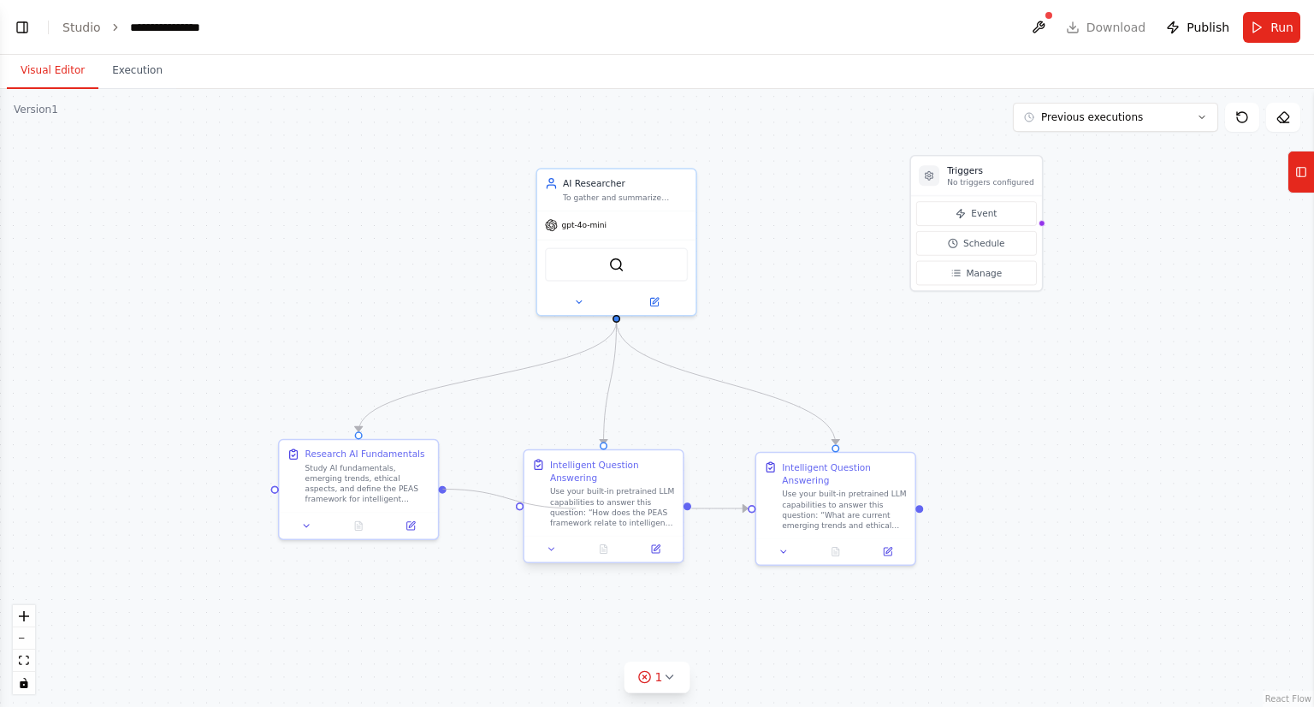
click at [578, 507] on div "Triggers No triggers configured Event Schedule Manage AI Researcher To gather a…" at bounding box center [992, 311] width 990 height 466
drag, startPoint x: 440, startPoint y: 487, endPoint x: 519, endPoint y: 508, distance: 82.4
click at [519, 508] on div "Triggers No triggers configured Event Schedule Manage AI Researcher To gather a…" at bounding box center [992, 311] width 990 height 466
click at [1270, 15] on button "Run" at bounding box center [1271, 27] width 57 height 31
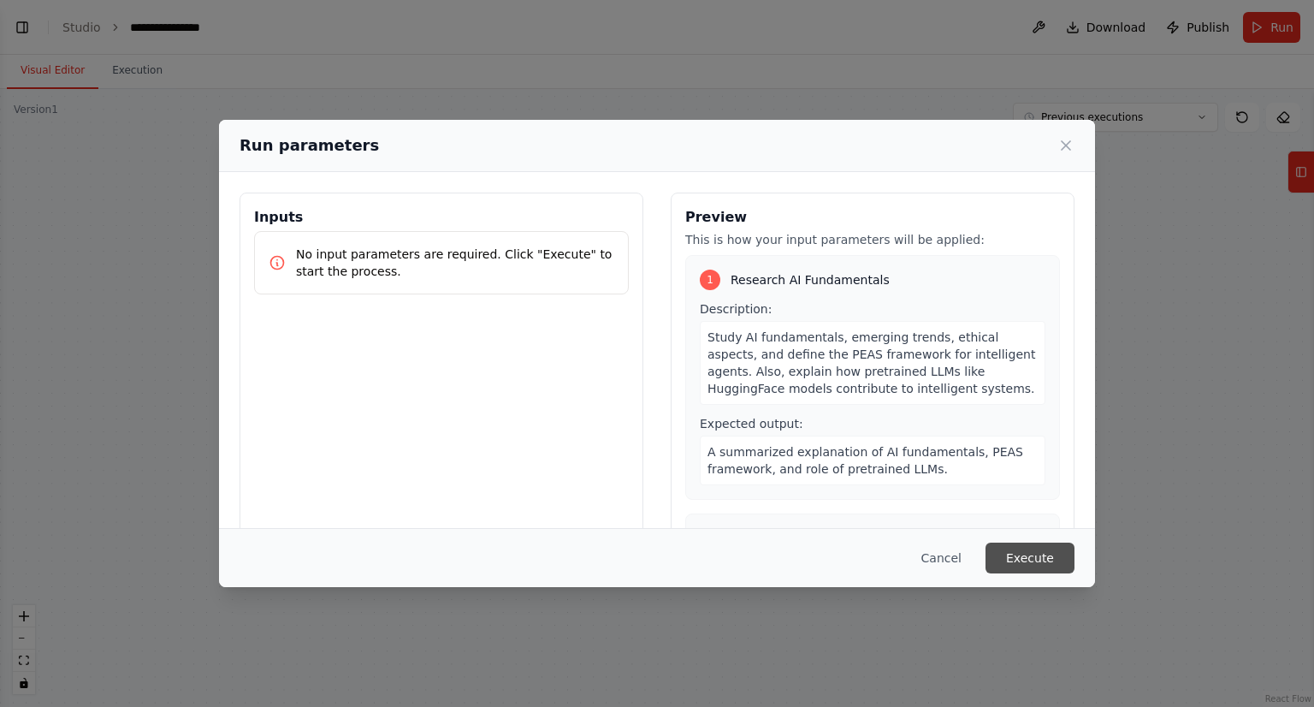
click at [1008, 560] on button "Execute" at bounding box center [1030, 558] width 89 height 31
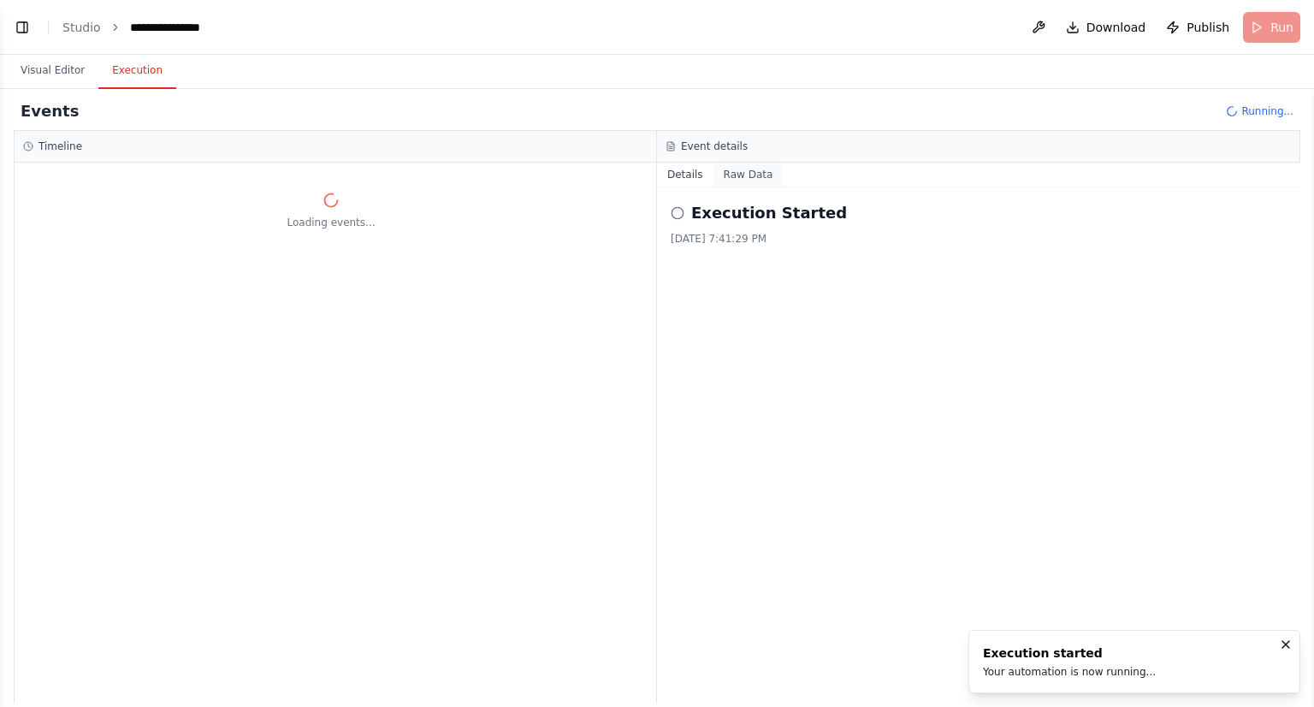
click at [728, 174] on button "Raw Data" at bounding box center [749, 175] width 70 height 24
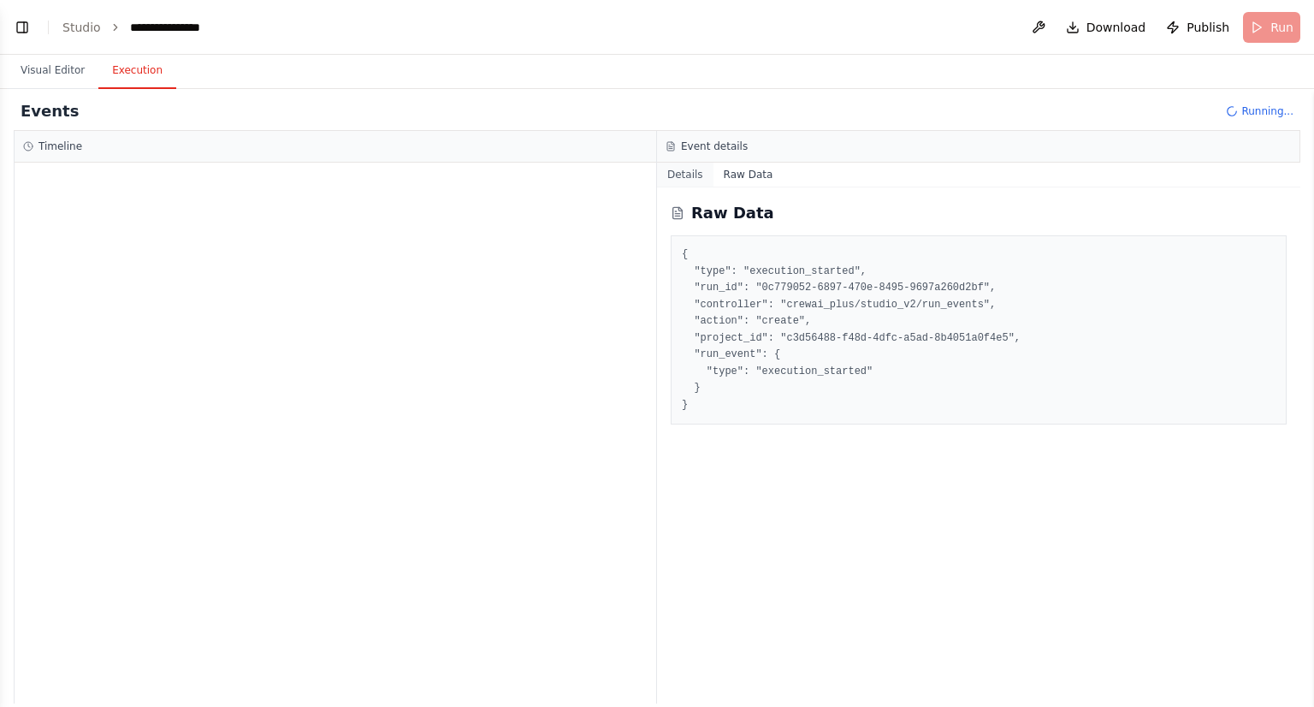
click at [698, 173] on button "Details" at bounding box center [685, 175] width 56 height 24
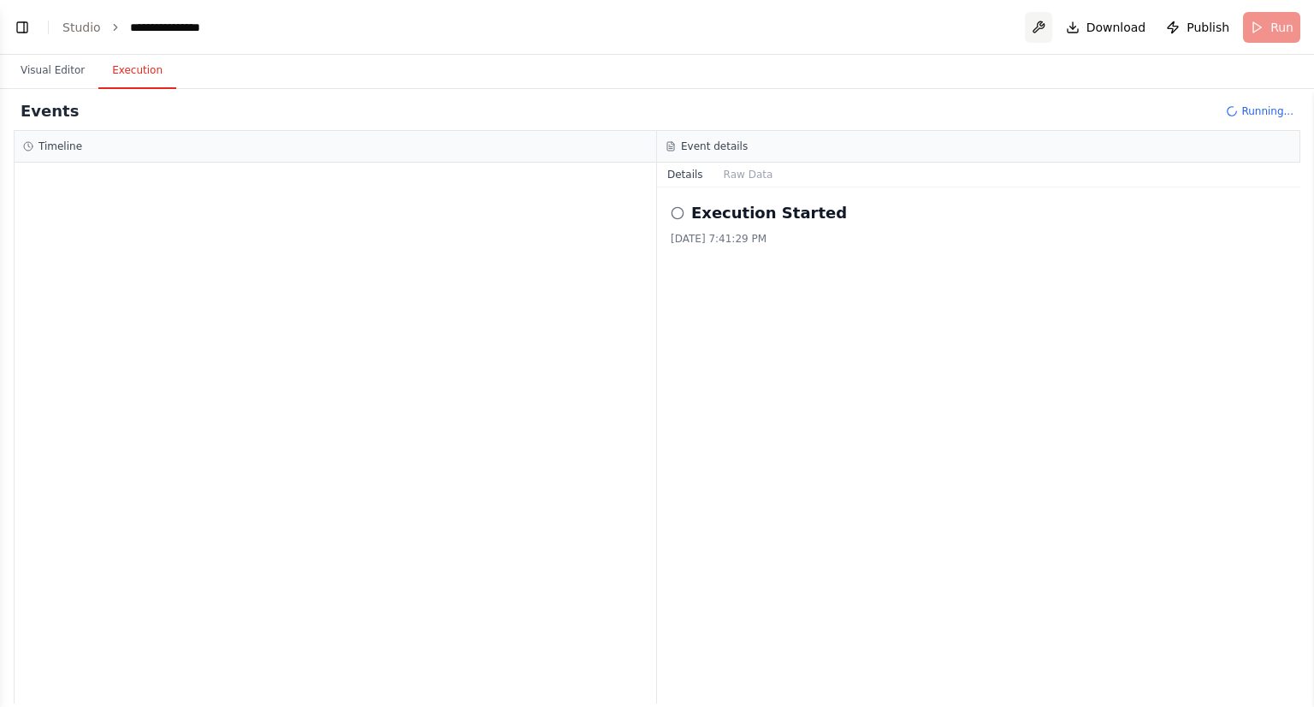
click at [1047, 20] on button at bounding box center [1038, 27] width 27 height 31
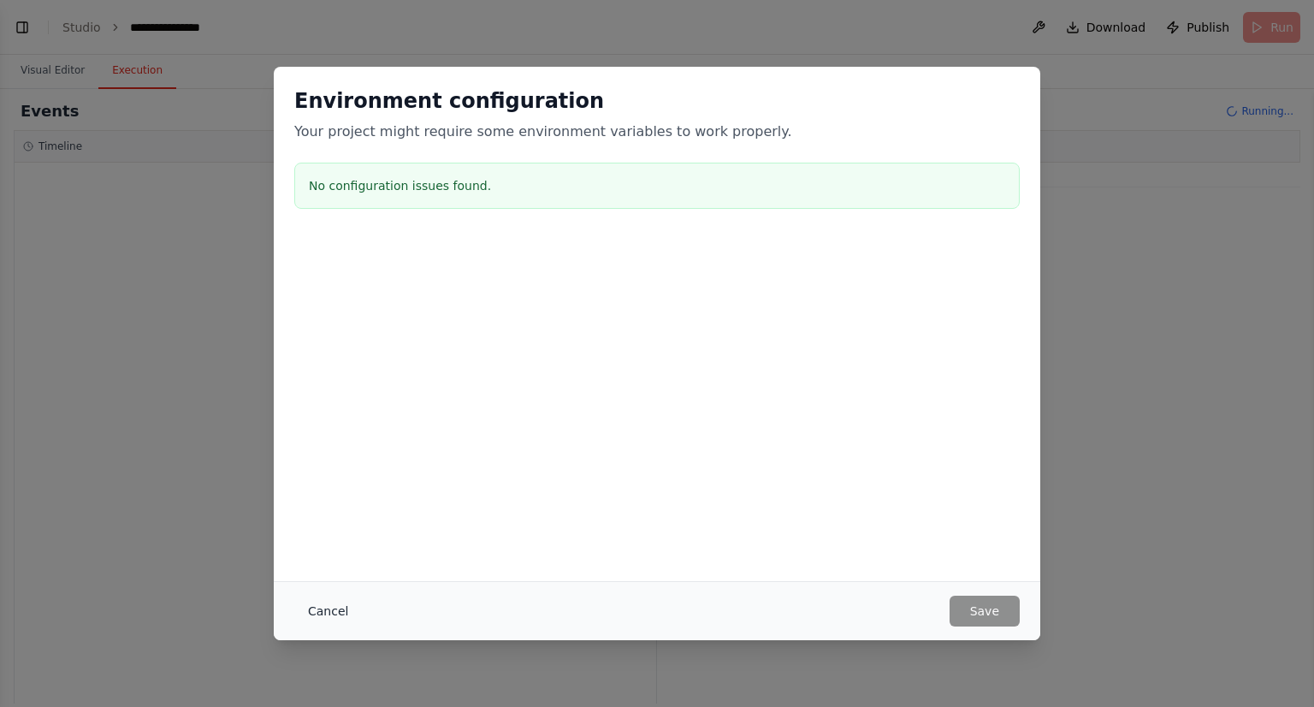
click at [305, 618] on button "Cancel" at bounding box center [328, 611] width 68 height 31
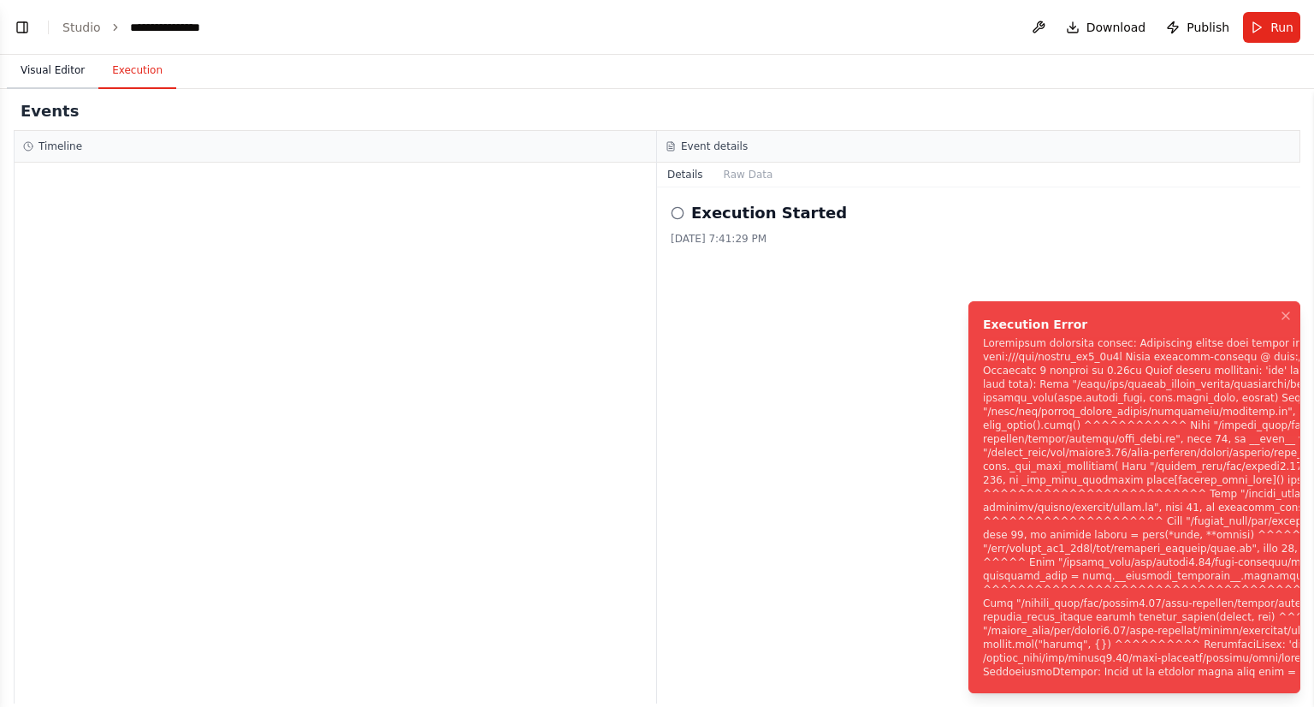
click at [29, 79] on button "Visual Editor" at bounding box center [53, 71] width 92 height 36
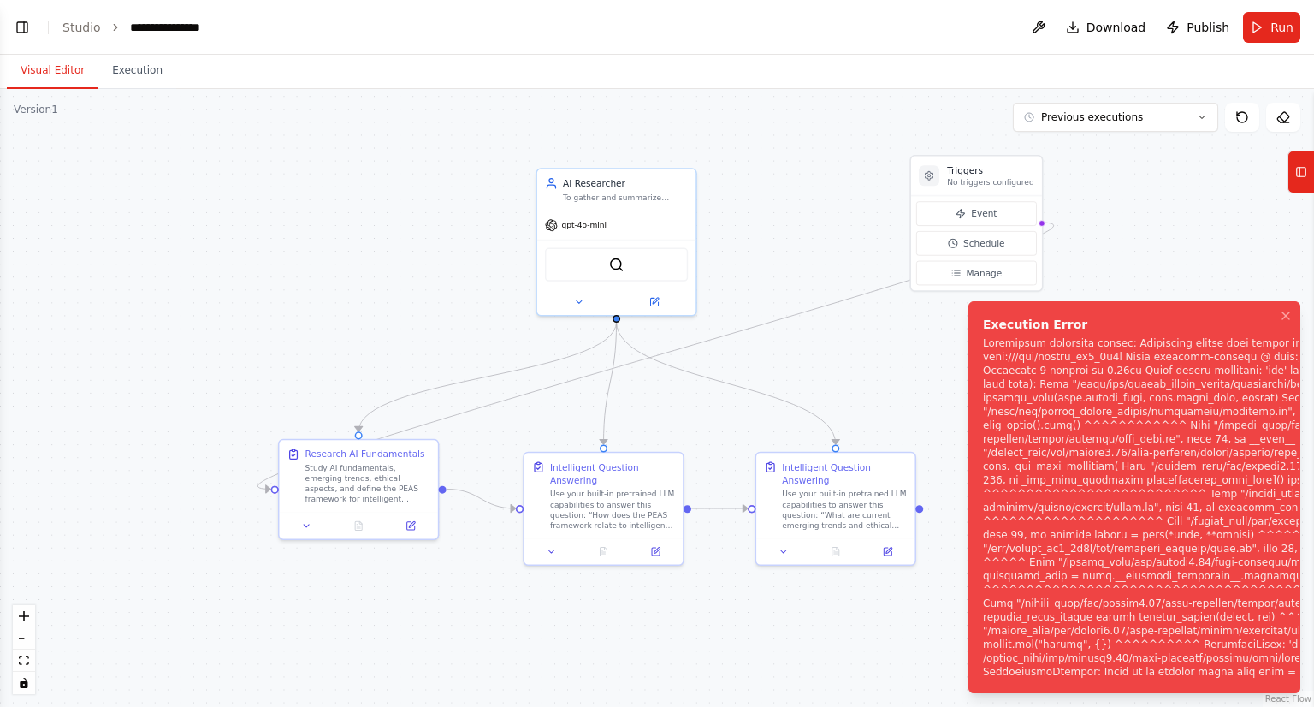
drag, startPoint x: 976, startPoint y: 302, endPoint x: 1215, endPoint y: 597, distance: 380.2
click at [1215, 597] on li "Execution Error" at bounding box center [1135, 497] width 332 height 392
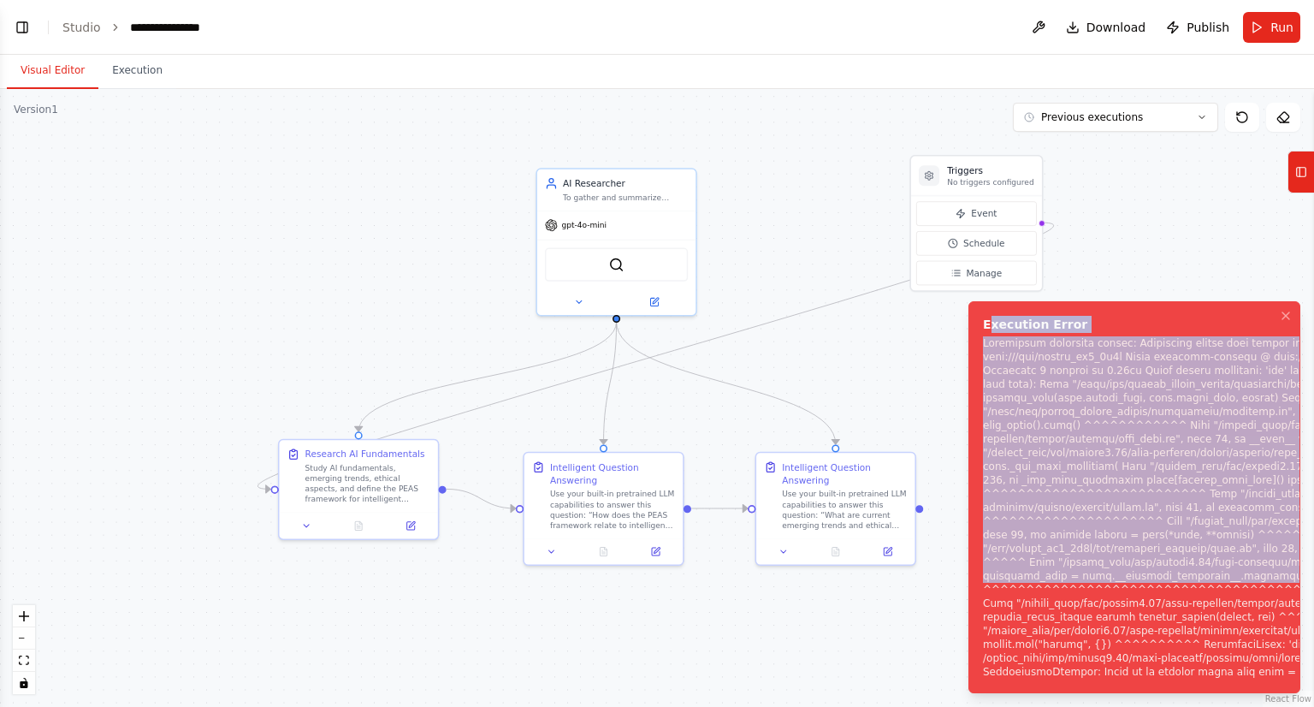
drag, startPoint x: 1254, startPoint y: 572, endPoint x: 987, endPoint y: 302, distance: 380.0
click at [987, 316] on div "Execution Error" at bounding box center [1280, 497] width 594 height 363
copy div "xecution Error Subprocess execution failed: Subprocess failed with return code …"
click at [1031, 491] on div "Notifications (F8)" at bounding box center [1280, 507] width 594 height 342
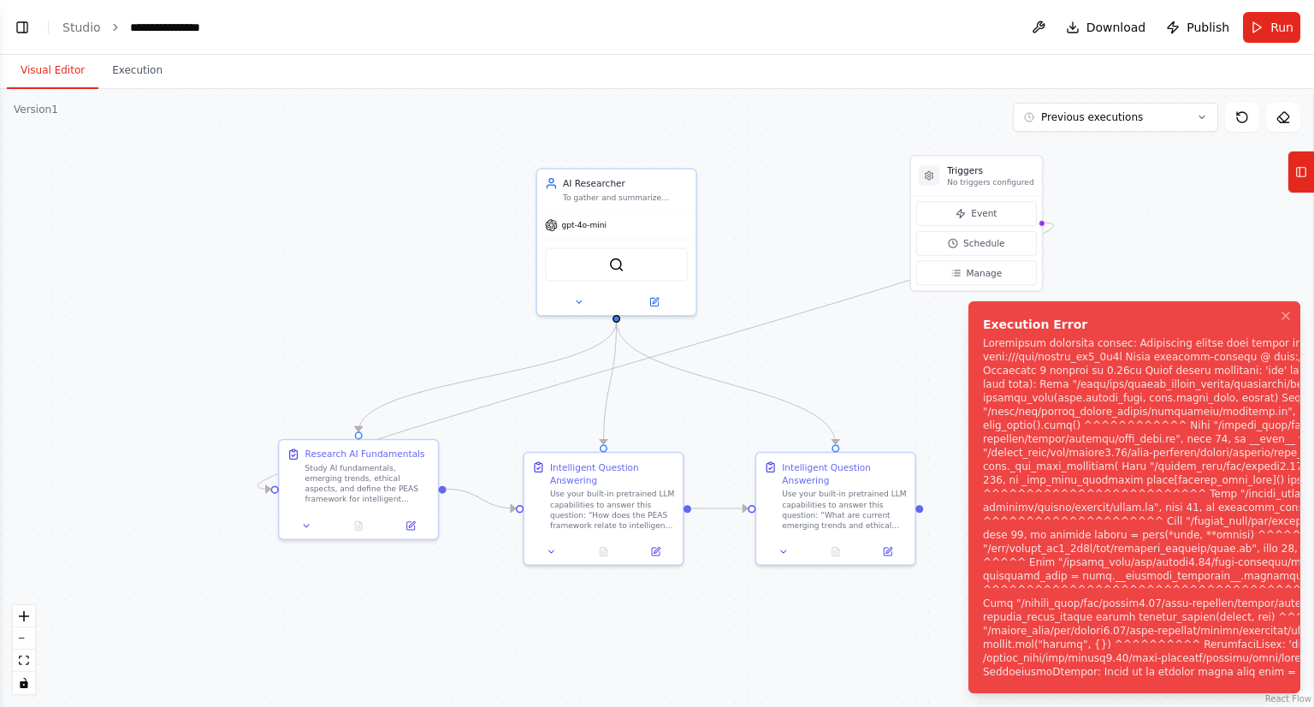
click at [1058, 530] on div "Notifications (F8)" at bounding box center [1280, 507] width 594 height 342
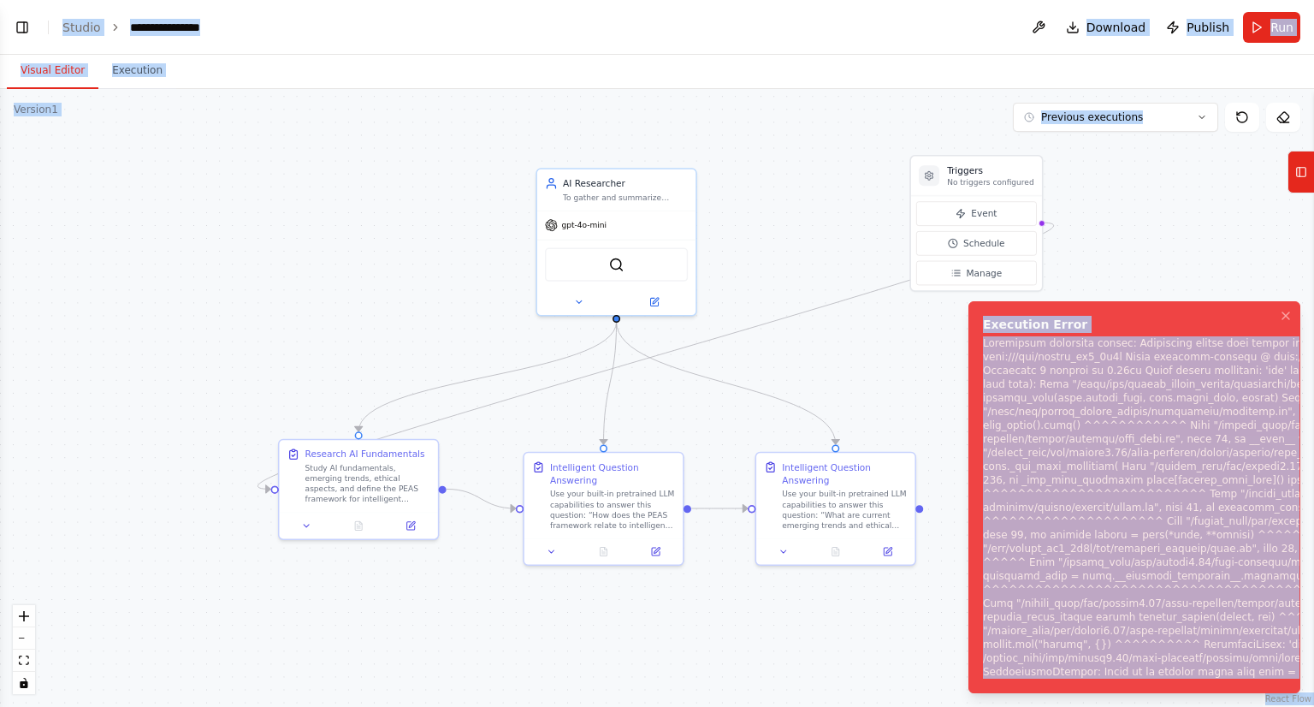
copy body "**********"
click at [1106, 533] on div "Notifications (F8)" at bounding box center [1280, 507] width 594 height 342
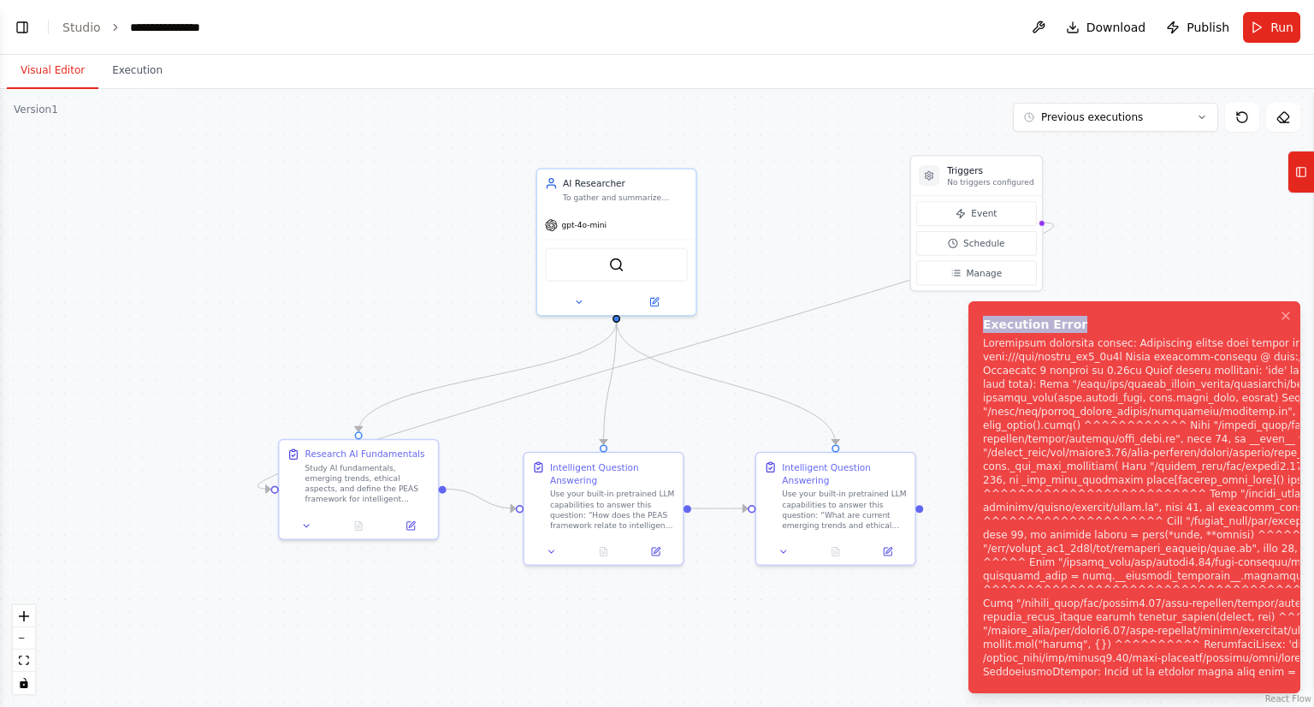
drag, startPoint x: 982, startPoint y: 312, endPoint x: 1150, endPoint y: 511, distance: 259.9
click at [1150, 333] on div "Execution Error" at bounding box center [1280, 324] width 594 height 17
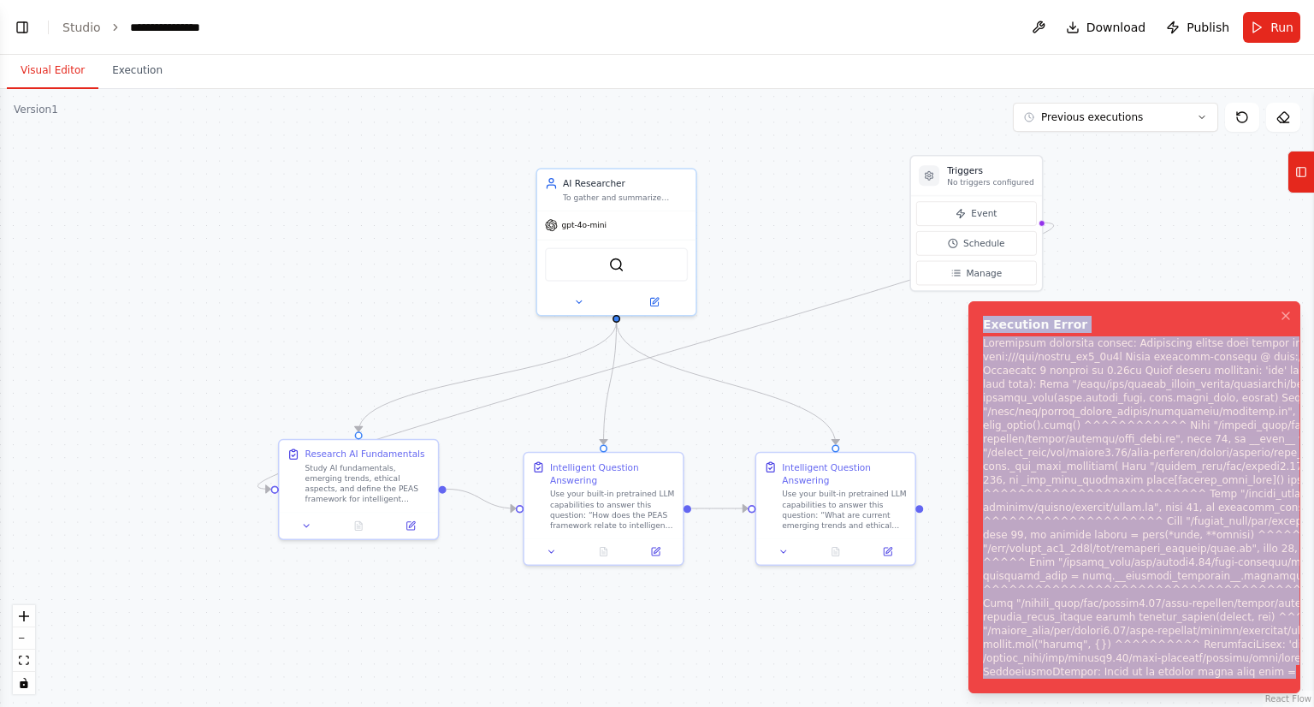
drag, startPoint x: 1252, startPoint y: 672, endPoint x: 974, endPoint y: 311, distance: 455.1
click at [974, 311] on li "Execution Error" at bounding box center [1135, 497] width 332 height 392
copy div "Execution Error Subprocess execution failed: Subprocess failed with return code…"
click at [1188, 389] on div "Notifications (F8)" at bounding box center [1280, 507] width 594 height 342
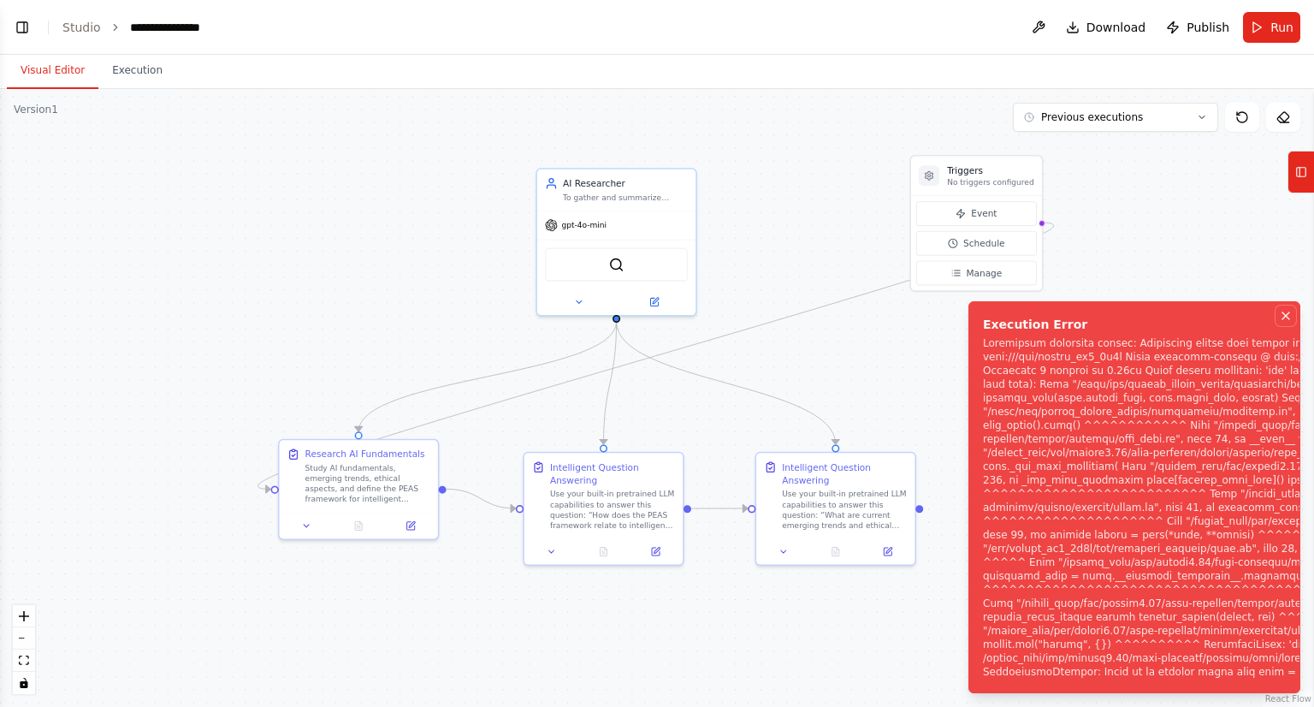
click at [1284, 309] on icon "Notifications (F8)" at bounding box center [1286, 316] width 14 height 14
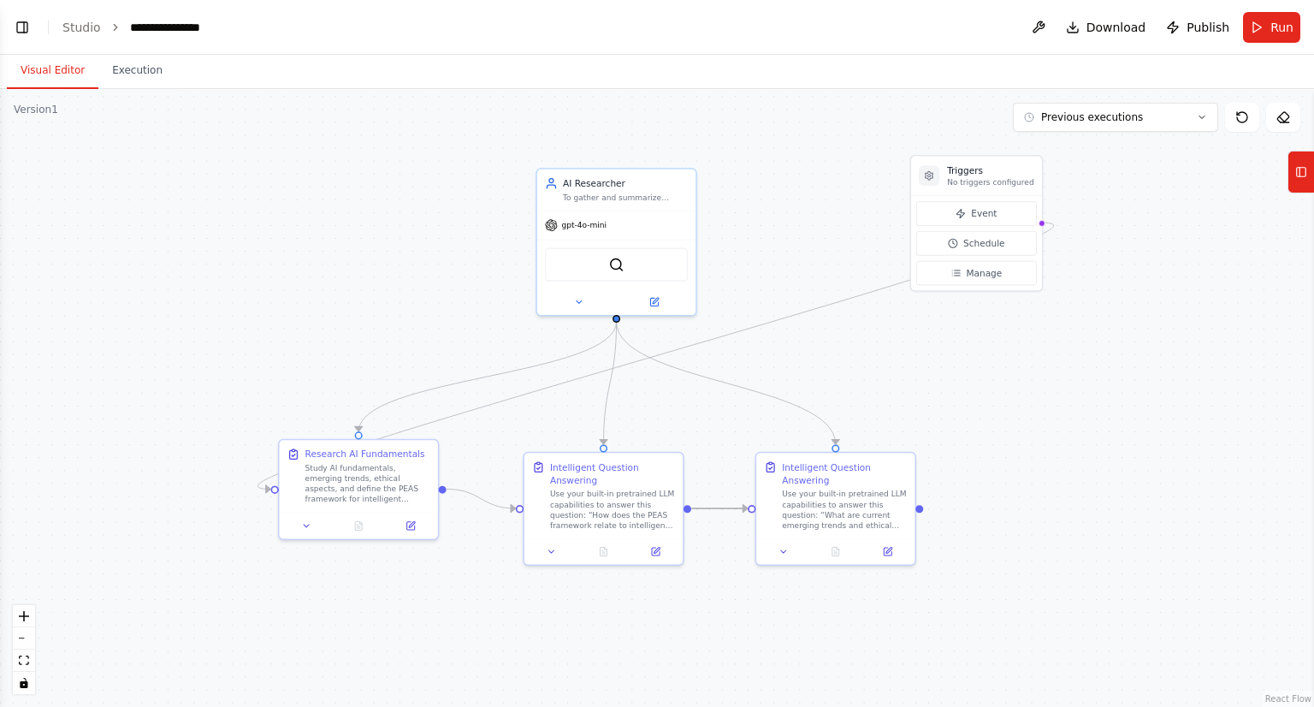
click at [722, 508] on icon "Edge from 106926c4-6f82-420e-a745-8ef202dadc74 to 99665a9f-ad6e-4a5e-b9aa-3bf86…" at bounding box center [719, 508] width 56 height 0
click at [722, 508] on icon at bounding box center [719, 508] width 9 height 10
click at [1258, 32] on button "Run" at bounding box center [1271, 27] width 57 height 31
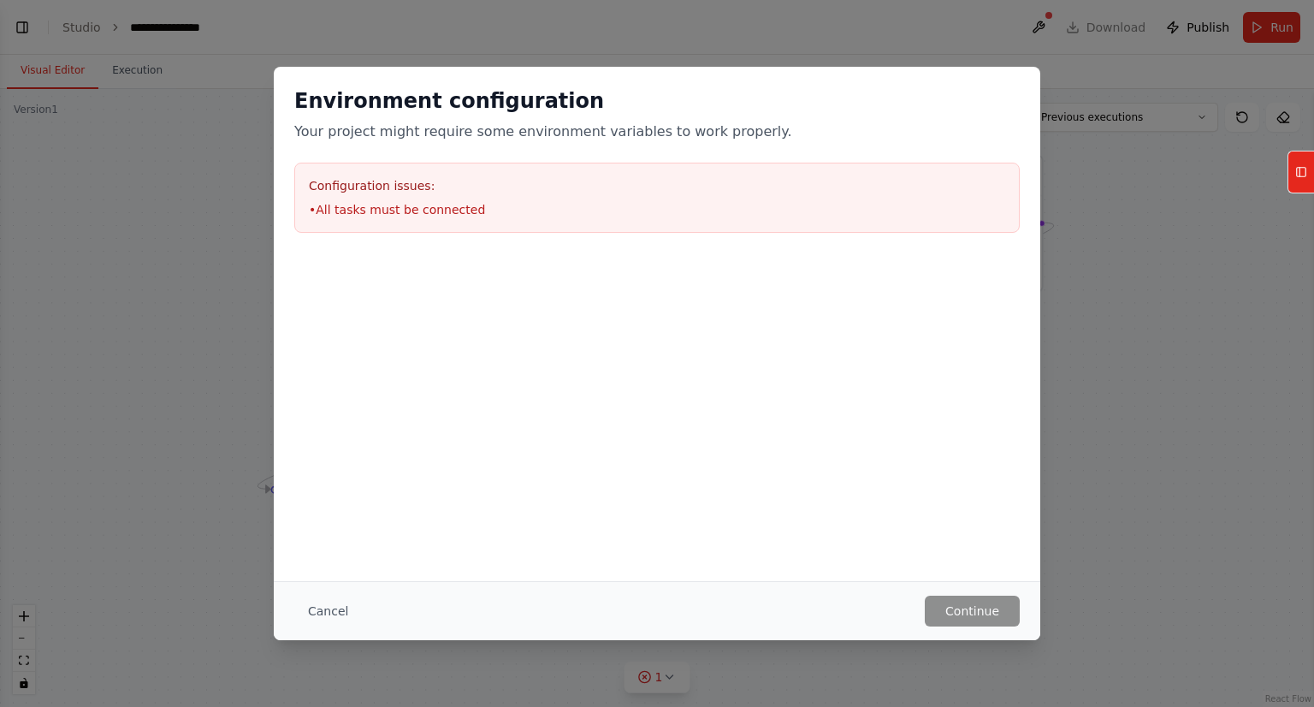
click at [351, 589] on div "Cancel Continue" at bounding box center [657, 610] width 767 height 59
click at [323, 608] on button "Cancel" at bounding box center [328, 611] width 68 height 31
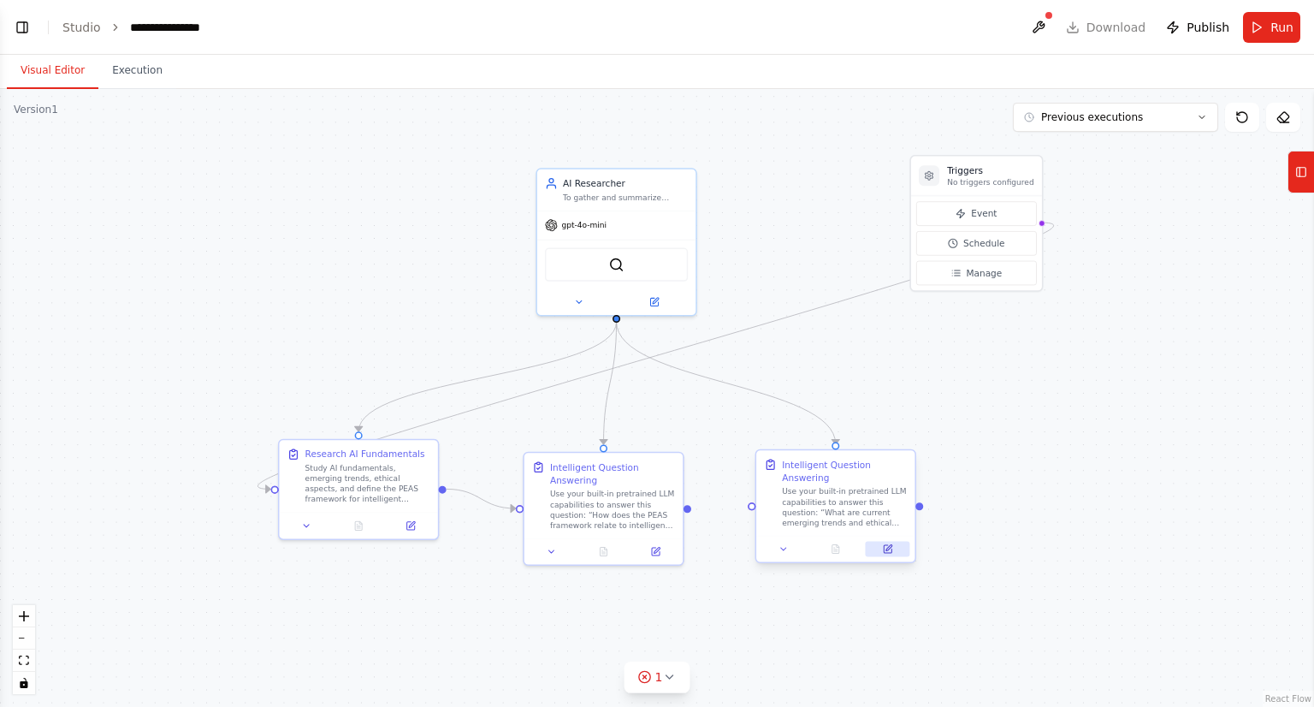
click at [895, 552] on button at bounding box center [888, 548] width 44 height 15
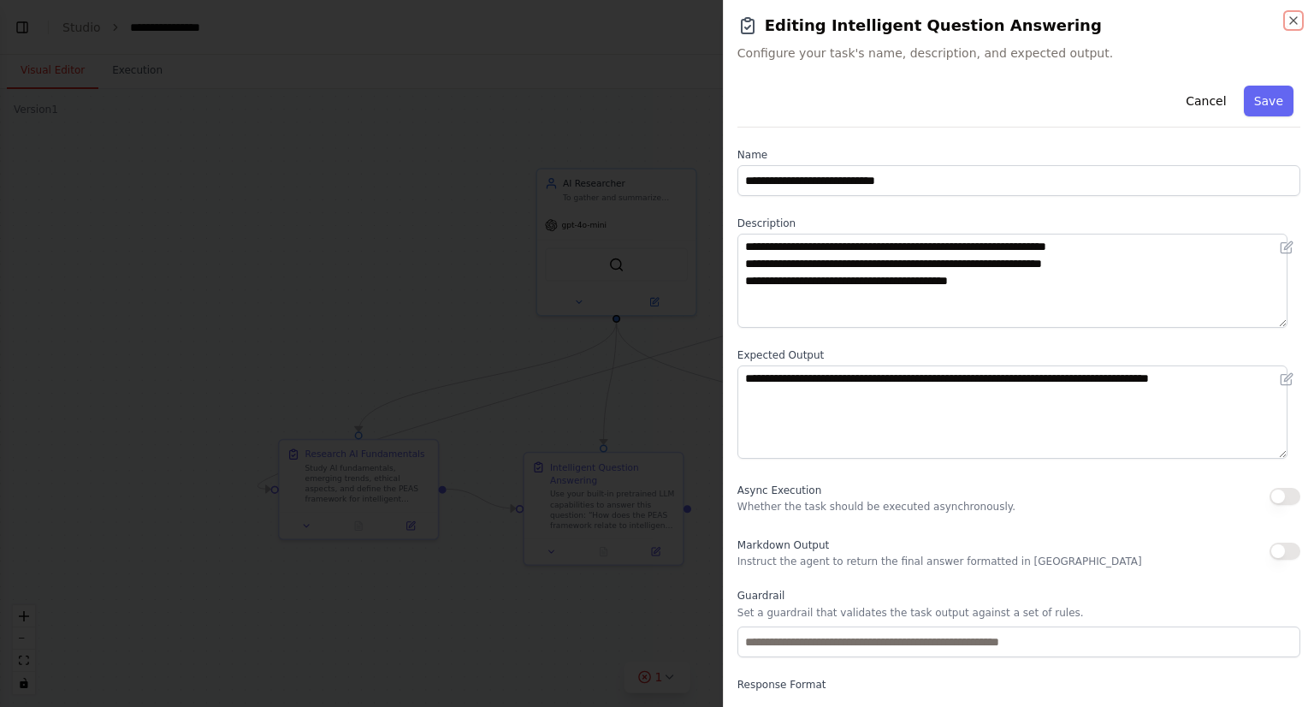
scroll to position [65, 0]
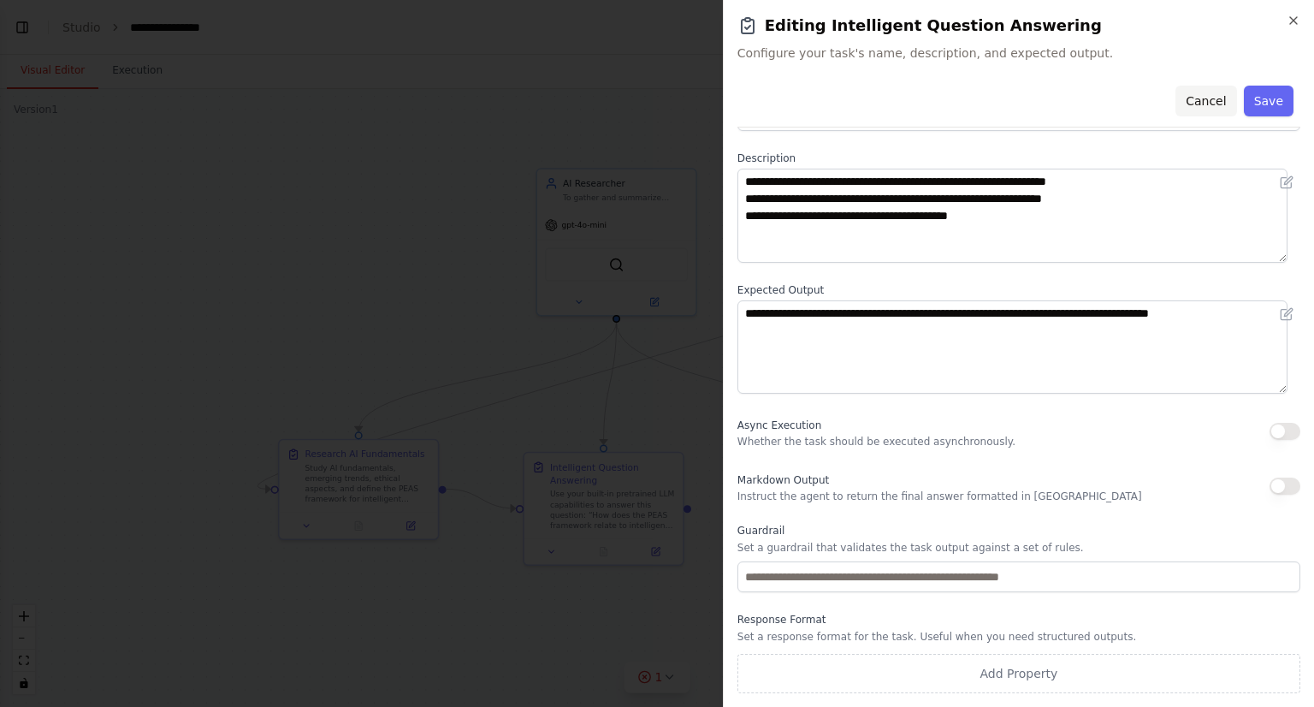
click at [1195, 109] on button "Cancel" at bounding box center [1206, 101] width 61 height 31
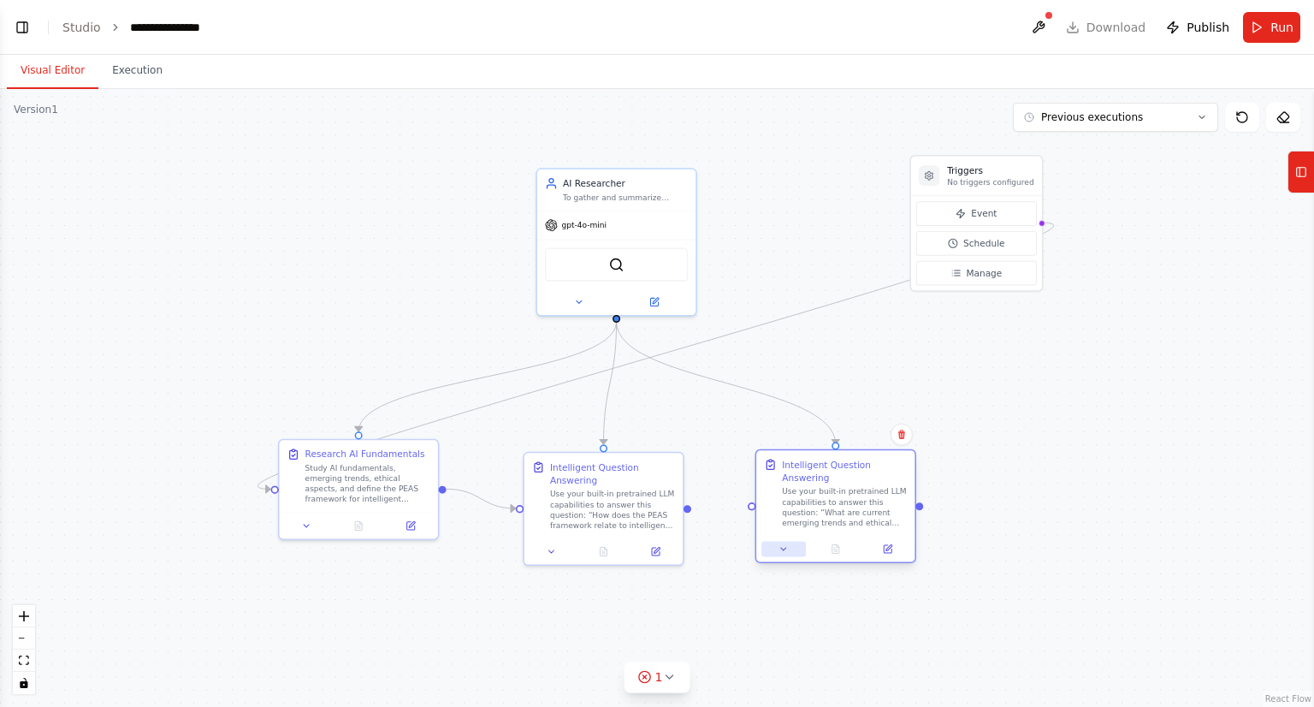
click at [779, 550] on icon at bounding box center [784, 548] width 10 height 10
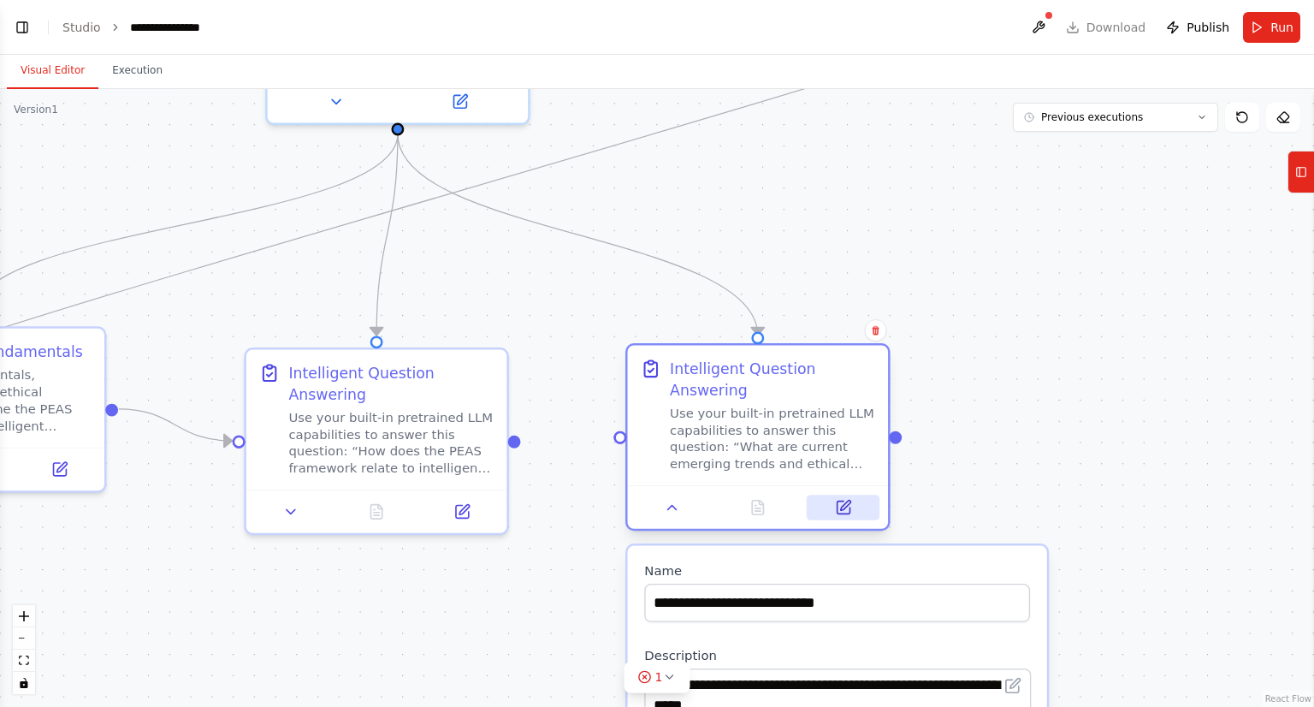
click at [850, 506] on icon at bounding box center [843, 507] width 17 height 17
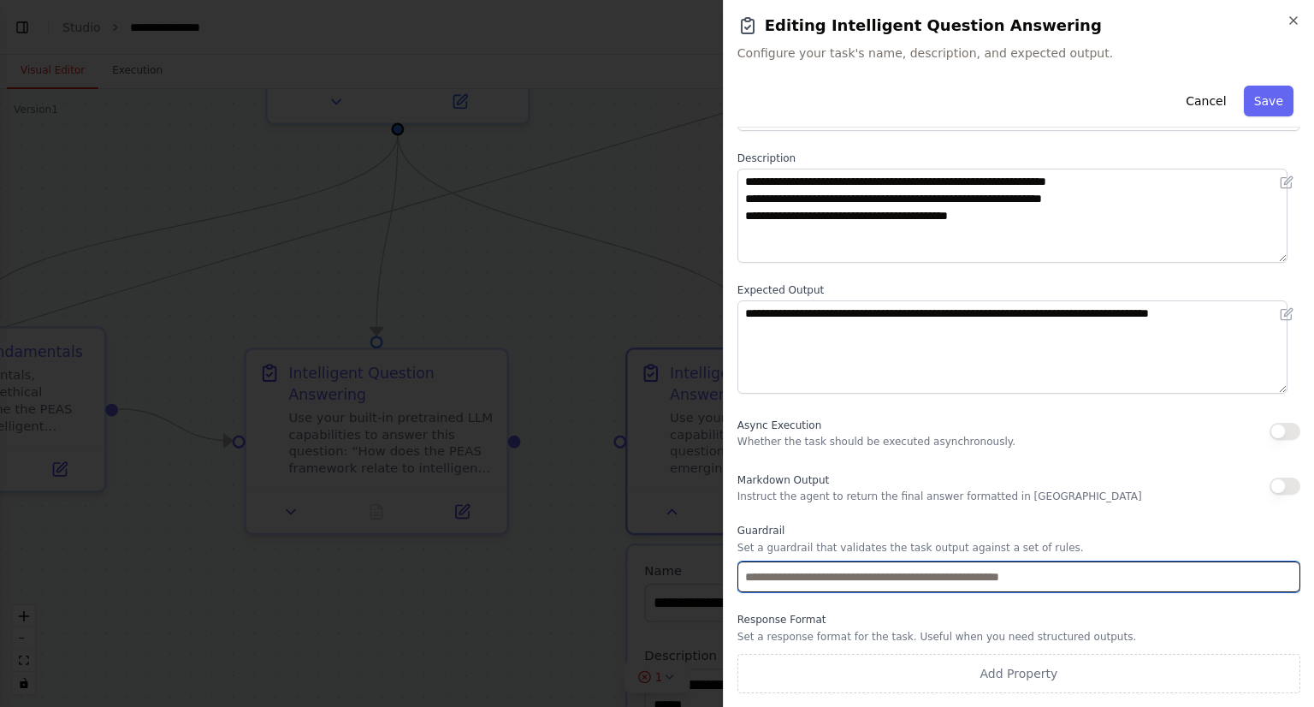
click at [795, 578] on input "text" at bounding box center [1019, 576] width 563 height 31
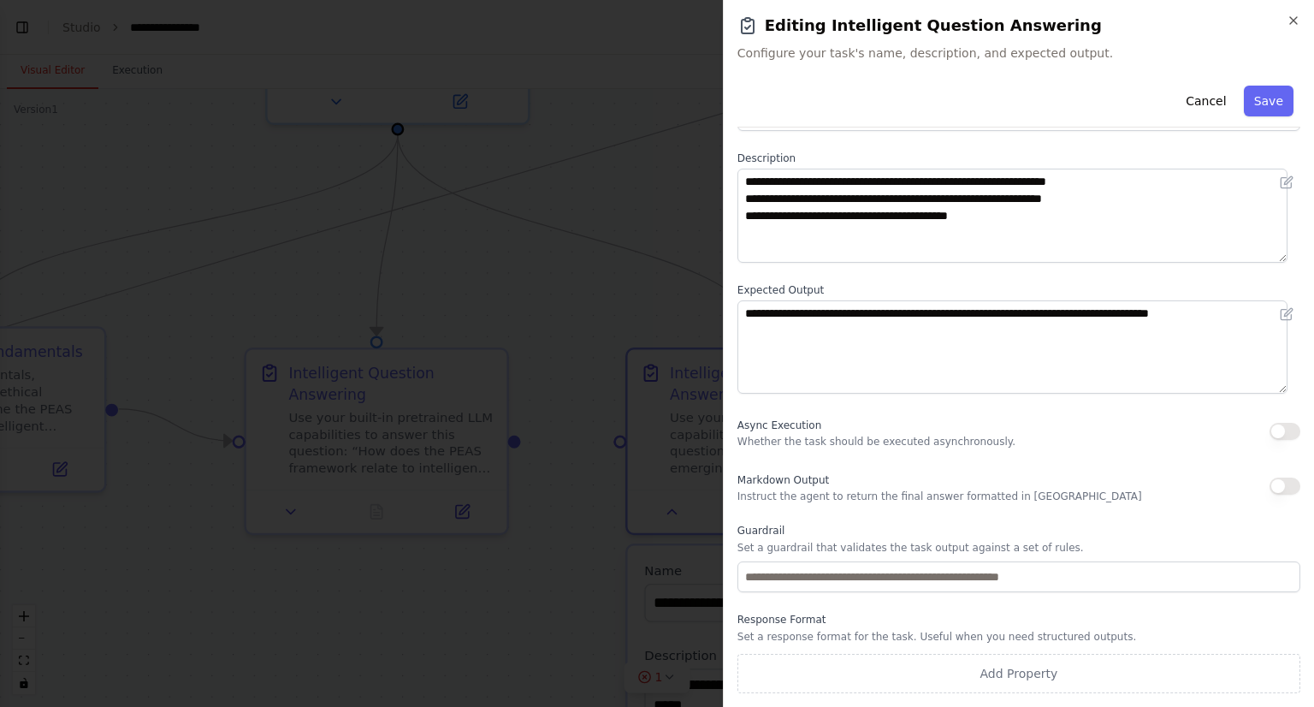
click at [845, 605] on div "**********" at bounding box center [1019, 353] width 563 height 679
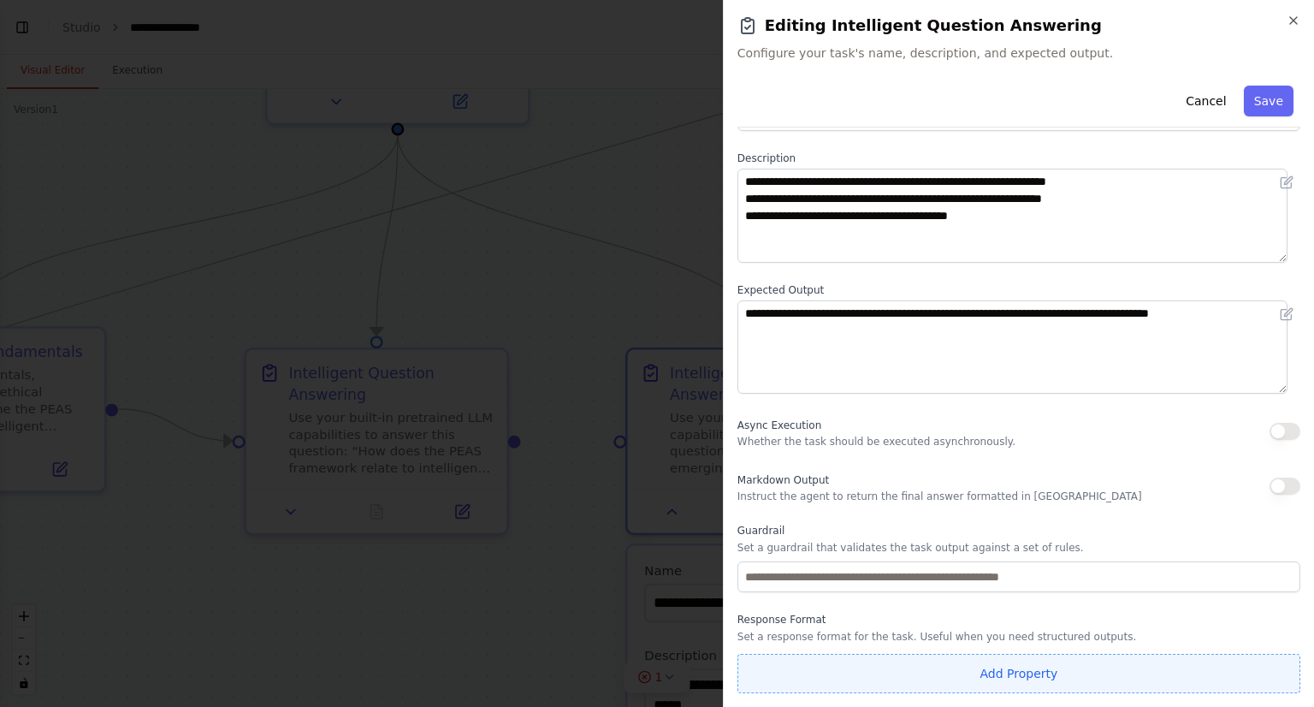
click at [965, 677] on button "Add Property" at bounding box center [1019, 673] width 563 height 39
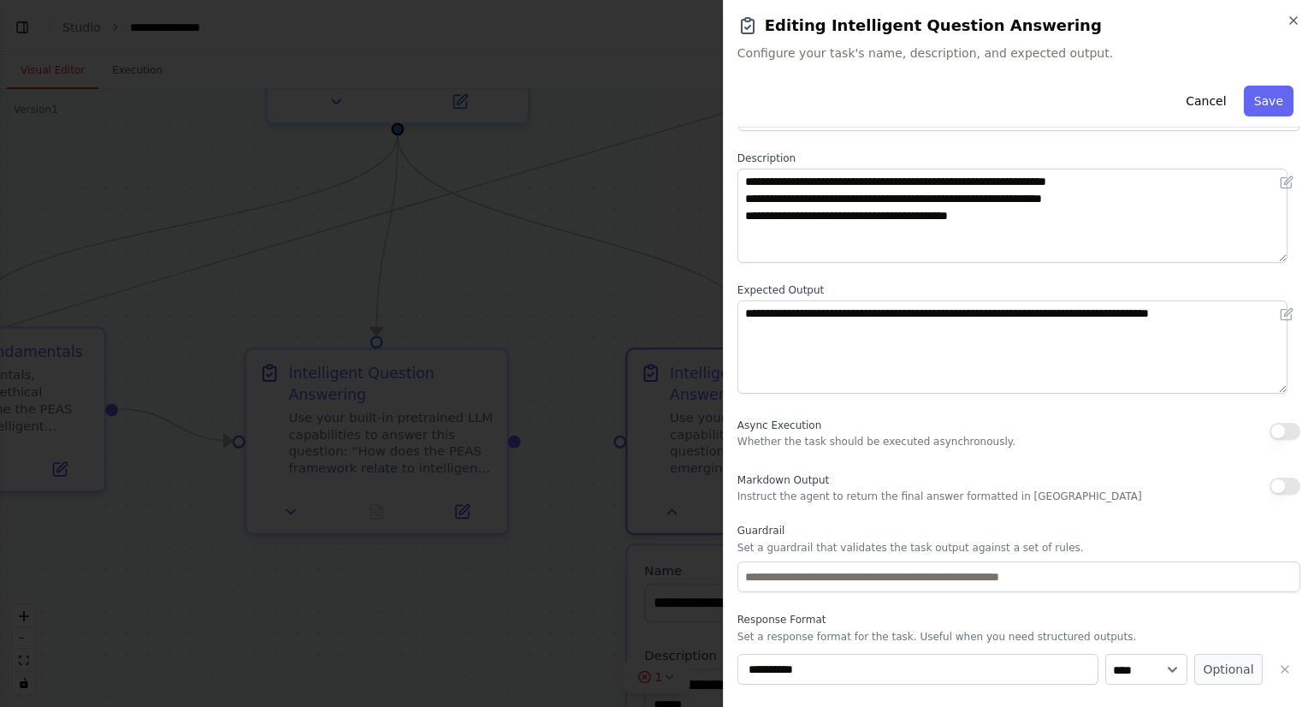
scroll to position [110, 0]
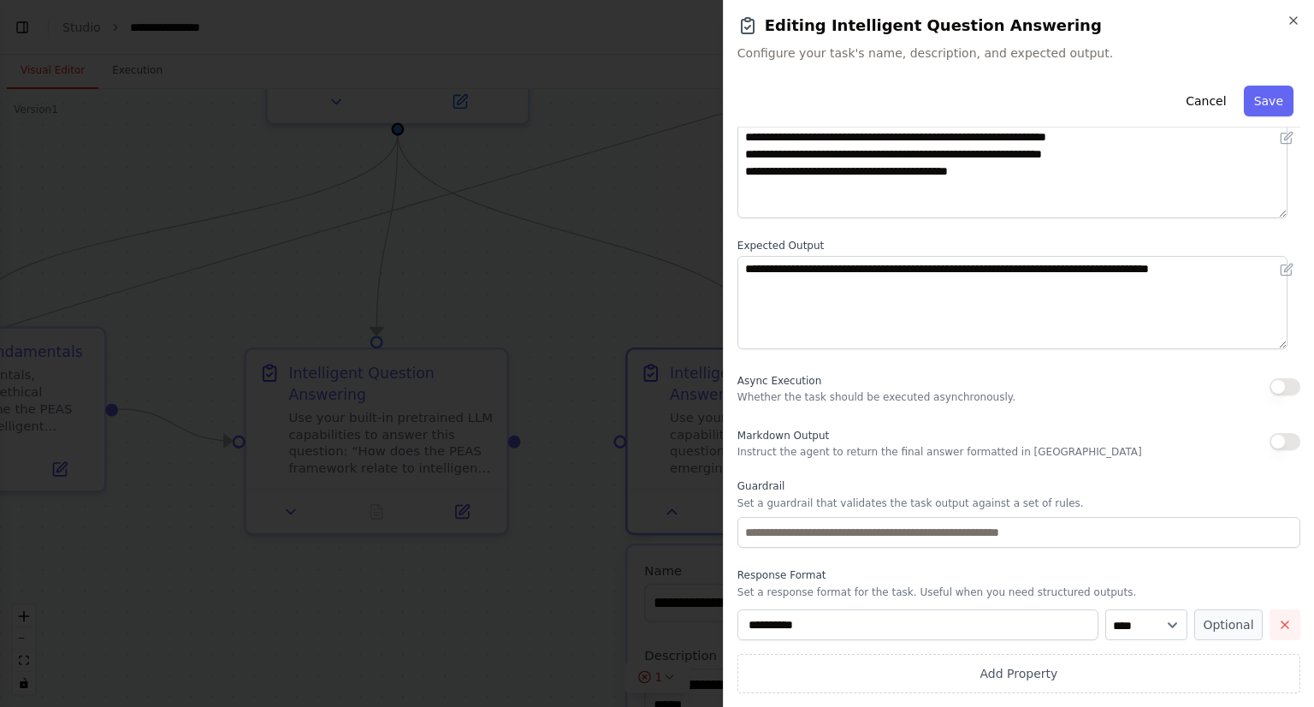
click at [1278, 620] on icon "button" at bounding box center [1285, 625] width 14 height 14
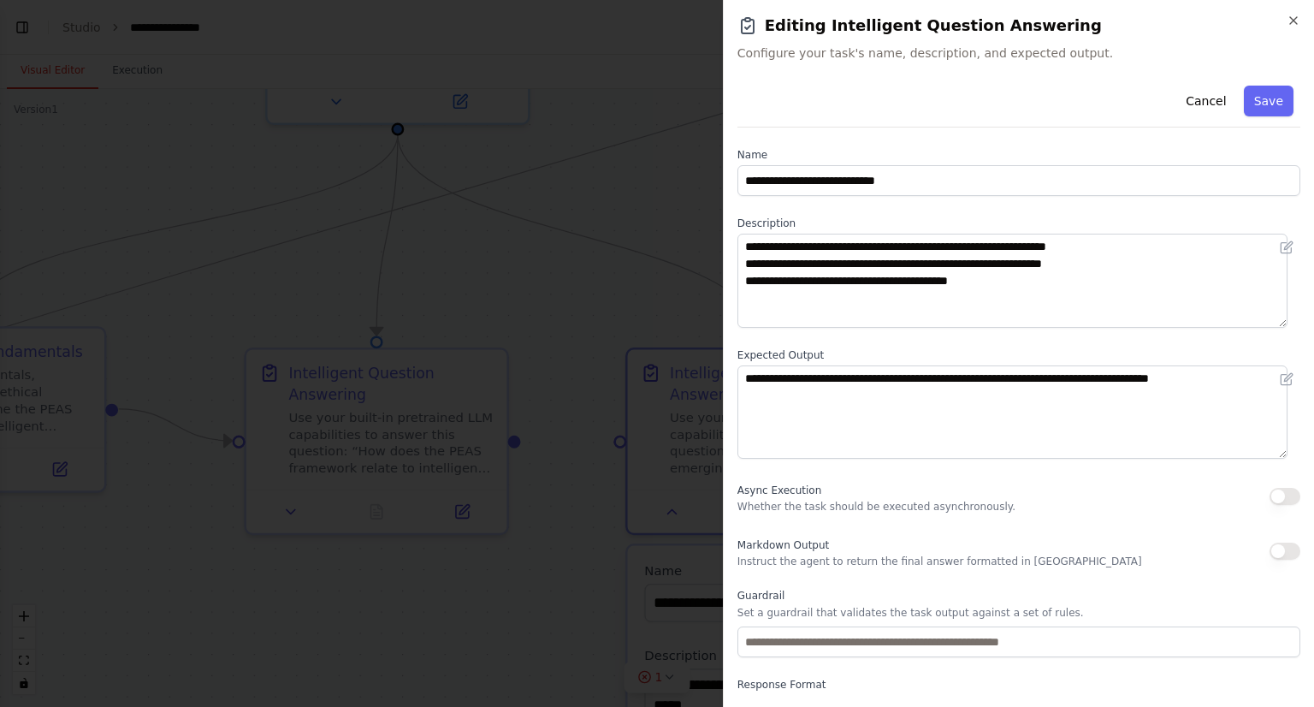
scroll to position [65, 0]
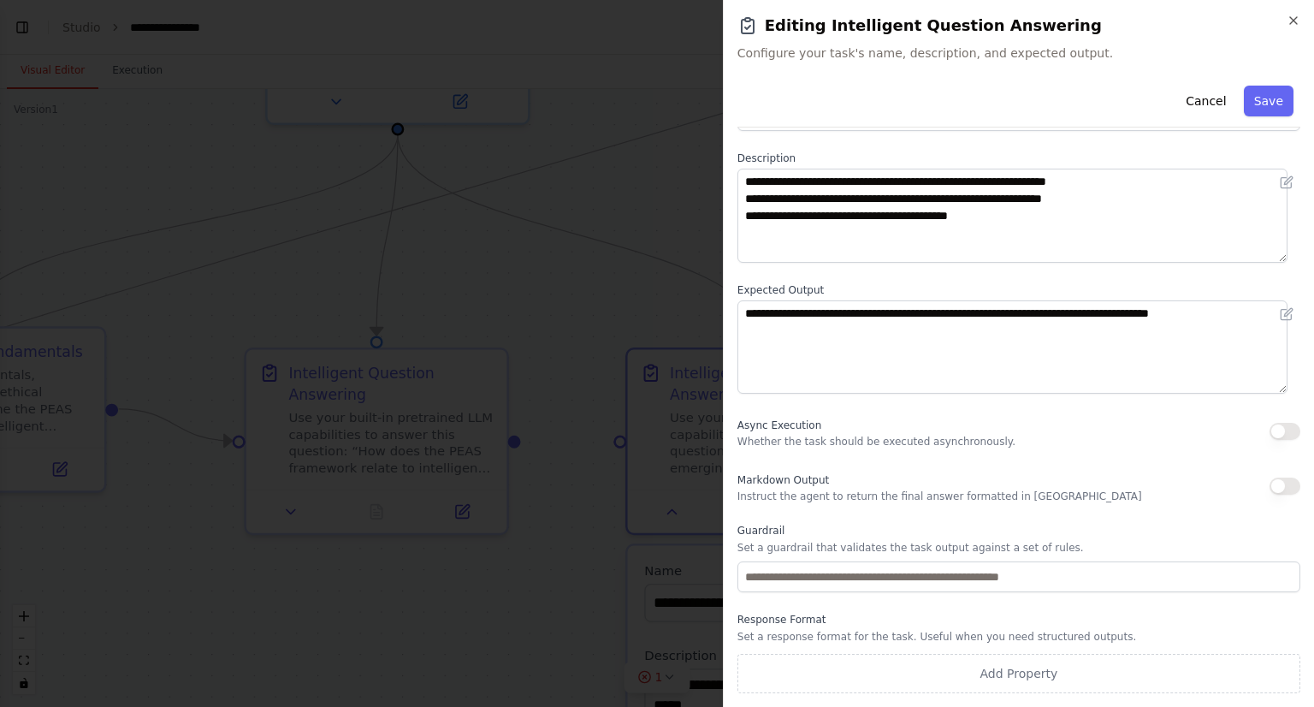
click at [1270, 437] on button "button" at bounding box center [1285, 431] width 31 height 17
click at [1260, 90] on button "Save" at bounding box center [1269, 101] width 50 height 31
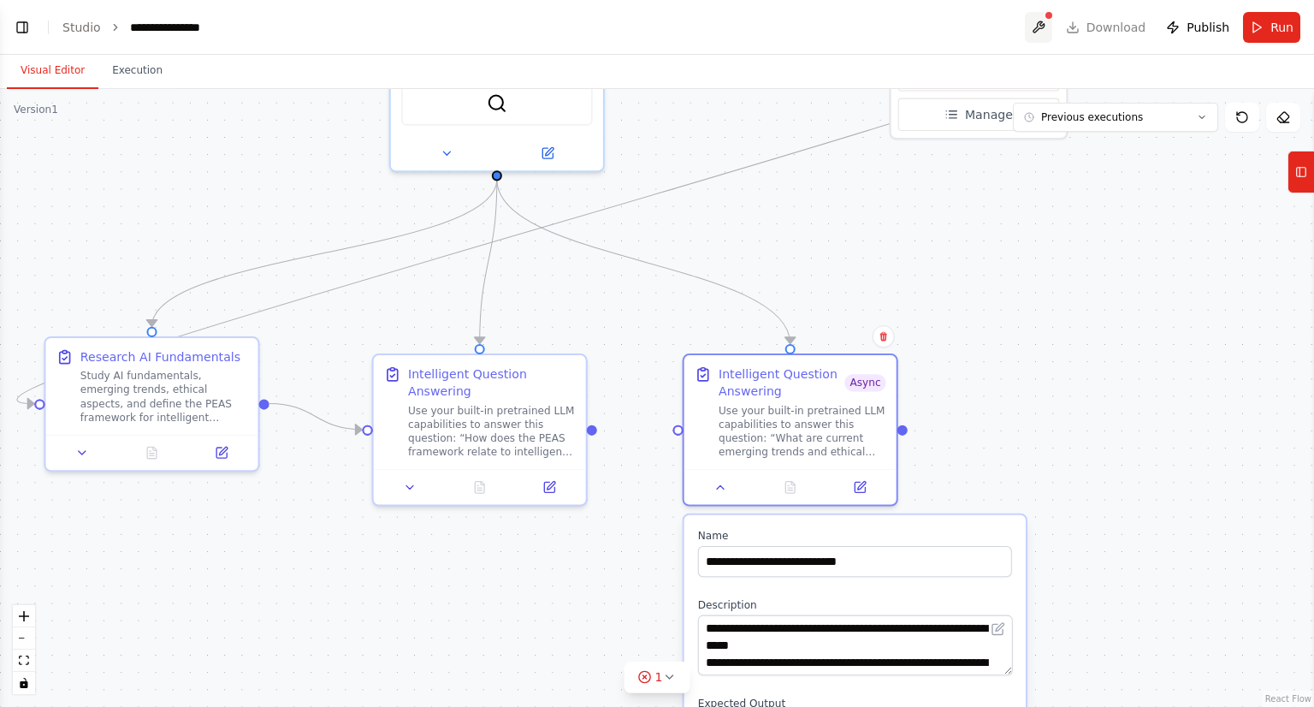
click at [1053, 28] on button at bounding box center [1038, 27] width 27 height 31
click at [1044, 22] on div at bounding box center [1038, 27] width 27 height 31
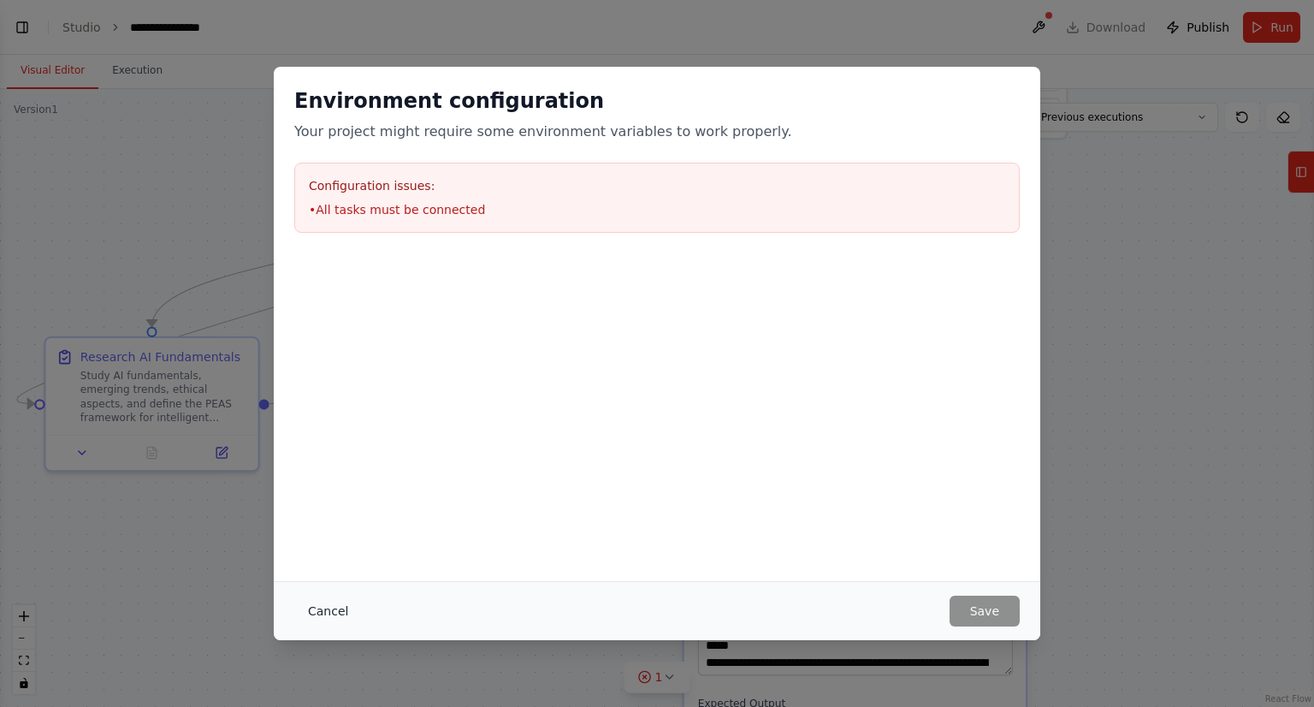
click at [309, 610] on button "Cancel" at bounding box center [328, 611] width 68 height 31
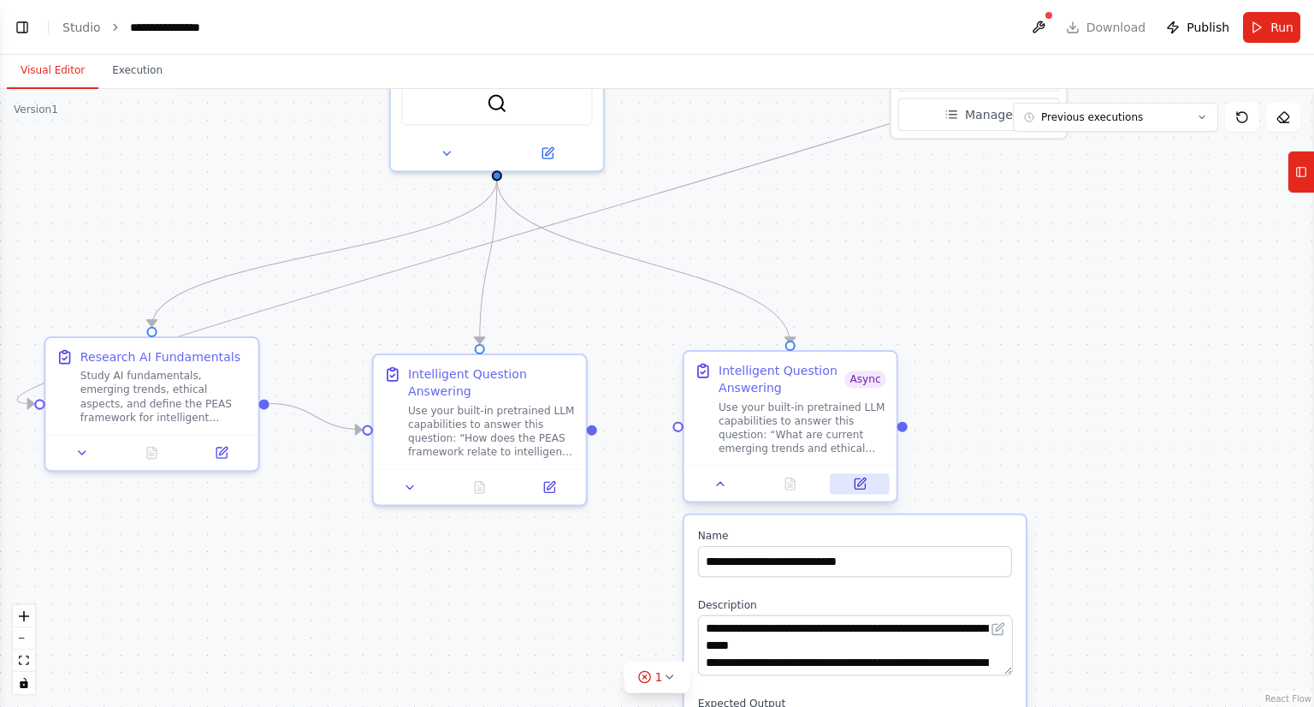
click at [863, 482] on icon at bounding box center [861, 482] width 8 height 8
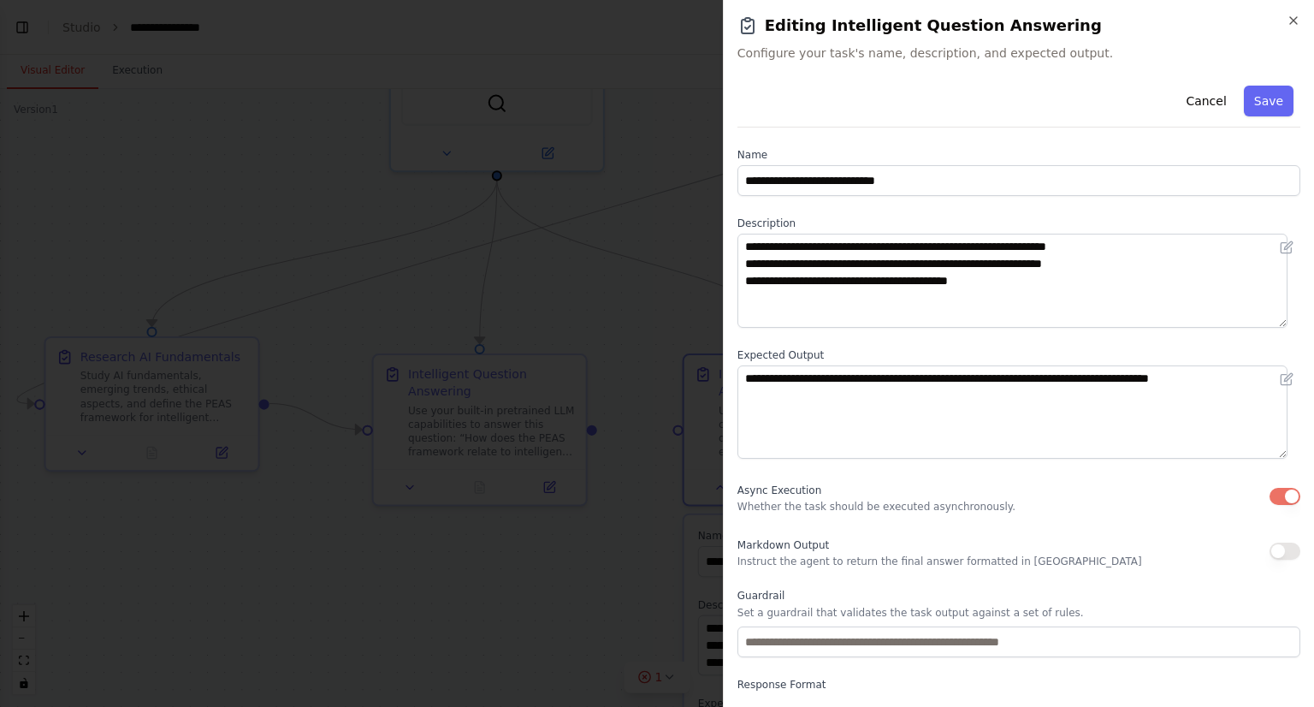
click at [1275, 491] on button "button" at bounding box center [1285, 496] width 31 height 17
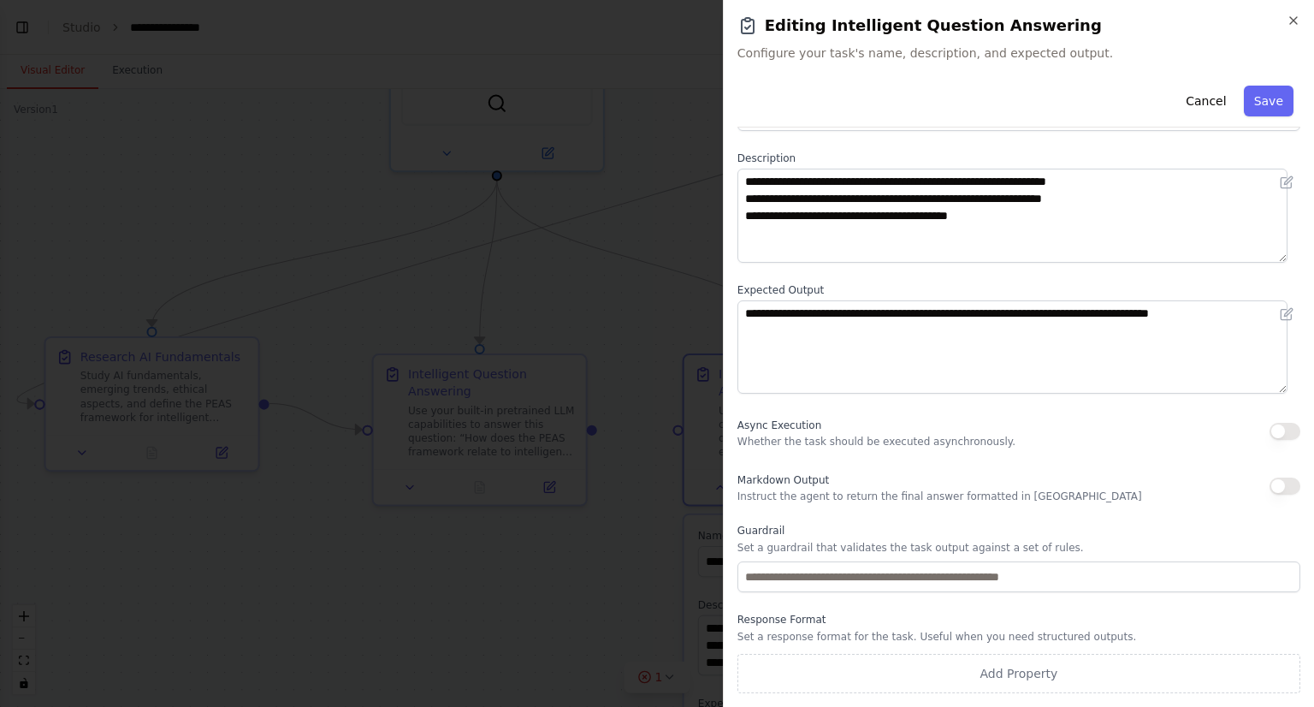
type button "on"
click at [1178, 111] on button "Cancel" at bounding box center [1206, 101] width 61 height 31
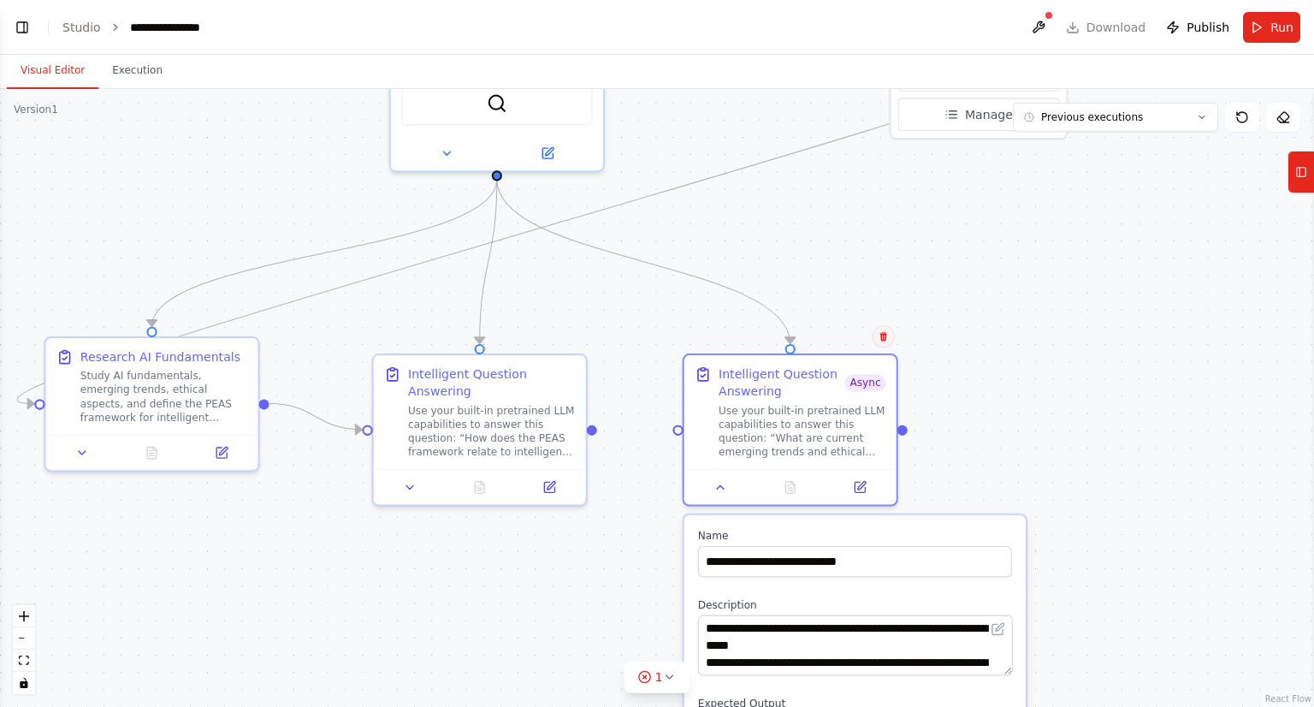
click at [883, 344] on button at bounding box center [884, 336] width 22 height 22
click at [826, 335] on button "Confirm" at bounding box center [834, 336] width 61 height 21
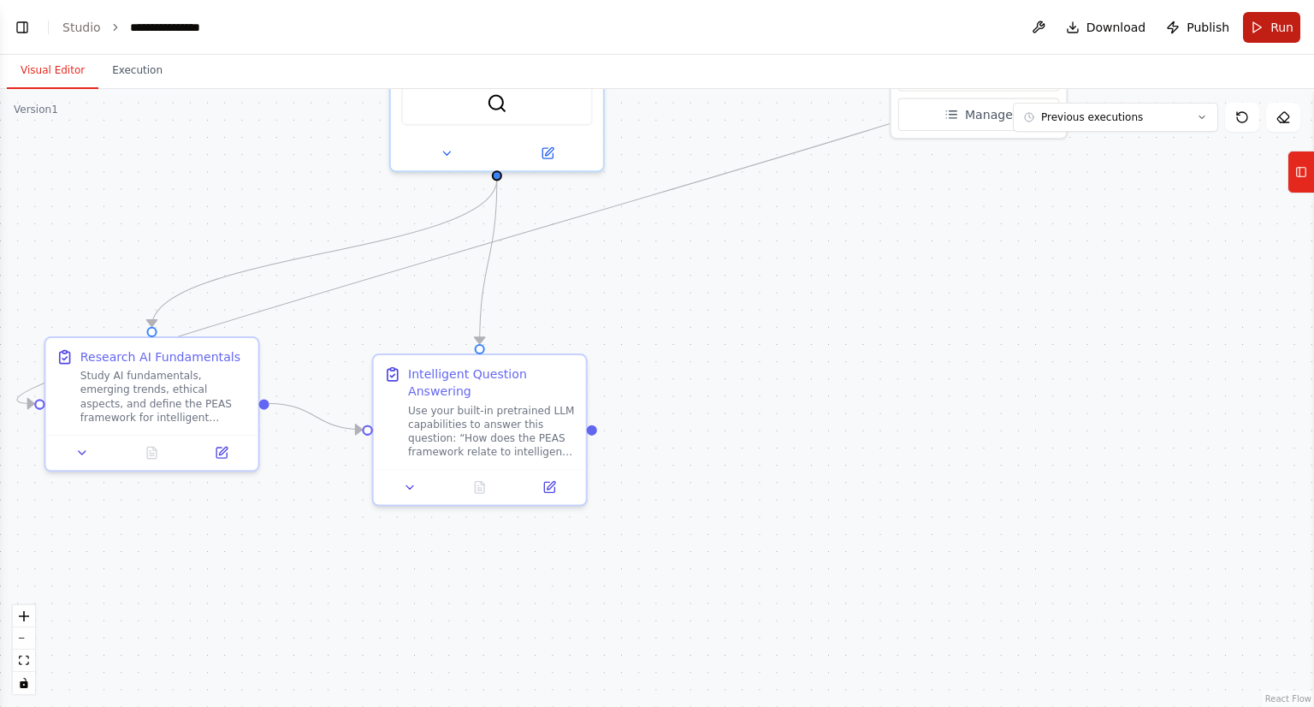
click at [1260, 33] on button "Run" at bounding box center [1271, 27] width 57 height 31
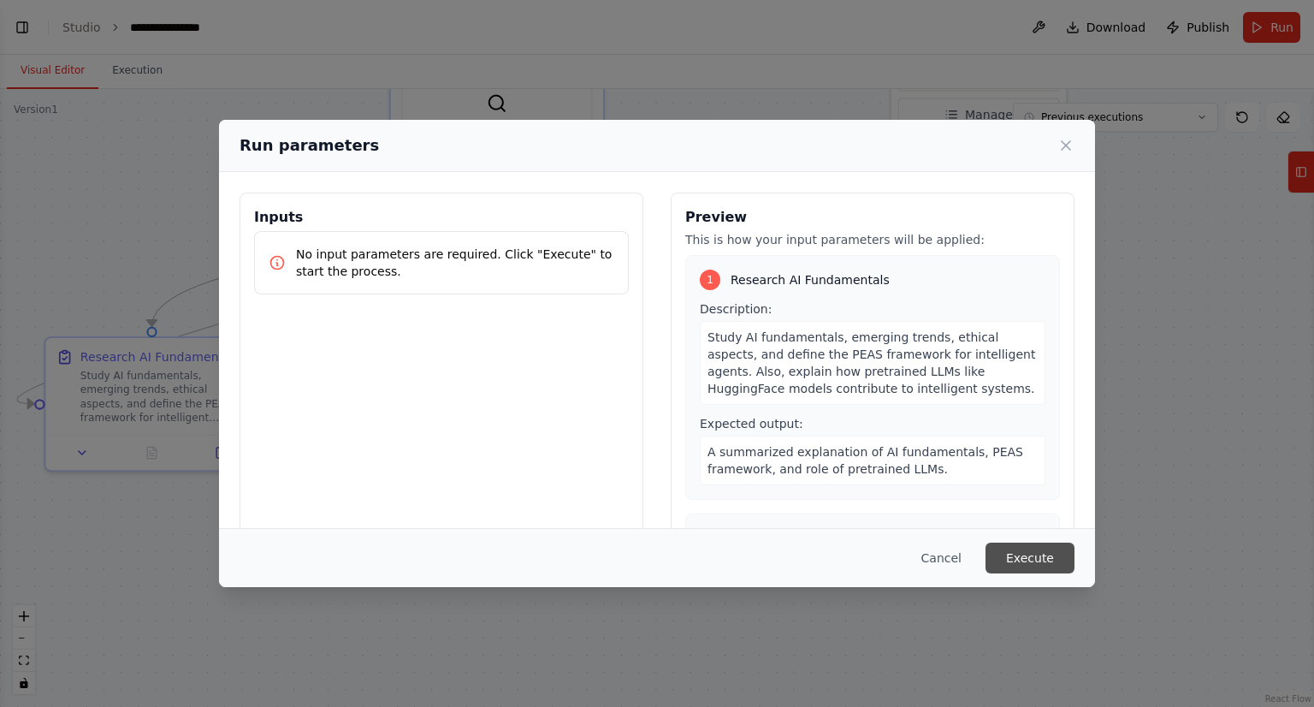
click at [1011, 552] on button "Execute" at bounding box center [1030, 558] width 89 height 31
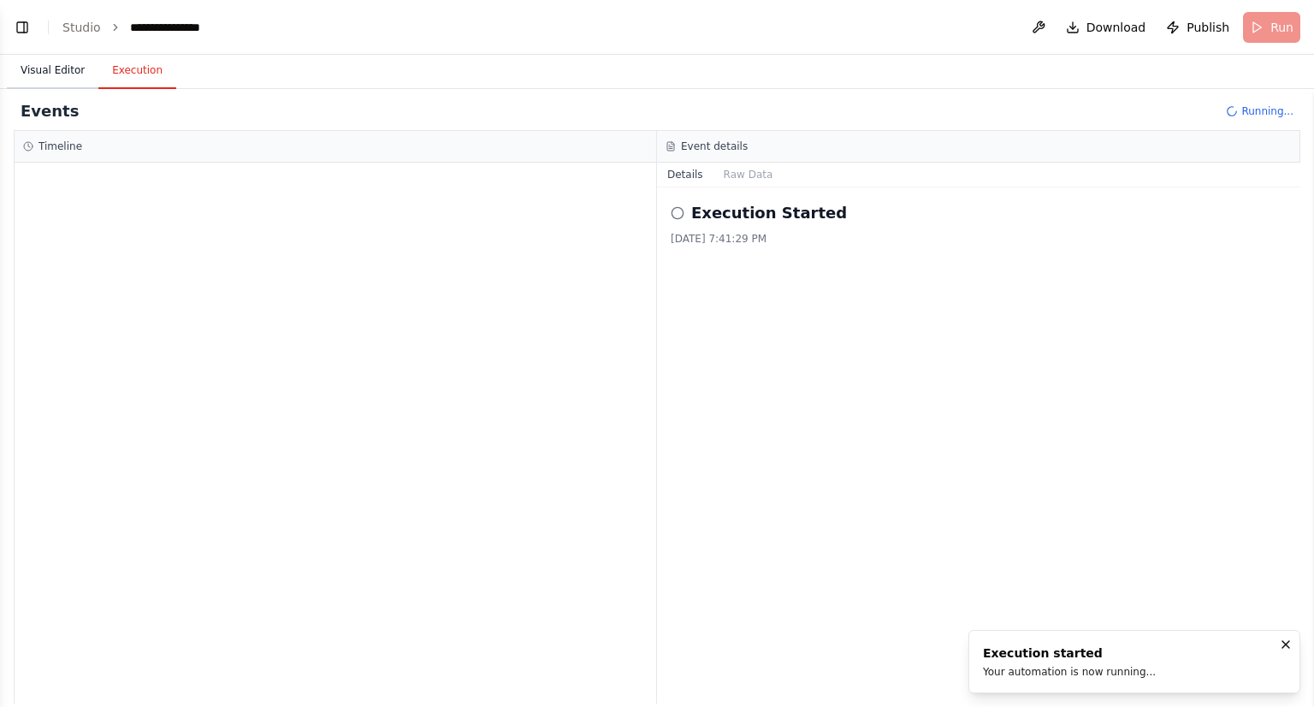
click at [55, 62] on button "Visual Editor" at bounding box center [53, 71] width 92 height 36
click at [132, 59] on button "Execution" at bounding box center [137, 71] width 78 height 36
click at [43, 62] on button "Visual Editor" at bounding box center [53, 71] width 92 height 36
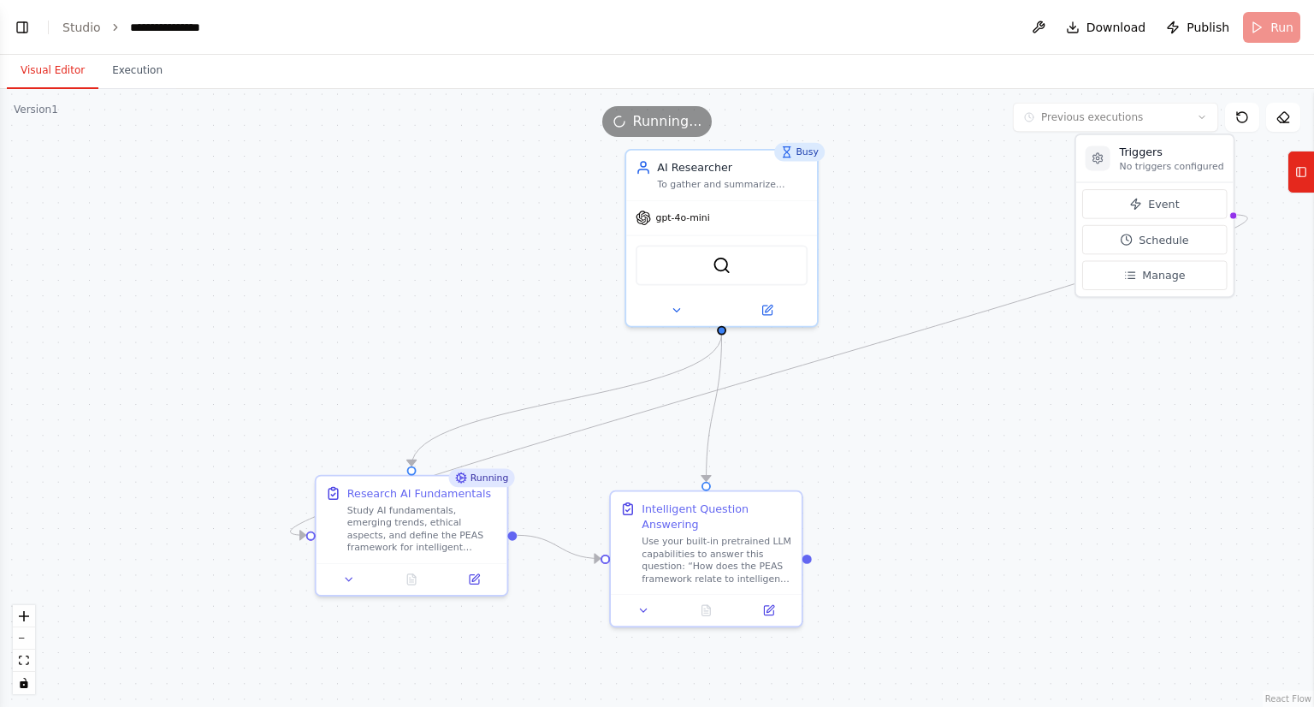
drag, startPoint x: 715, startPoint y: 486, endPoint x: 917, endPoint y: 610, distance: 237.8
click at [917, 610] on div ".deletable-edge-delete-btn { width: 20px; height: 20px; border: 0px solid #ffff…" at bounding box center [657, 398] width 1314 height 618
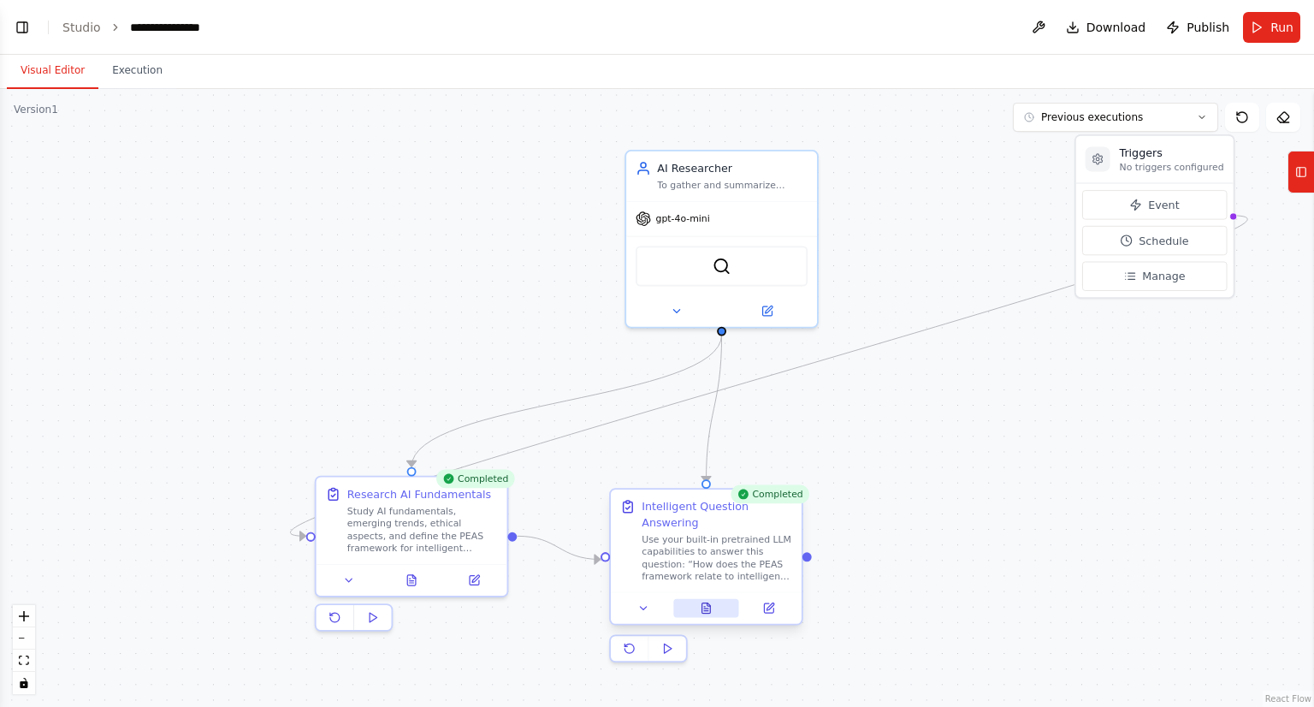
click at [715, 610] on button at bounding box center [706, 608] width 66 height 19
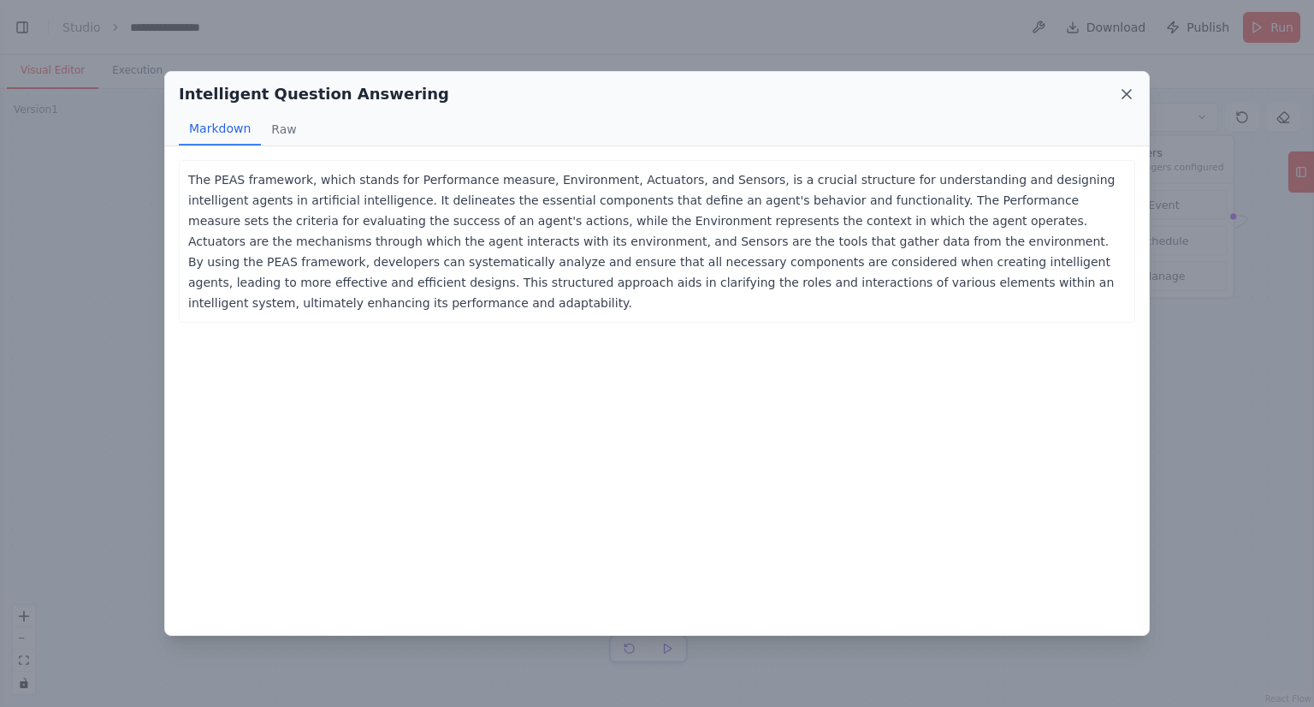
click at [1124, 90] on icon at bounding box center [1127, 94] width 9 height 9
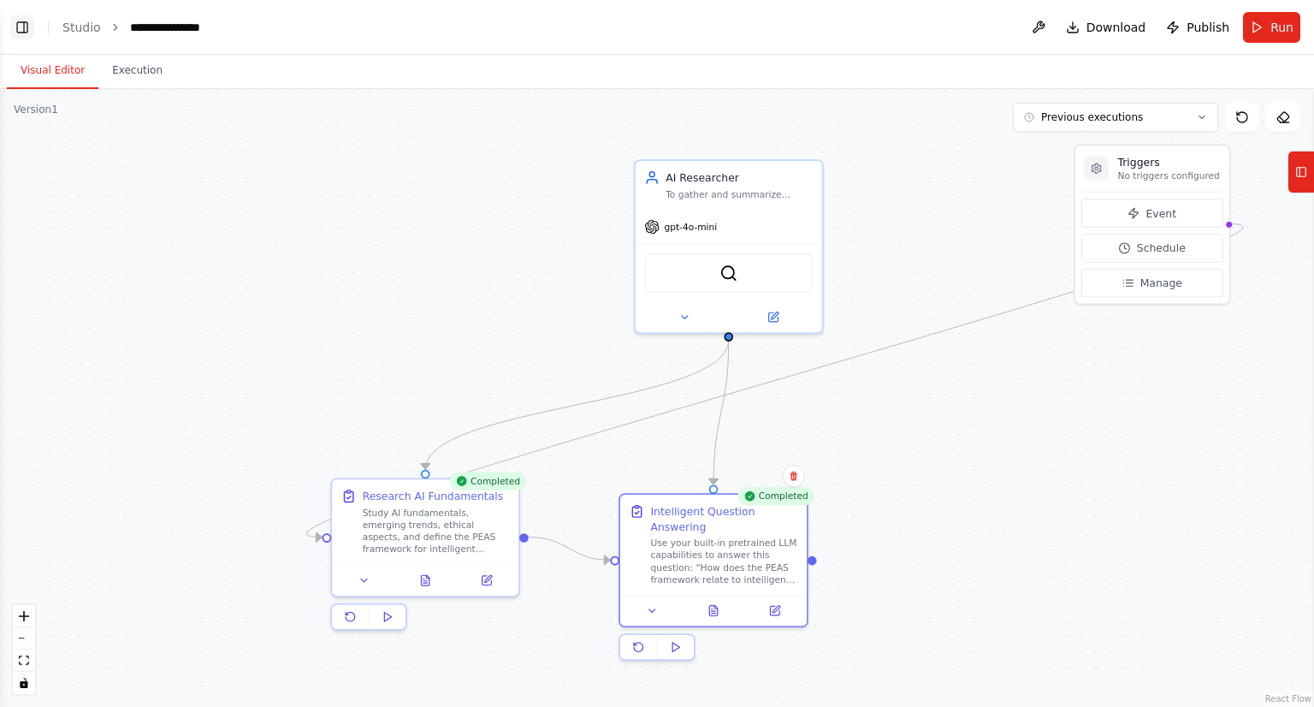
click at [20, 32] on button "Toggle Left Sidebar" at bounding box center [22, 27] width 24 height 24
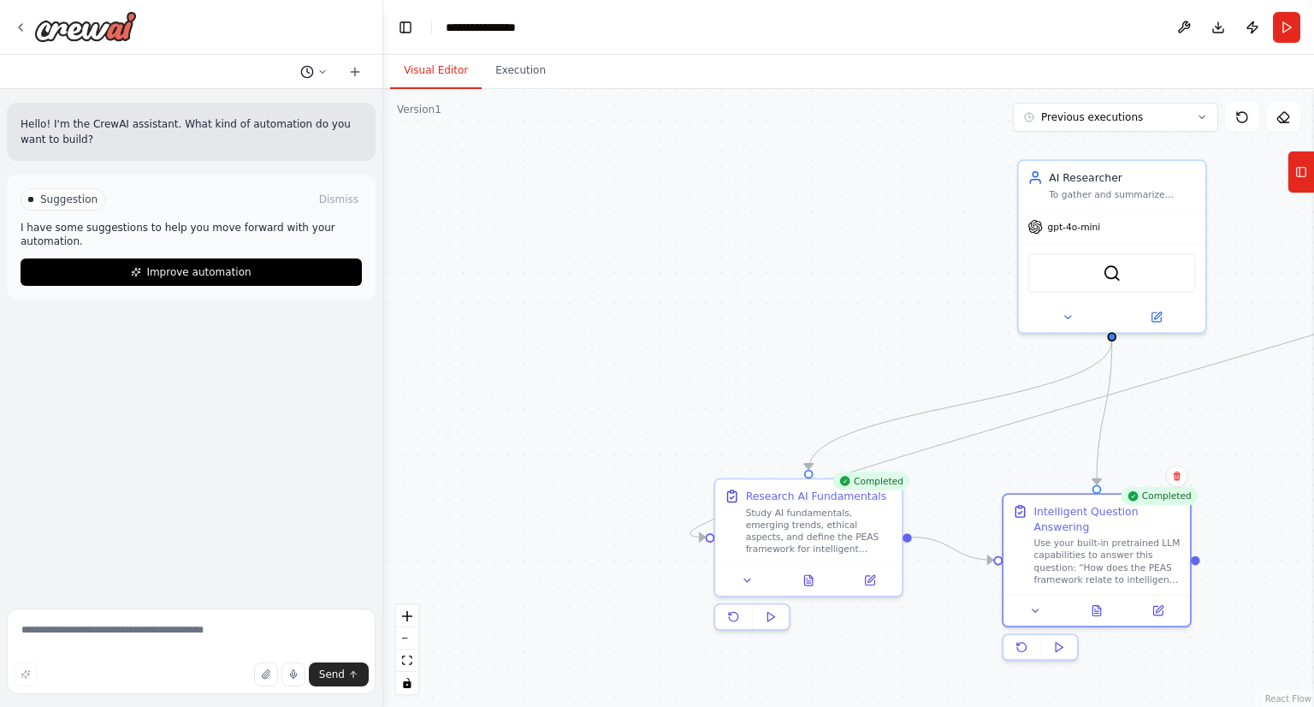
click at [311, 69] on circle at bounding box center [306, 71] width 11 height 11
click at [311, 69] on div at bounding box center [191, 353] width 383 height 707
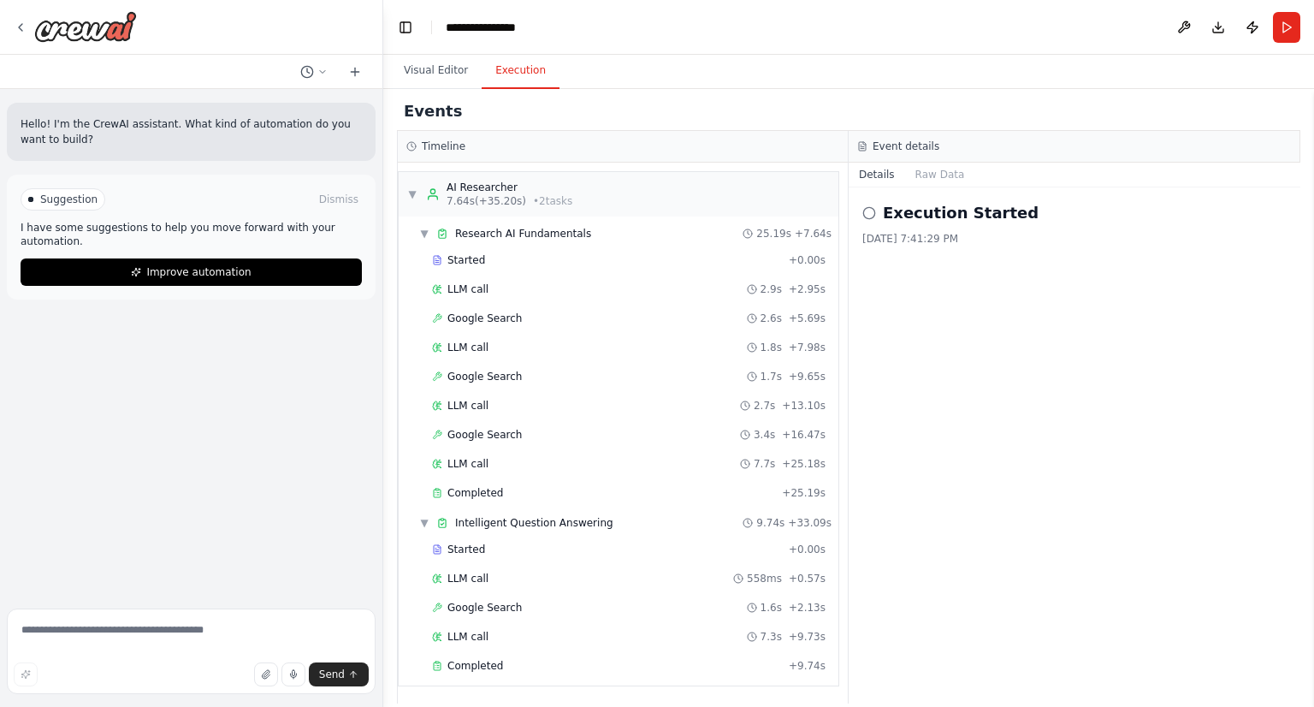
click at [513, 72] on button "Execution" at bounding box center [521, 71] width 78 height 36
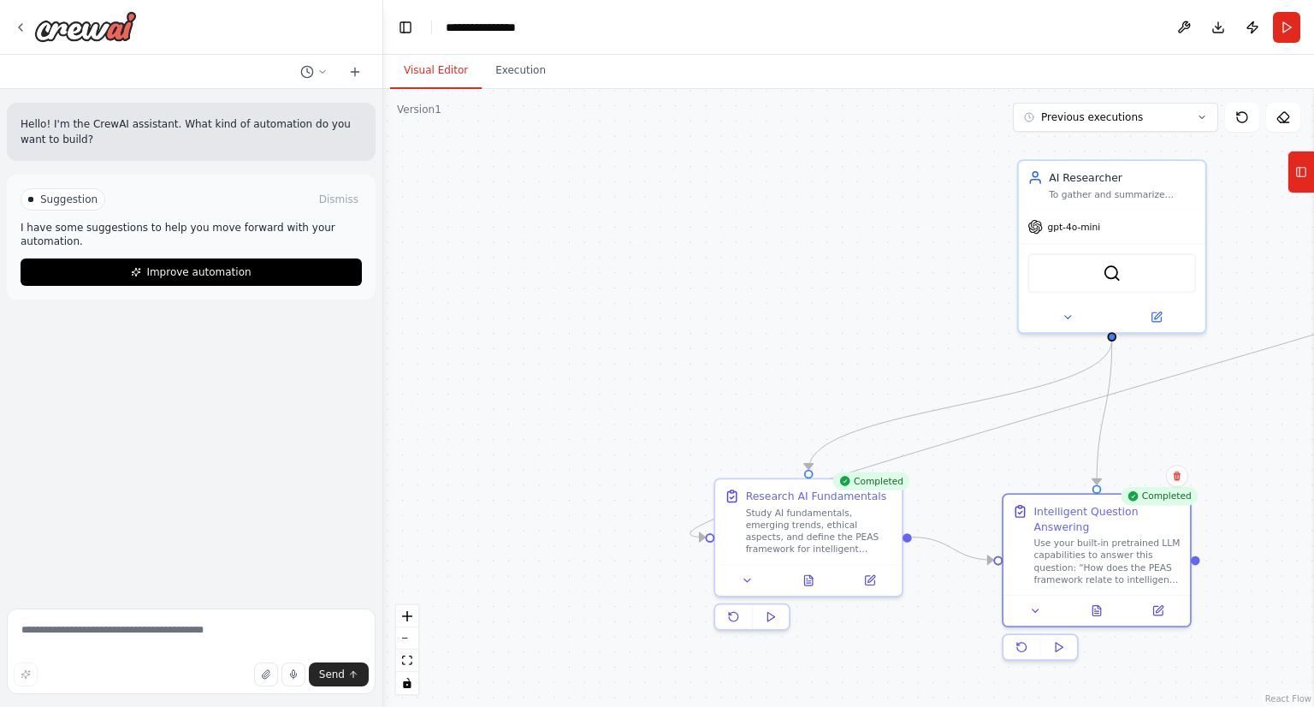
click at [454, 73] on button "Visual Editor" at bounding box center [436, 71] width 92 height 36
click at [1226, 26] on button "Download" at bounding box center [1218, 27] width 27 height 31
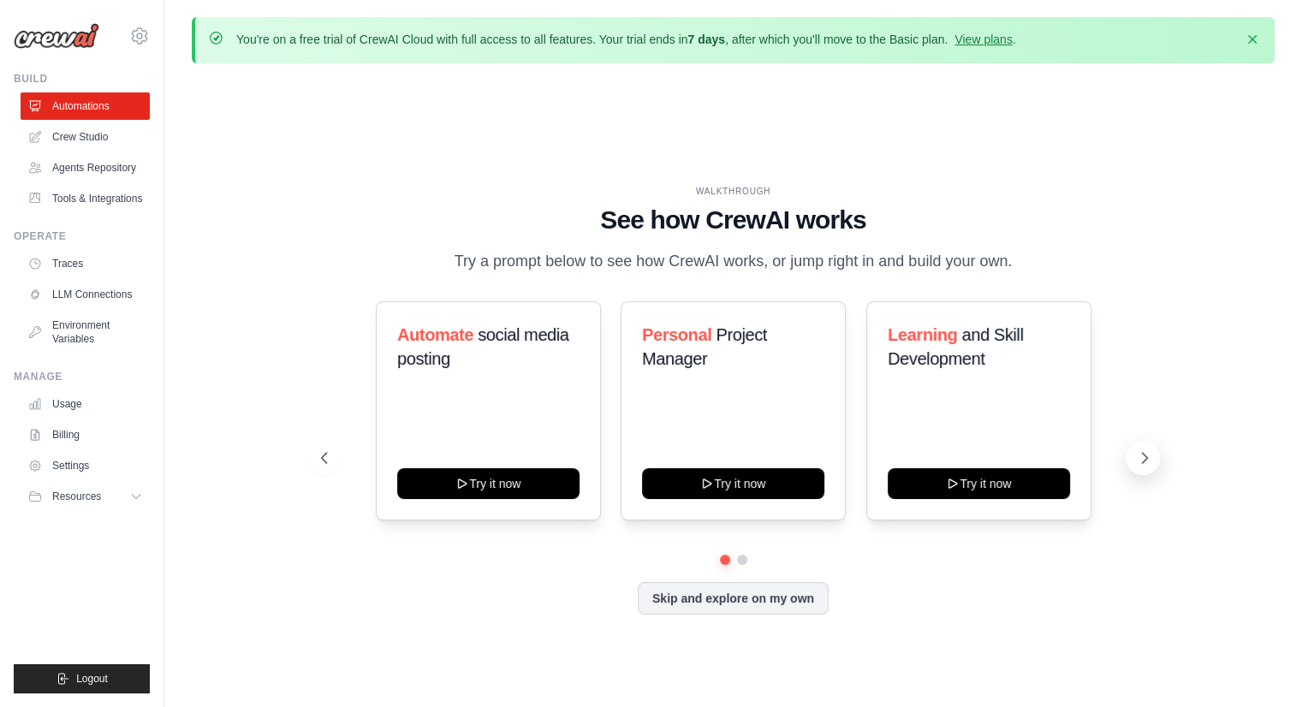
click at [1136, 458] on icon at bounding box center [1144, 457] width 17 height 17
click at [1136, 456] on icon at bounding box center [1144, 457] width 17 height 17
click at [50, 133] on link "Crew Studio" at bounding box center [86, 136] width 129 height 27
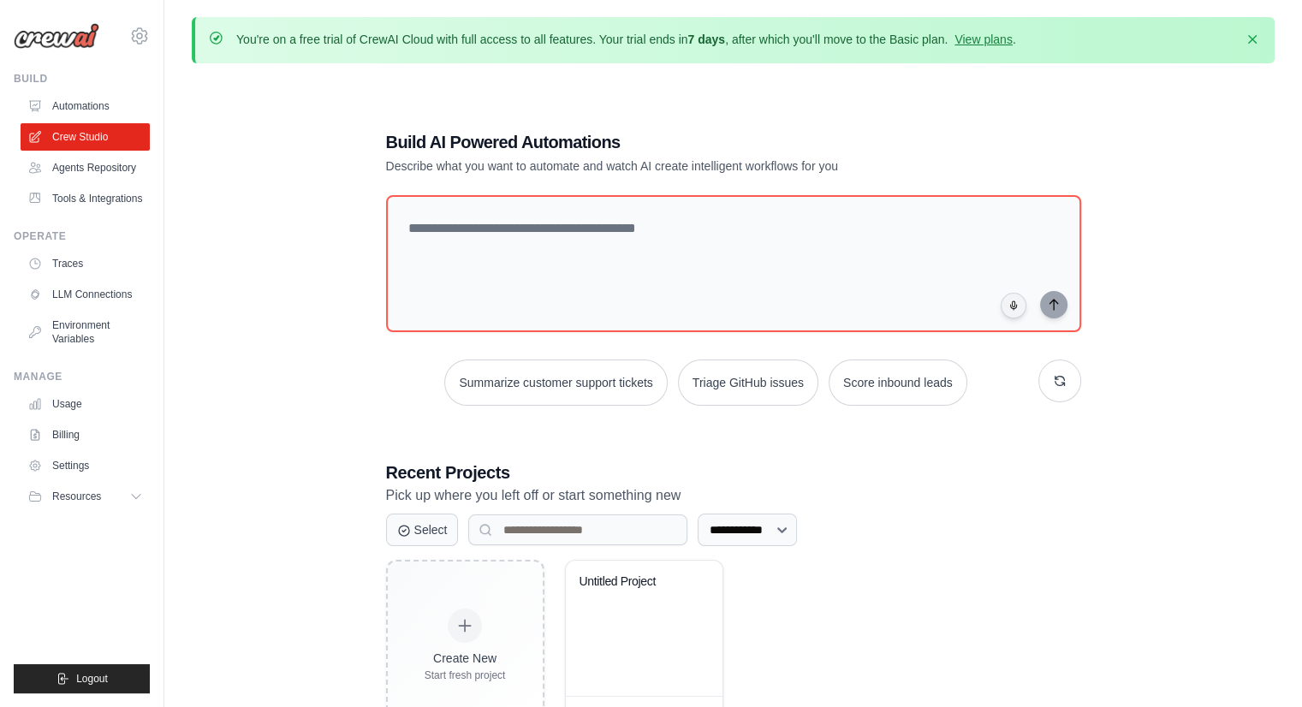
scroll to position [93, 0]
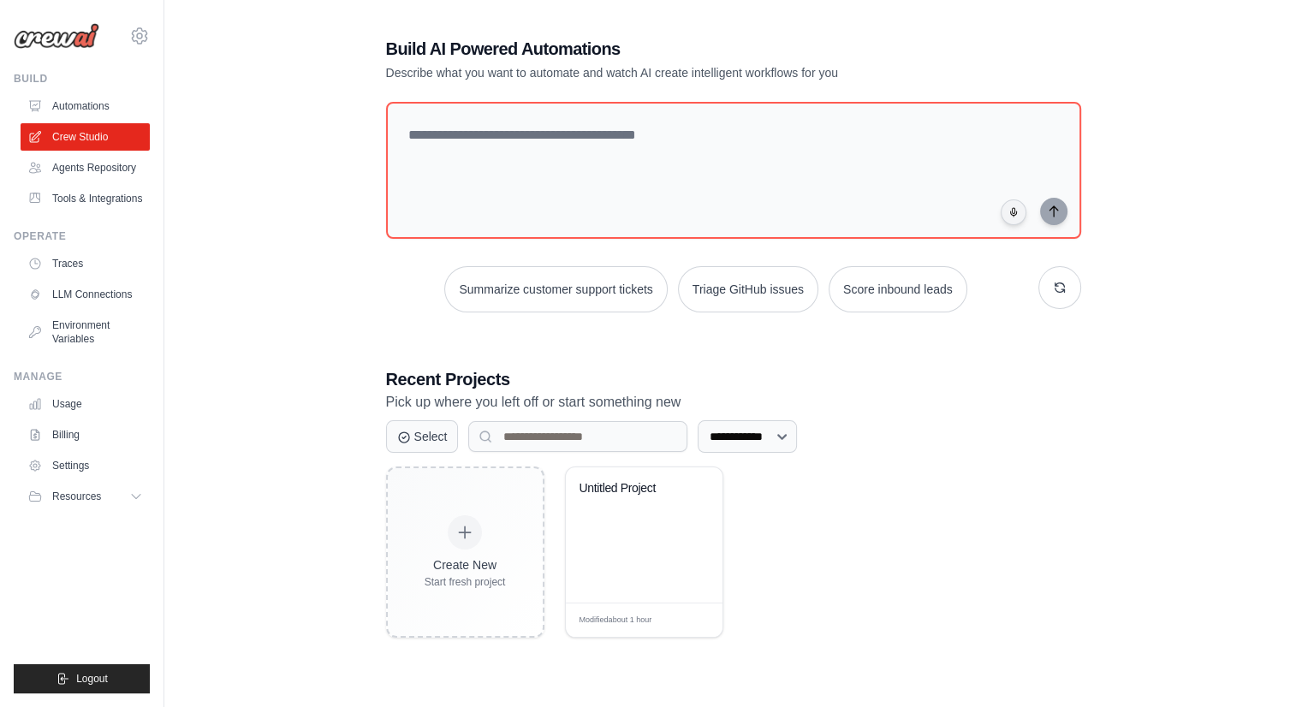
drag, startPoint x: 472, startPoint y: 521, endPoint x: 376, endPoint y: 449, distance: 120.5
click at [376, 449] on div "**********" at bounding box center [733, 336] width 736 height 655
click at [346, 446] on div "**********" at bounding box center [733, 337] width 1082 height 707
click at [425, 429] on button "Select" at bounding box center [422, 435] width 73 height 33
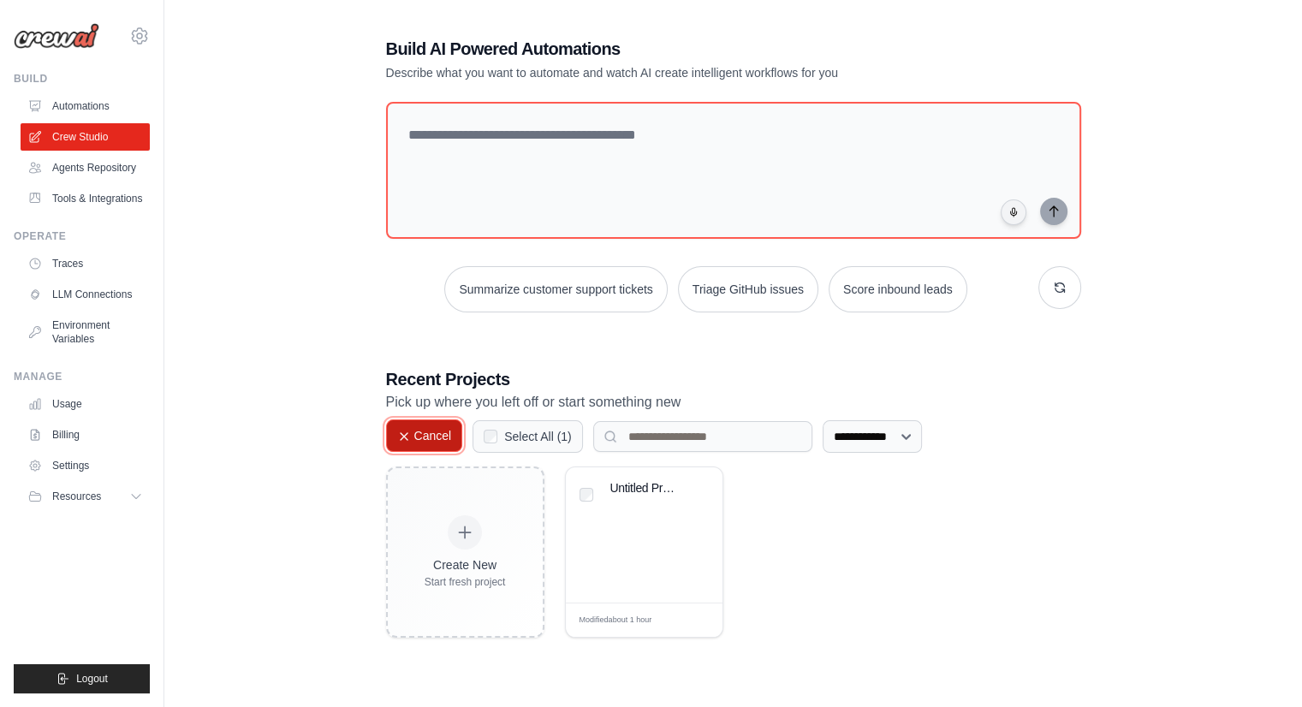
click at [425, 429] on button "Cancel" at bounding box center [424, 435] width 77 height 33
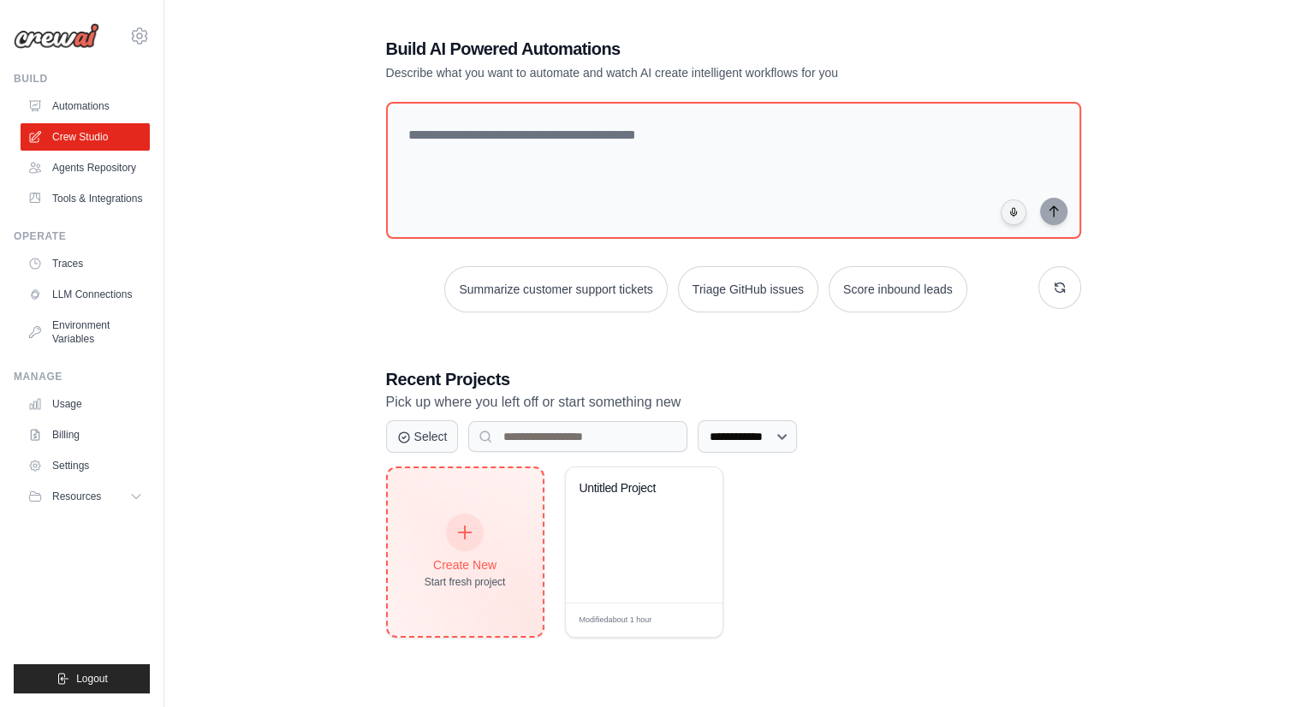
click at [485, 525] on div "Create New Start fresh project" at bounding box center [464, 552] width 81 height 74
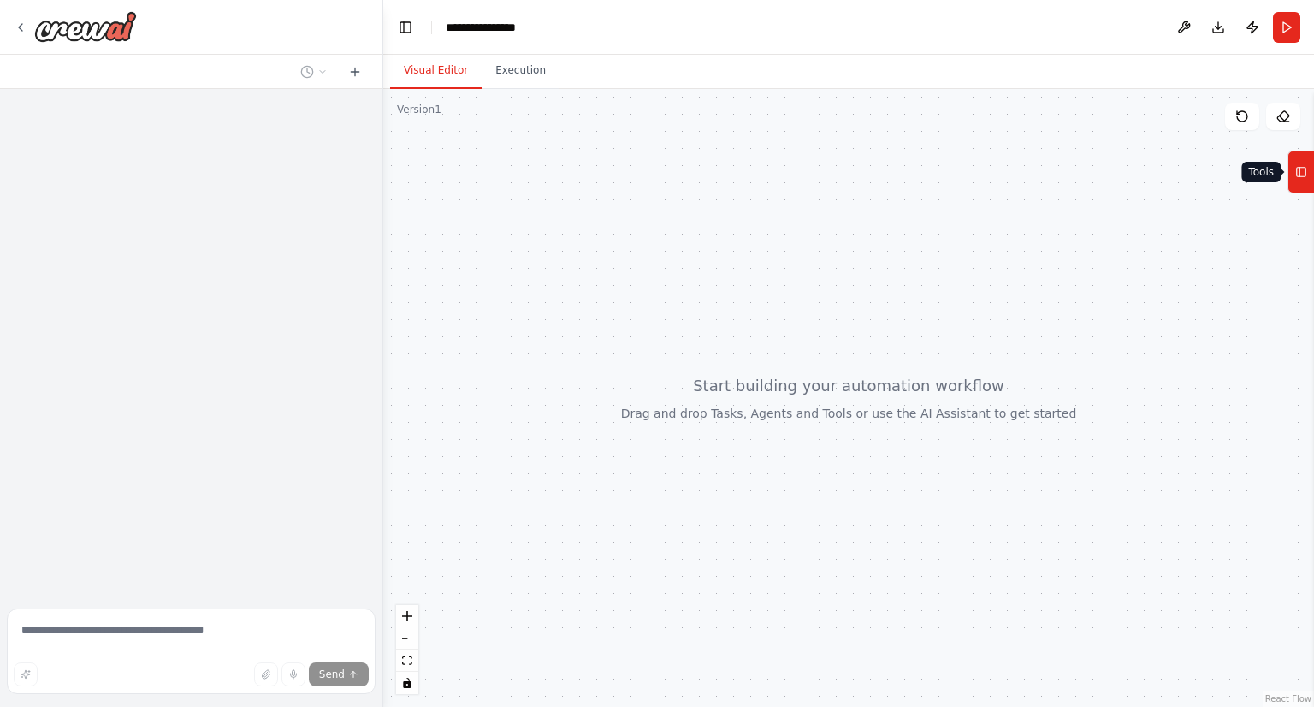
click at [1308, 169] on icon at bounding box center [1302, 171] width 12 height 27
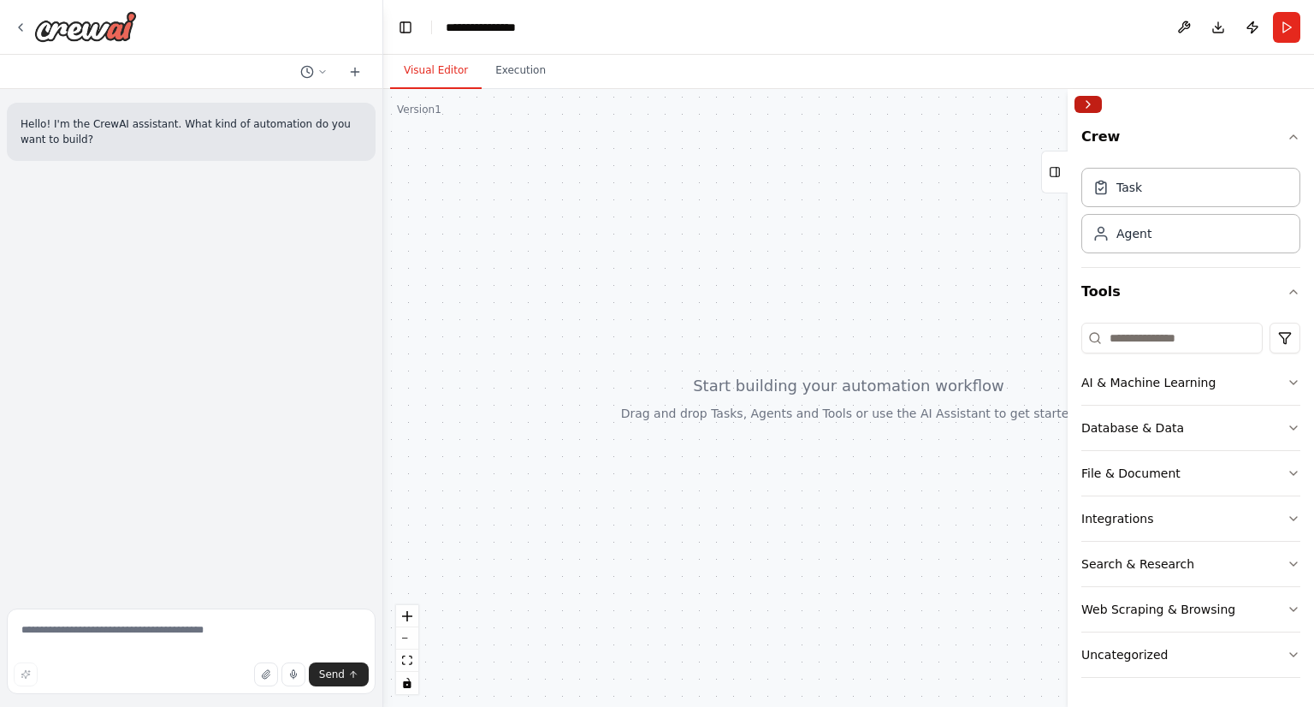
click at [1089, 103] on button "Collapse right sidebar" at bounding box center [1088, 104] width 27 height 17
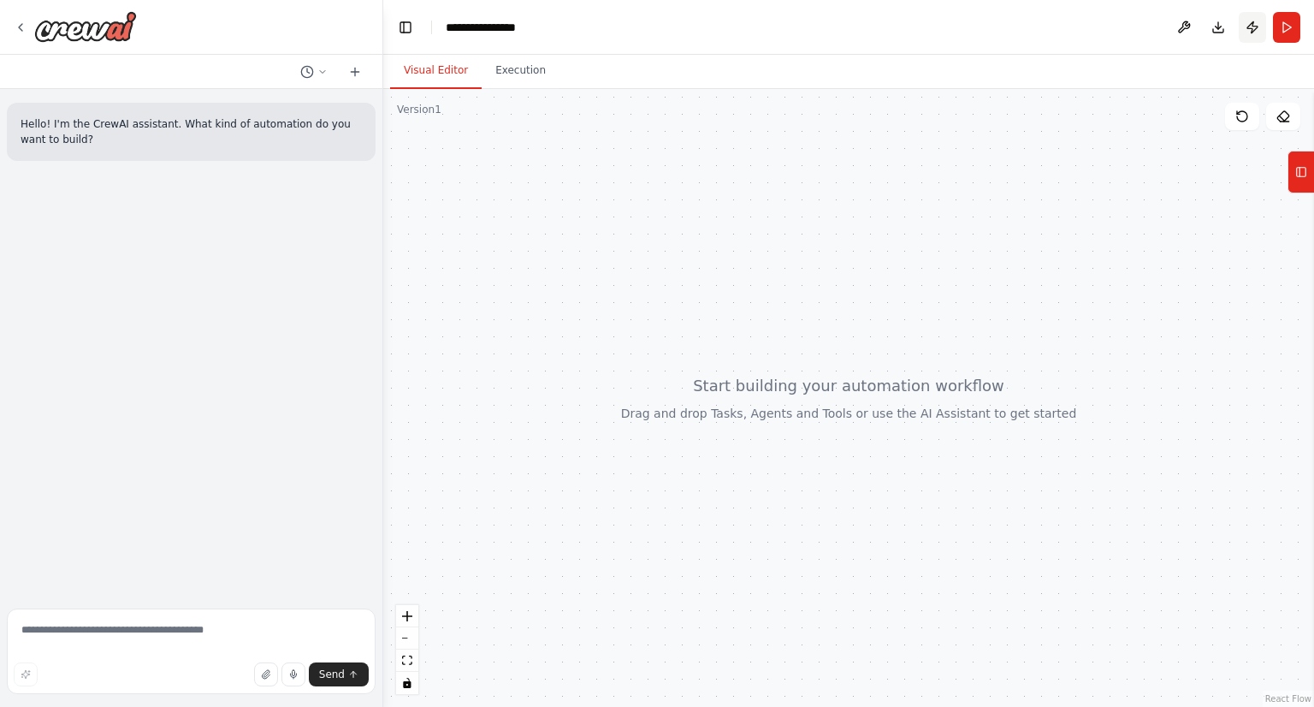
click at [1254, 20] on button "Publish" at bounding box center [1252, 27] width 27 height 31
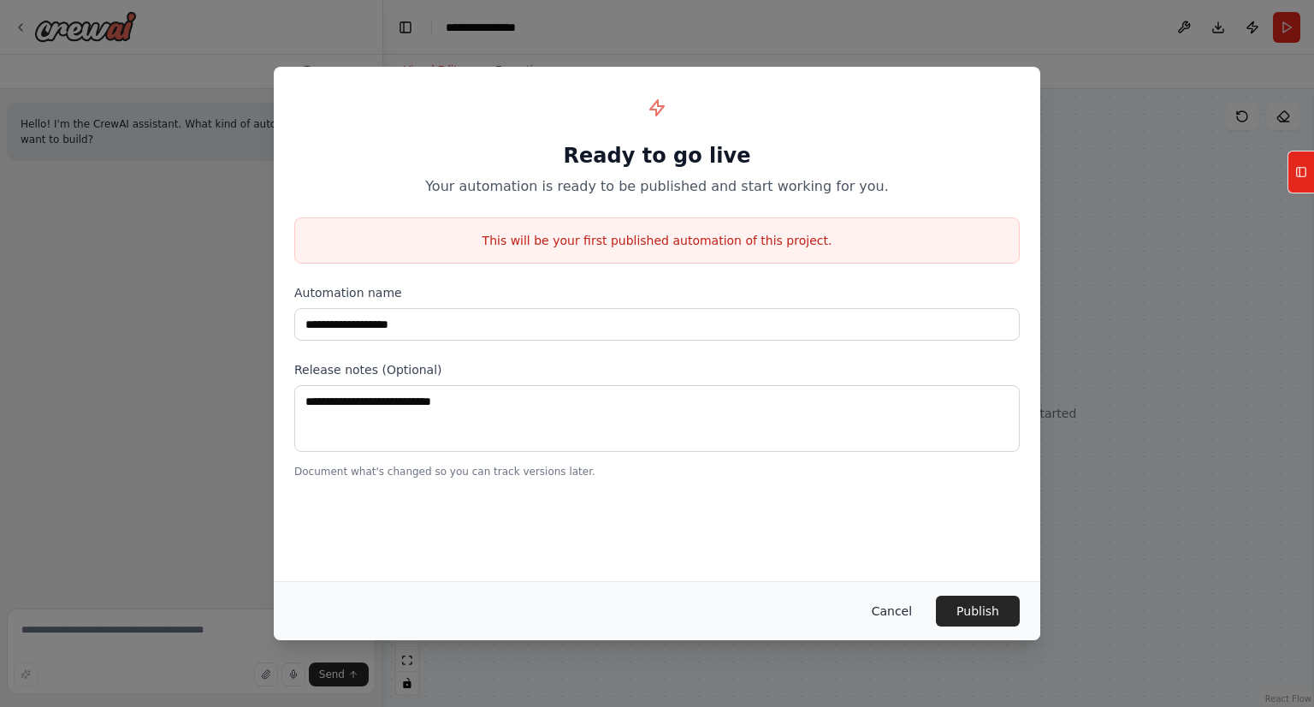
click at [907, 614] on button "Cancel" at bounding box center [892, 611] width 68 height 31
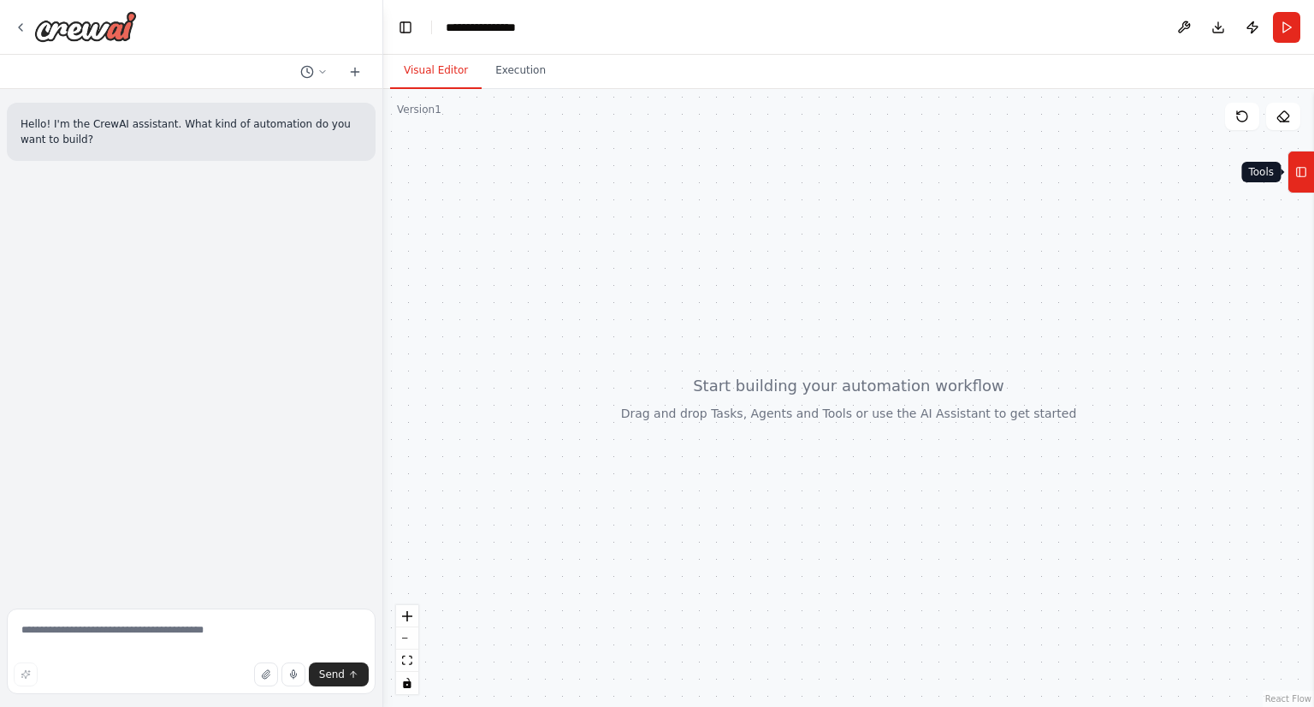
click at [1290, 175] on button "Tools" at bounding box center [1301, 172] width 27 height 43
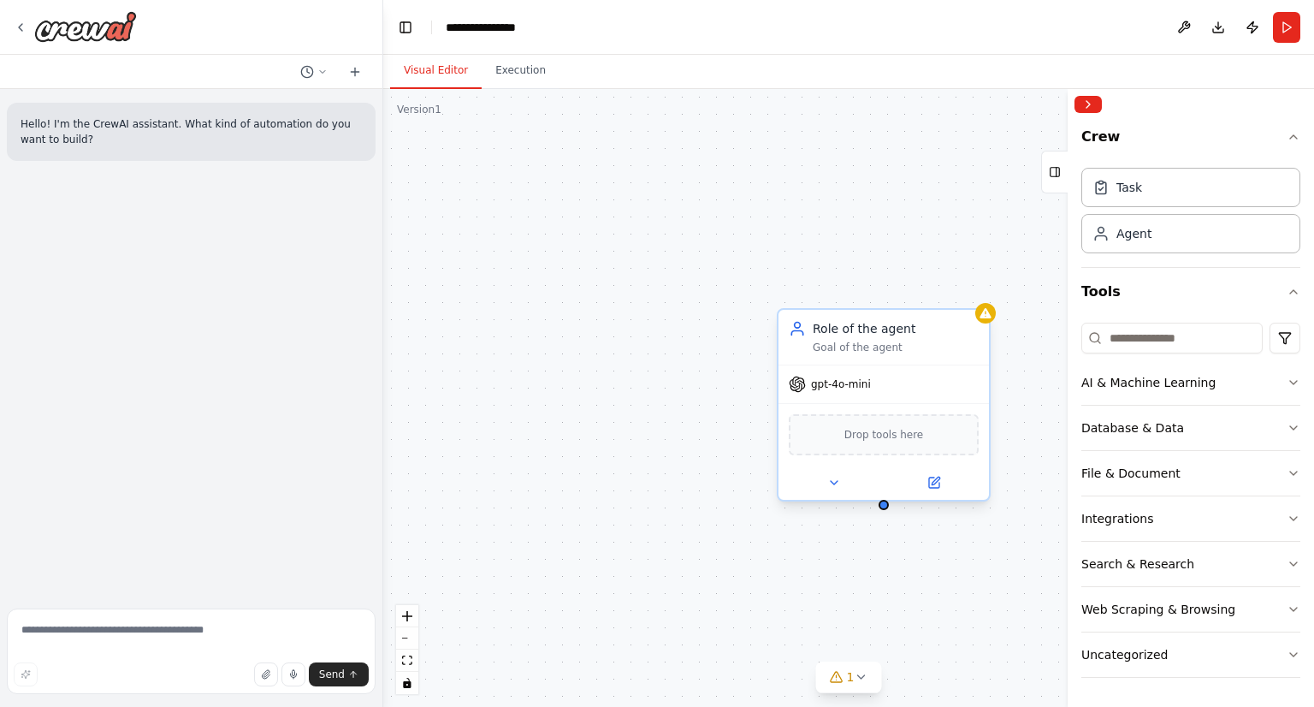
click at [839, 388] on span "gpt-4o-mini" at bounding box center [841, 384] width 60 height 14
click at [1172, 339] on input at bounding box center [1172, 338] width 181 height 31
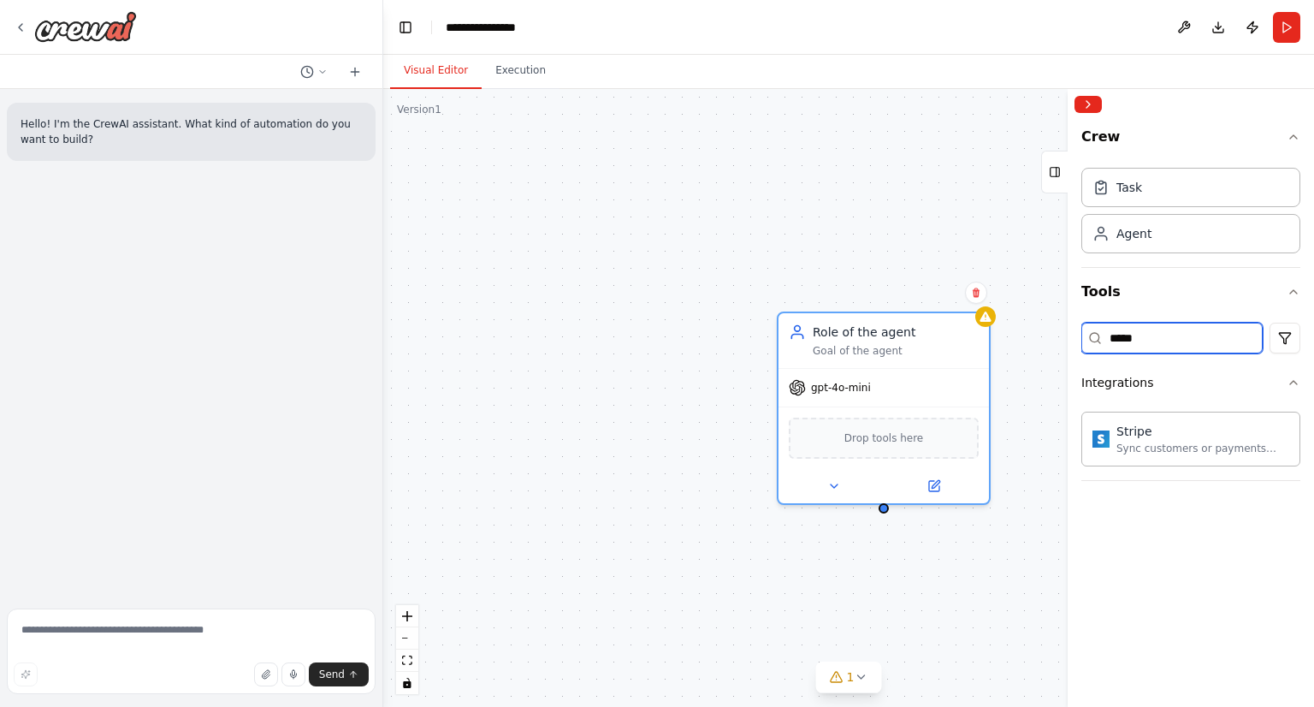
type input "******"
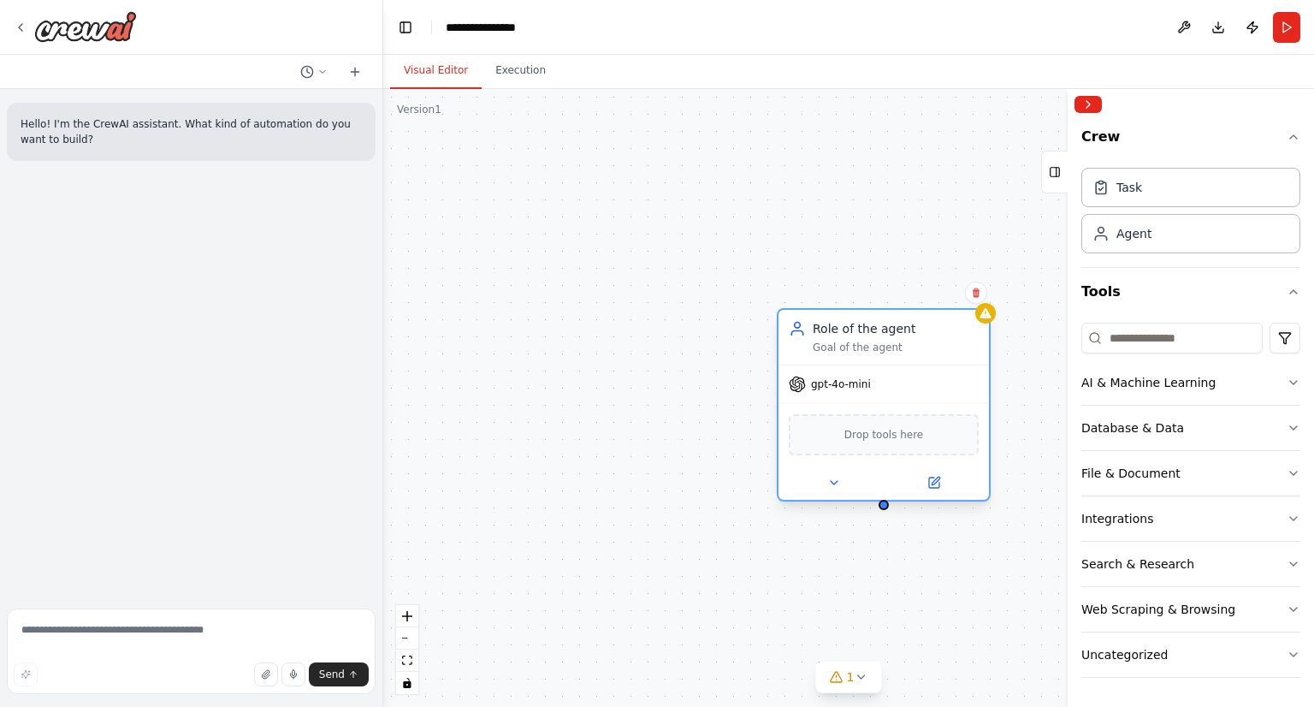
click at [877, 388] on div "gpt-4o-mini" at bounding box center [884, 384] width 211 height 38
click at [976, 291] on icon at bounding box center [976, 292] width 7 height 9
click at [943, 298] on button "Confirm" at bounding box center [928, 292] width 61 height 21
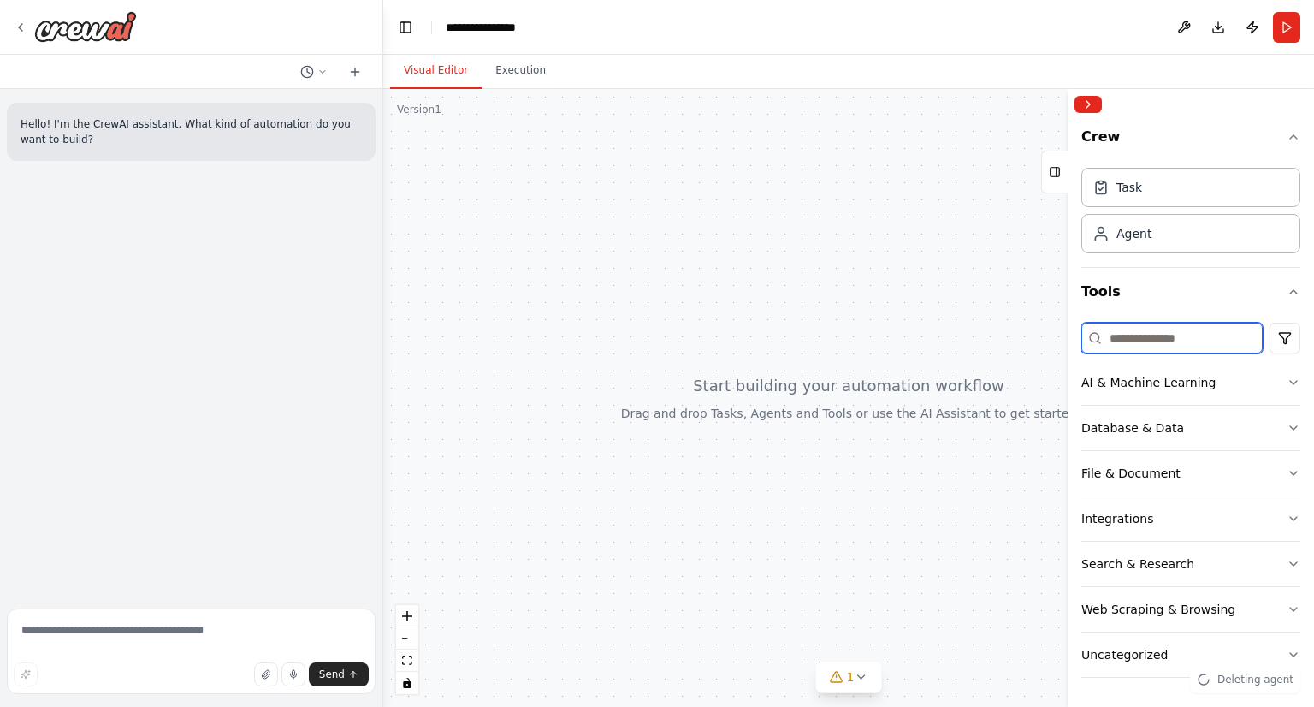
click at [1200, 337] on input at bounding box center [1172, 338] width 181 height 31
click at [1196, 384] on div "AI & Machine Learning" at bounding box center [1149, 382] width 134 height 17
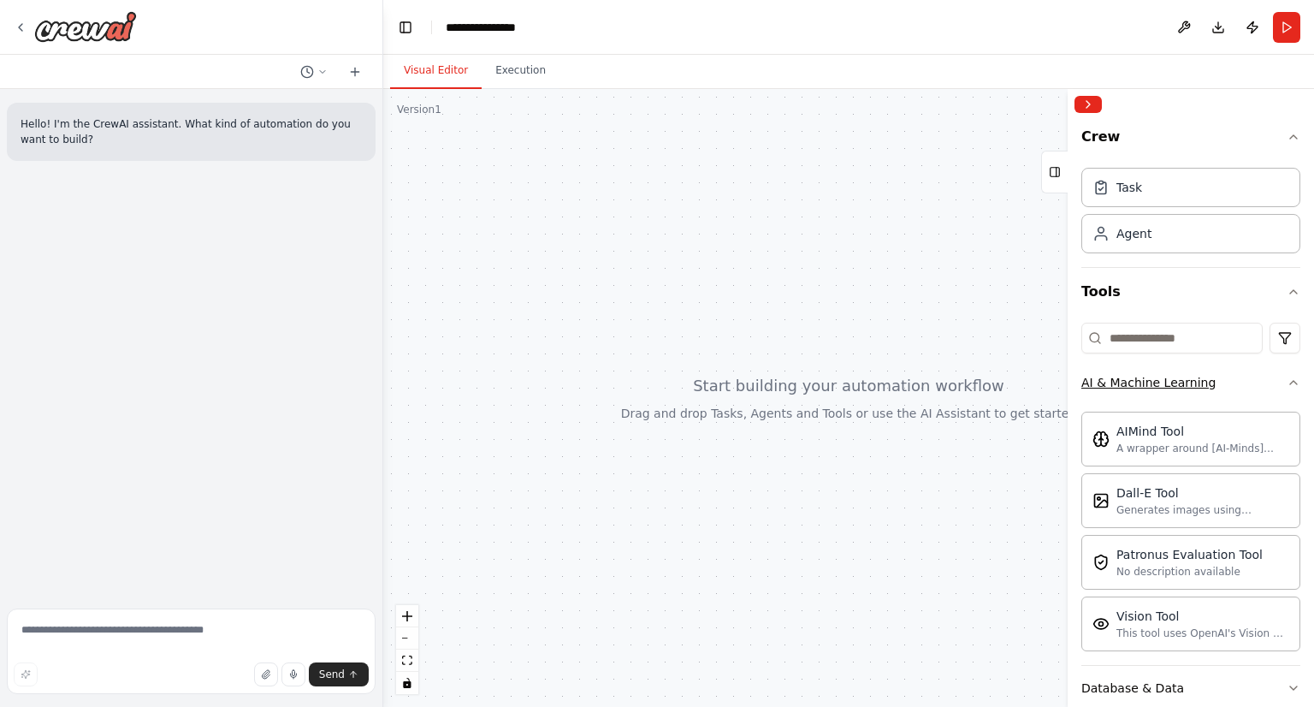
click at [1232, 384] on button "AI & Machine Learning" at bounding box center [1191, 382] width 219 height 44
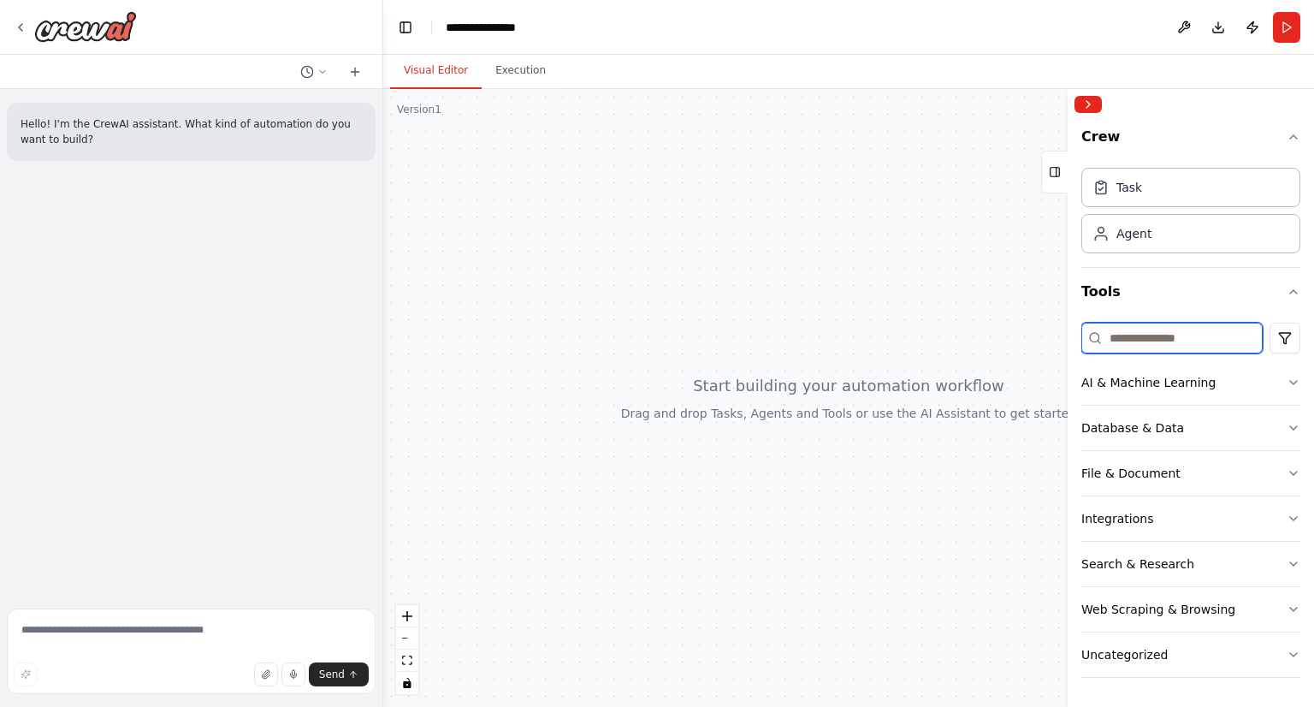
click at [1157, 336] on input at bounding box center [1172, 338] width 181 height 31
type input "*"
click at [1123, 635] on button "Uncategorized" at bounding box center [1191, 654] width 219 height 44
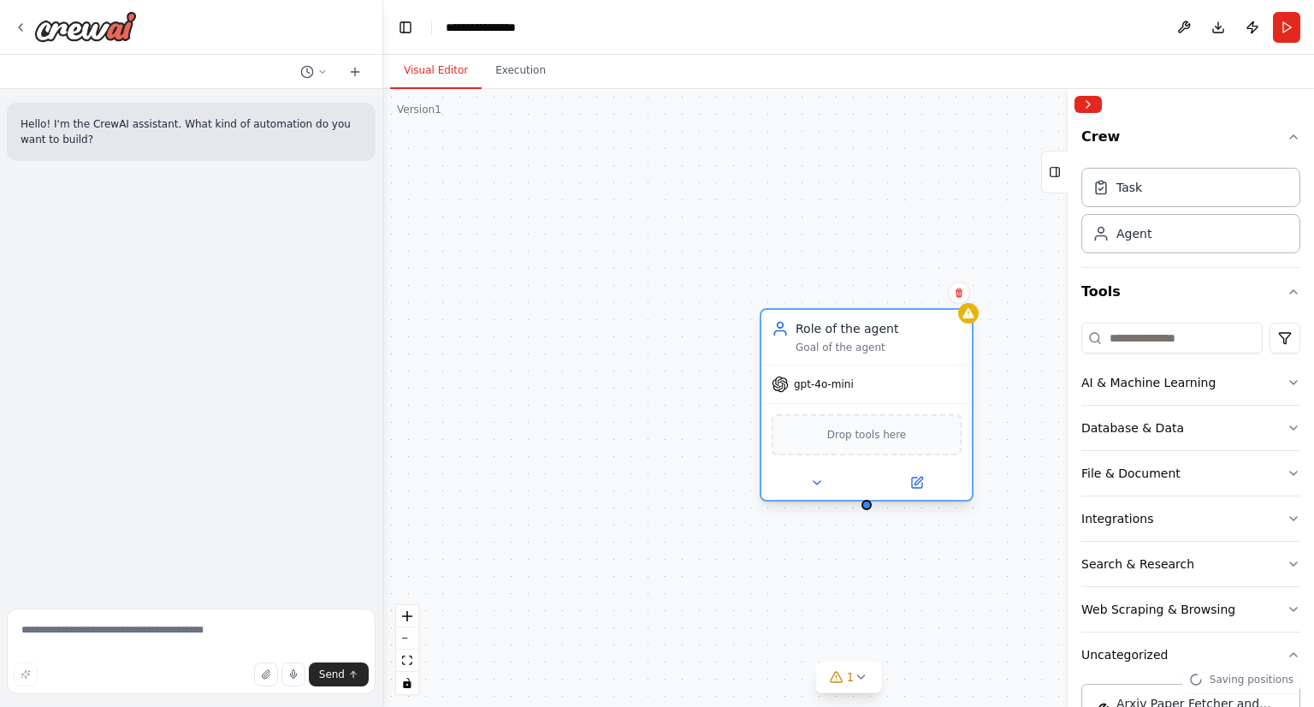
drag, startPoint x: 1006, startPoint y: 424, endPoint x: 829, endPoint y: 395, distance: 179.4
click at [829, 395] on div "gpt-4o-mini" at bounding box center [867, 384] width 211 height 38
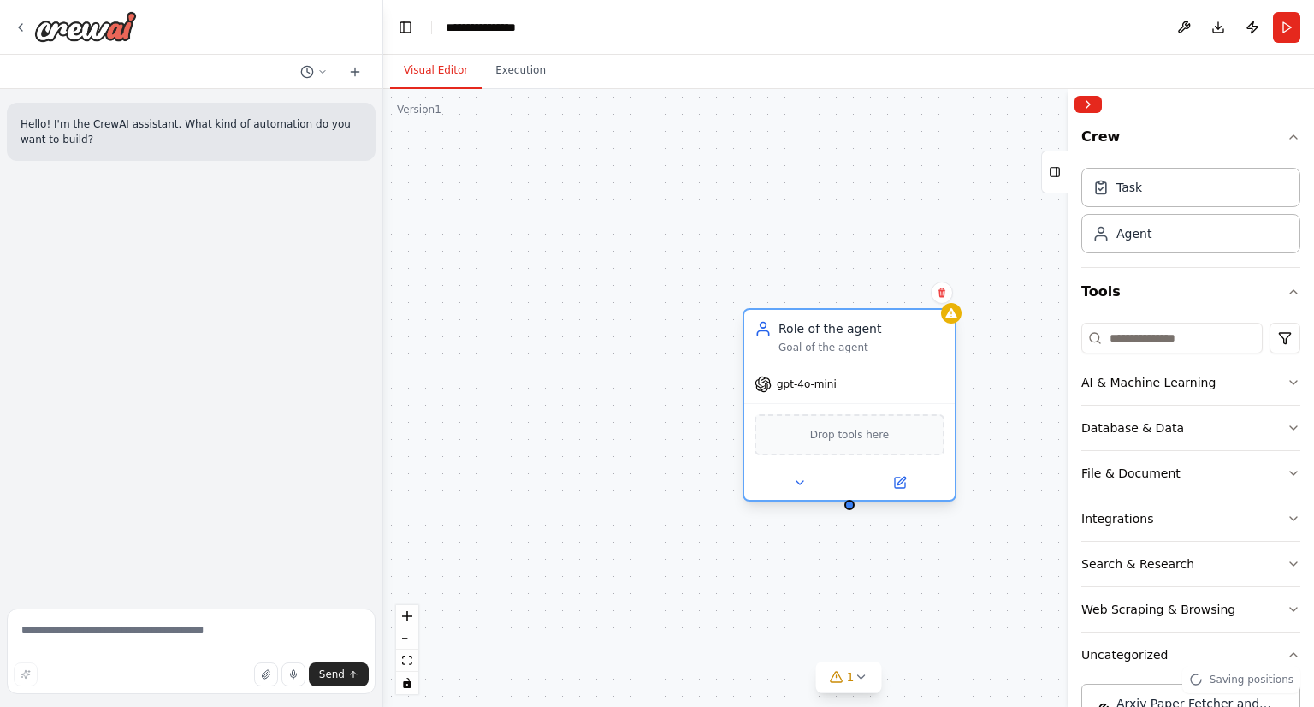
click at [792, 492] on div at bounding box center [849, 483] width 211 height 34
click at [796, 484] on icon at bounding box center [800, 483] width 14 height 14
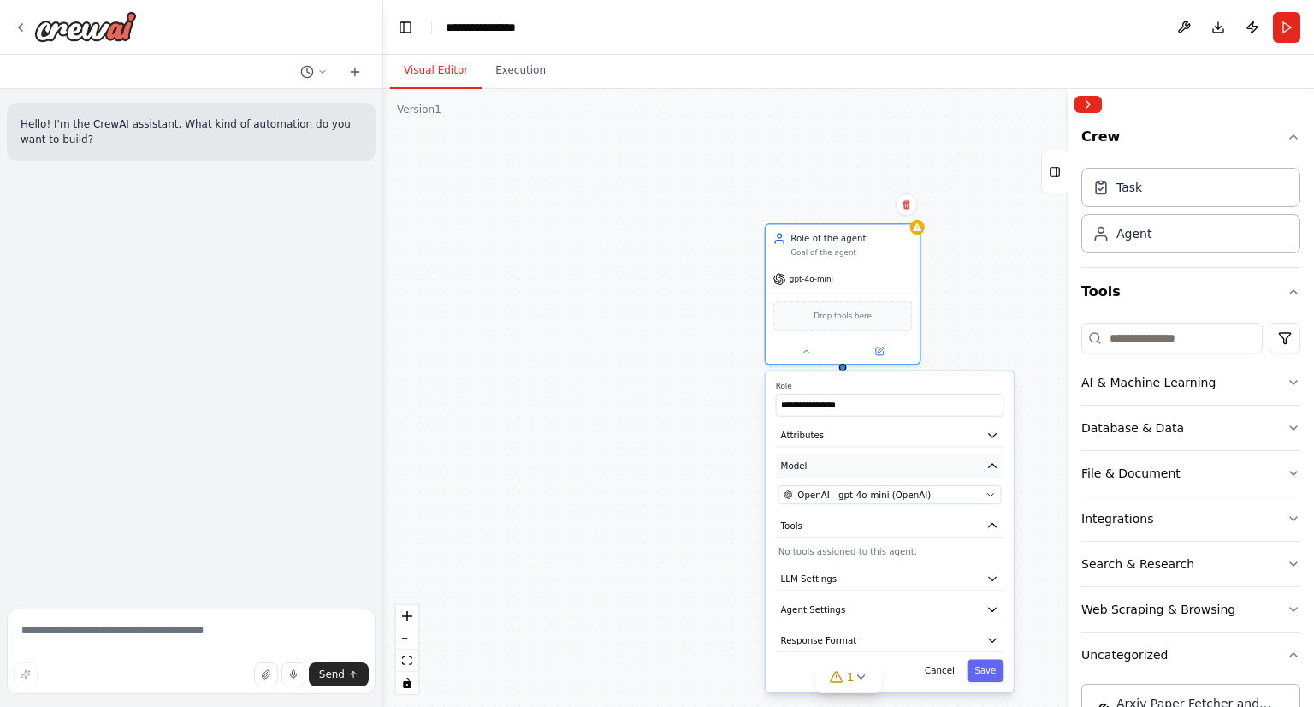
drag, startPoint x: 901, startPoint y: 591, endPoint x: 883, endPoint y: 456, distance: 136.4
click at [883, 456] on button "Model" at bounding box center [890, 465] width 228 height 23
click at [822, 549] on p "No tools assigned to this agent." at bounding box center [890, 551] width 223 height 13
click at [826, 606] on span "Agent Settings" at bounding box center [813, 609] width 65 height 13
click at [844, 575] on button "LLM Settings" at bounding box center [890, 578] width 228 height 23
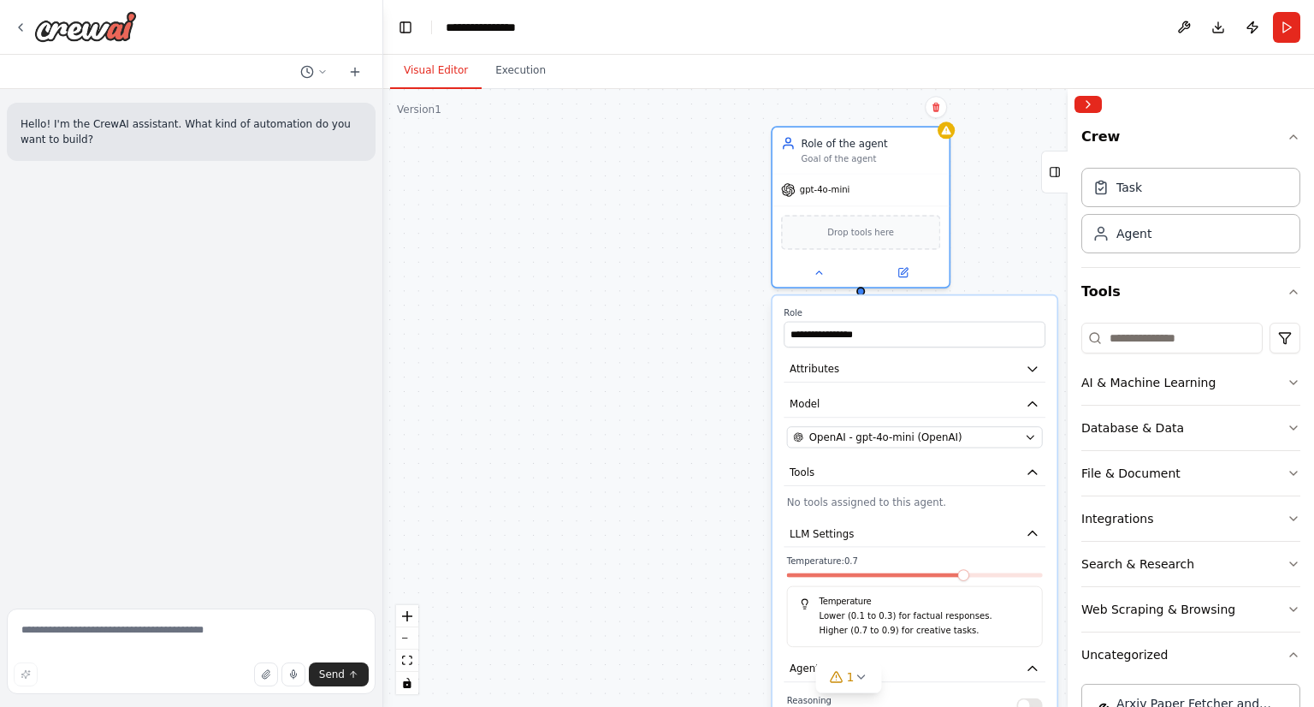
click at [744, 404] on div "**********" at bounding box center [848, 398] width 931 height 618
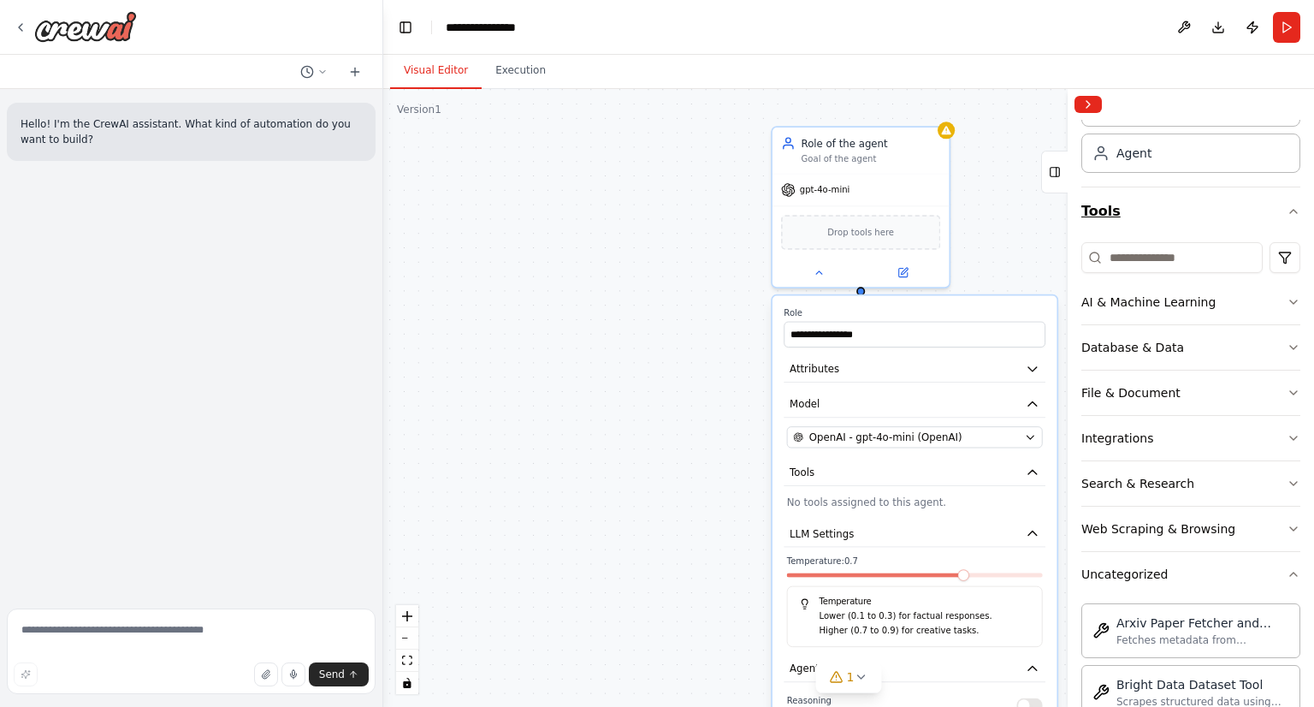
scroll to position [86, 0]
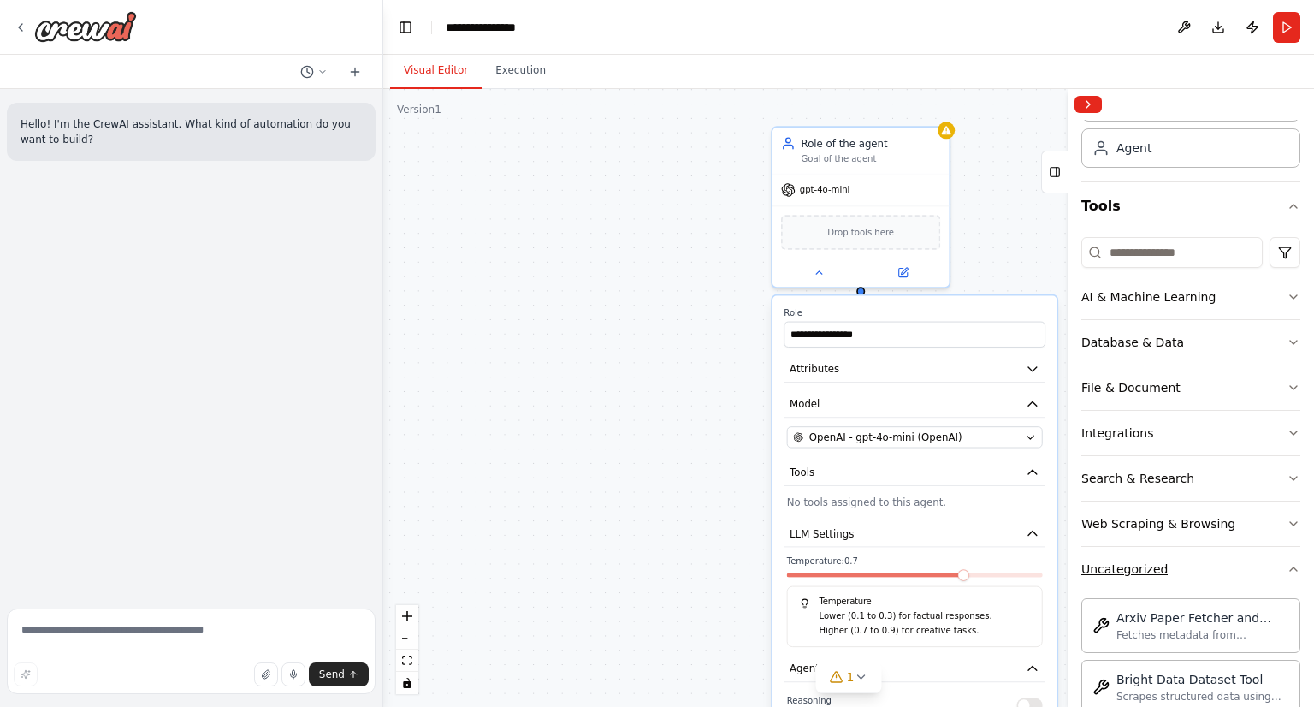
click at [1287, 566] on icon "button" at bounding box center [1294, 569] width 14 height 14
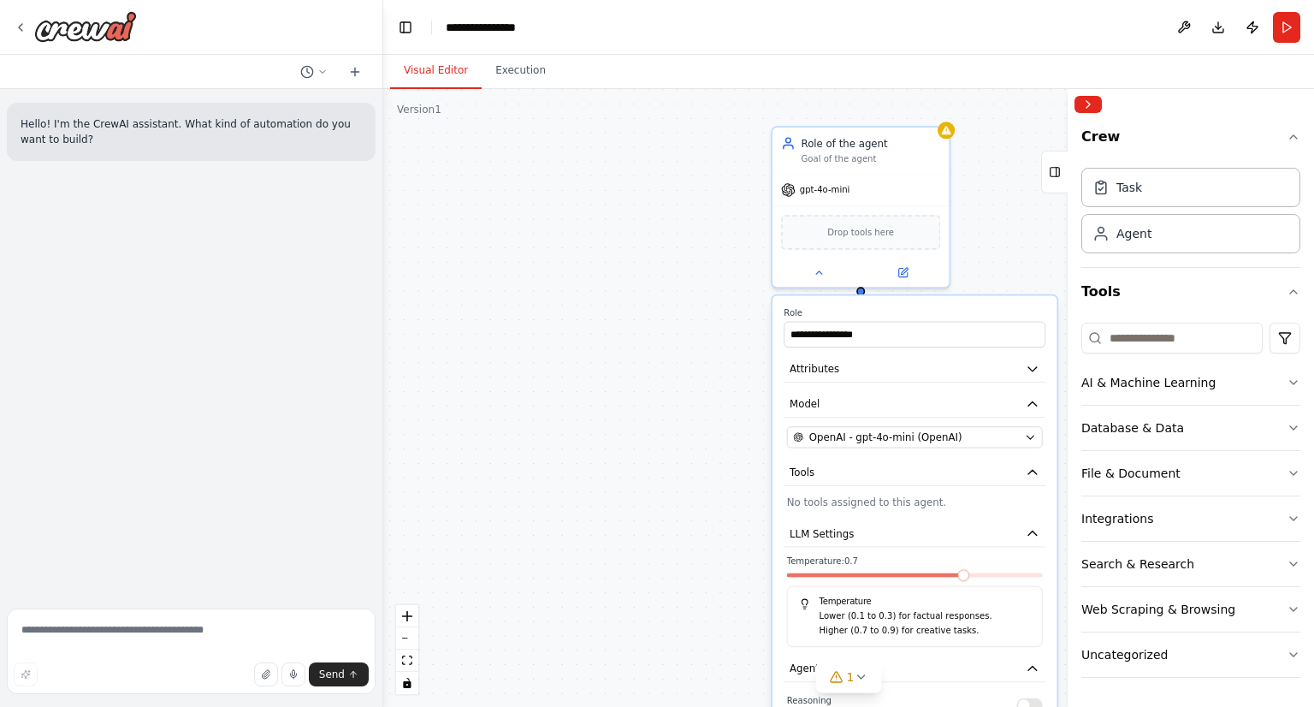
click at [682, 530] on div "**********" at bounding box center [848, 398] width 931 height 618
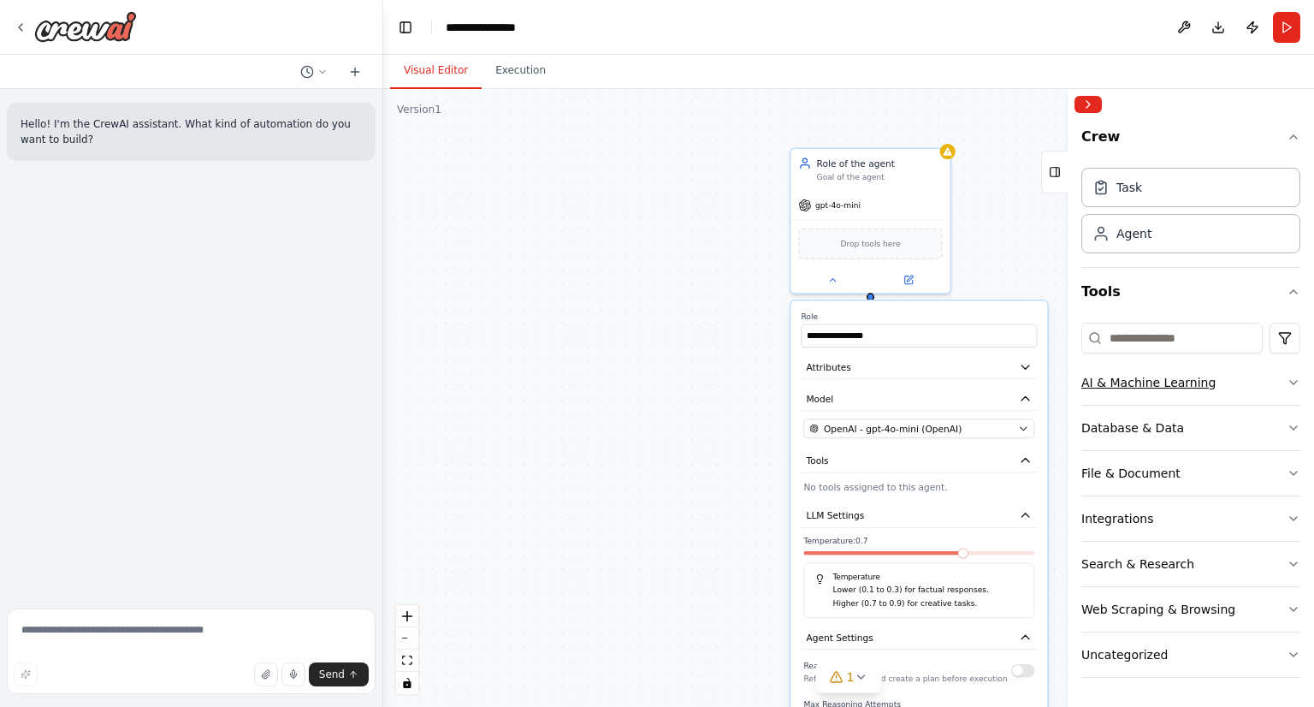
click at [1294, 377] on icon "button" at bounding box center [1294, 383] width 14 height 14
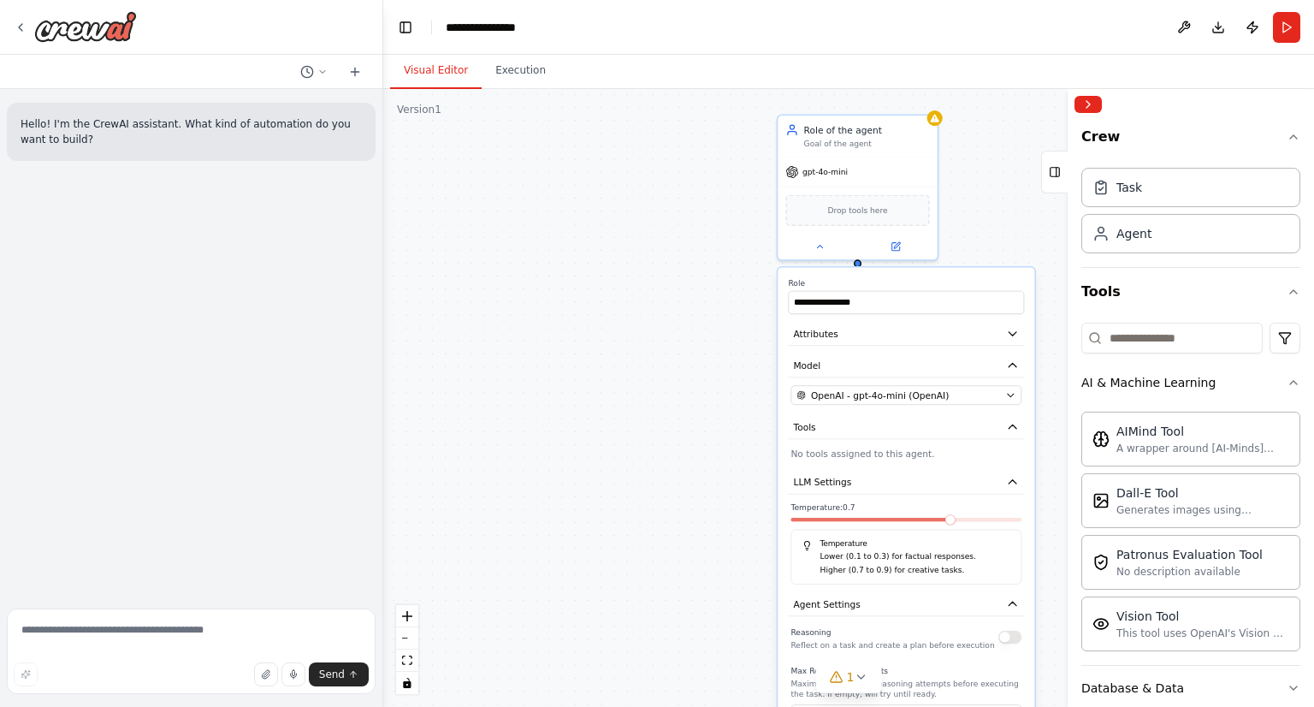
drag, startPoint x: 692, startPoint y: 418, endPoint x: 678, endPoint y: 389, distance: 33.3
click at [678, 389] on div "**********" at bounding box center [848, 398] width 931 height 618
